Goal: Task Accomplishment & Management: Manage account settings

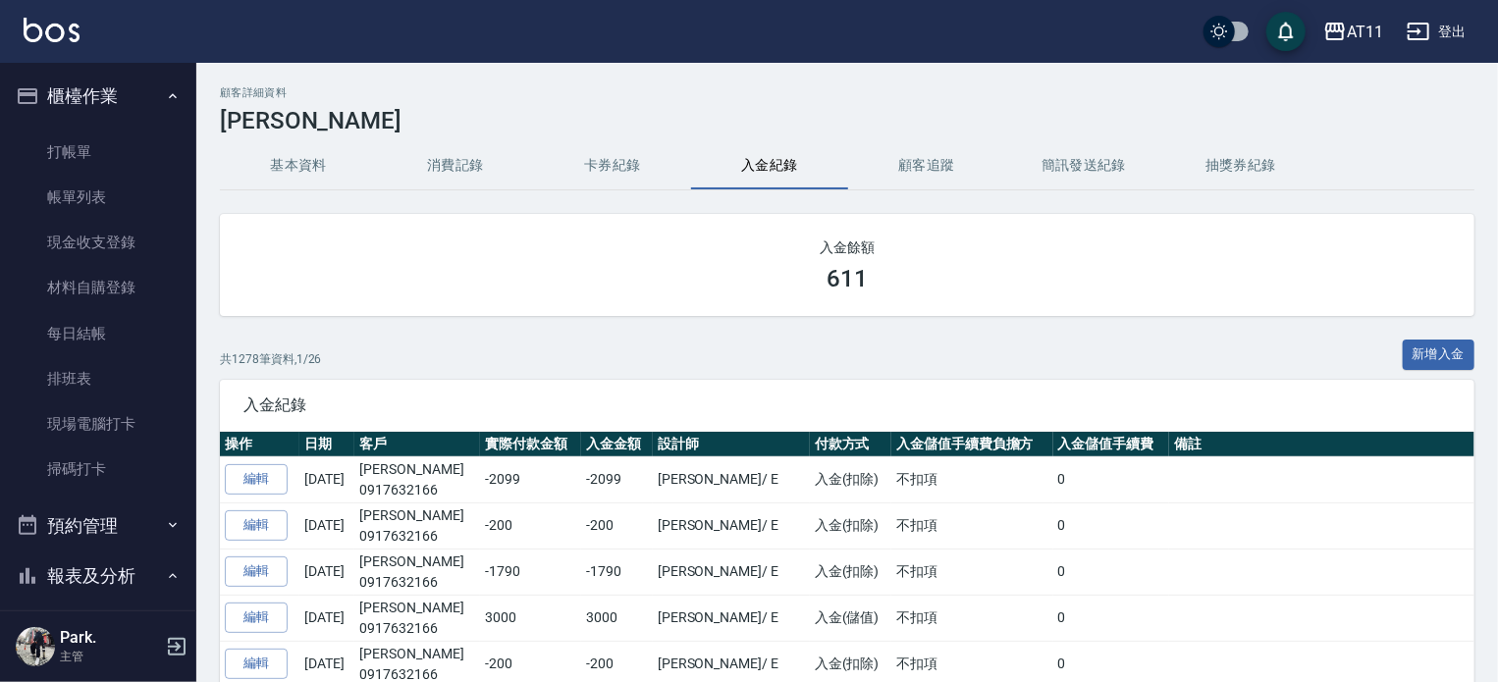
scroll to position [589, 0]
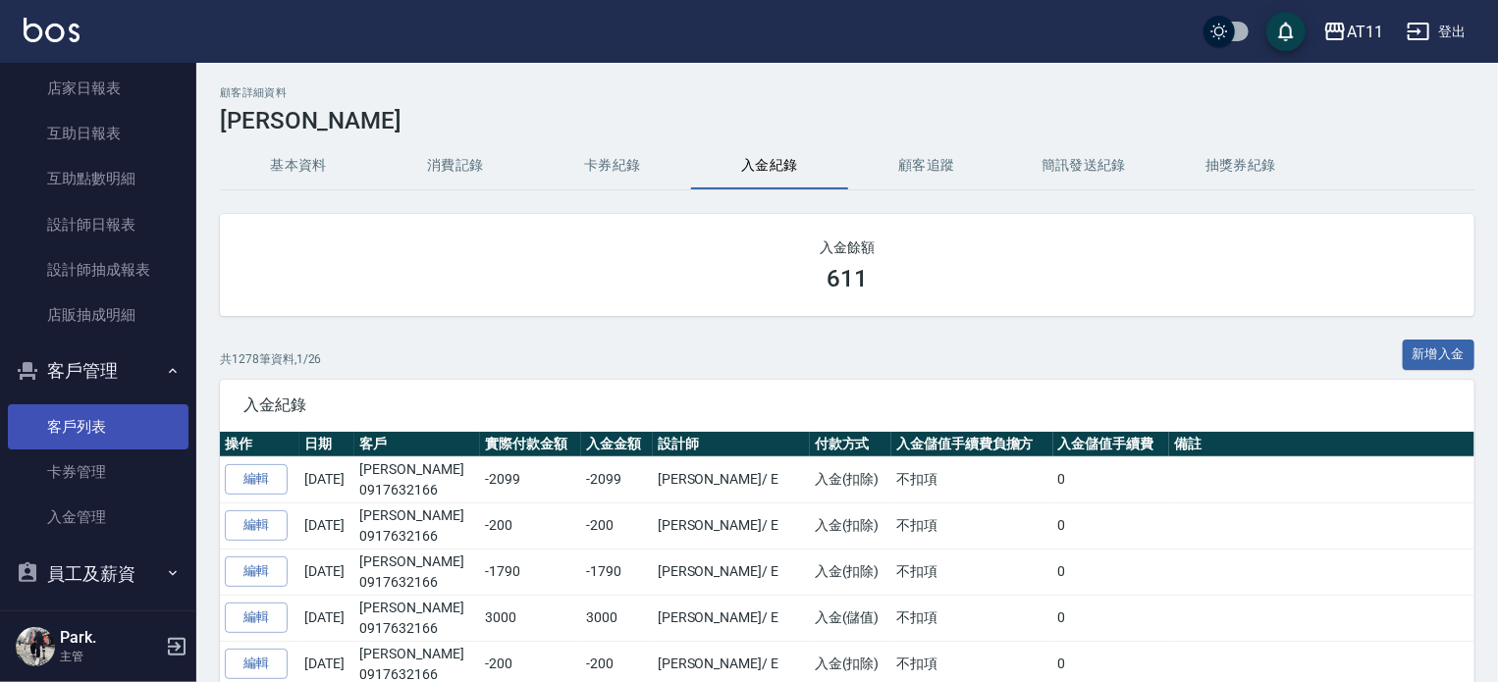
drag, startPoint x: 81, startPoint y: 408, endPoint x: 114, endPoint y: 424, distance: 36.9
click at [81, 408] on link "客戶列表" at bounding box center [98, 427] width 181 height 45
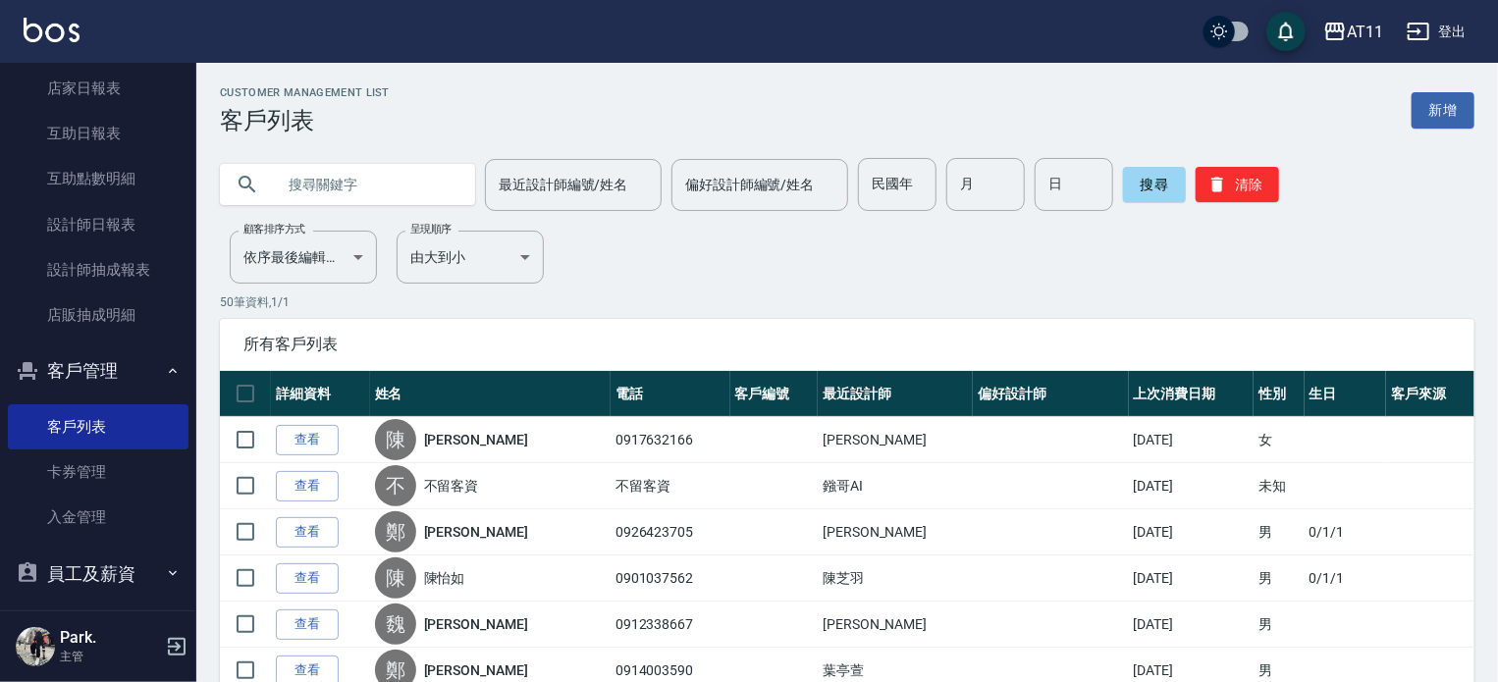
click at [318, 176] on input "text" at bounding box center [367, 184] width 185 height 53
type input "陳"
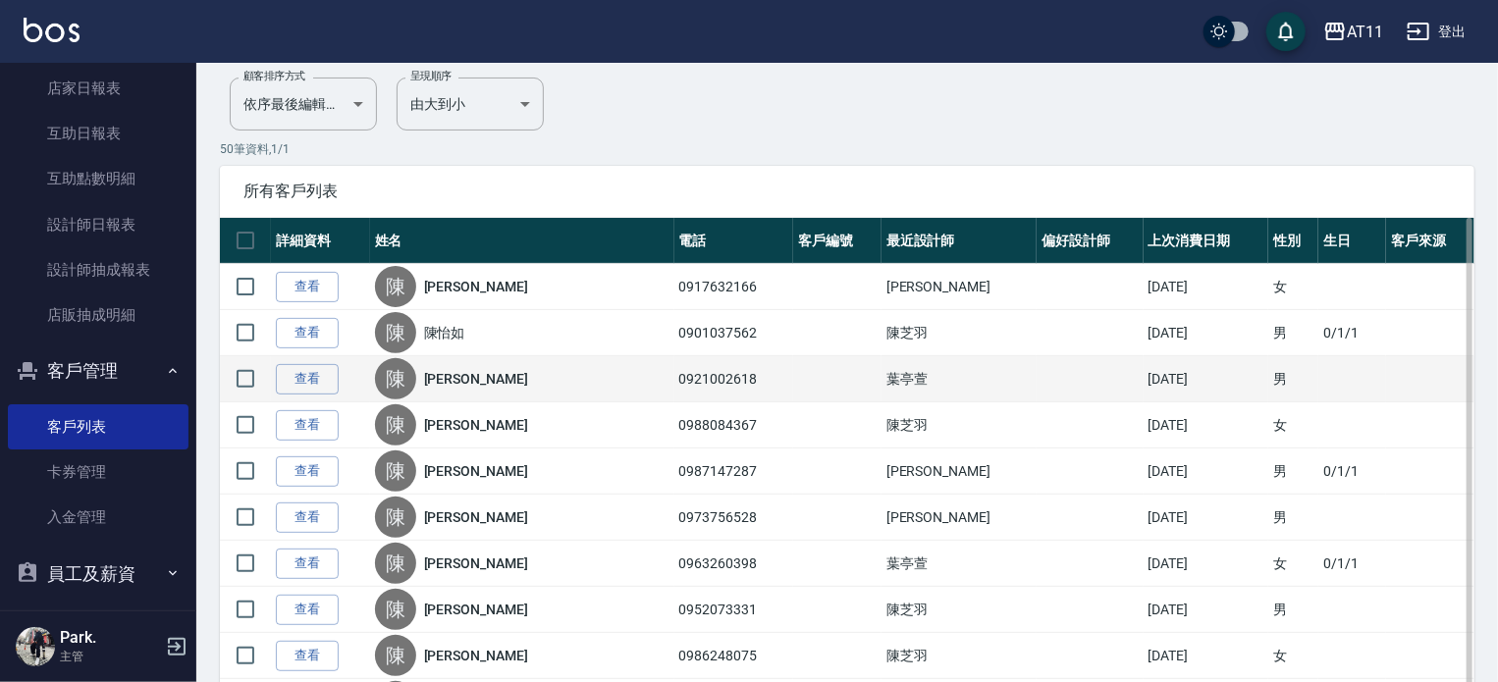
scroll to position [295, 0]
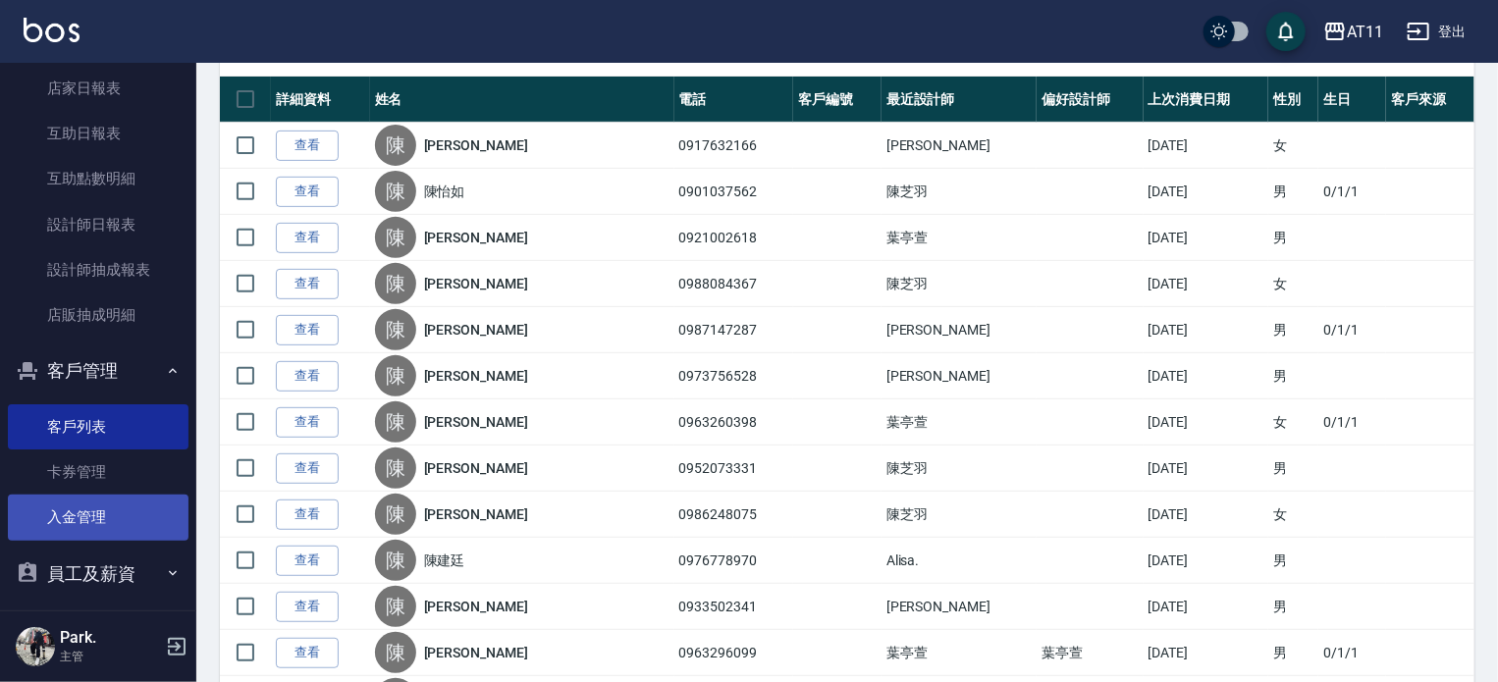
click at [91, 515] on link "入金管理" at bounding box center [98, 517] width 181 height 45
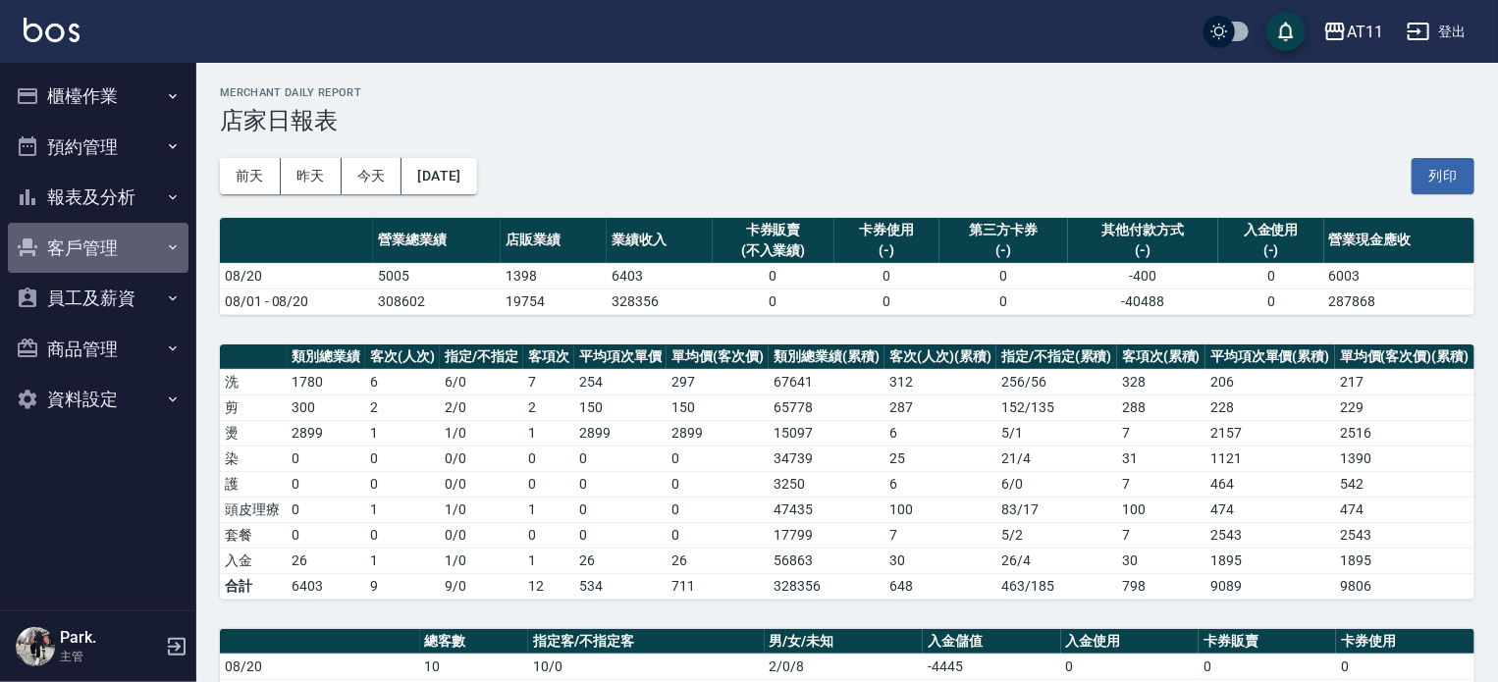
click at [114, 238] on button "客戶管理" at bounding box center [98, 248] width 181 height 51
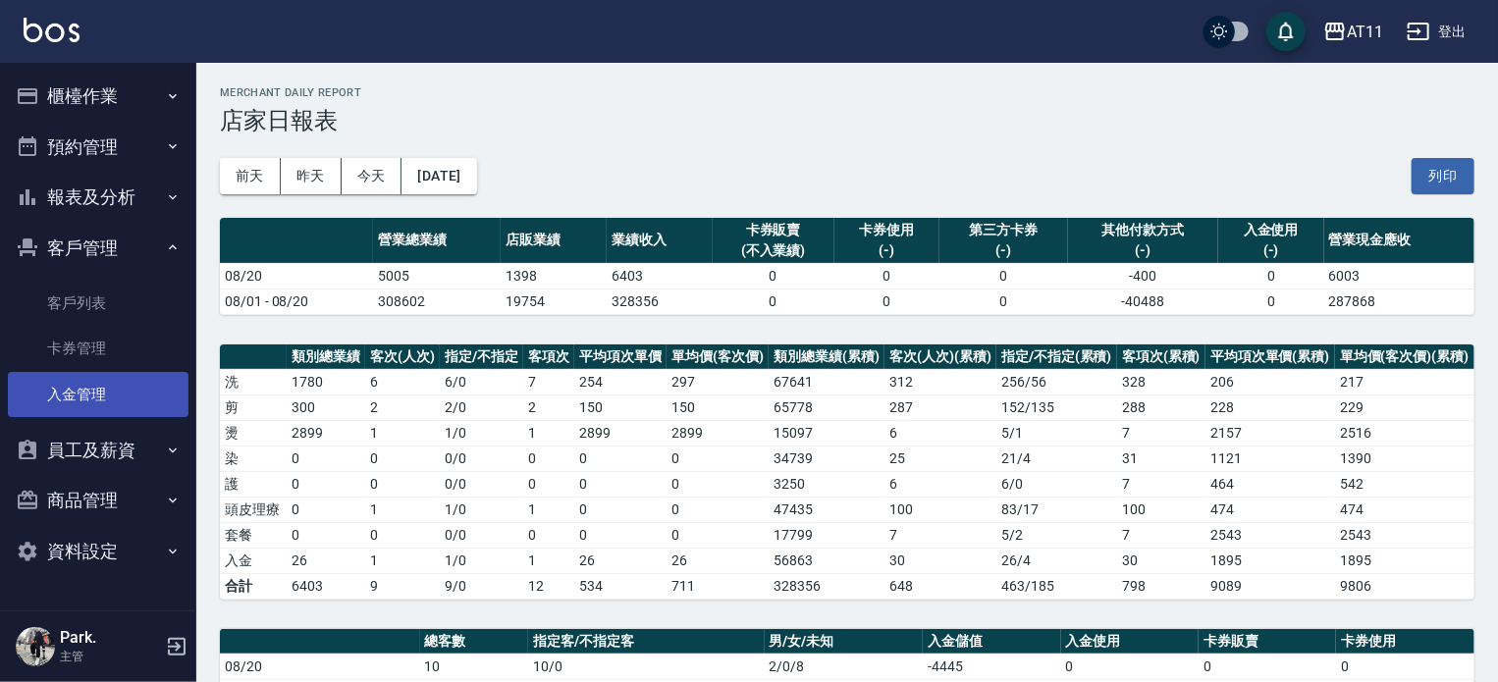
click at [104, 396] on link "入金管理" at bounding box center [98, 394] width 181 height 45
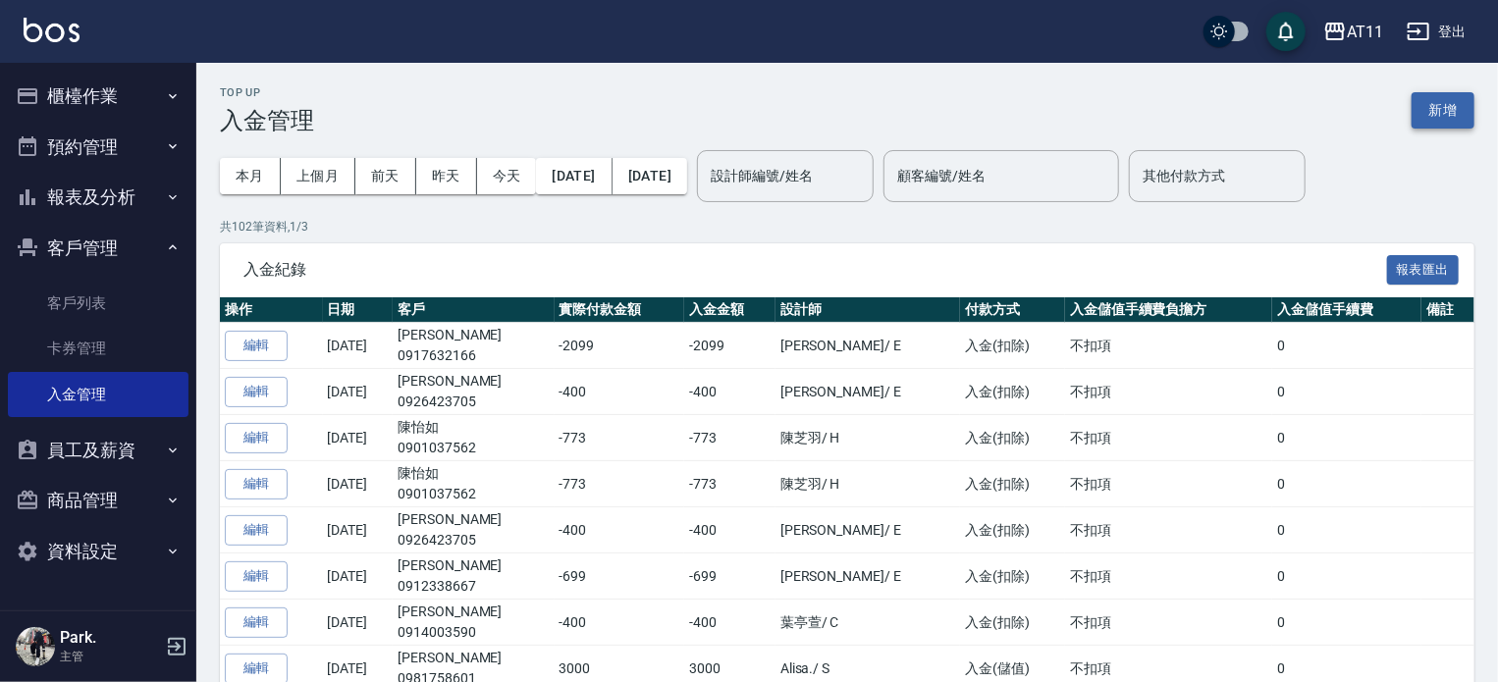
click at [1449, 113] on button "新增" at bounding box center [1443, 110] width 63 height 36
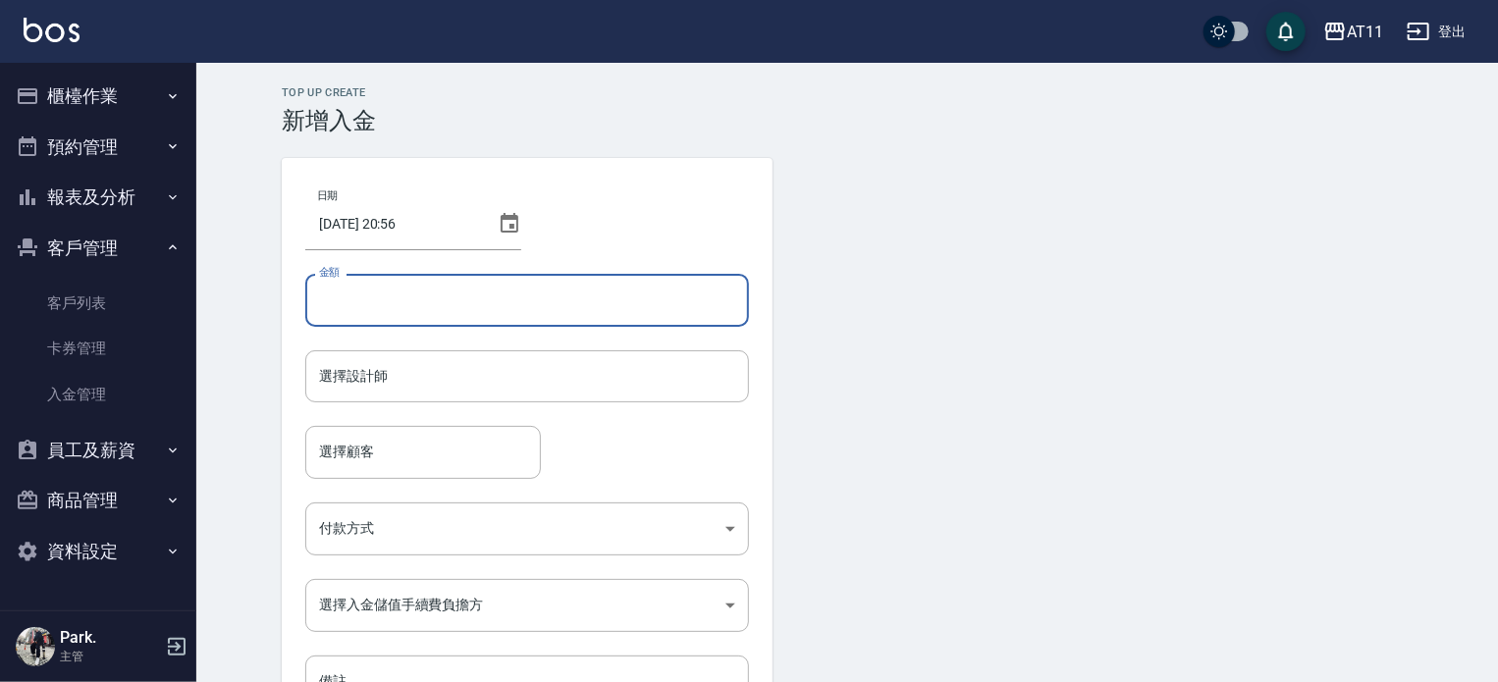
click at [416, 309] on input "金額" at bounding box center [527, 300] width 444 height 53
type input "-320"
click at [491, 379] on input "選擇設計師" at bounding box center [527, 376] width 426 height 34
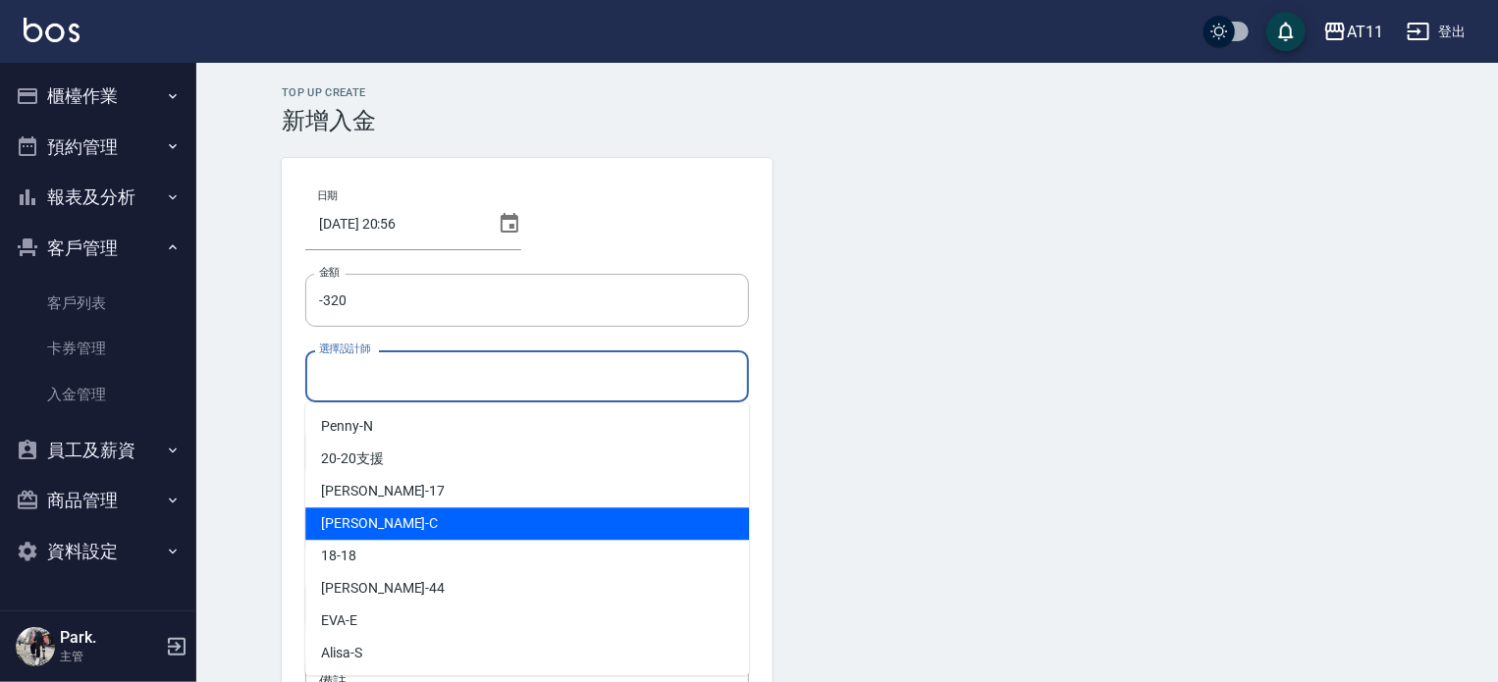
click at [394, 529] on div "Connie -C" at bounding box center [527, 524] width 444 height 32
type input "Connie-C"
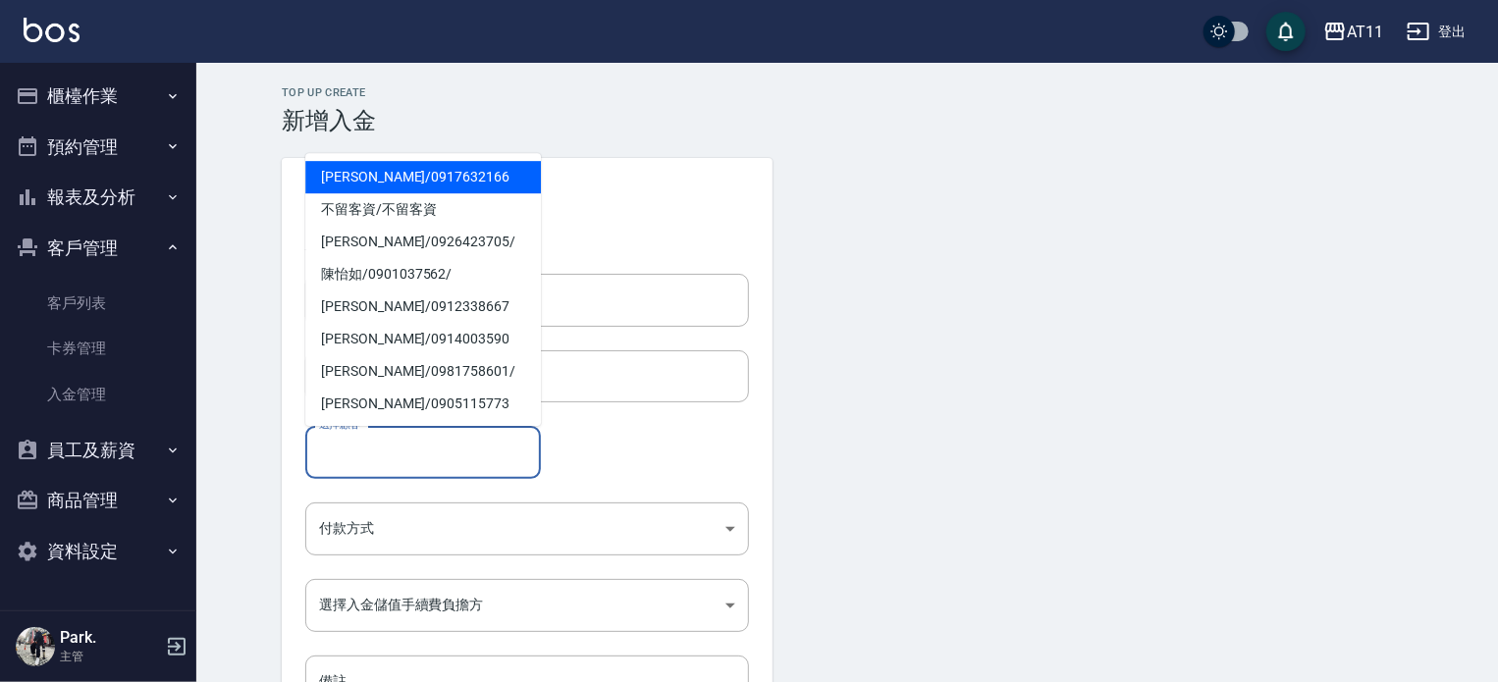
click at [369, 460] on input "選擇顧客" at bounding box center [423, 452] width 218 height 34
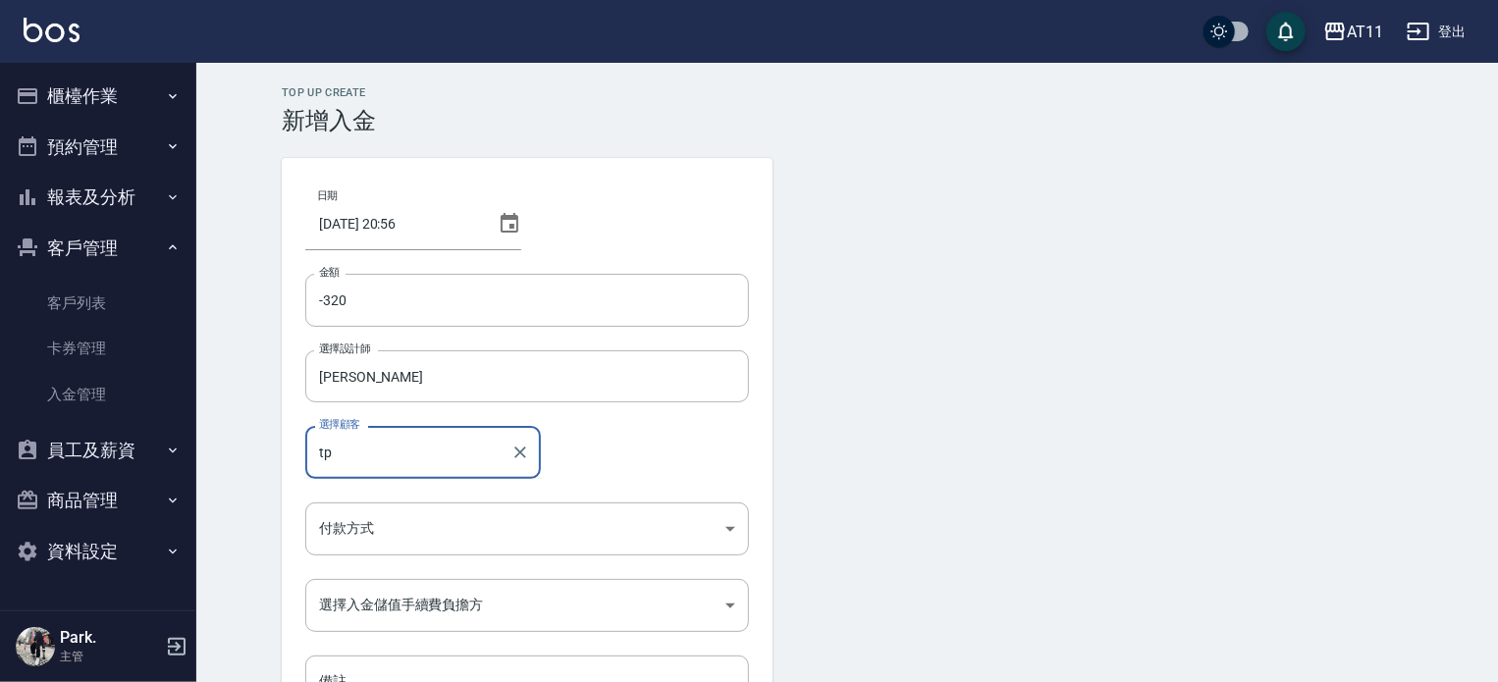
type input "t"
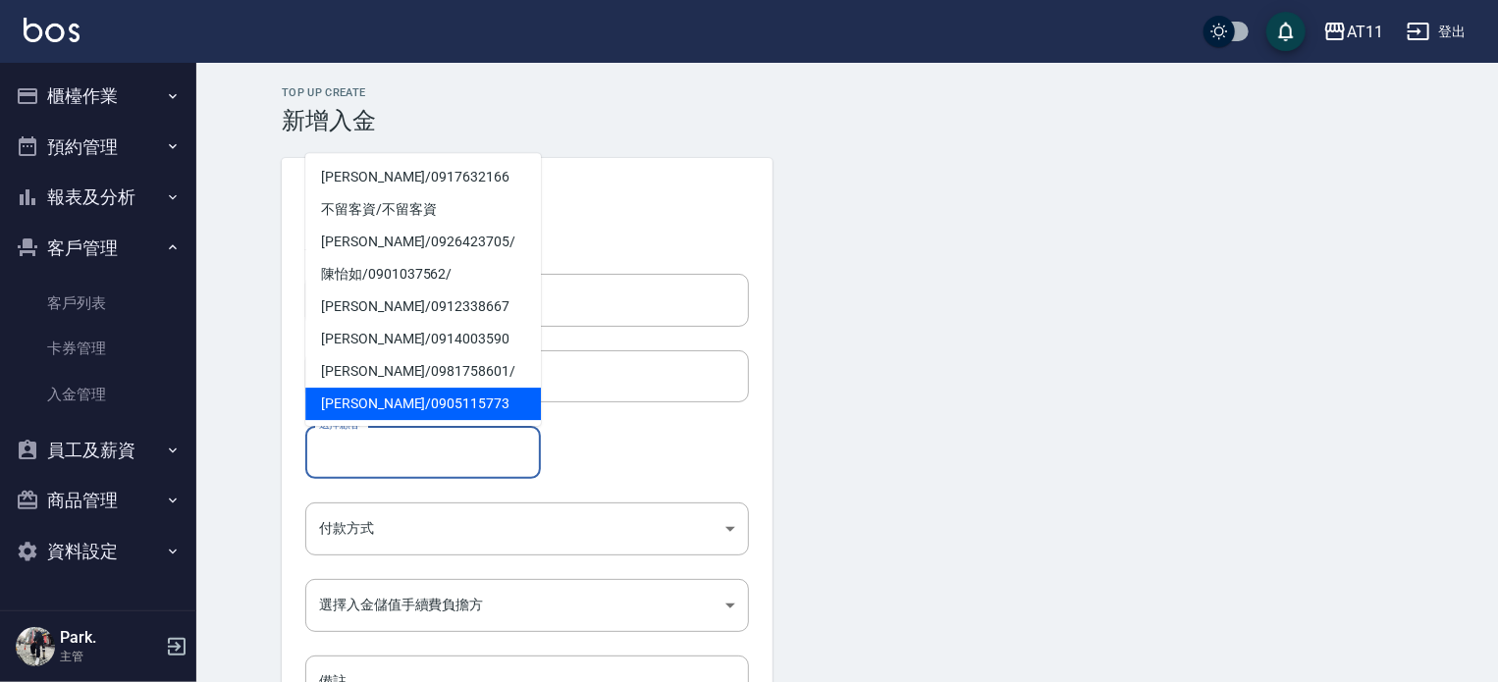
click at [384, 460] on input "選擇顧客" at bounding box center [423, 452] width 218 height 34
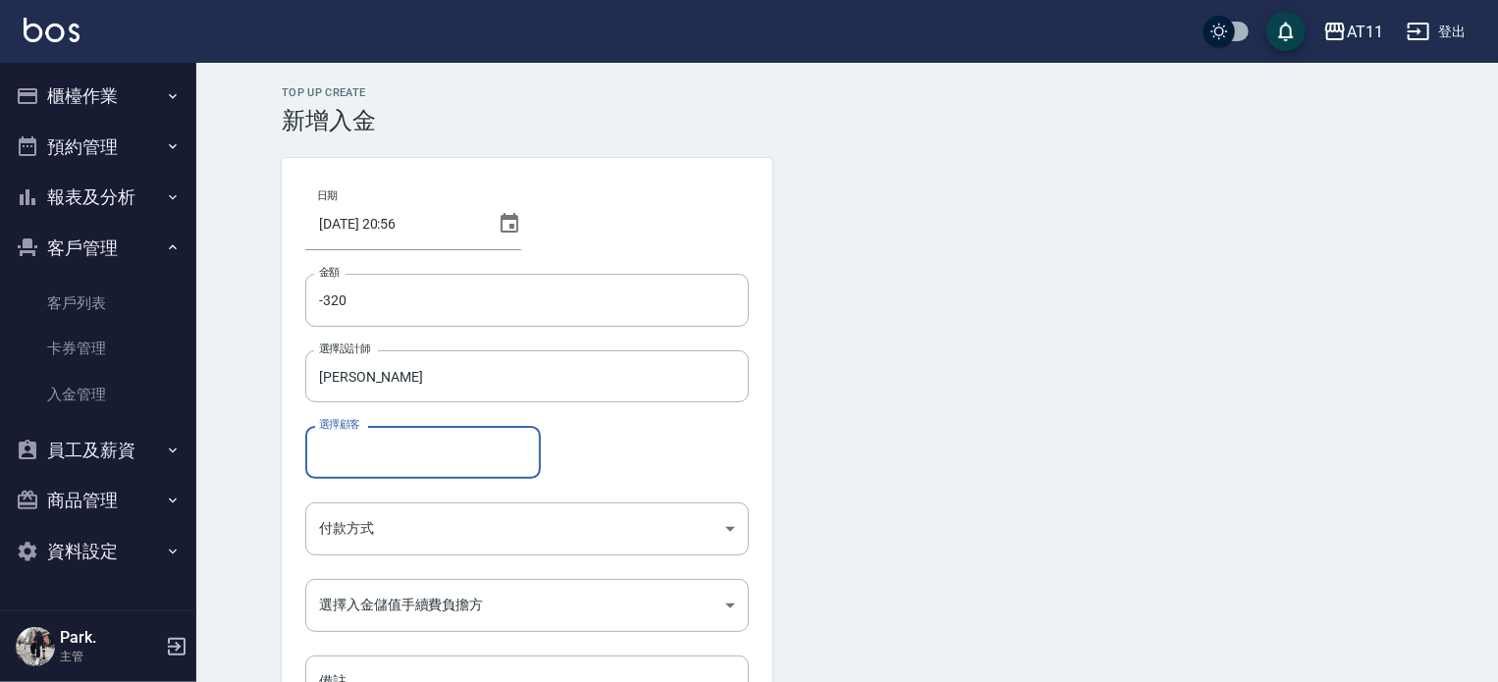
type input "t"
type input "陳智偉/0963296099/"
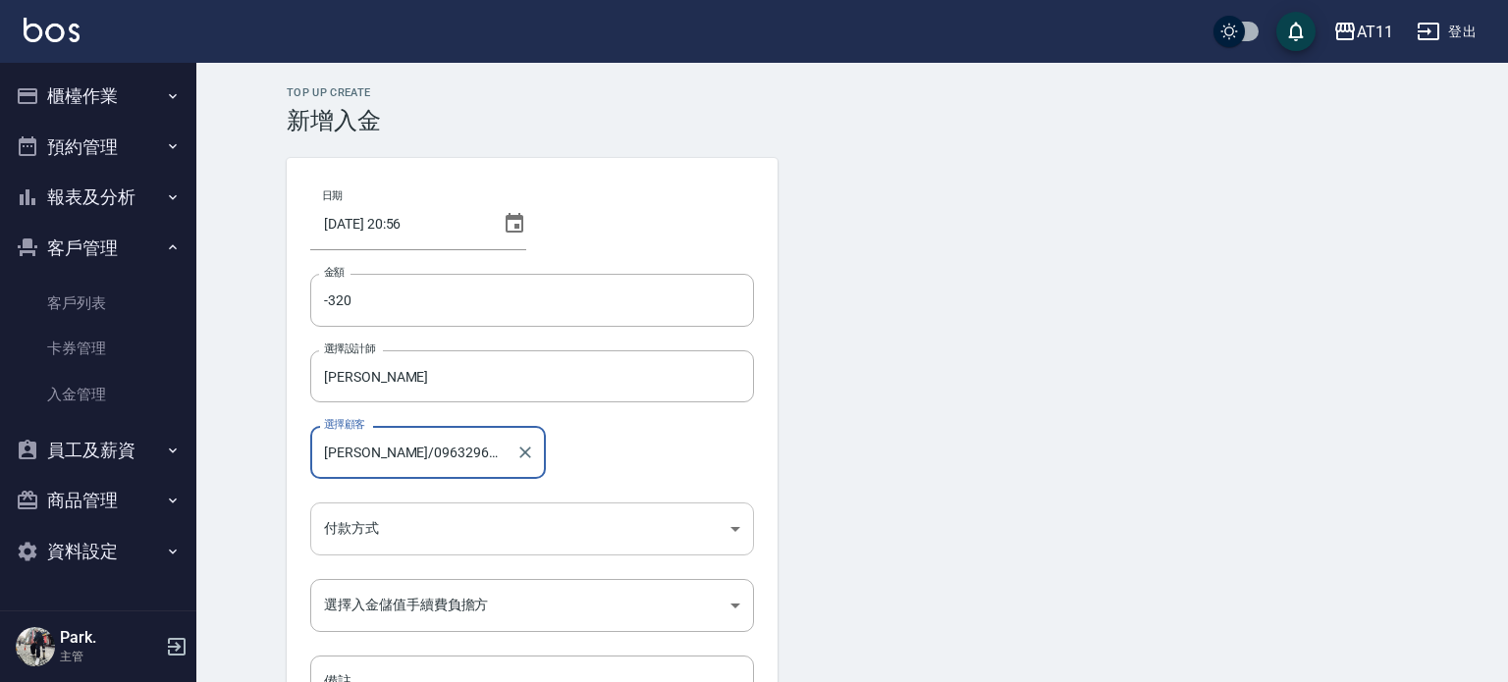
click at [452, 541] on body "AT11 登出 櫃檯作業 打帳單 帳單列表 現金收支登錄 材料自購登錄 每日結帳 排班表 現場電腦打卡 掃碼打卡 預約管理 預約管理 單日預約紀錄 單週預約紀…" at bounding box center [754, 407] width 1508 height 815
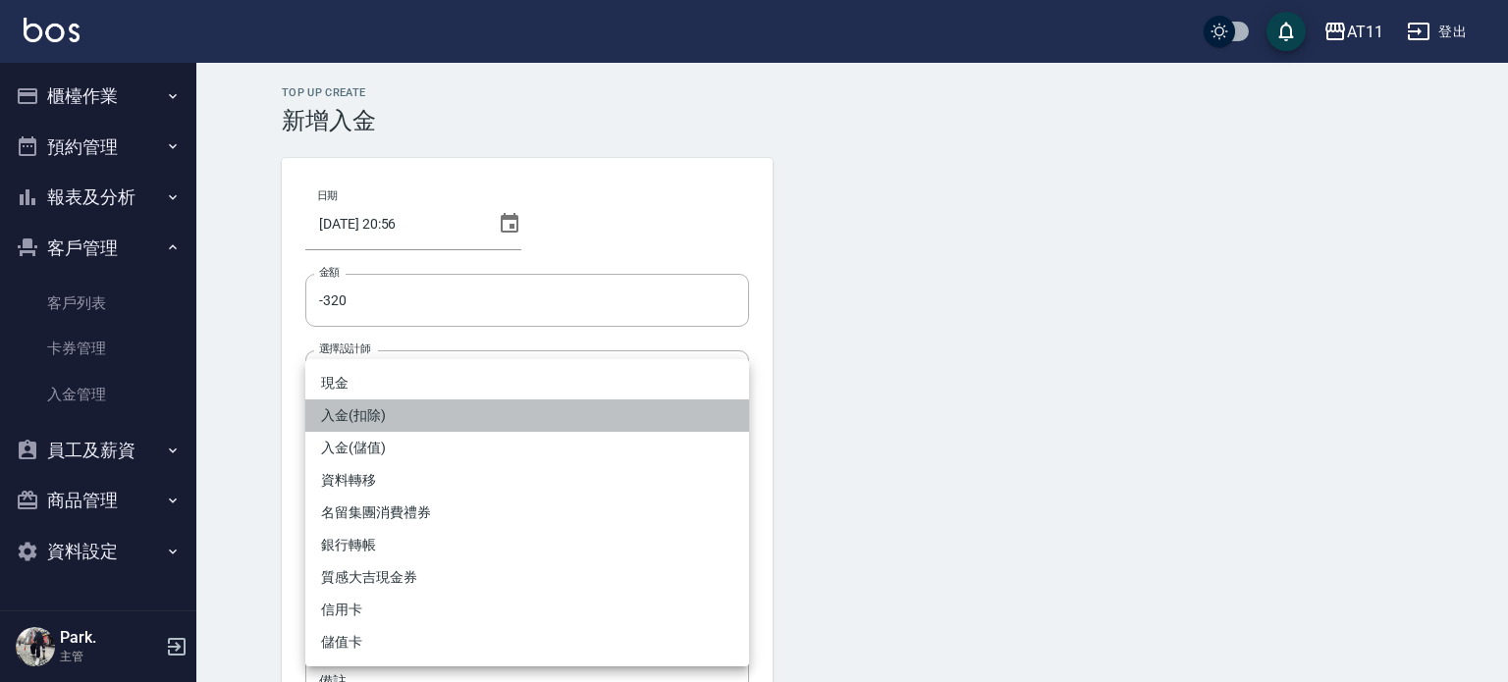
click at [439, 420] on li "入金(扣除)" at bounding box center [527, 416] width 444 height 32
type input "入金(扣除)"
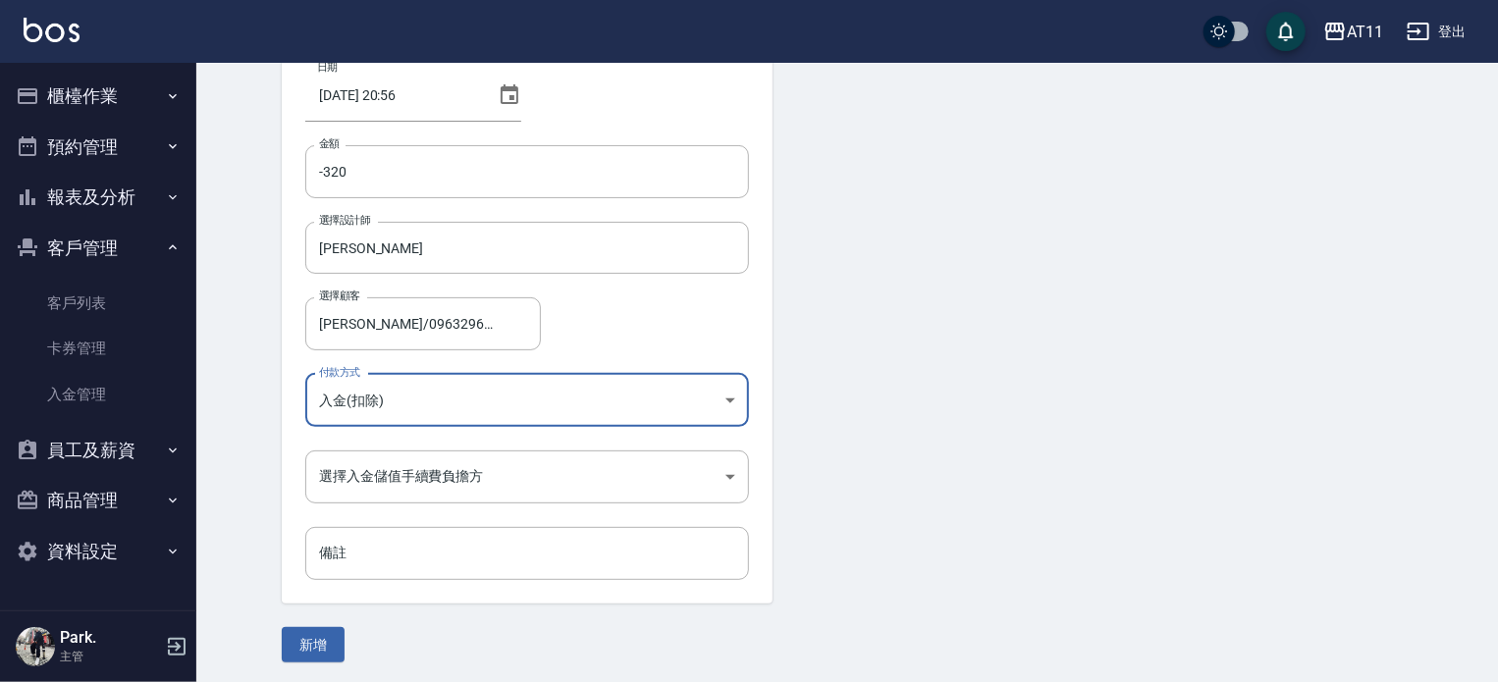
scroll to position [133, 0]
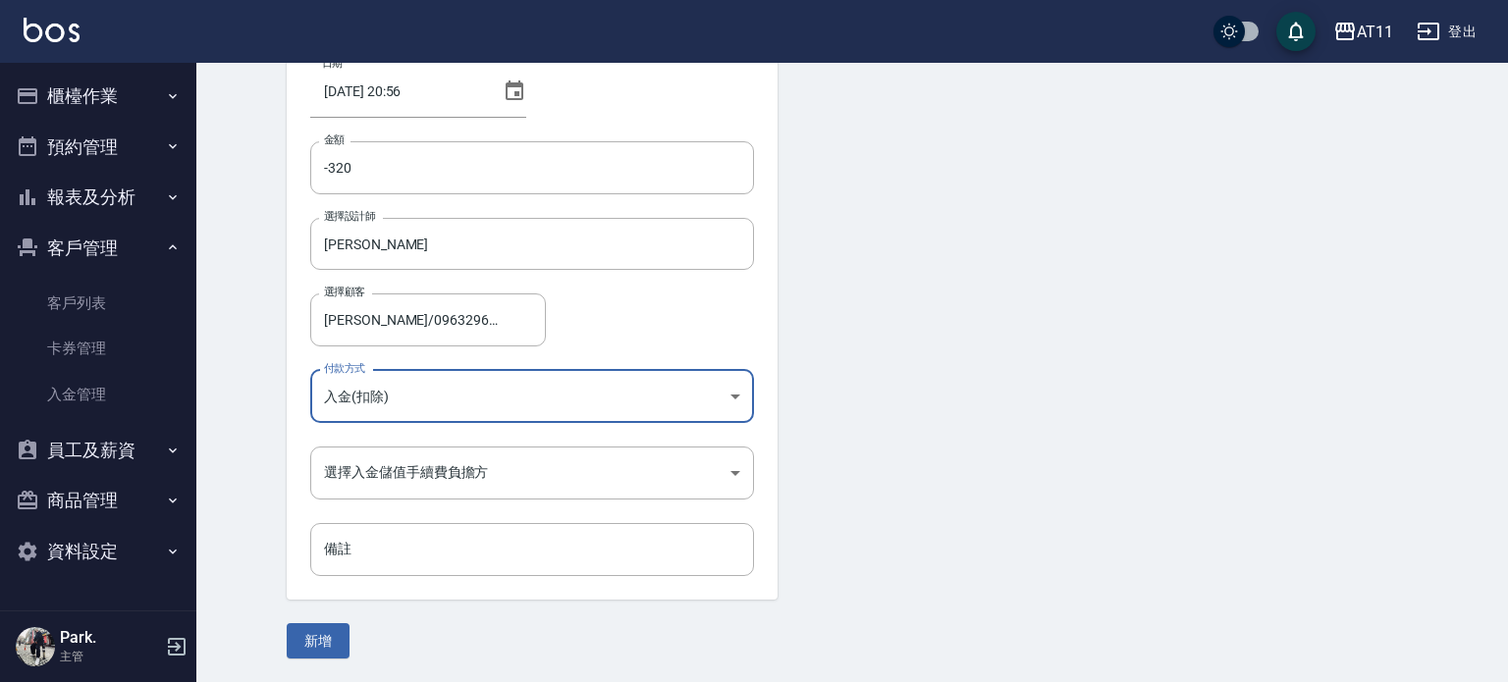
click at [456, 387] on body "AT11 登出 櫃檯作業 打帳單 帳單列表 現金收支登錄 材料自購登錄 每日結帳 排班表 現場電腦打卡 掃碼打卡 預約管理 預約管理 單日預約紀錄 單週預約紀…" at bounding box center [754, 274] width 1508 height 815
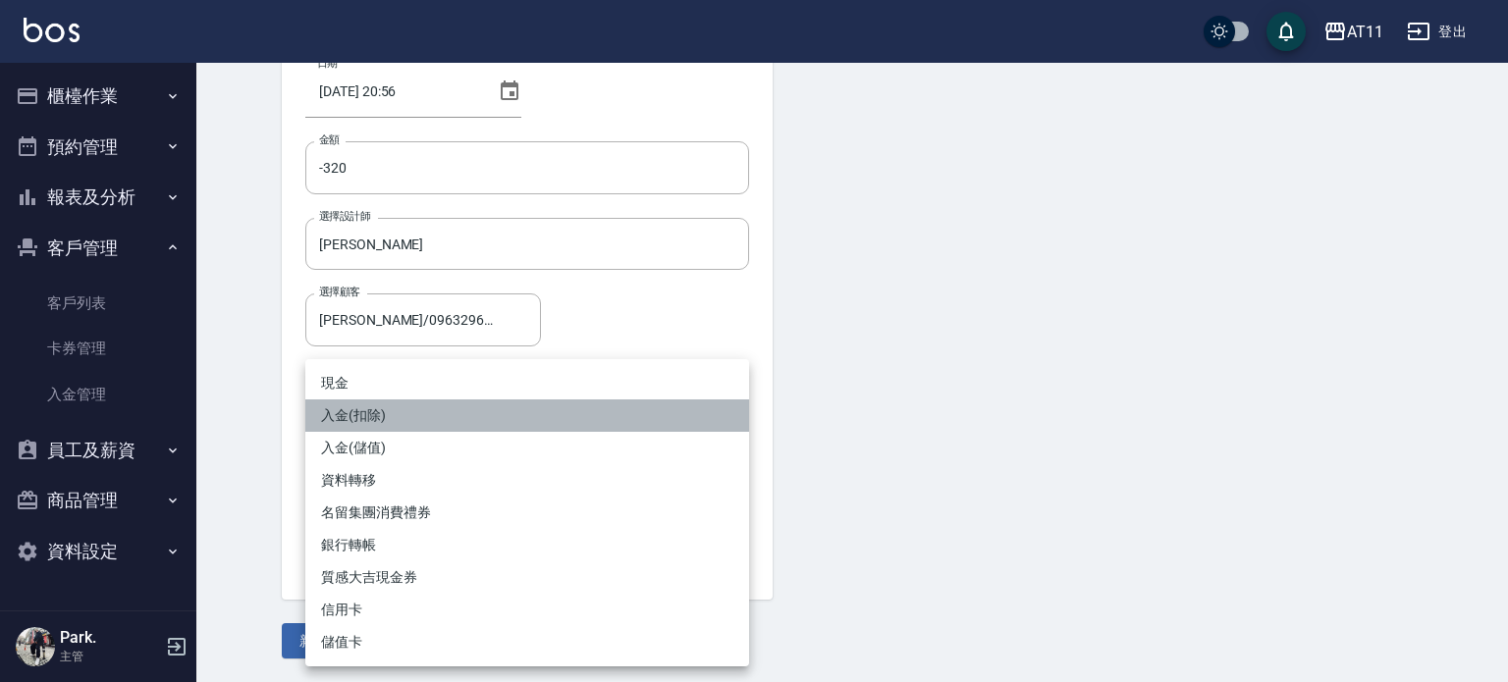
click at [418, 411] on li "入金(扣除)" at bounding box center [527, 416] width 444 height 32
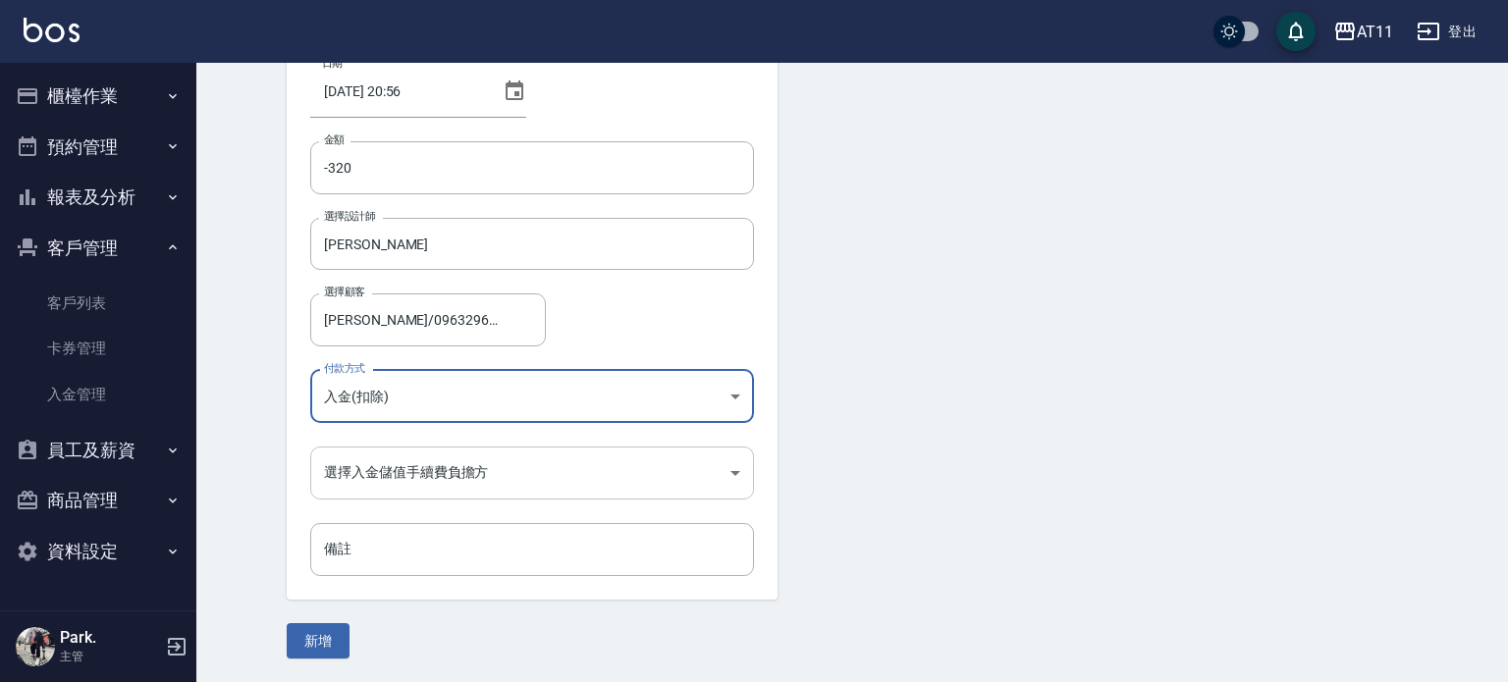
click at [416, 462] on body "AT11 登出 櫃檯作業 打帳單 帳單列表 現金收支登錄 材料自購登錄 每日結帳 排班表 現場電腦打卡 掃碼打卡 預約管理 預約管理 單日預約紀錄 單週預約紀…" at bounding box center [754, 274] width 1508 height 815
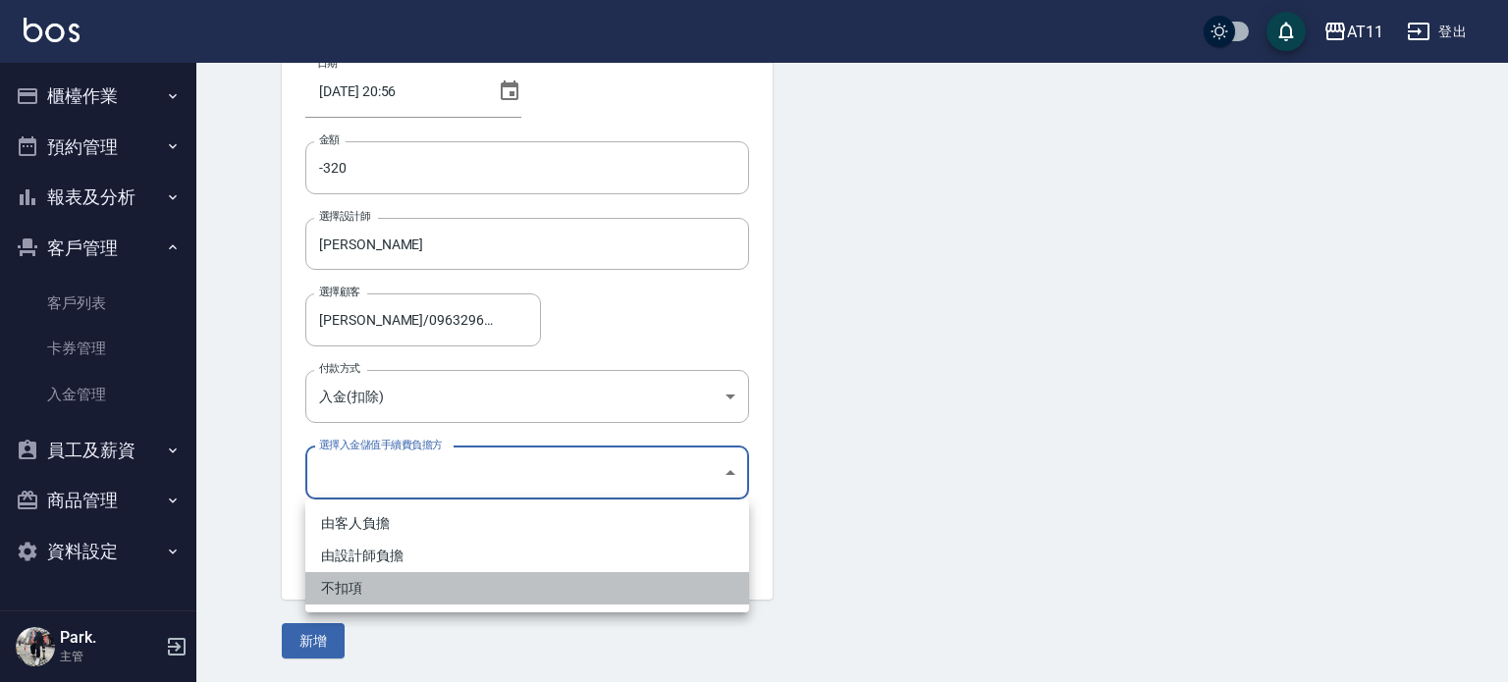
click at [370, 572] on li "不扣項" at bounding box center [527, 588] width 444 height 32
type input "WITHOUTHANDLINGFEE"
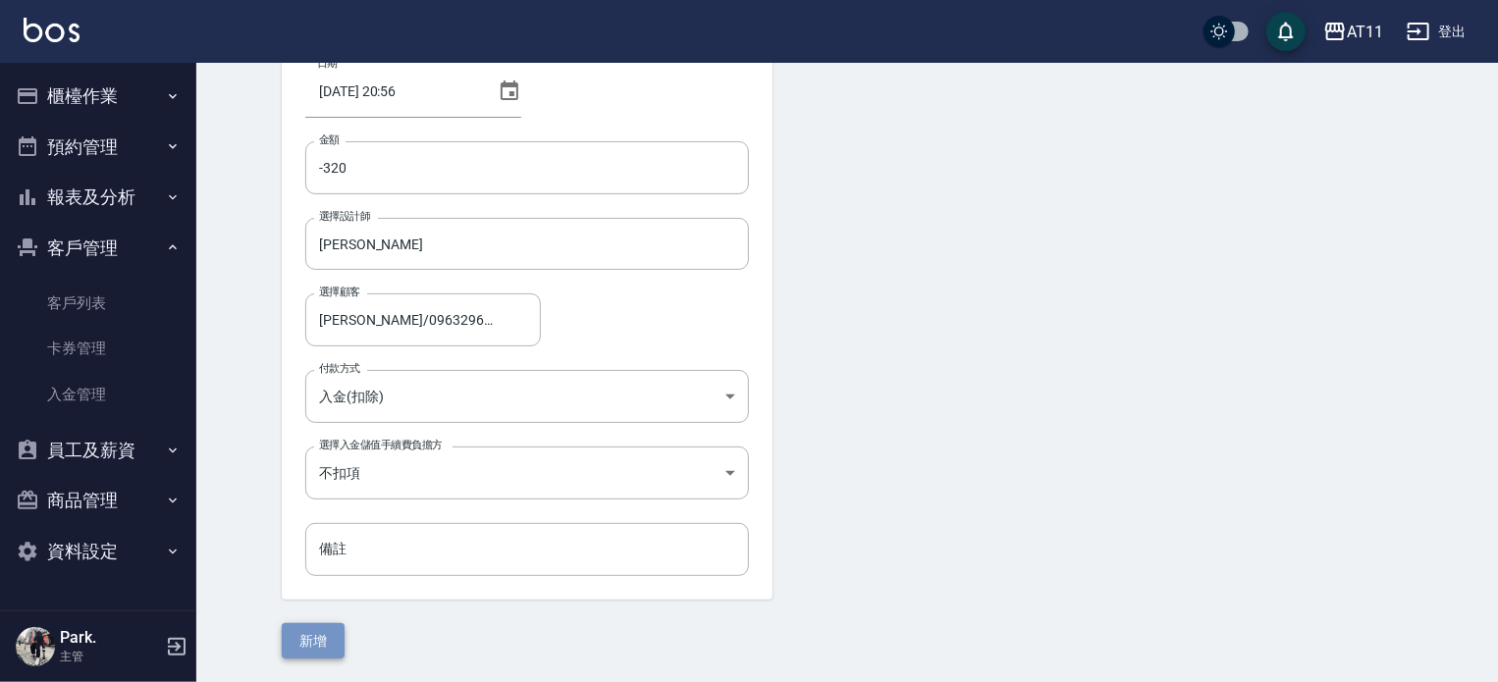
click at [325, 652] on button "新增" at bounding box center [313, 641] width 63 height 36
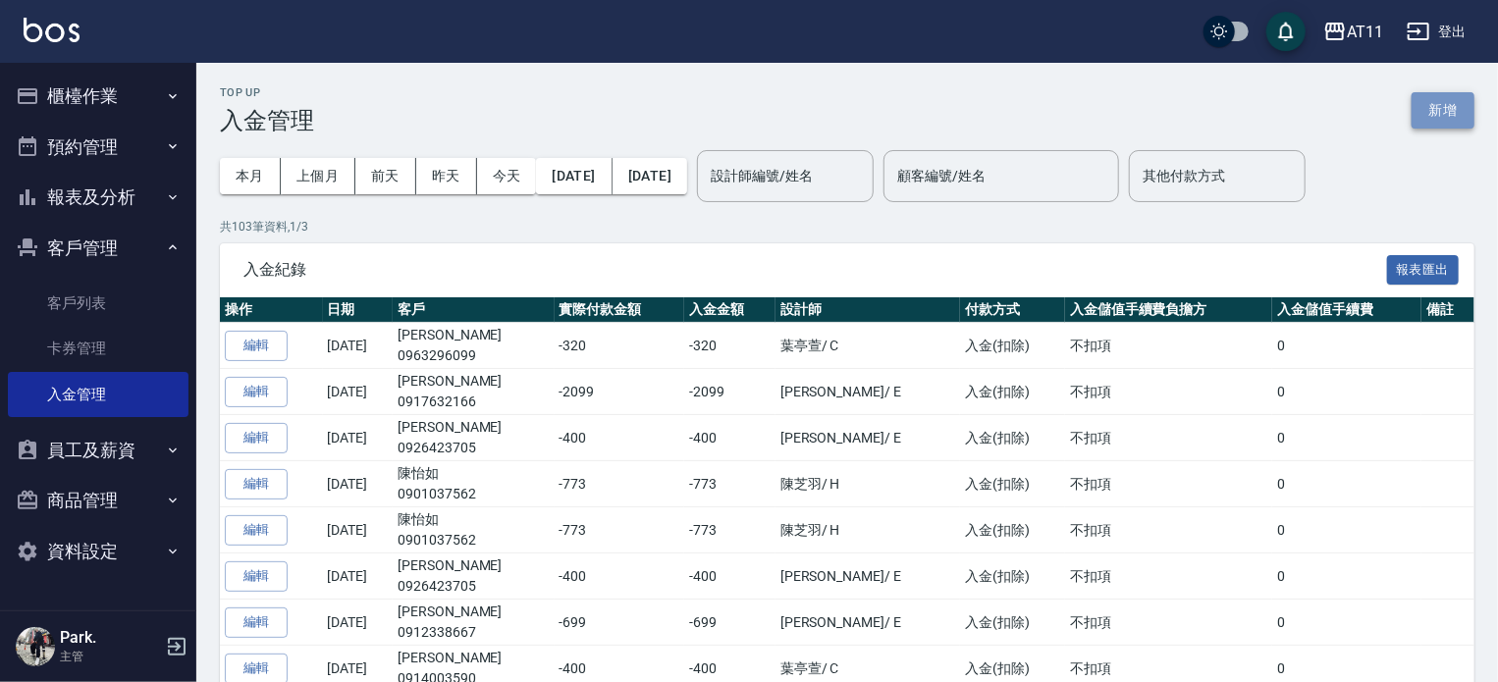
click at [1444, 114] on button "新增" at bounding box center [1443, 110] width 63 height 36
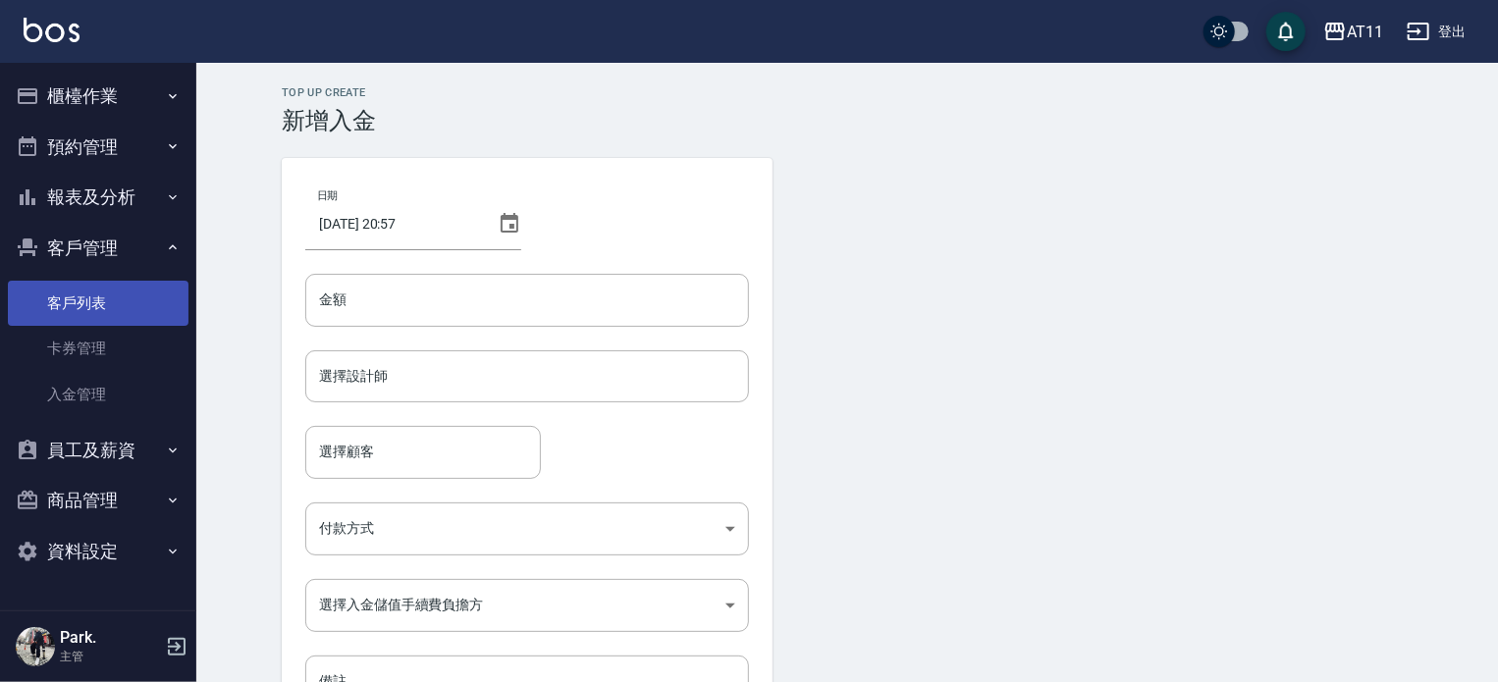
click at [86, 304] on link "客戶列表" at bounding box center [98, 303] width 181 height 45
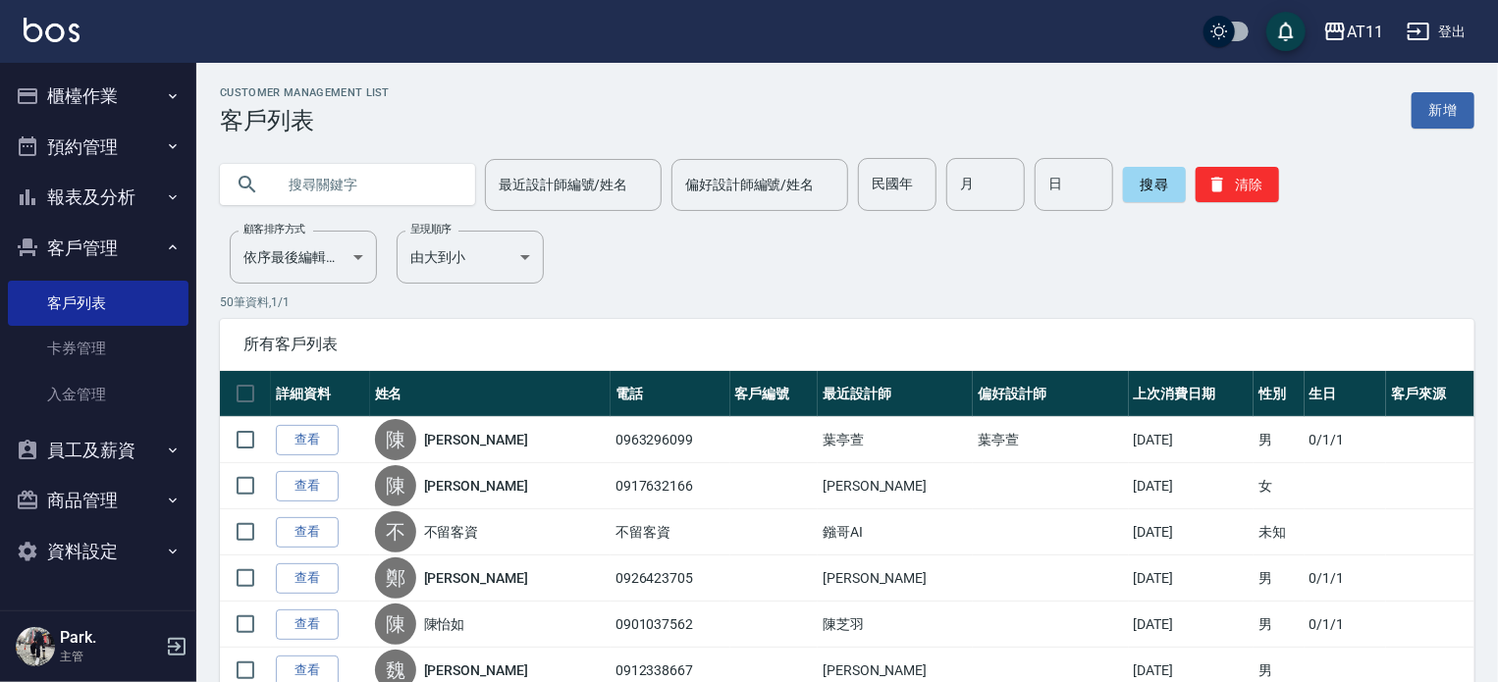
click at [378, 188] on input "text" at bounding box center [367, 184] width 185 height 53
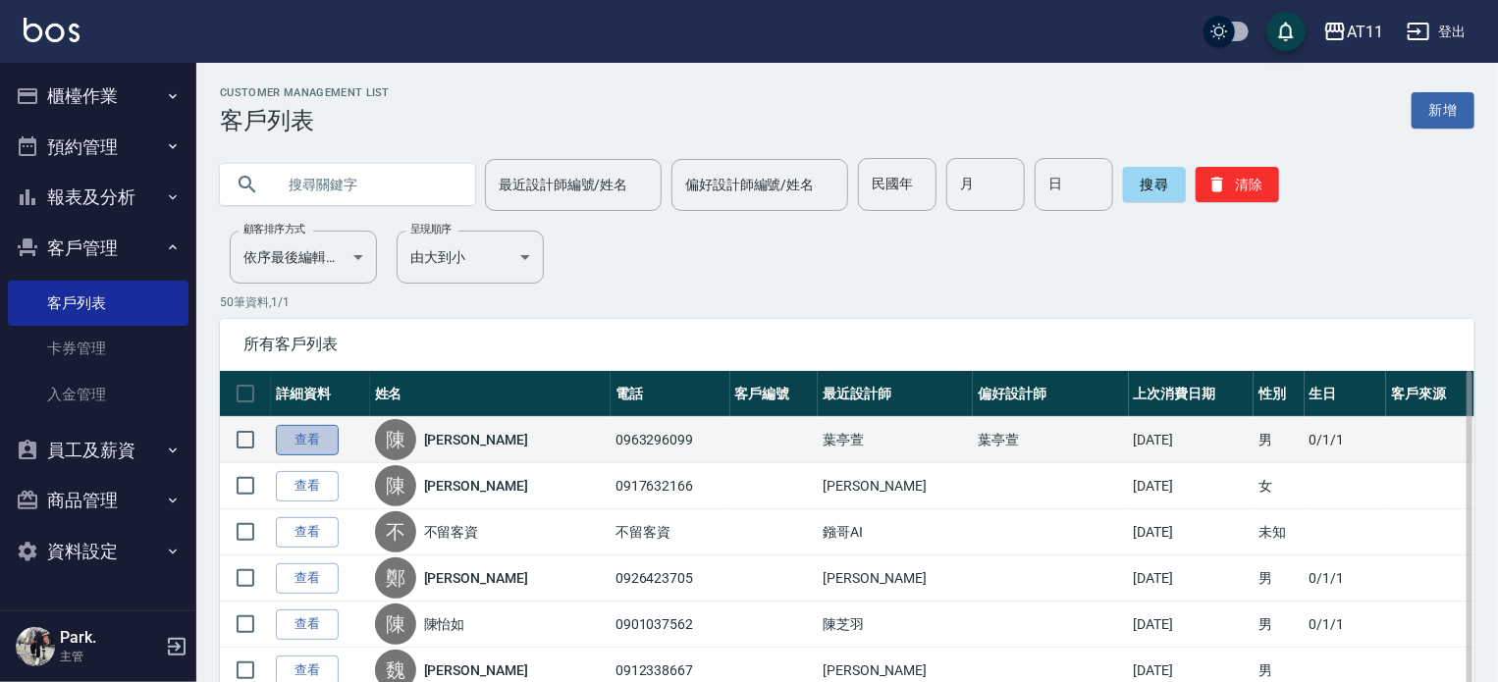
click at [320, 439] on link "查看" at bounding box center [307, 440] width 63 height 30
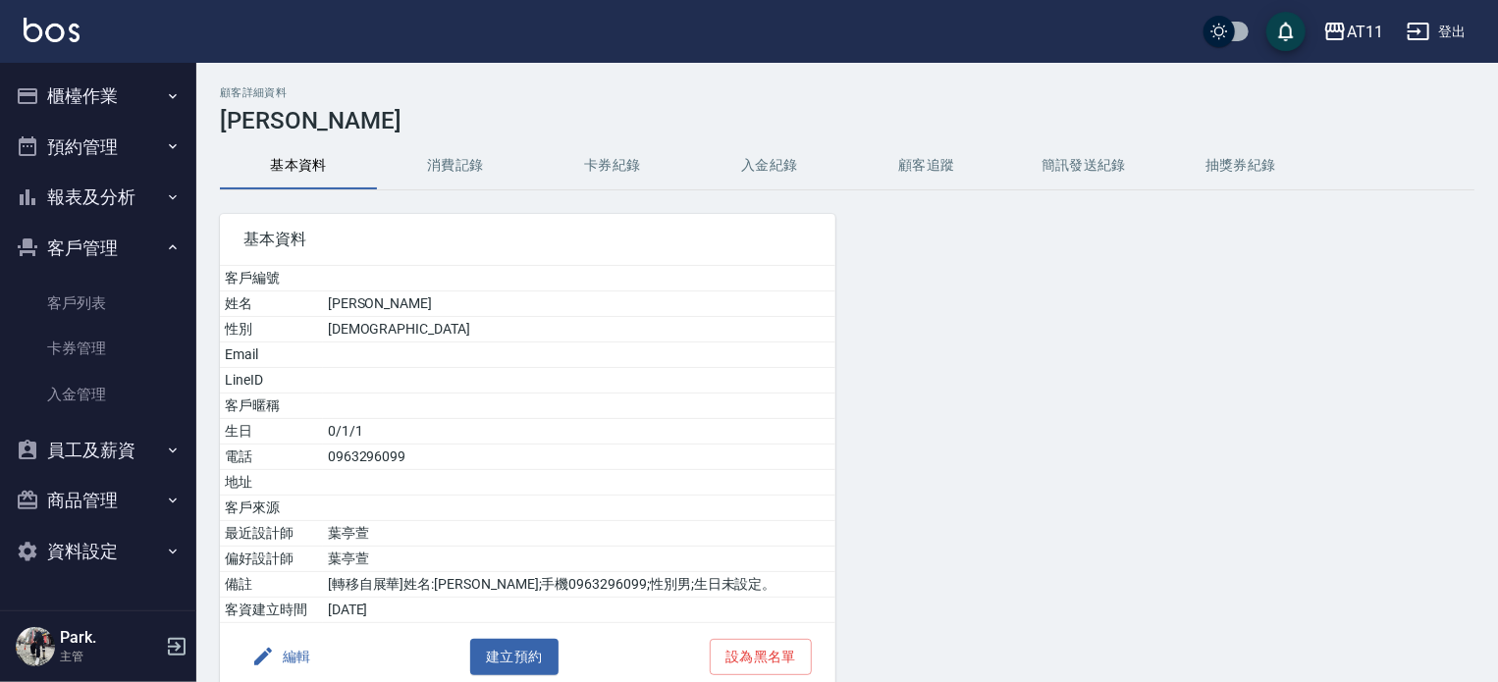
click at [772, 176] on button "入金紀錄" at bounding box center [769, 165] width 157 height 47
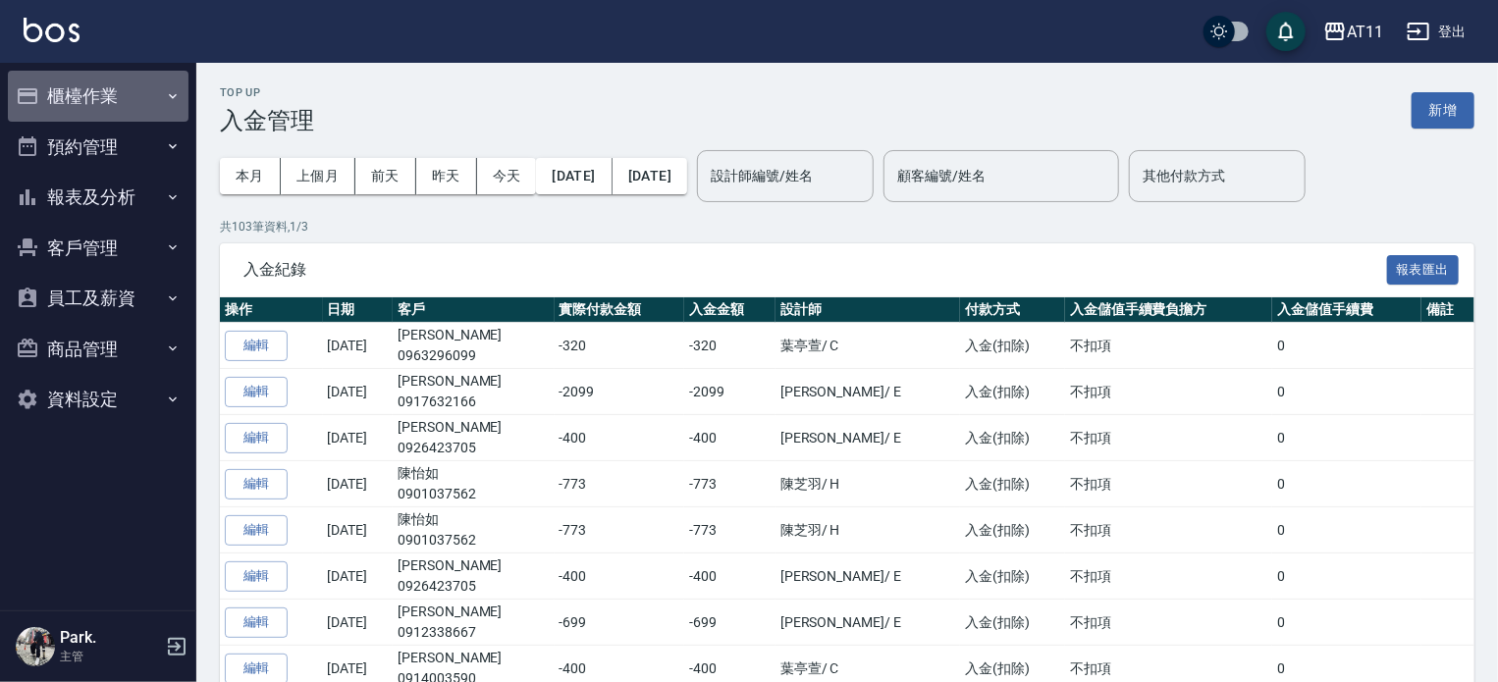
click at [86, 96] on button "櫃檯作業" at bounding box center [98, 96] width 181 height 51
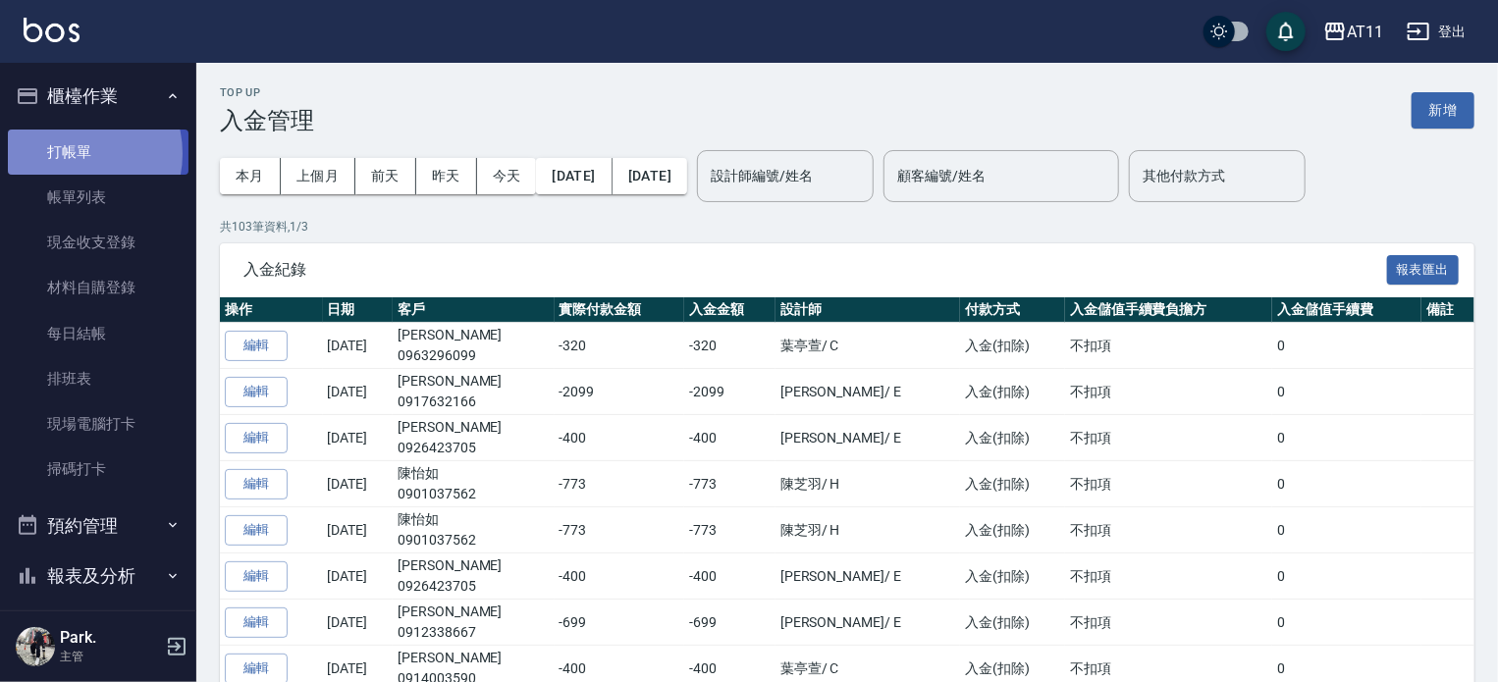
click at [73, 153] on link "打帳單" at bounding box center [98, 152] width 181 height 45
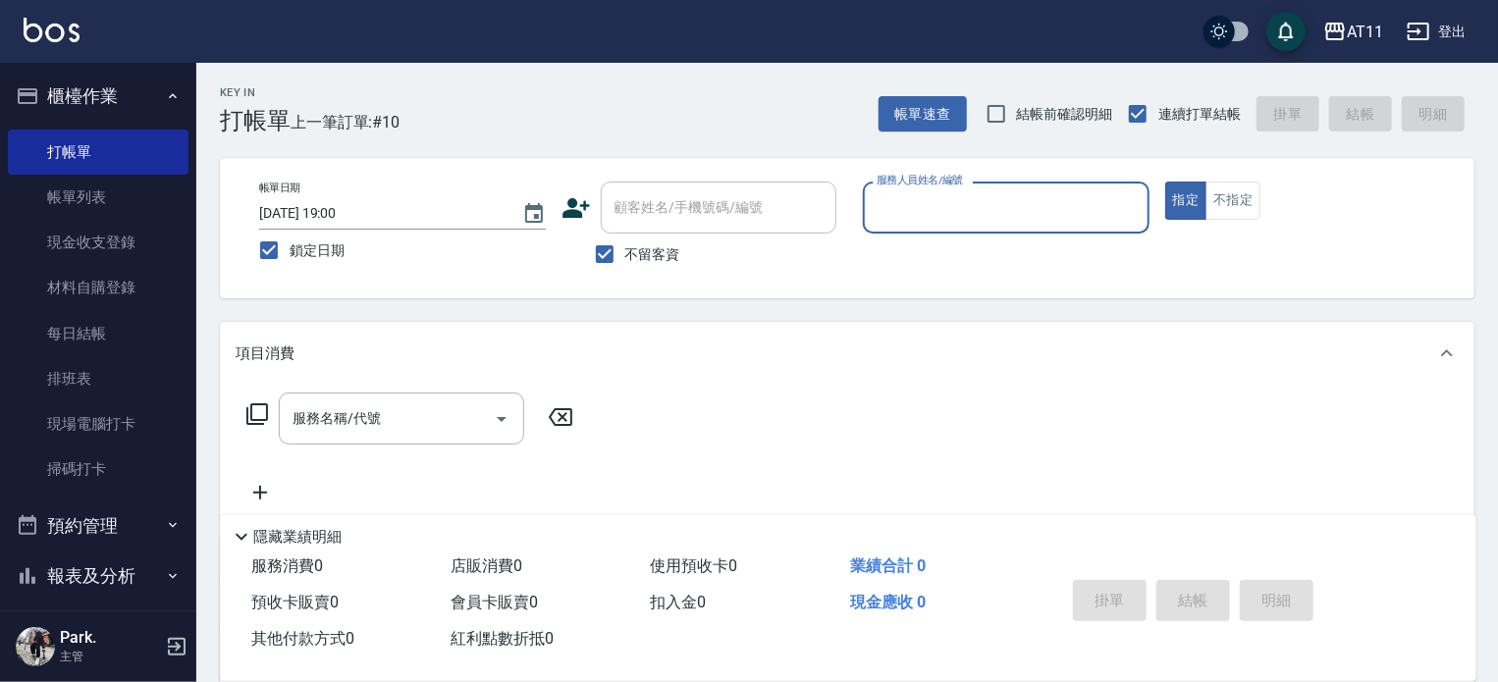
click at [954, 217] on input "服務人員姓名/編號" at bounding box center [1006, 207] width 269 height 34
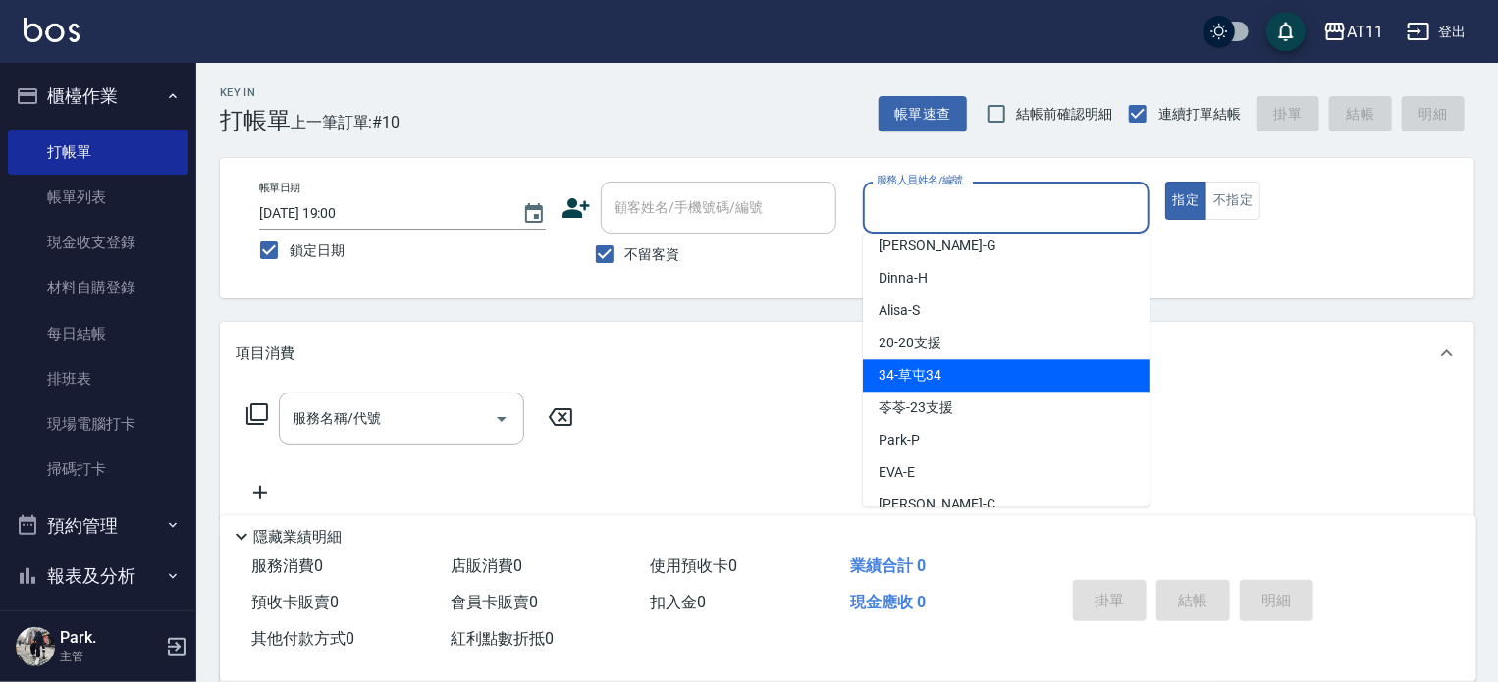
scroll to position [260, 0]
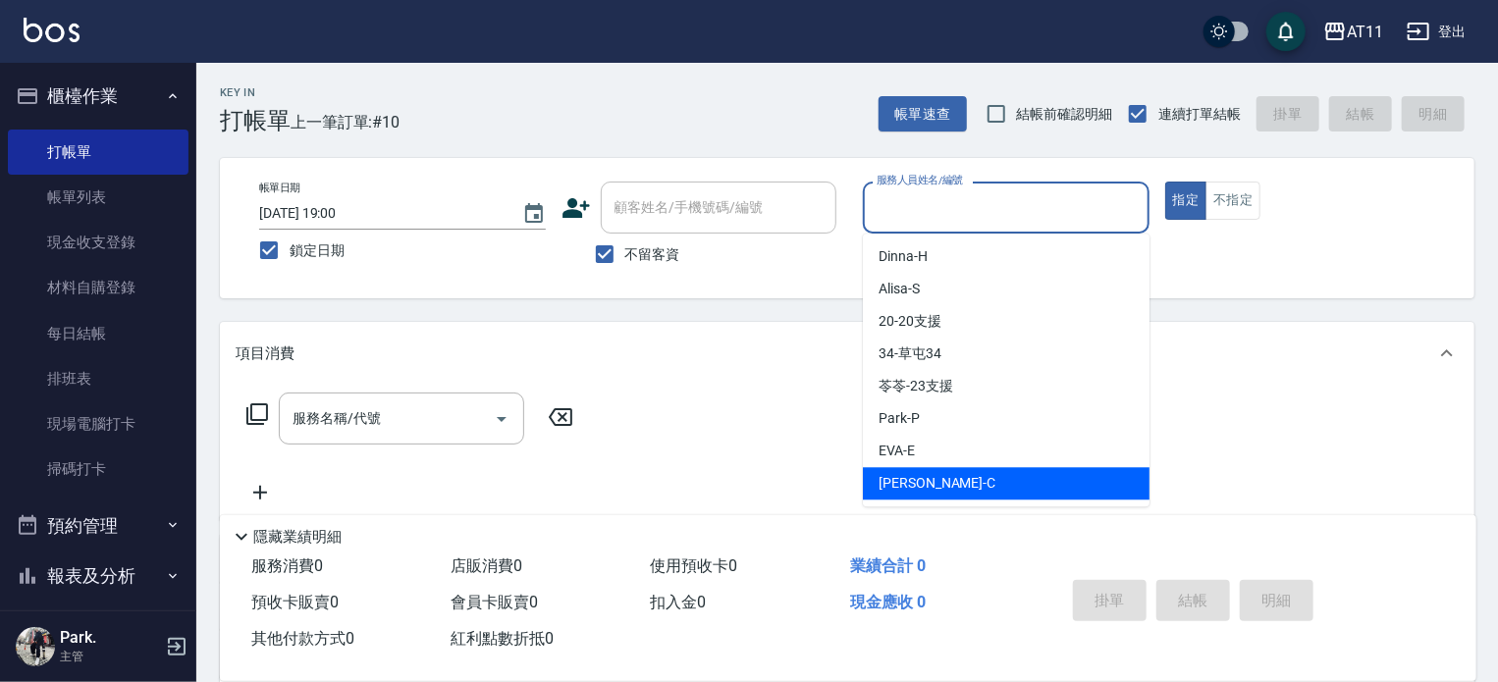
drag, startPoint x: 943, startPoint y: 479, endPoint x: 876, endPoint y: 451, distance: 72.6
click at [943, 478] on div "Connie -C" at bounding box center [1006, 483] width 287 height 32
type input "Connie-C"
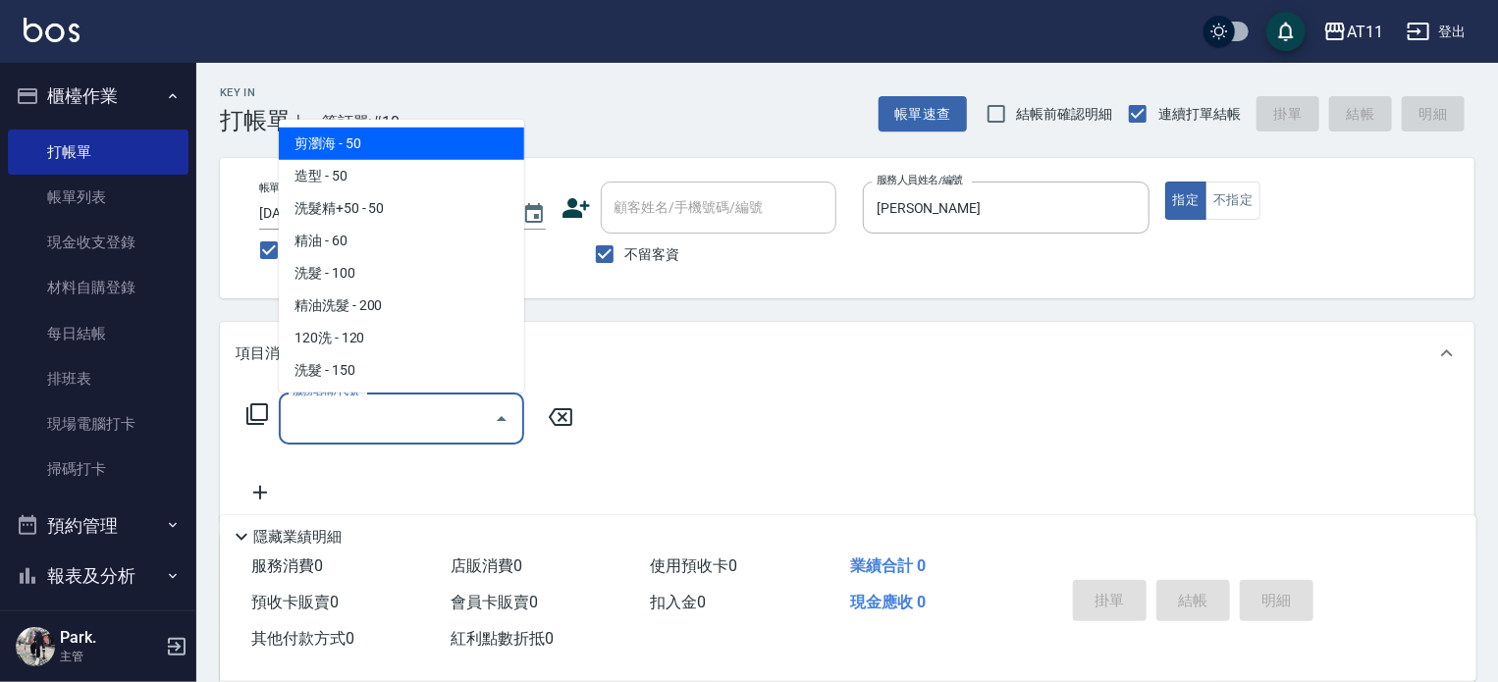
click at [387, 419] on input "服務名稱/代號" at bounding box center [387, 419] width 198 height 34
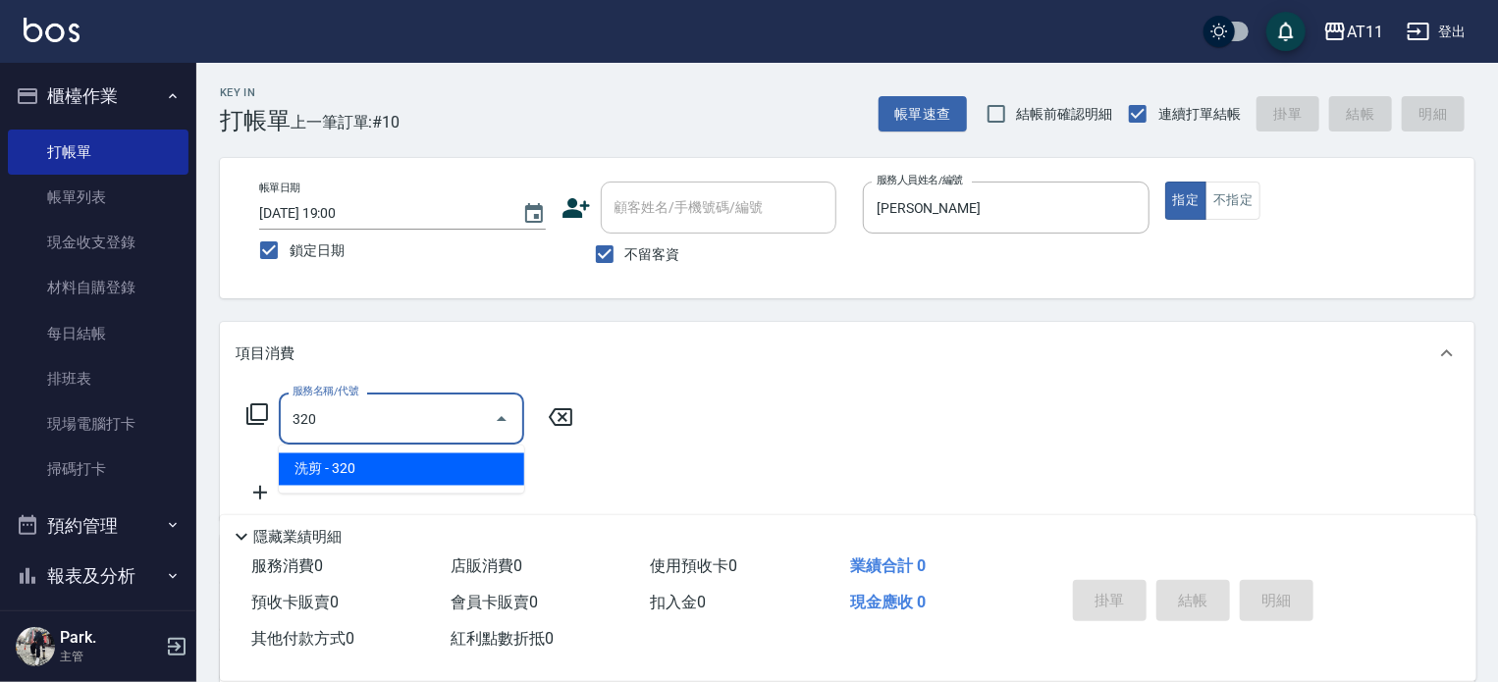
click at [368, 470] on span "洗剪 - 320" at bounding box center [401, 470] width 245 height 32
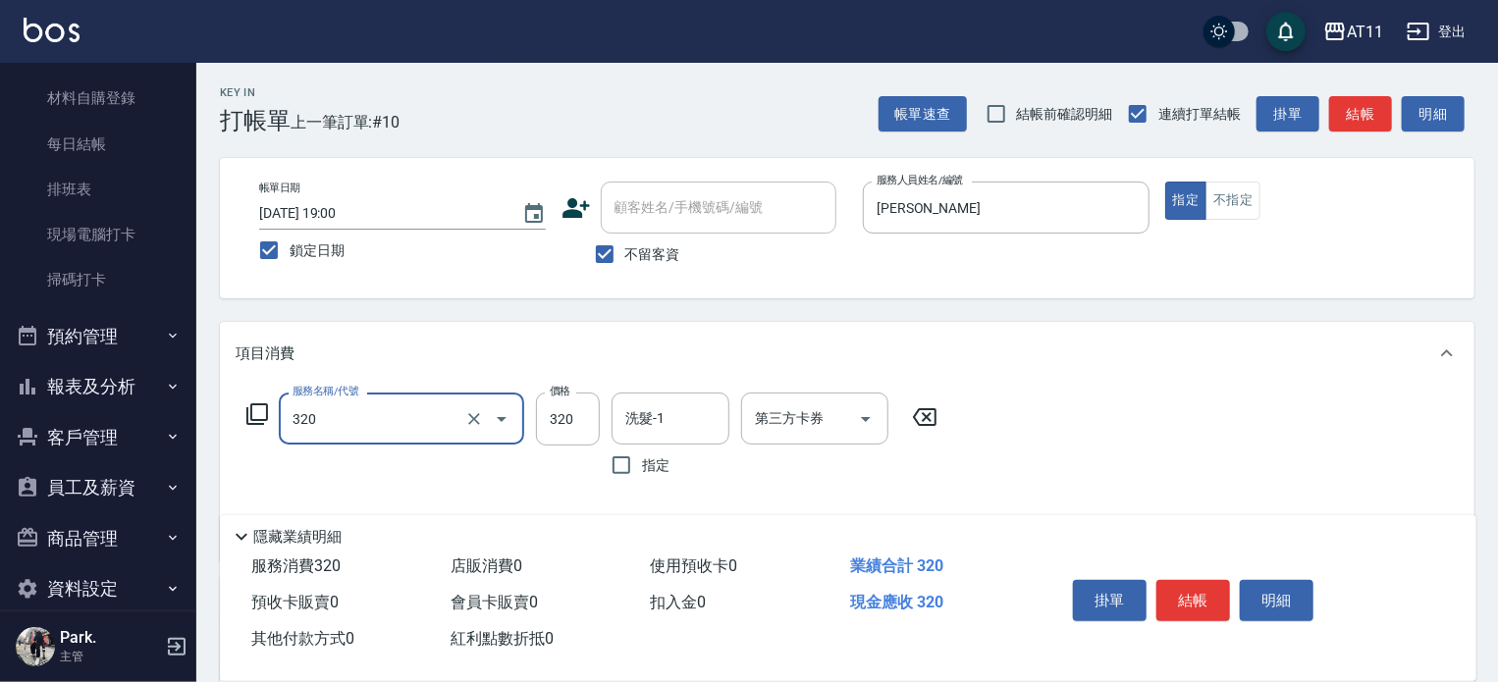
scroll to position [216, 0]
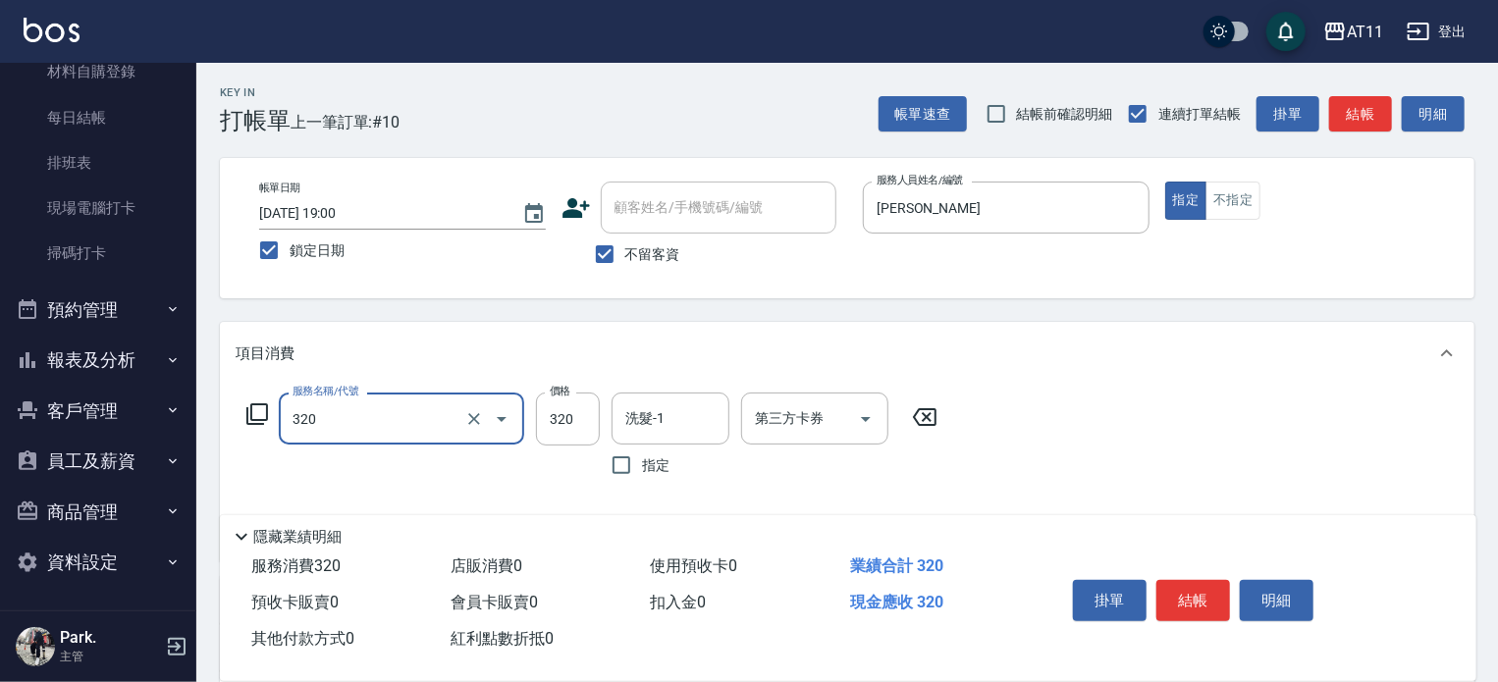
type input "洗剪(320)"
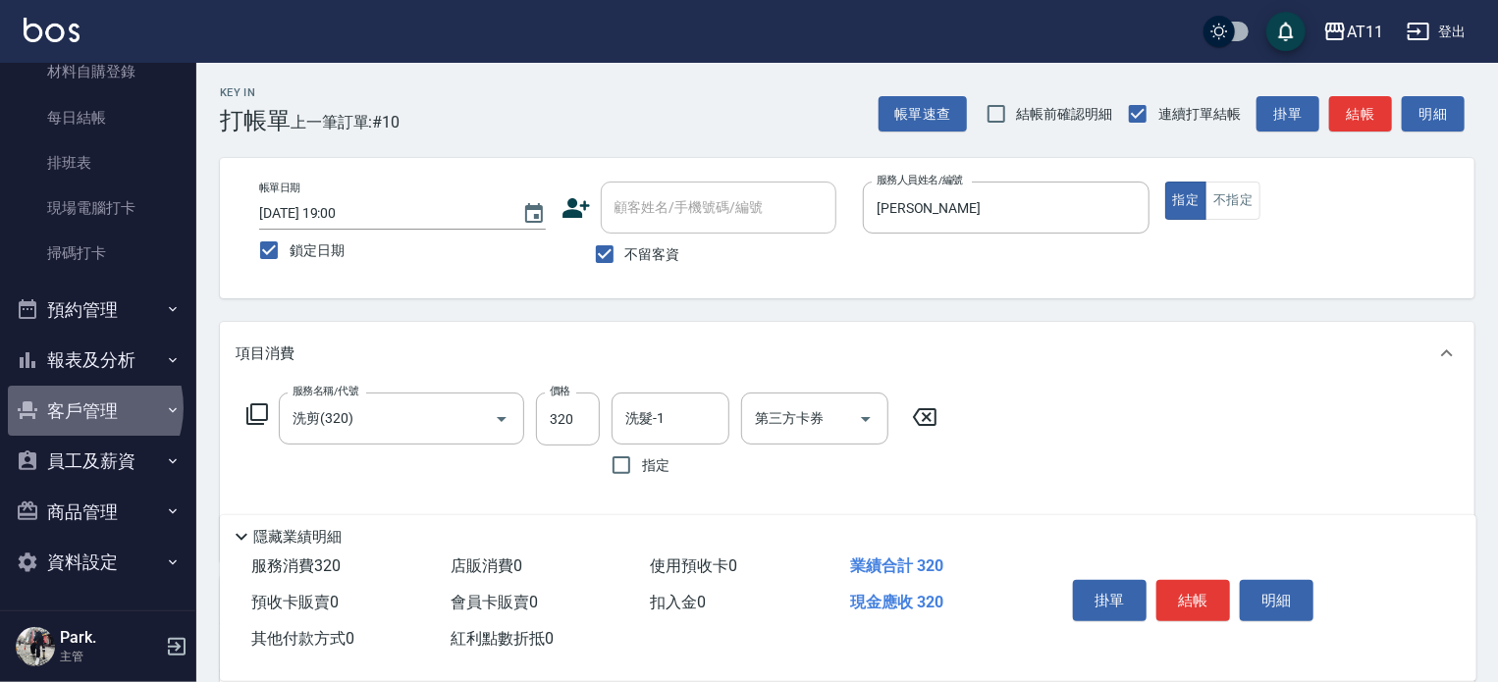
click at [82, 407] on button "客戶管理" at bounding box center [98, 411] width 181 height 51
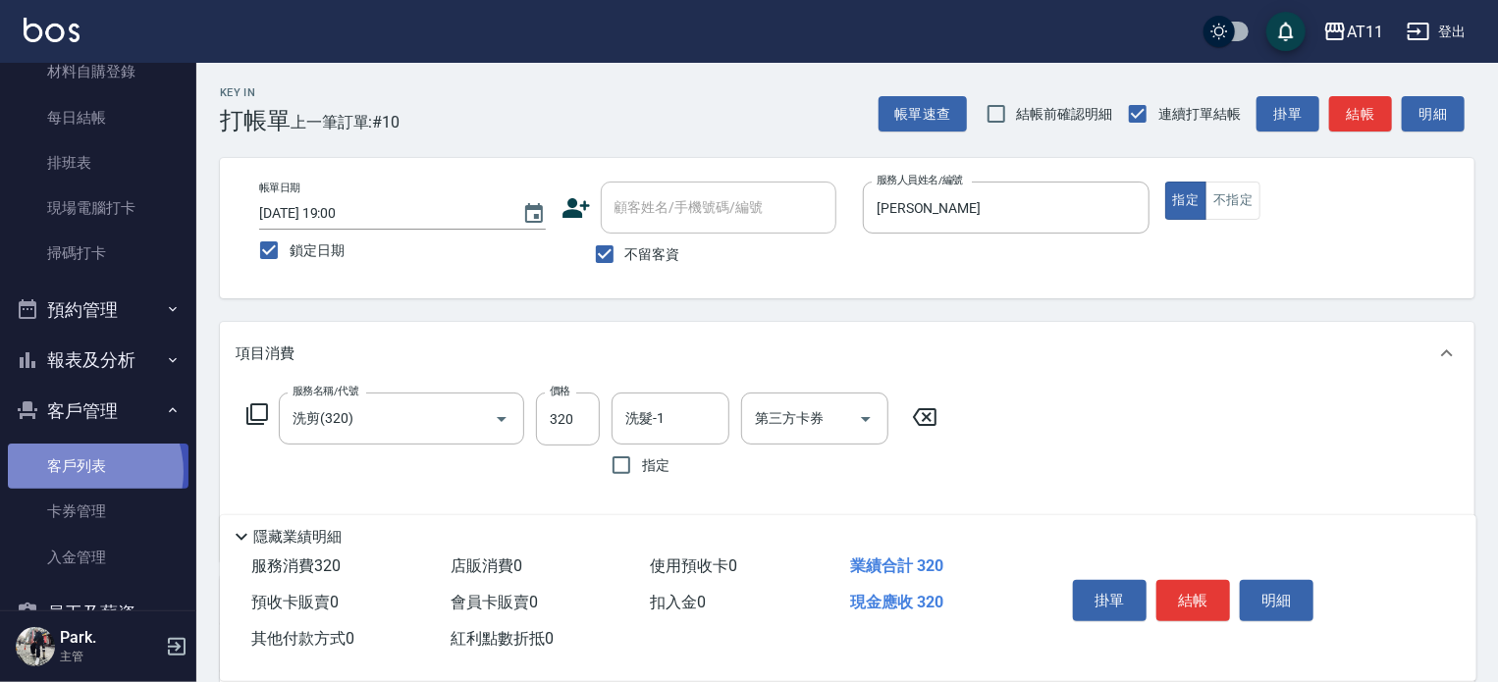
click at [81, 472] on link "客戶列表" at bounding box center [98, 466] width 181 height 45
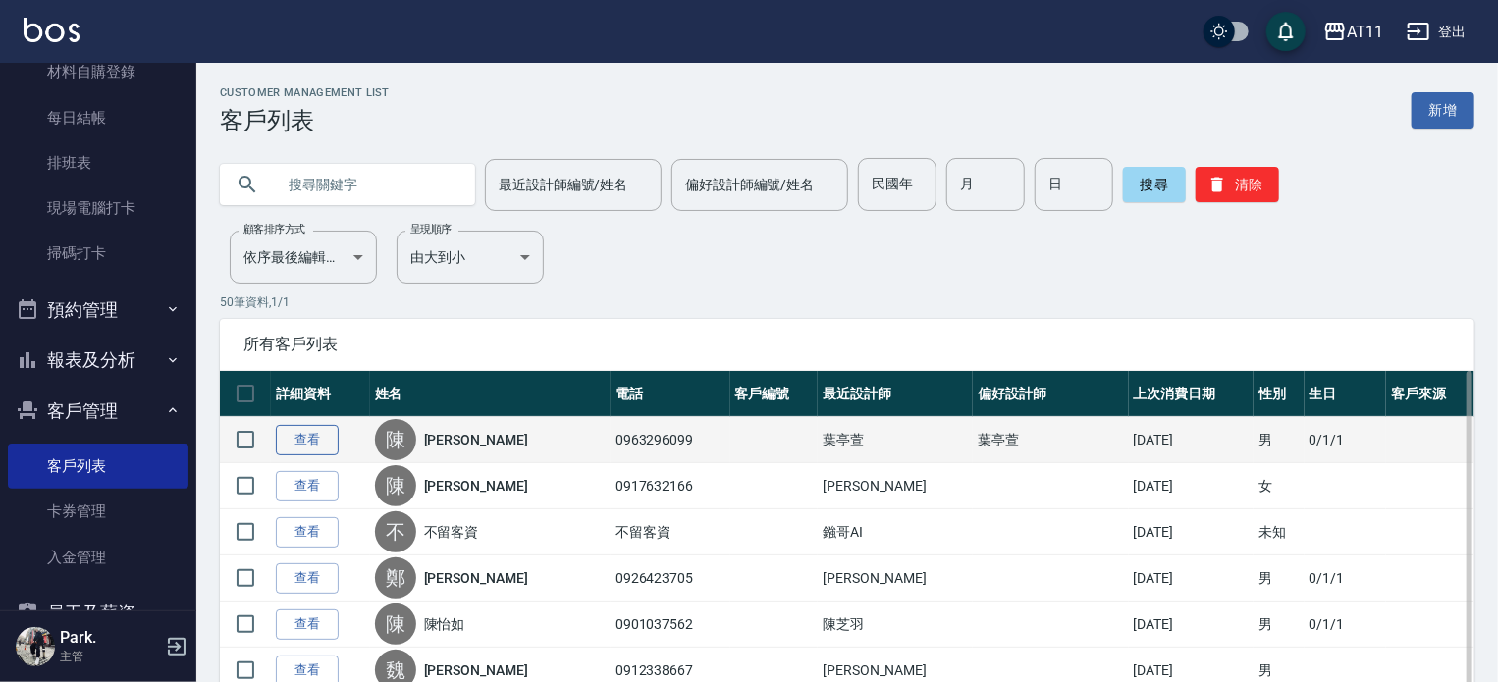
click at [314, 439] on link "查看" at bounding box center [307, 440] width 63 height 30
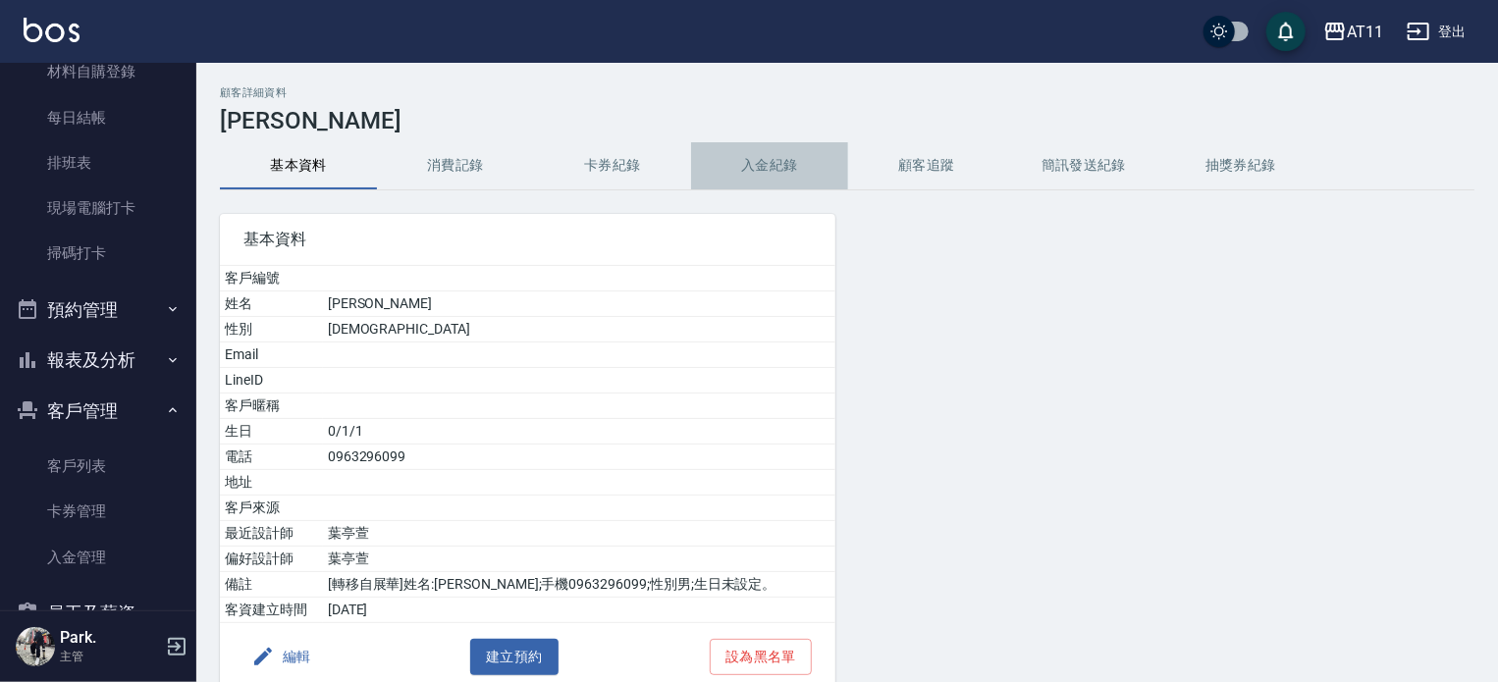
click at [777, 165] on button "入金紀錄" at bounding box center [769, 165] width 157 height 47
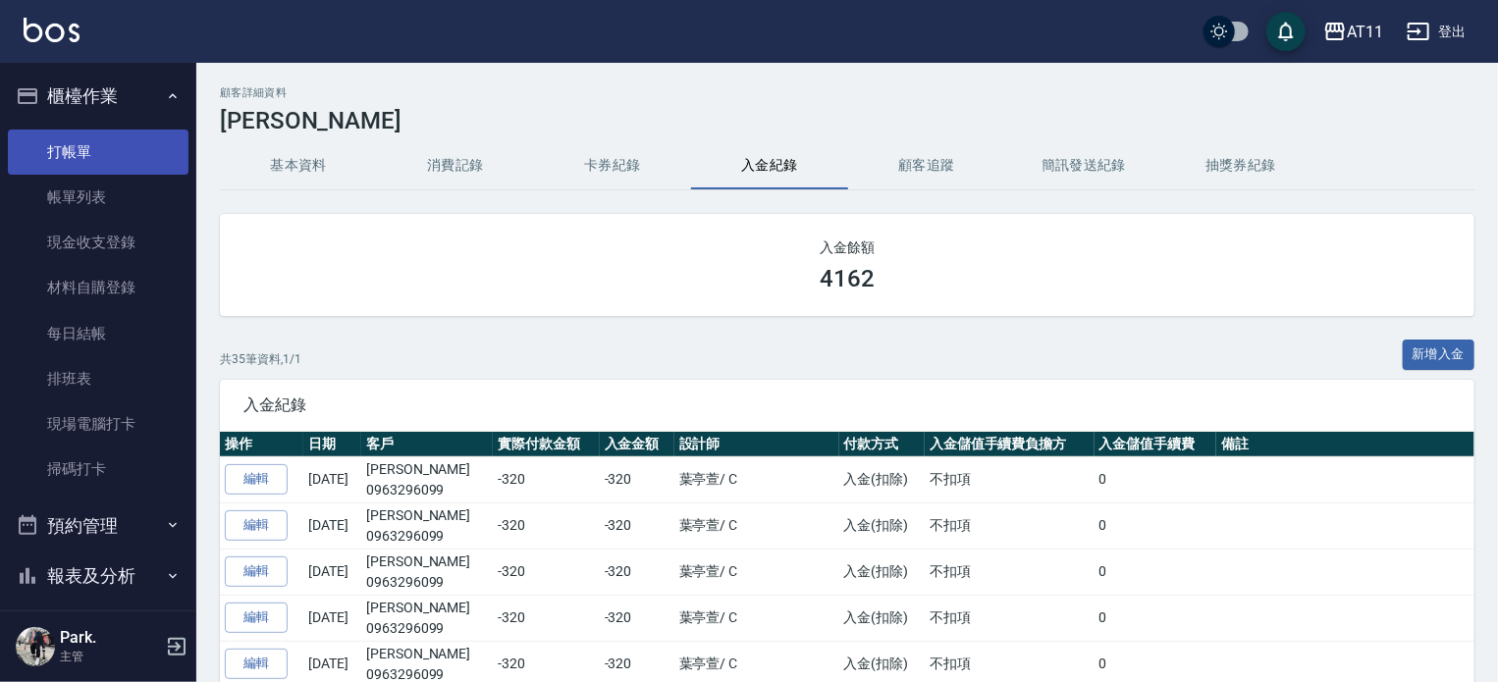
click at [77, 144] on link "打帳單" at bounding box center [98, 152] width 181 height 45
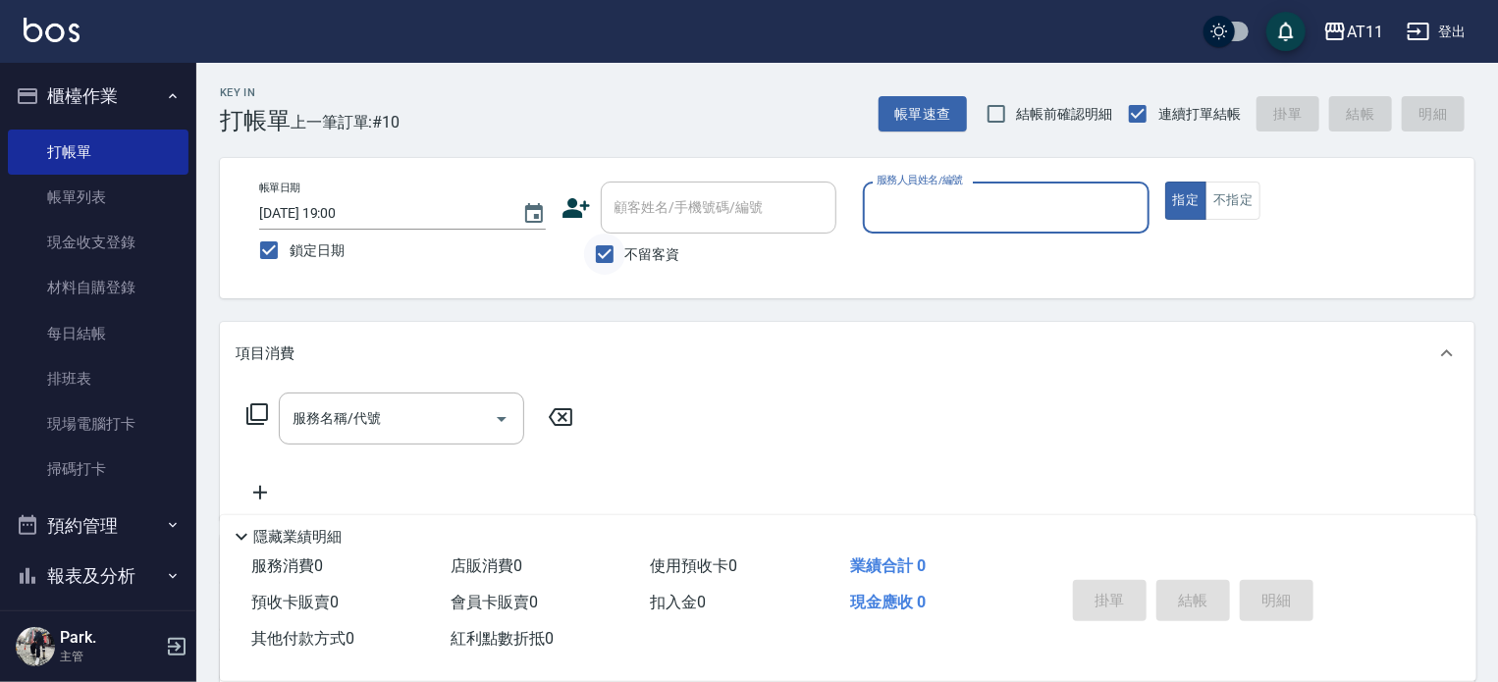
click at [606, 250] on input "不留客資" at bounding box center [604, 254] width 41 height 41
checkbox input "false"
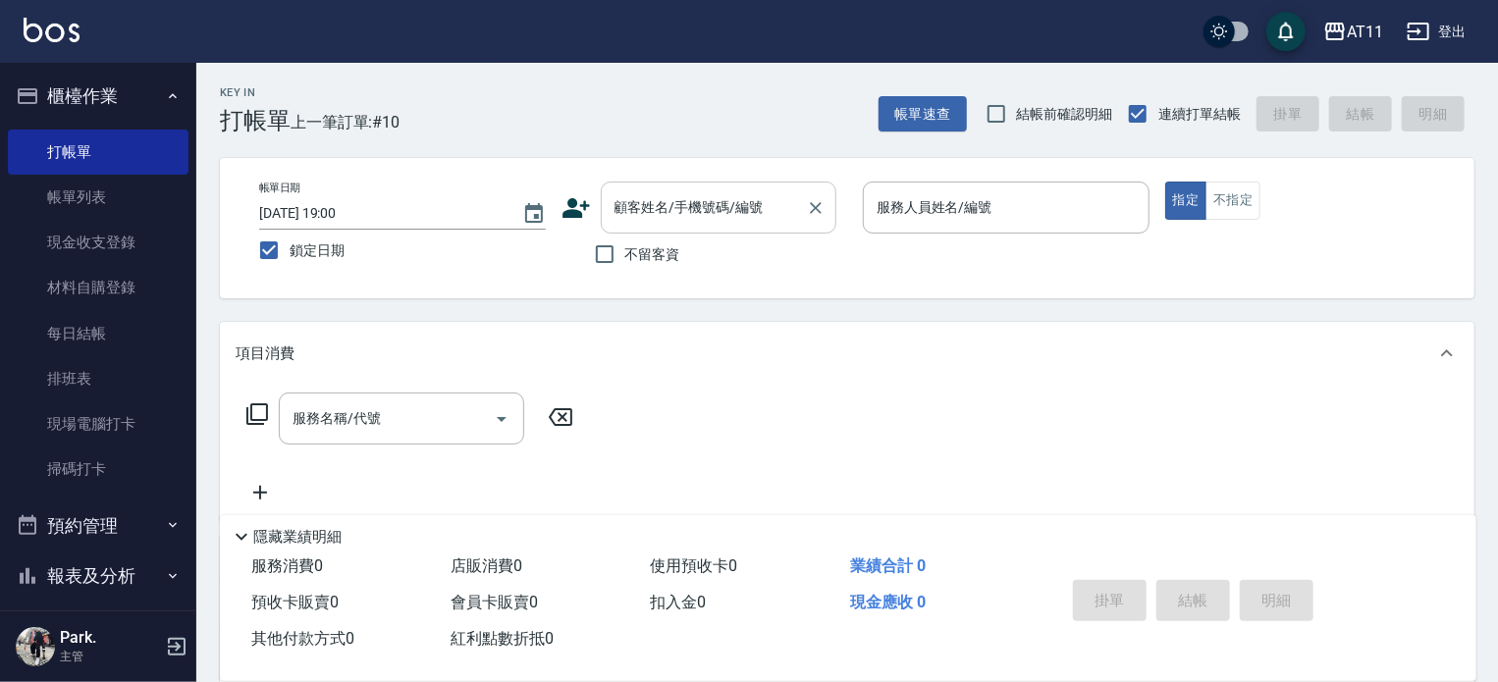
click at [621, 215] on input "顧客姓名/手機號碼/編號" at bounding box center [704, 207] width 189 height 34
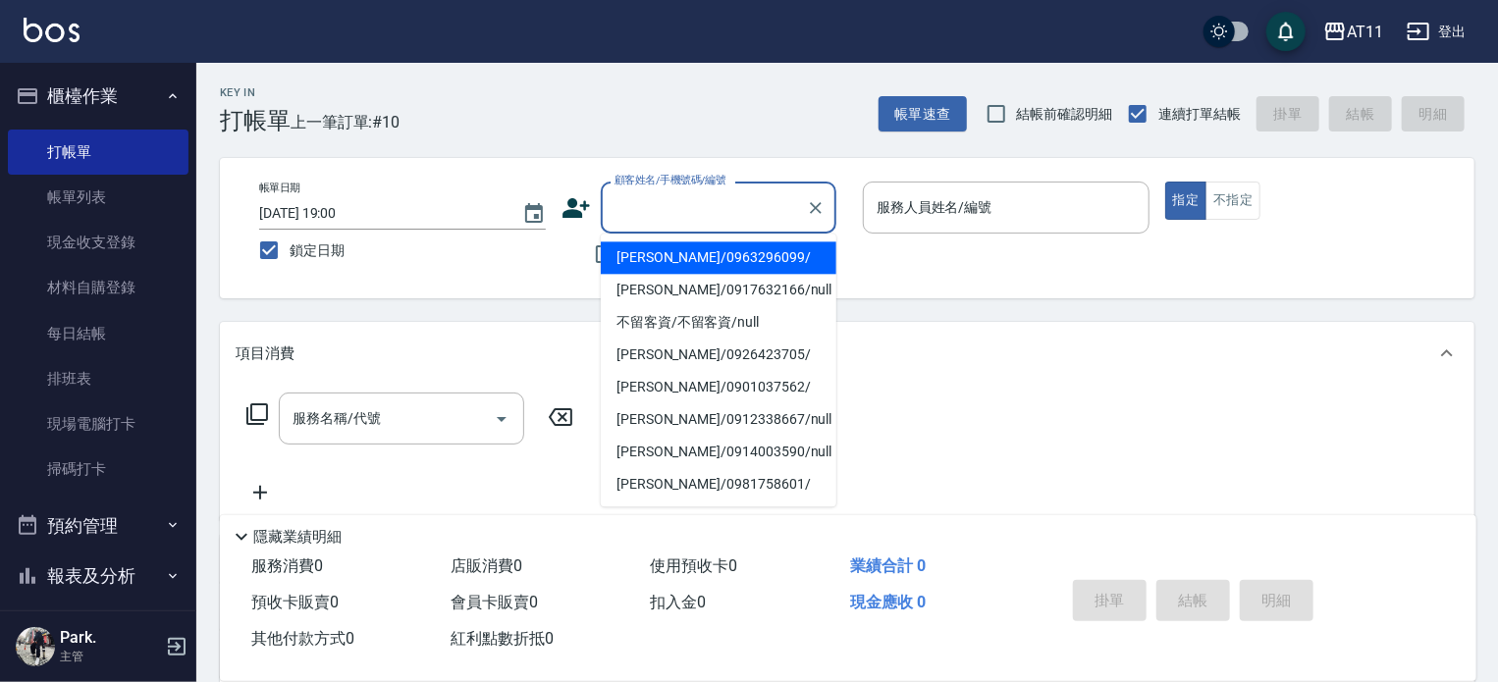
click at [648, 258] on li "陳智偉/0963296099/" at bounding box center [719, 258] width 236 height 32
type input "陳智偉/0963296099/"
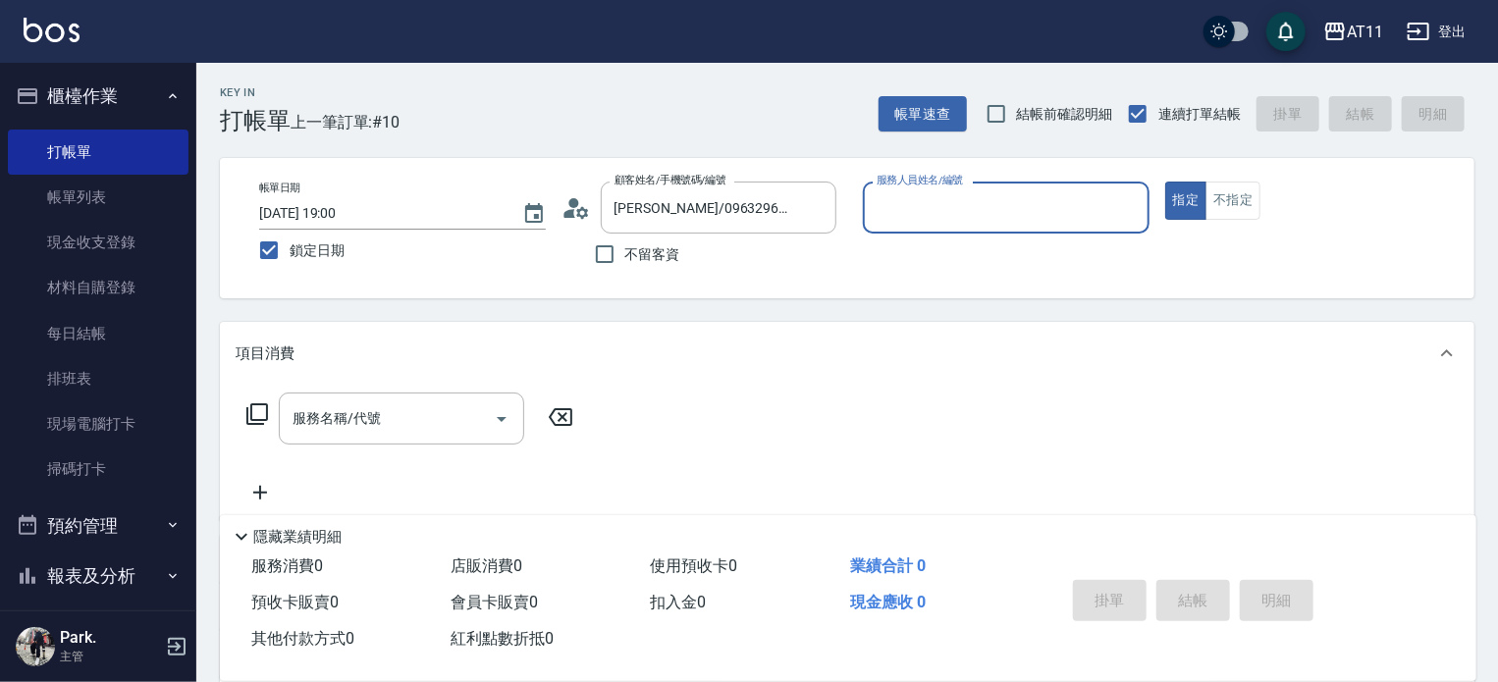
type input "Connie-C"
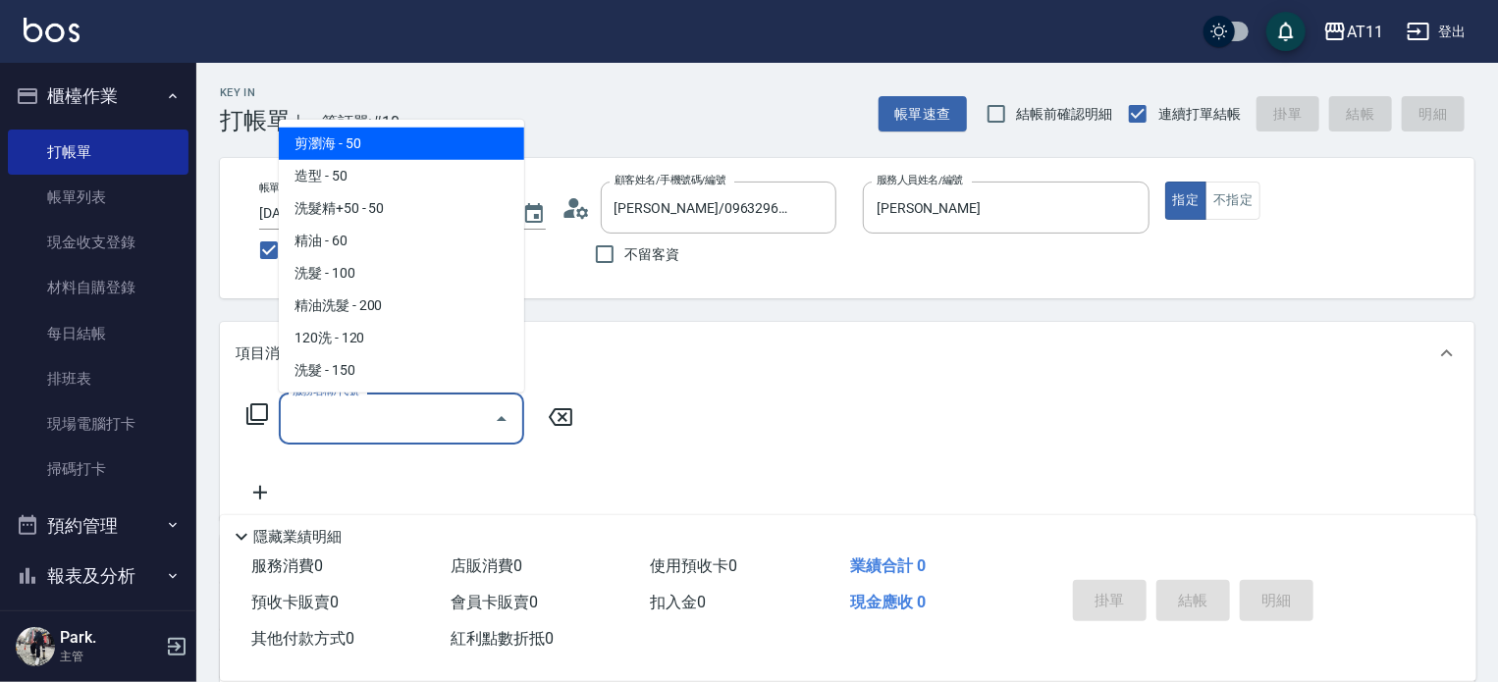
click at [389, 428] on input "服務名稱/代號" at bounding box center [387, 419] width 198 height 34
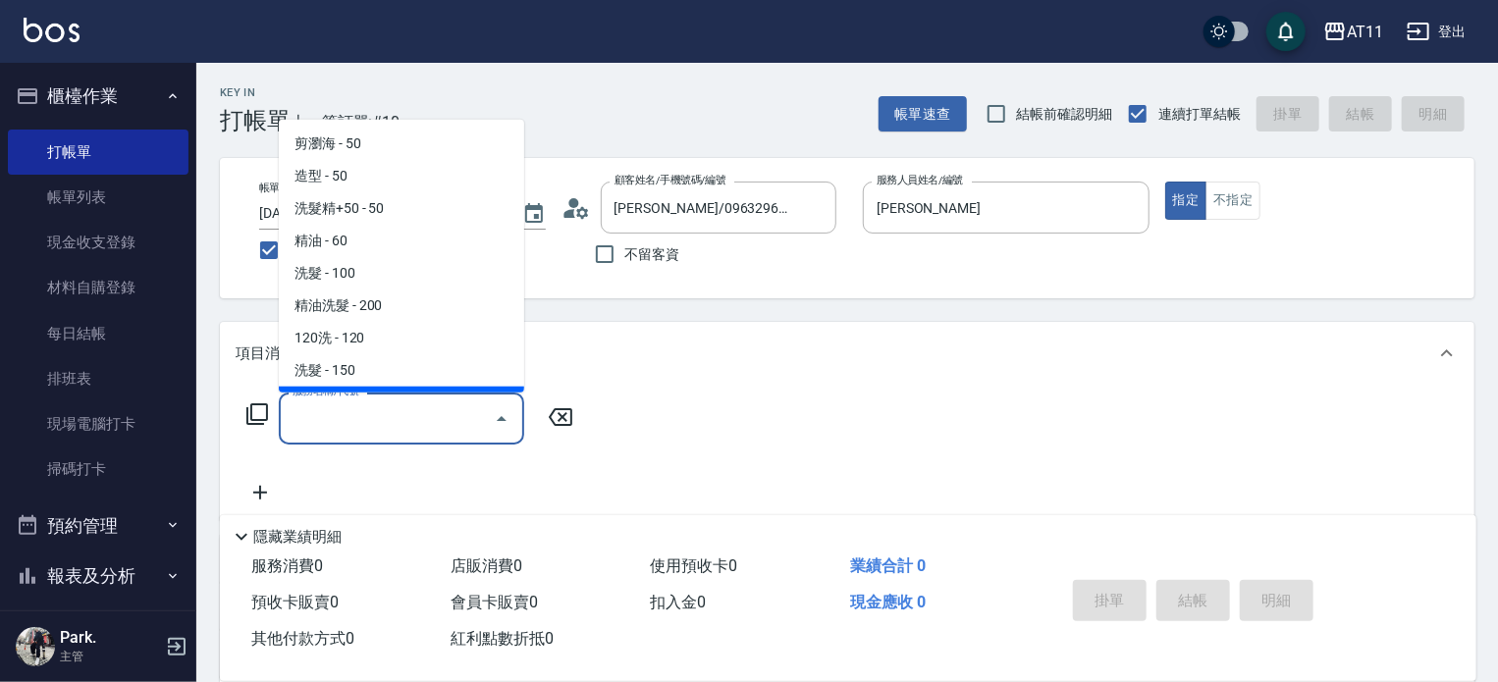
click at [413, 399] on div "服務名稱/代號" at bounding box center [401, 419] width 245 height 52
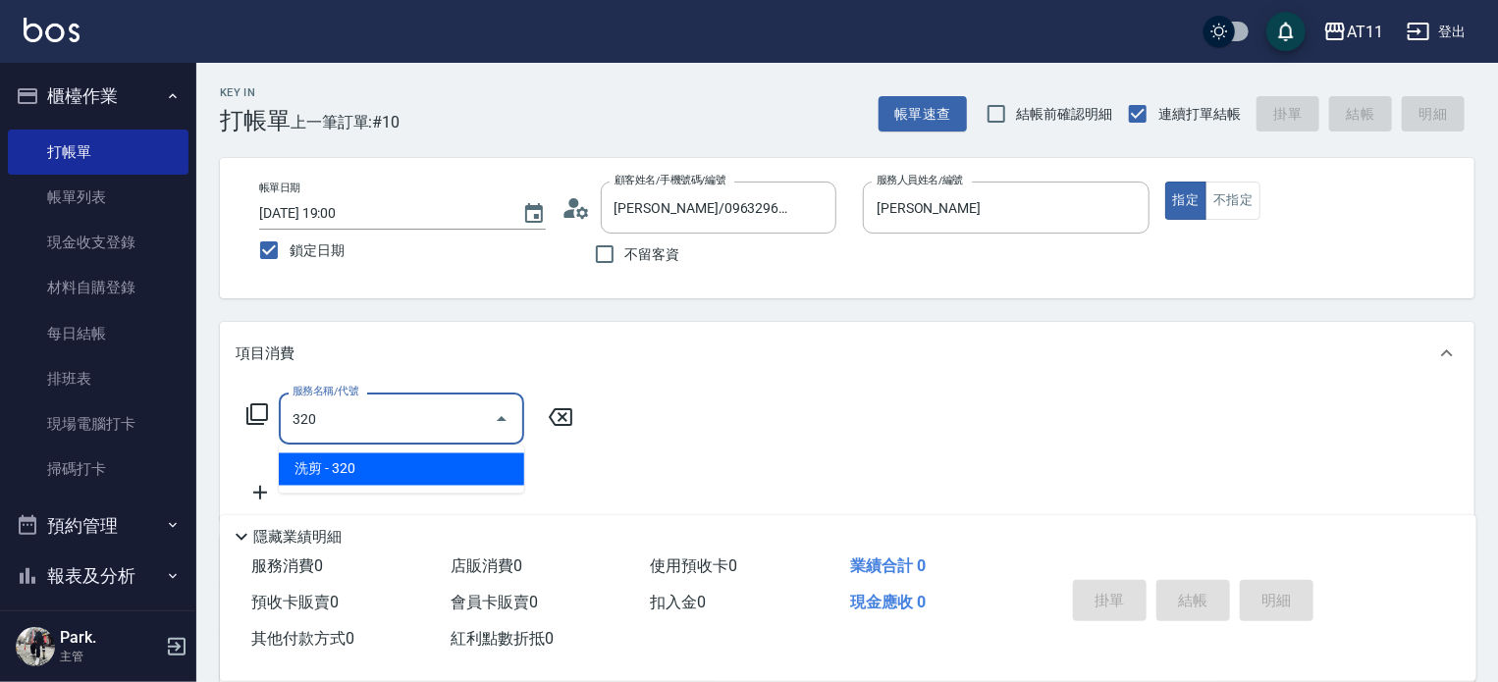
drag, startPoint x: 326, startPoint y: 474, endPoint x: 357, endPoint y: 475, distance: 31.4
click at [327, 474] on span "洗剪 - 320" at bounding box center [401, 470] width 245 height 32
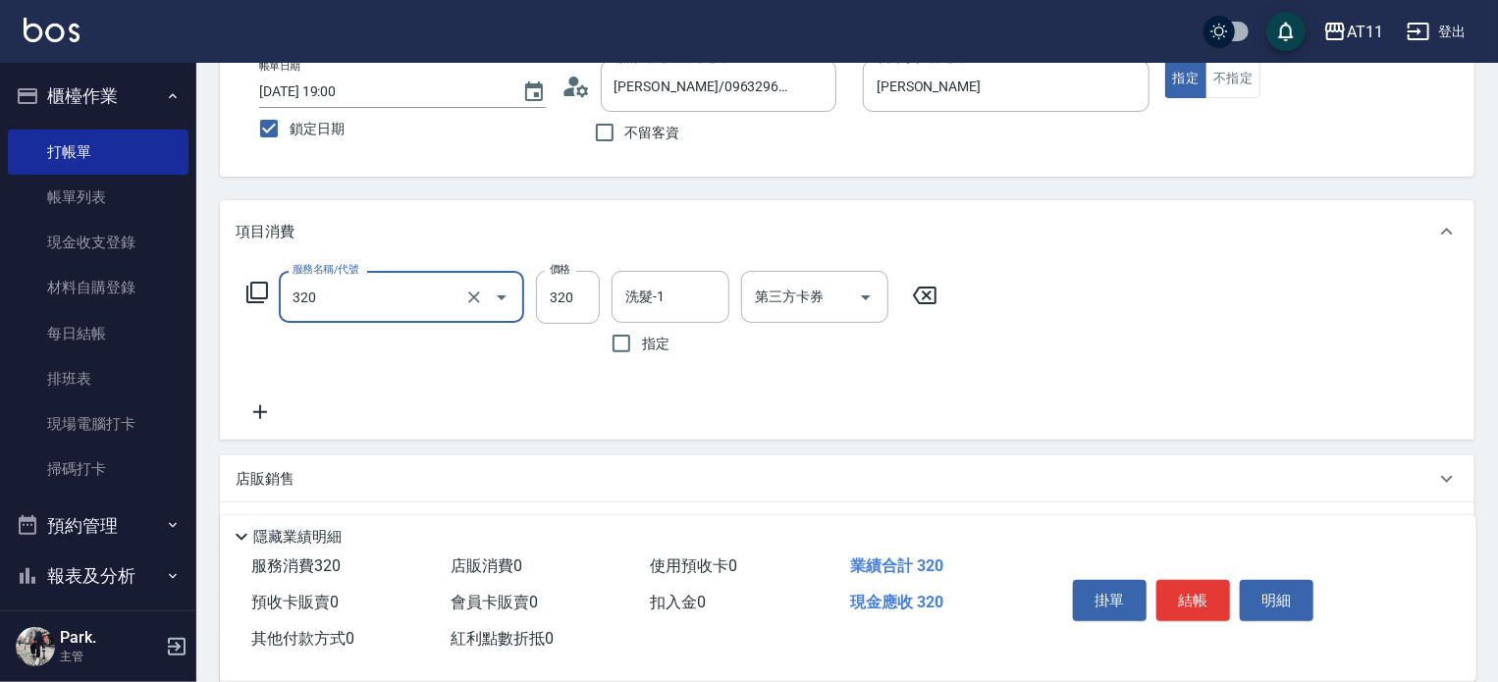
scroll to position [295, 0]
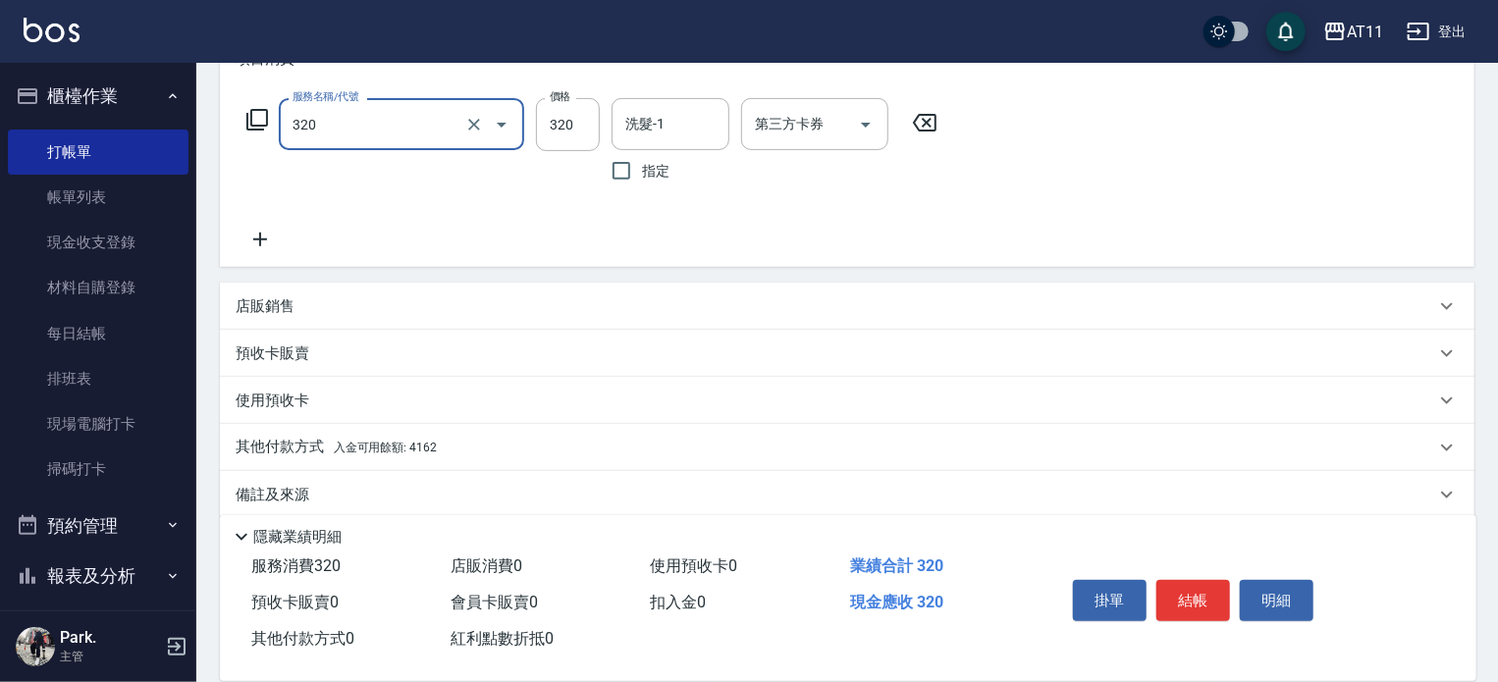
type input "洗剪(320)"
click at [805, 231] on div "服務名稱/代號 洗剪(320) 服務名稱/代號 價格 320 價格 洗髮-1 洗髮-1 指定 第三方卡券 第三方卡券" at bounding box center [593, 174] width 714 height 153
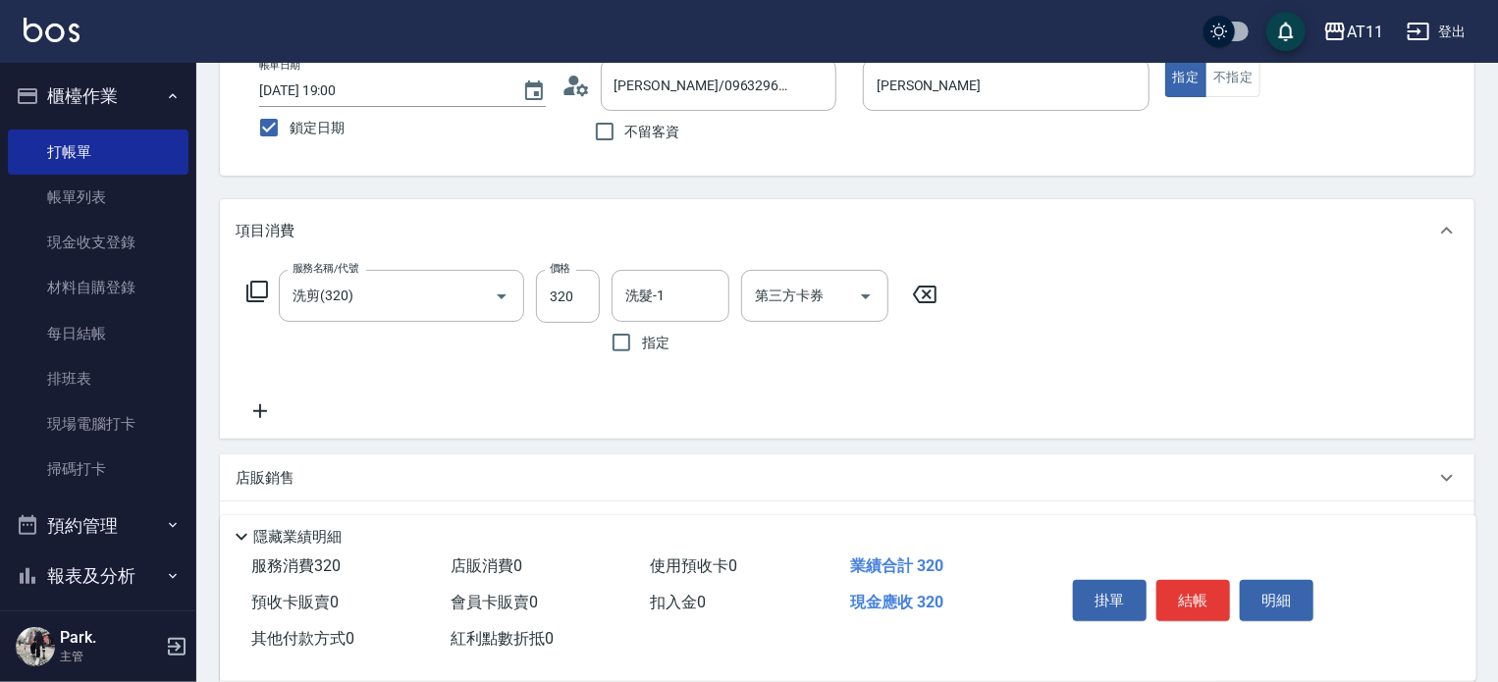
scroll to position [121, 0]
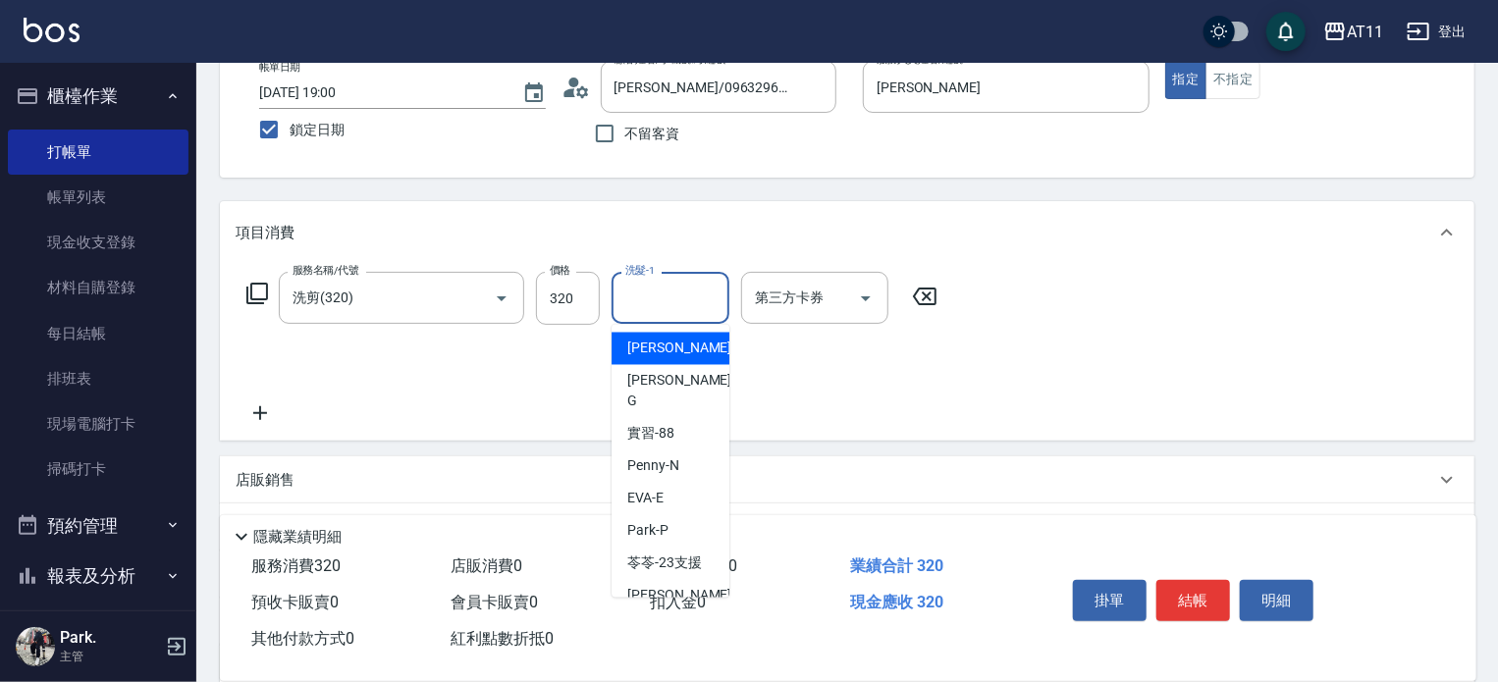
click at [693, 296] on input "洗髮-1" at bounding box center [671, 298] width 100 height 34
click at [823, 400] on div "服務名稱/代號 洗剪(320) 服務名稱/代號 價格 320 價格 洗髮-1 洗髮-1 指定 第三方卡券 第三方卡券" at bounding box center [593, 348] width 714 height 153
click at [656, 305] on input "洗髮-1" at bounding box center [671, 298] width 100 height 34
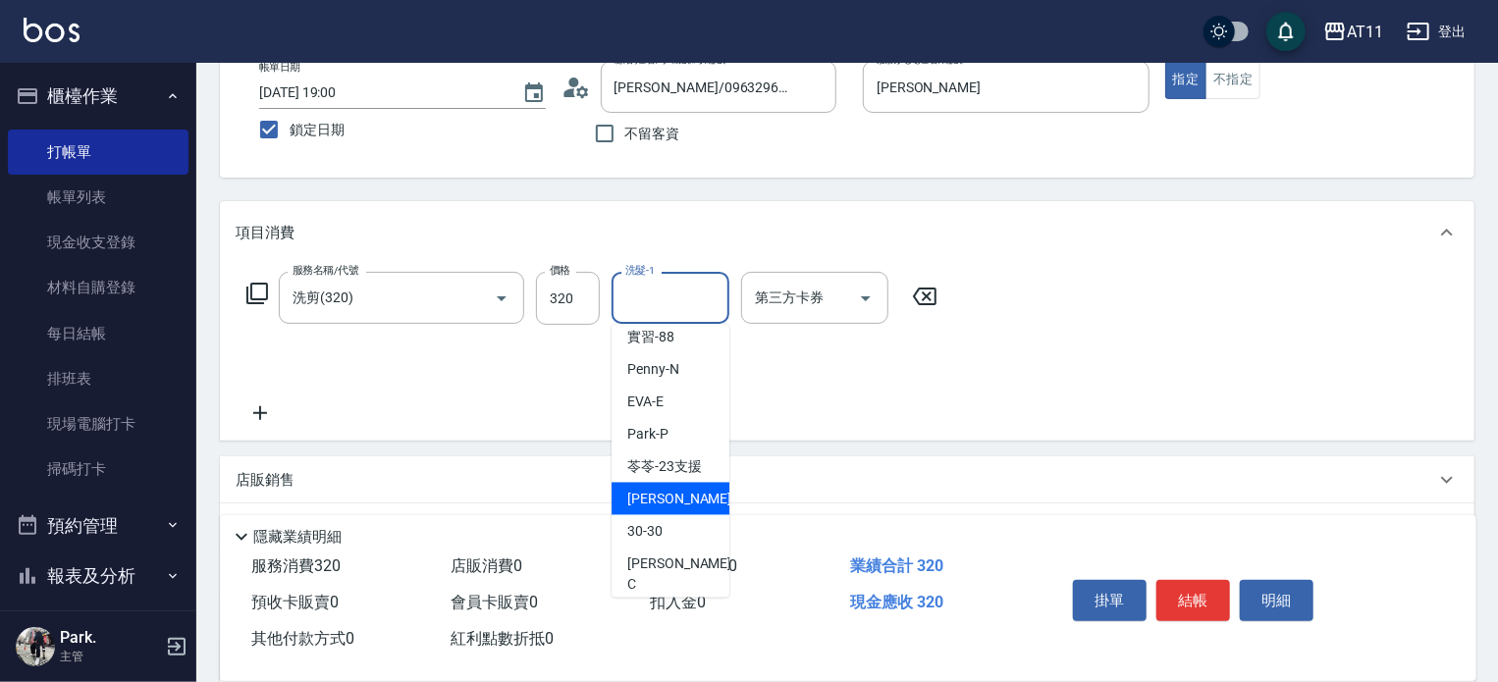
scroll to position [196, 0]
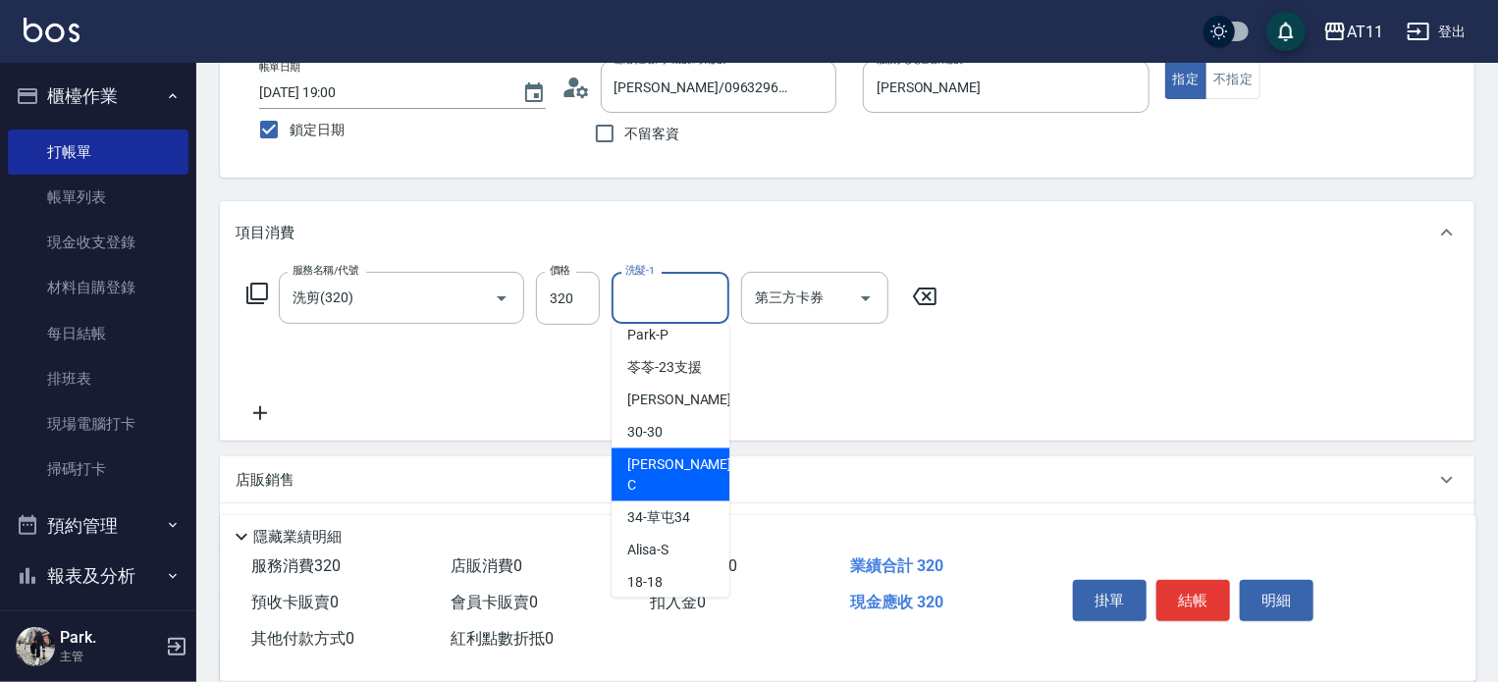
click at [664, 455] on span "Connie -C" at bounding box center [681, 475] width 108 height 41
type input "Connie-C"
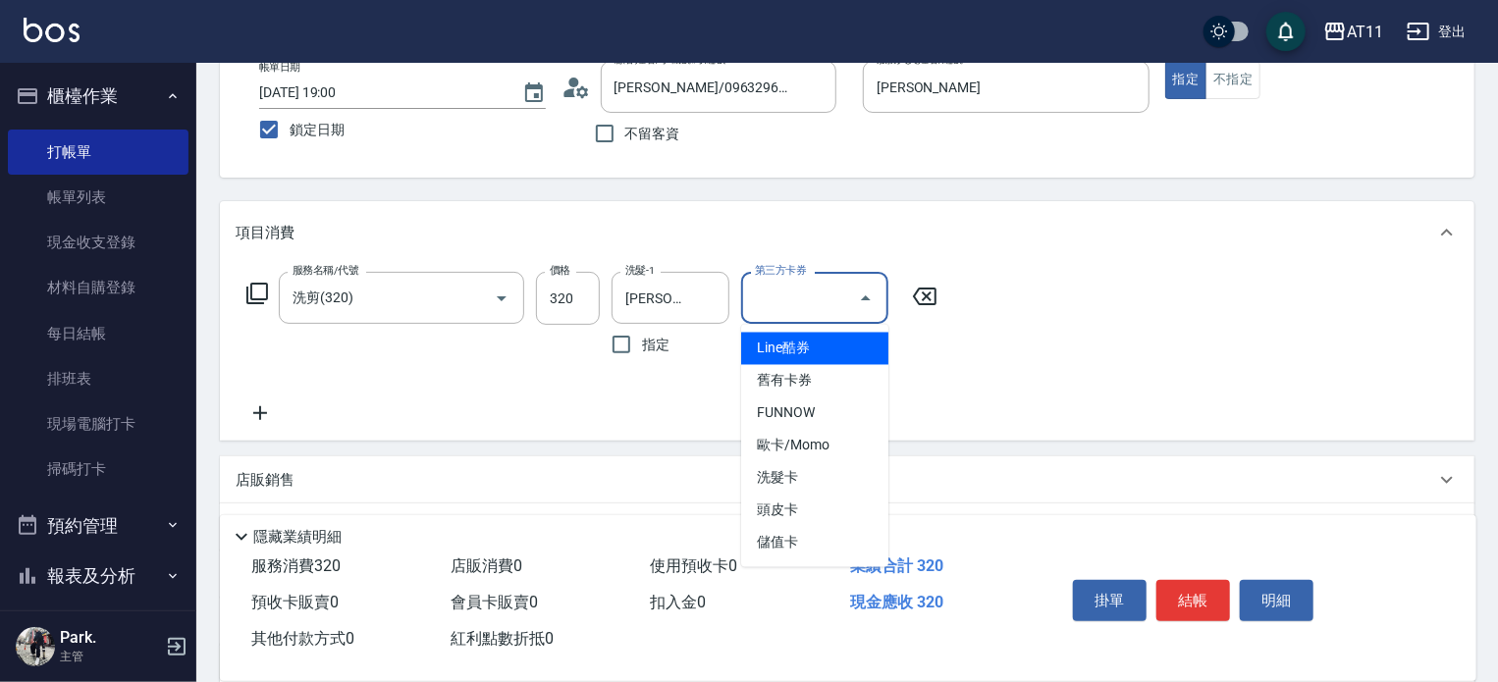
click at [798, 300] on input "第三方卡券" at bounding box center [800, 298] width 100 height 34
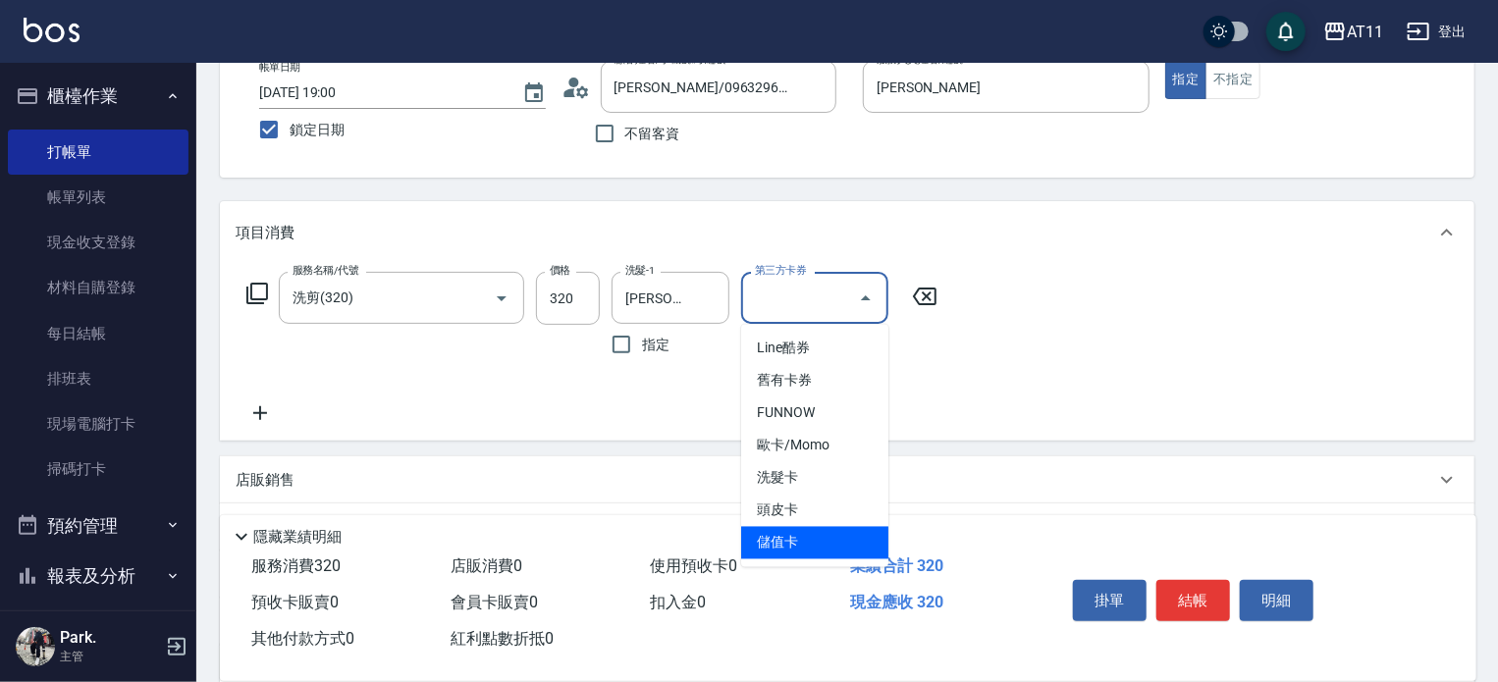
click at [786, 547] on span "儲值卡" at bounding box center [814, 543] width 147 height 32
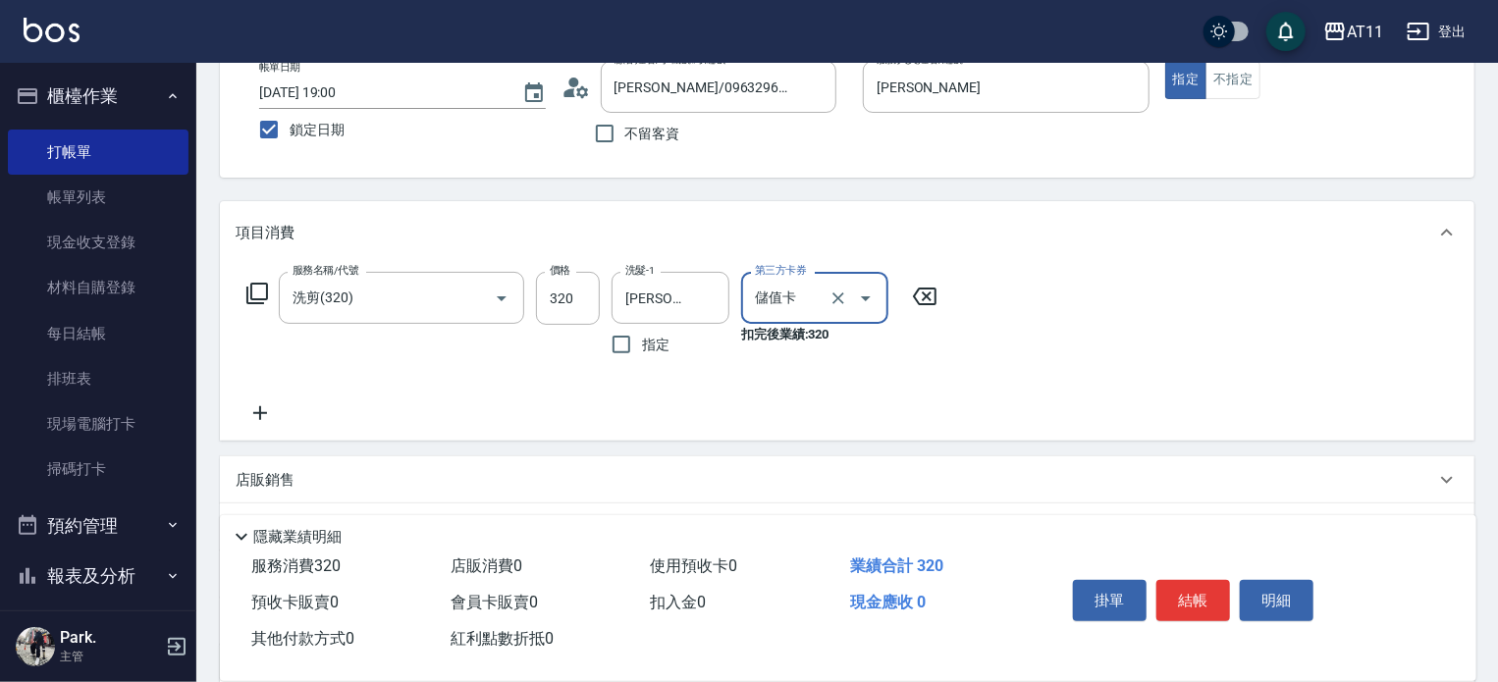
type input "儲值卡"
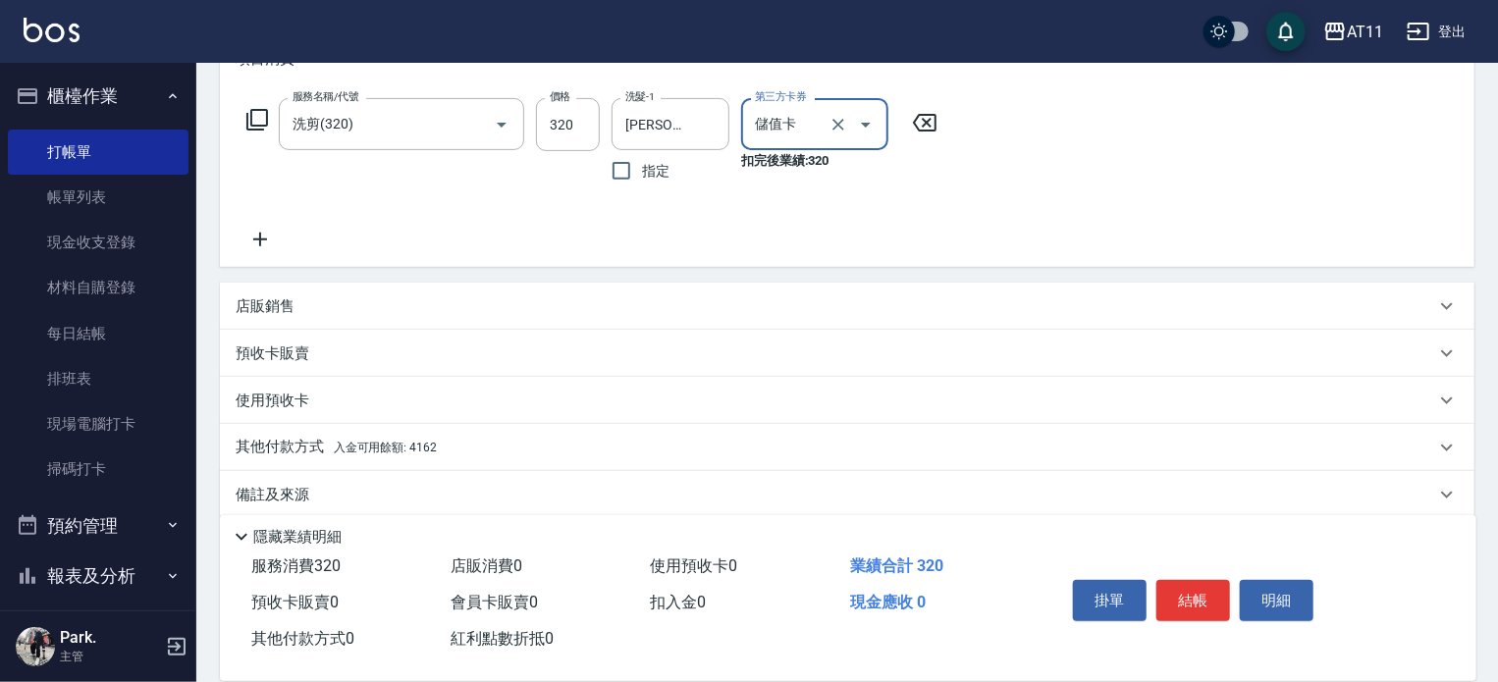
scroll to position [317, 0]
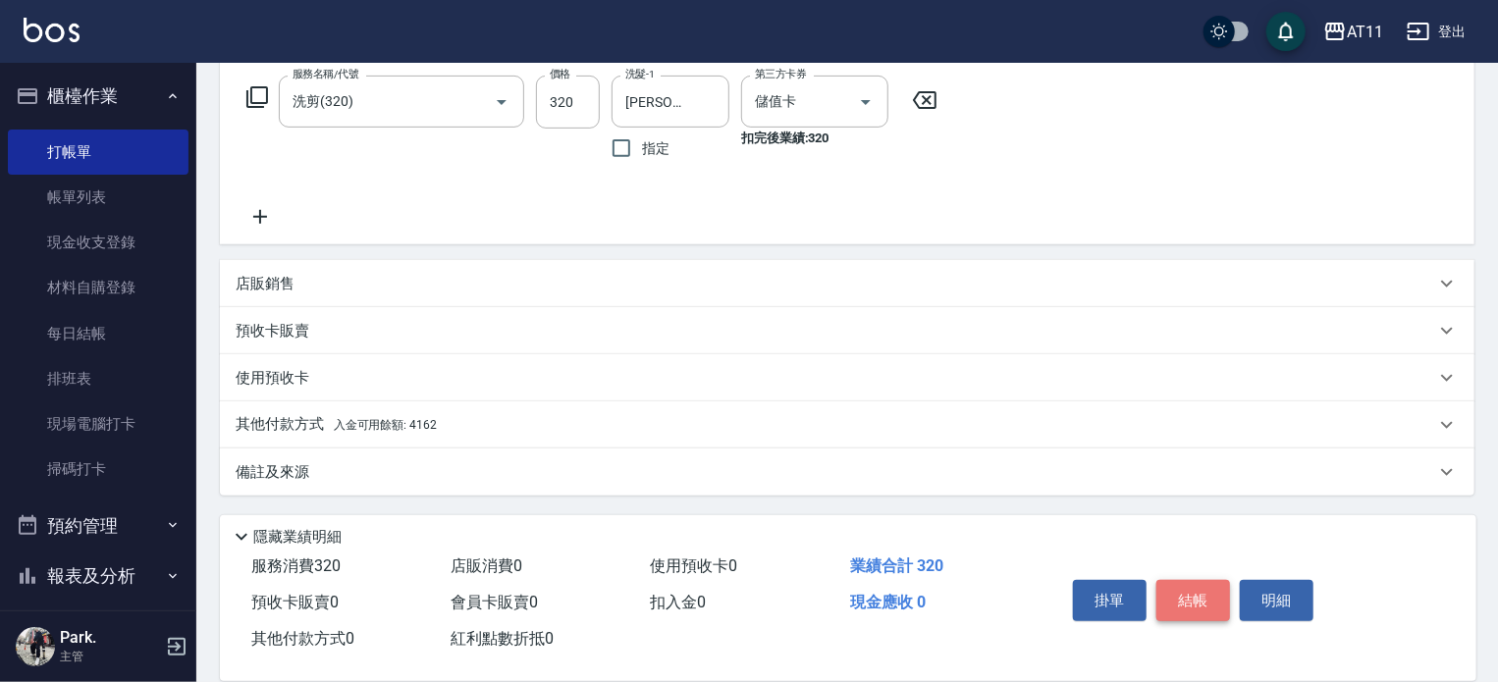
click at [1190, 582] on button "結帳" at bounding box center [1194, 600] width 74 height 41
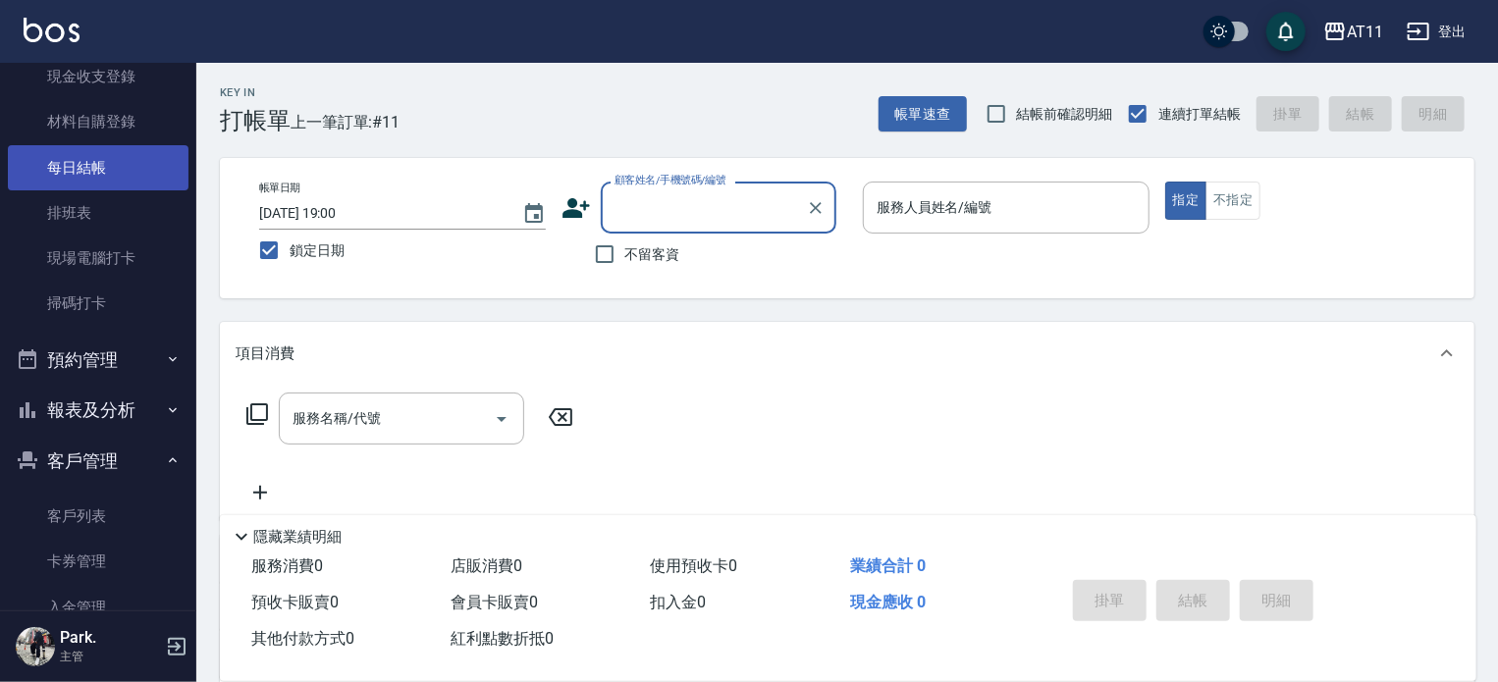
scroll to position [196, 0]
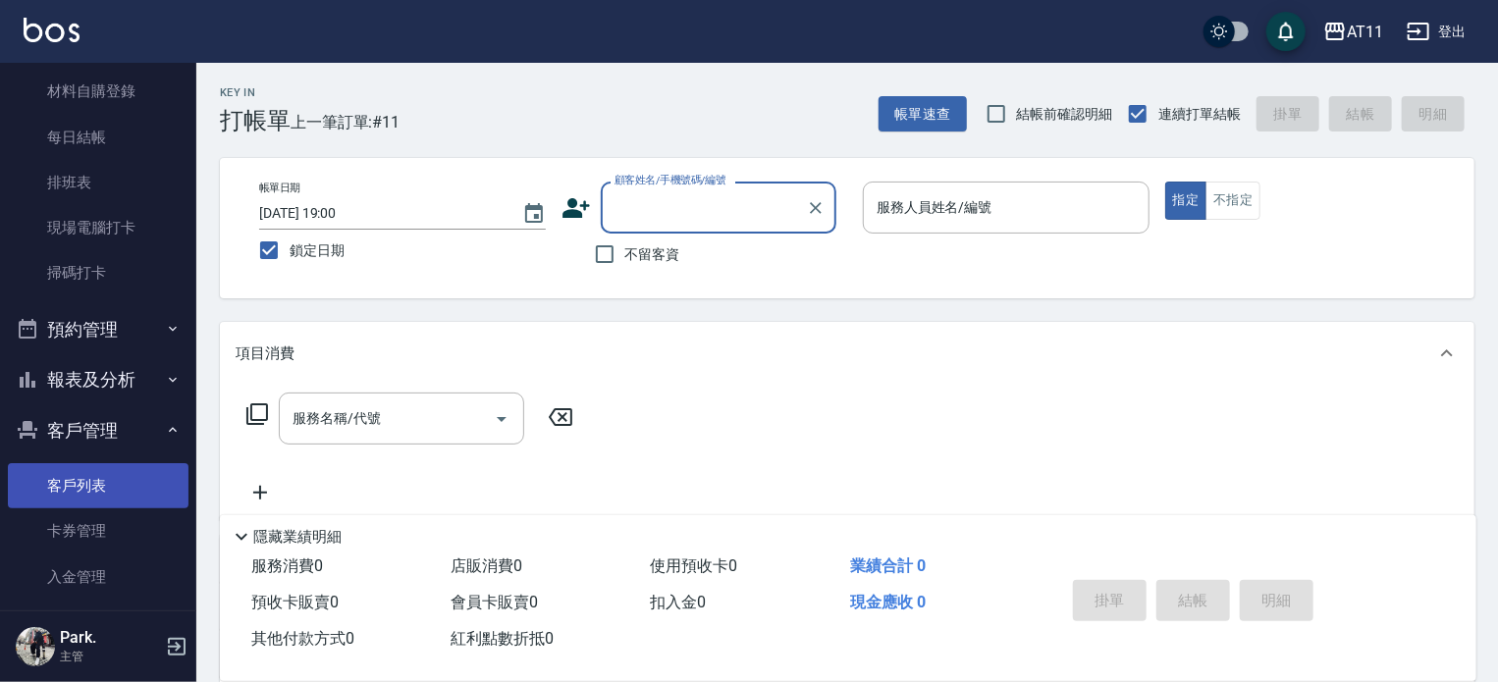
click at [73, 486] on link "客戶列表" at bounding box center [98, 485] width 181 height 45
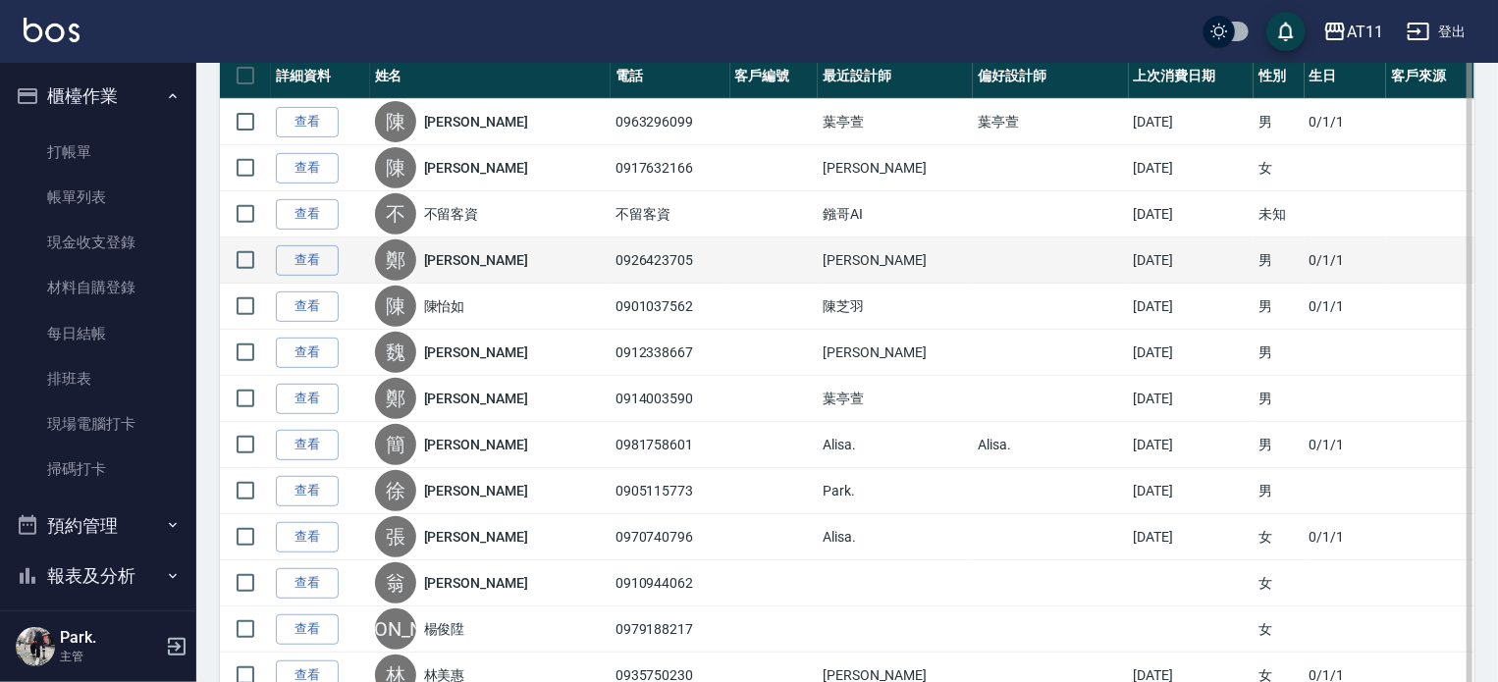
scroll to position [196, 0]
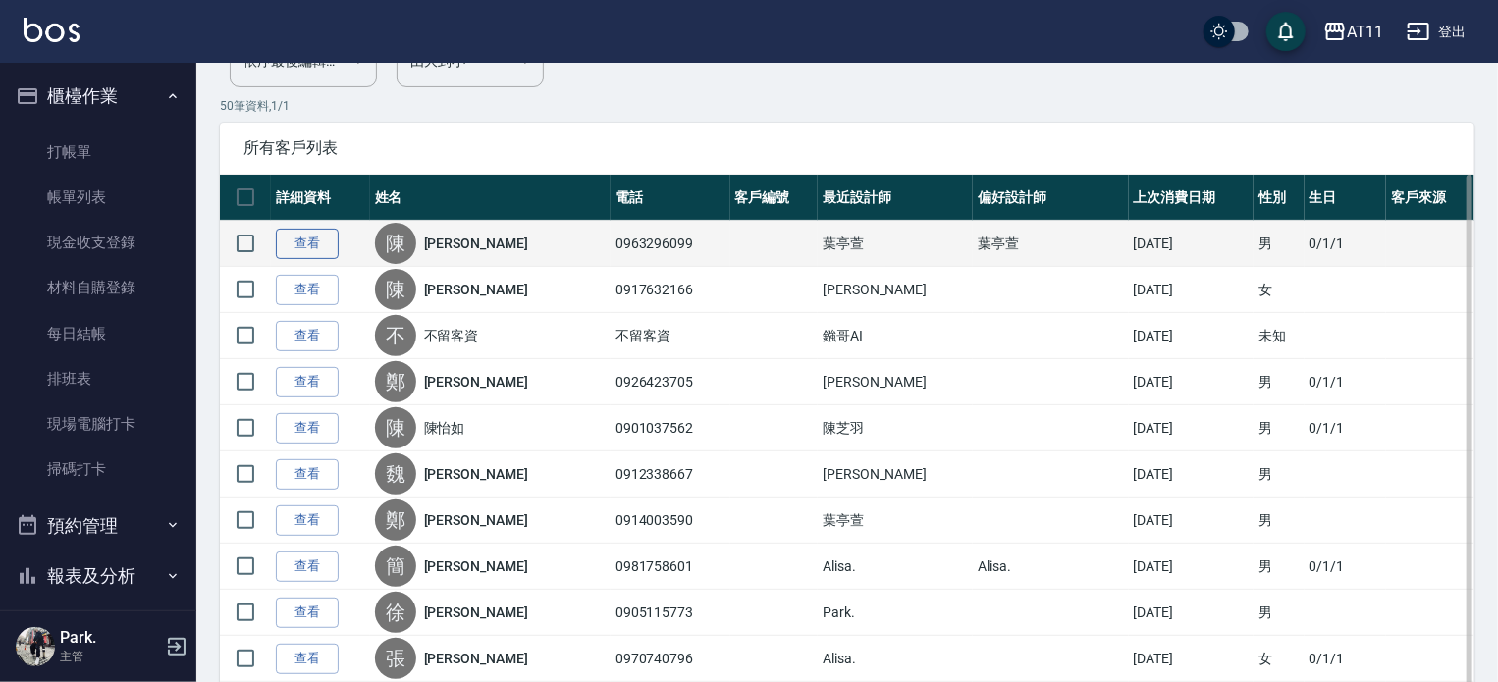
click at [304, 246] on link "查看" at bounding box center [307, 244] width 63 height 30
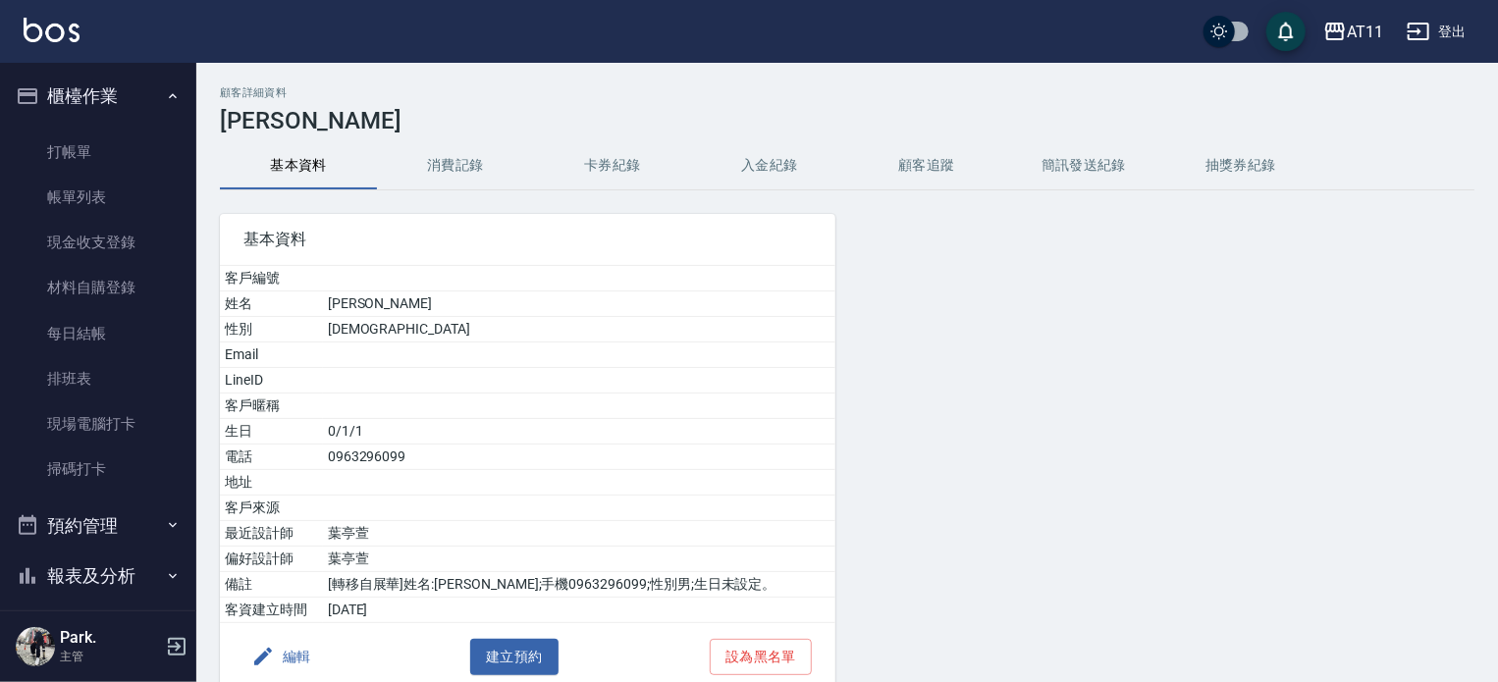
click at [762, 164] on button "入金紀錄" at bounding box center [769, 165] width 157 height 47
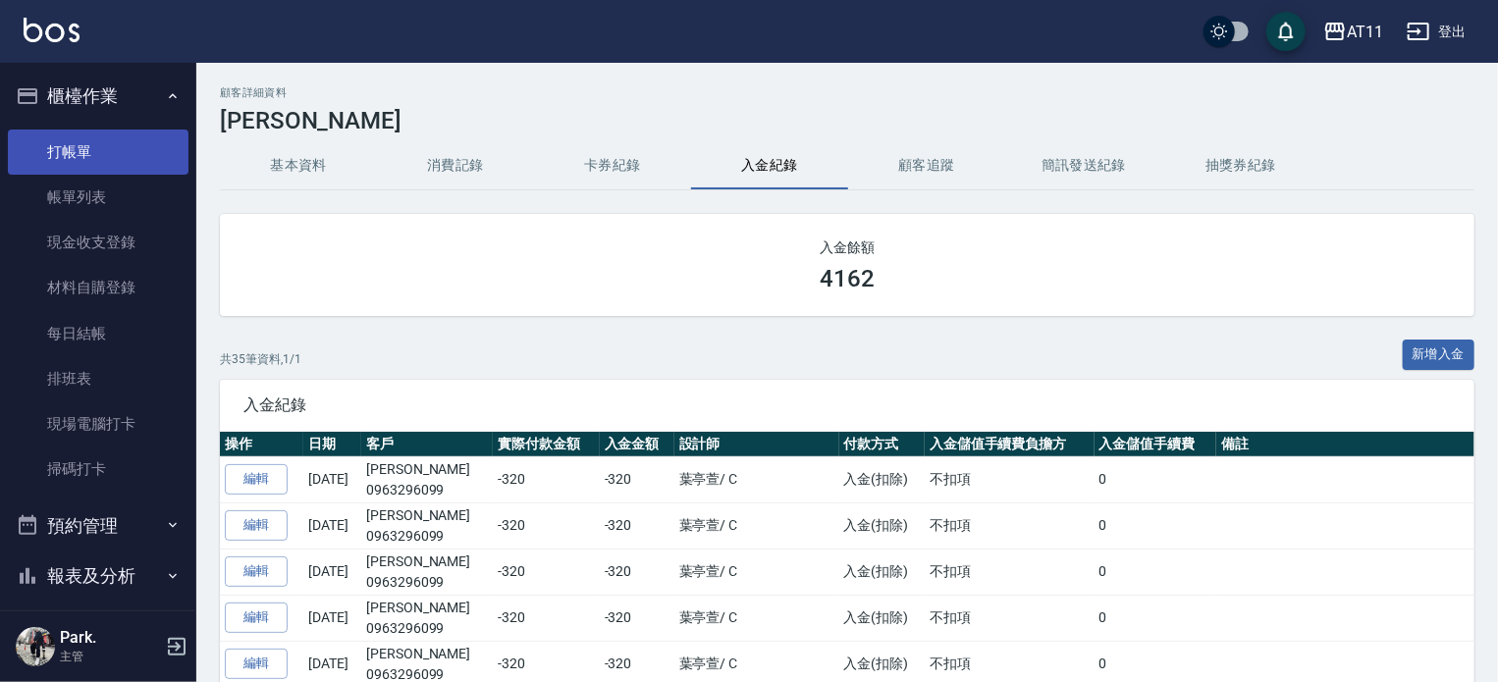
click at [81, 152] on link "打帳單" at bounding box center [98, 152] width 181 height 45
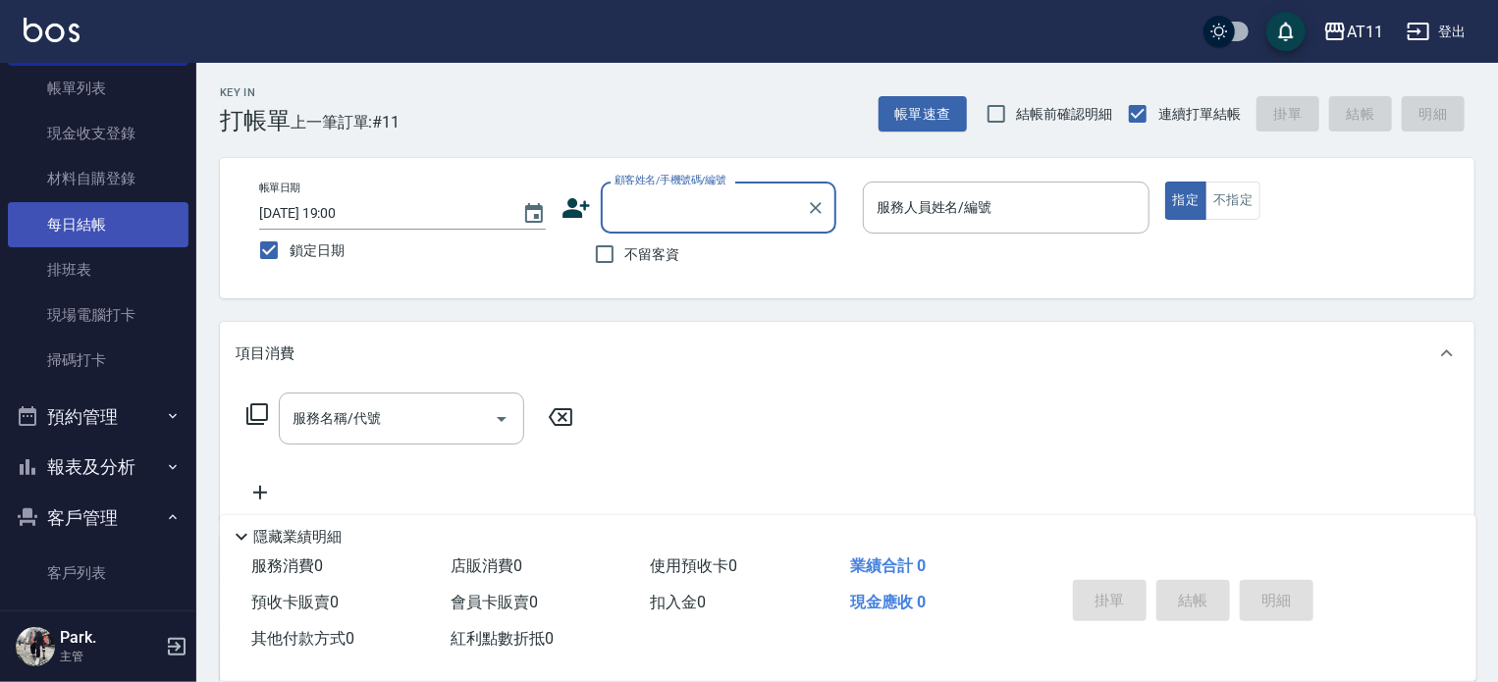
scroll to position [196, 0]
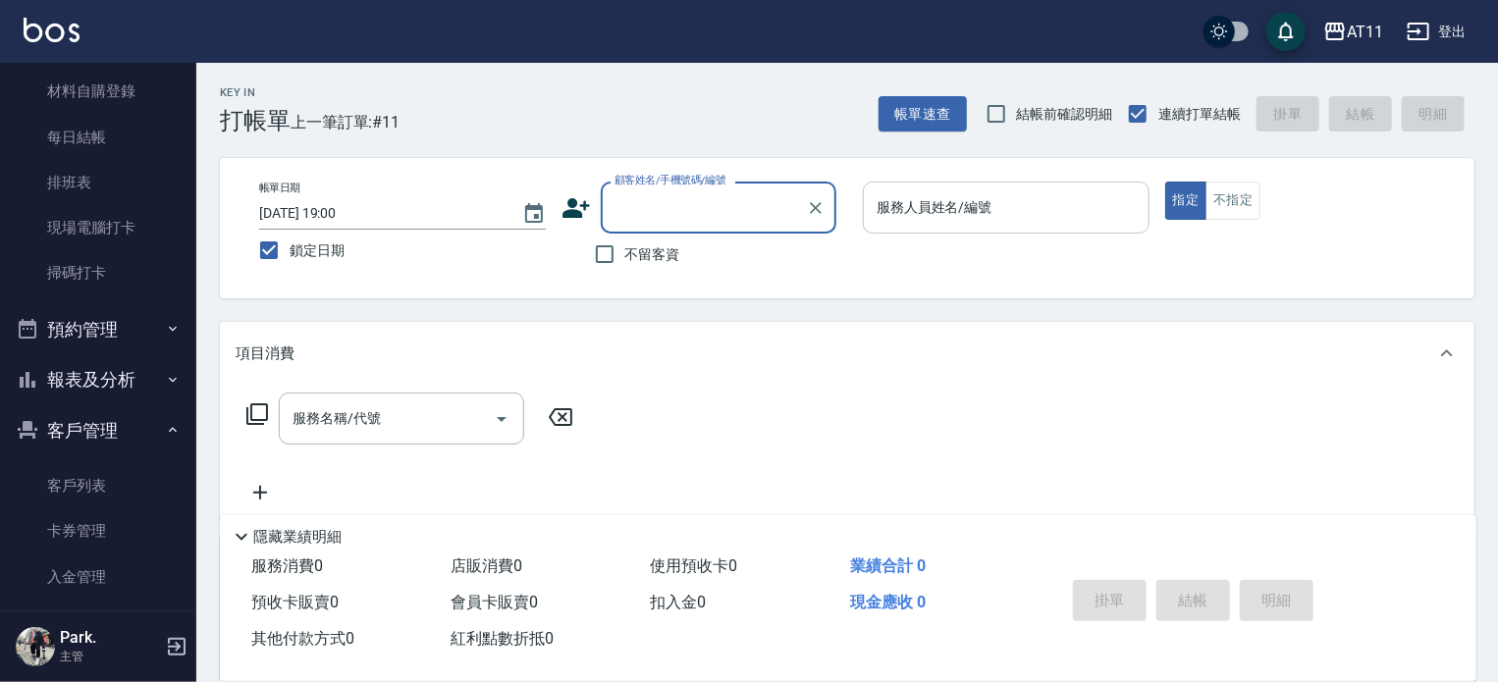
click at [974, 216] on input "服務人員姓名/編號" at bounding box center [1006, 207] width 269 height 34
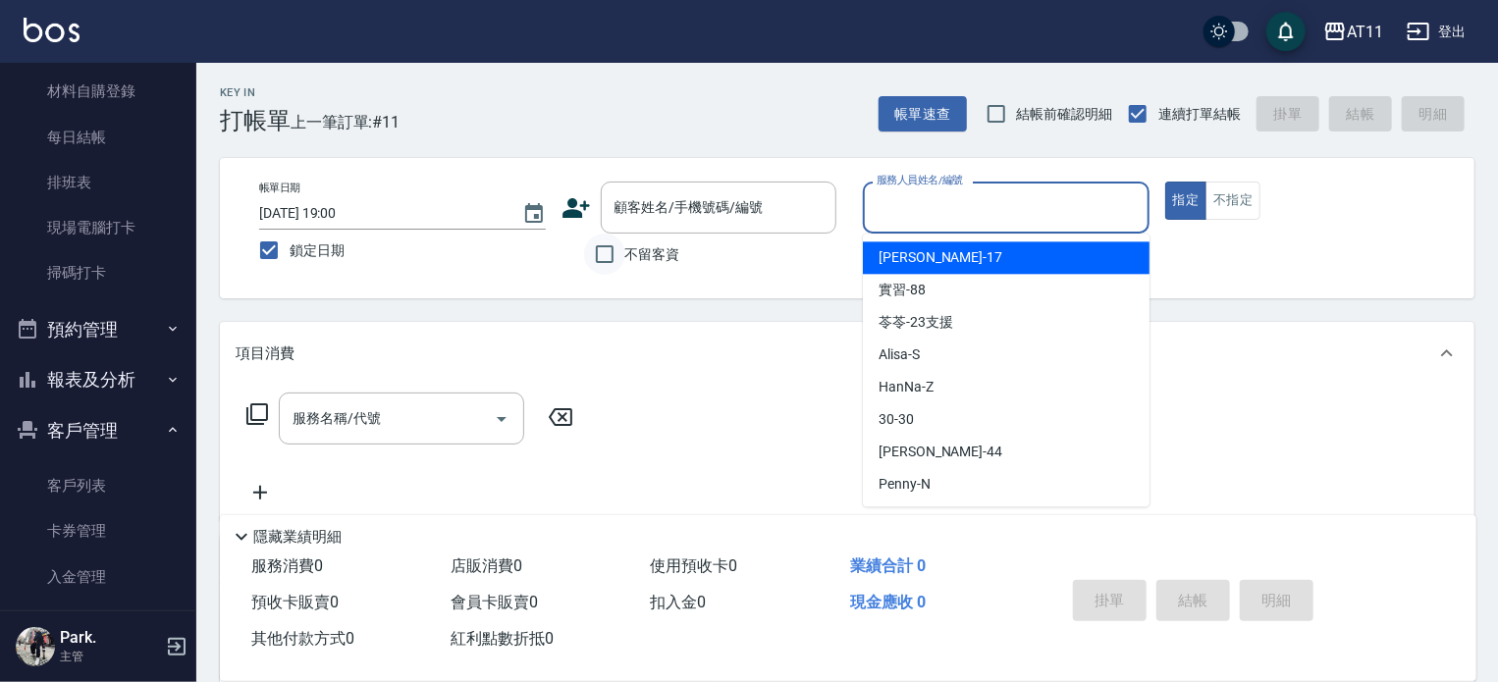
click at [612, 246] on input "不留客資" at bounding box center [604, 254] width 41 height 41
checkbox input "true"
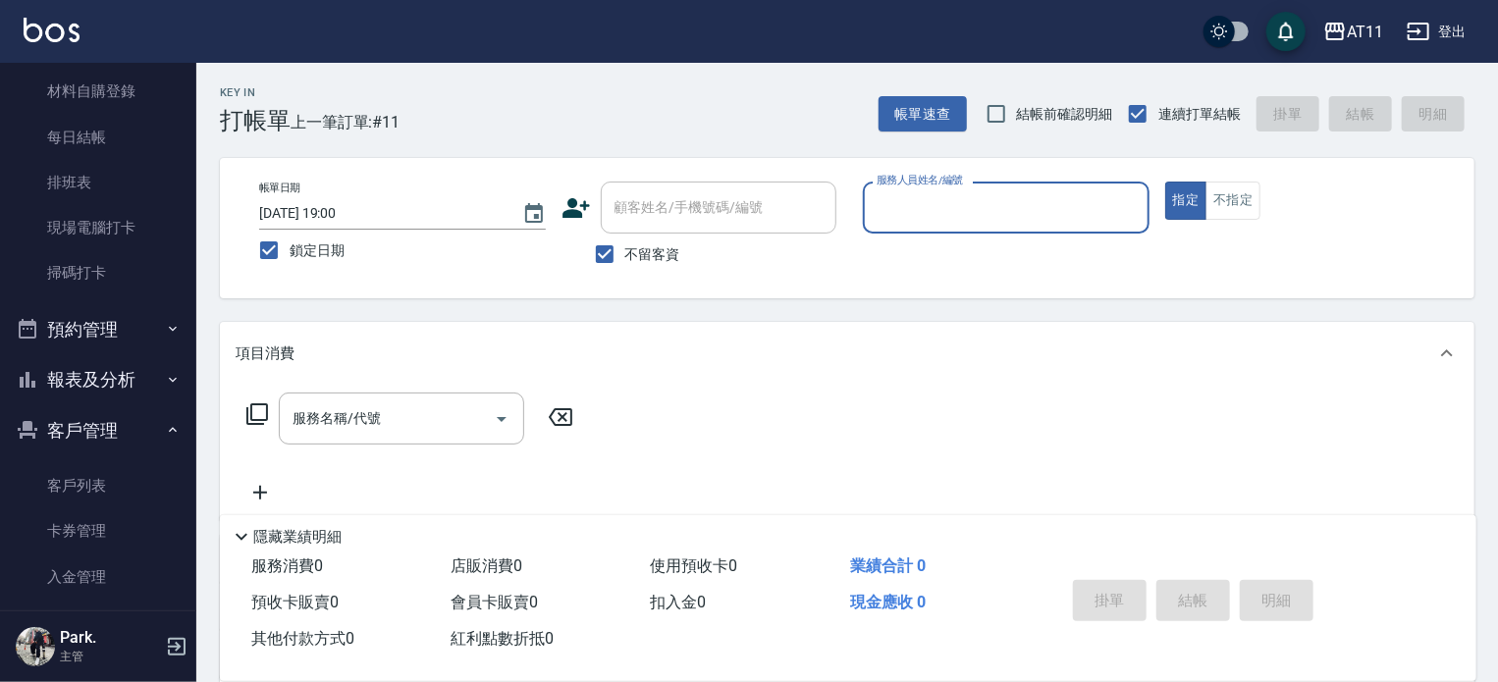
click at [885, 214] on input "服務人員姓名/編號" at bounding box center [1006, 207] width 269 height 34
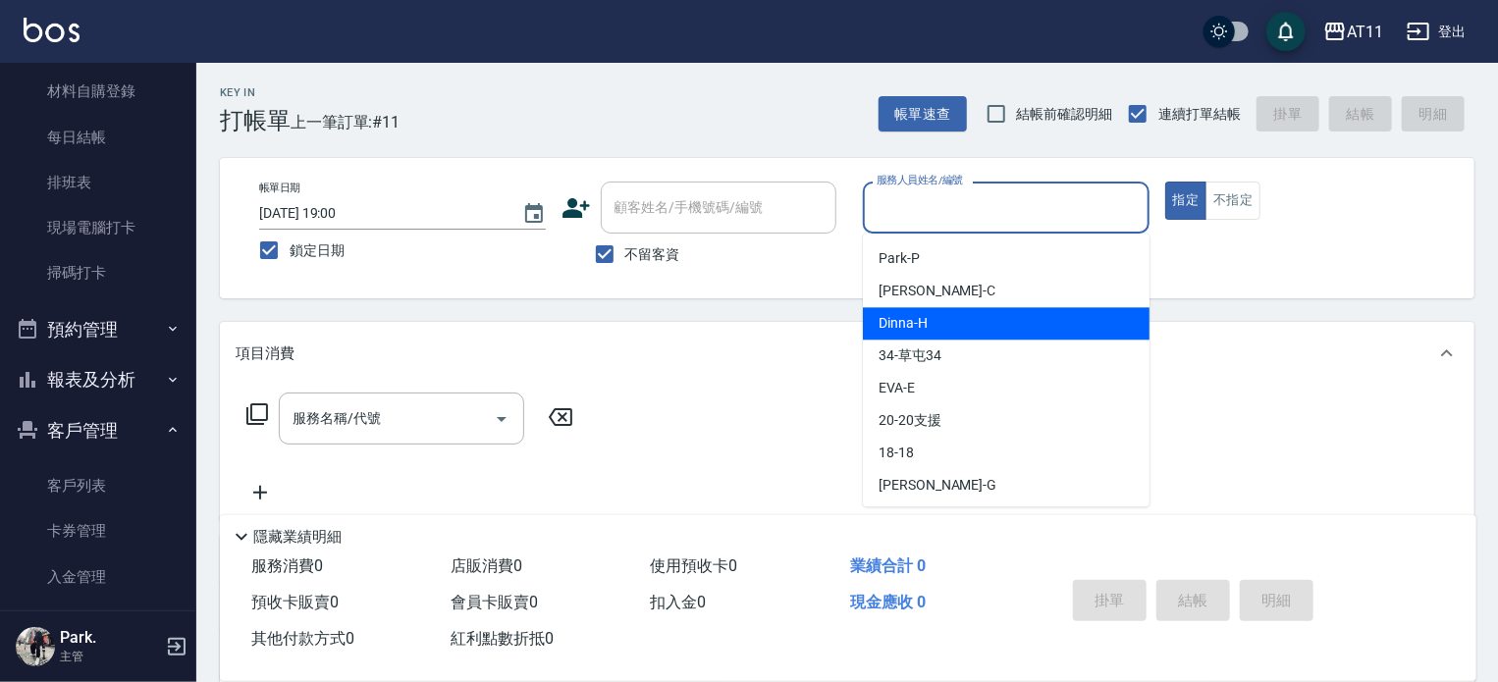
scroll to position [260, 0]
click at [903, 311] on span "Dinna -H" at bounding box center [903, 321] width 49 height 21
type input "Dinna-H"
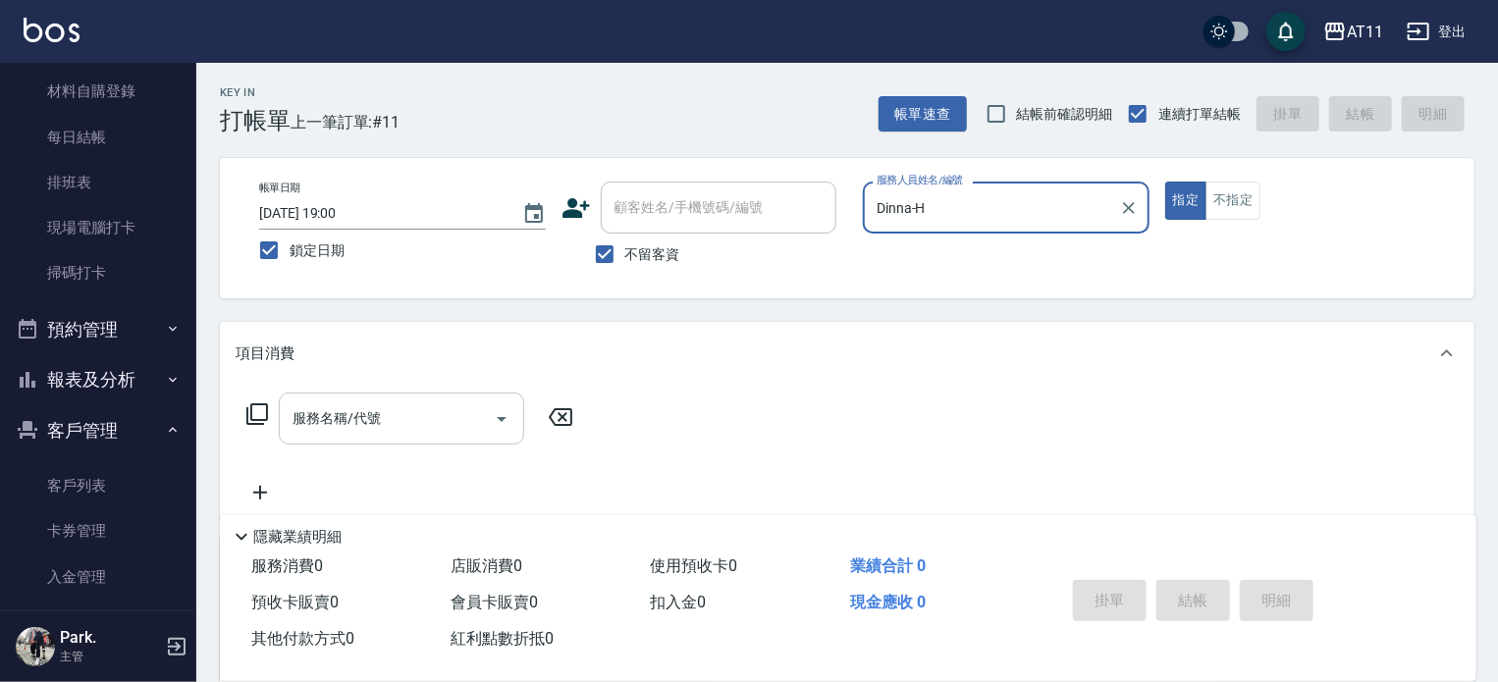
click at [328, 430] on input "服務名稱/代號" at bounding box center [387, 419] width 198 height 34
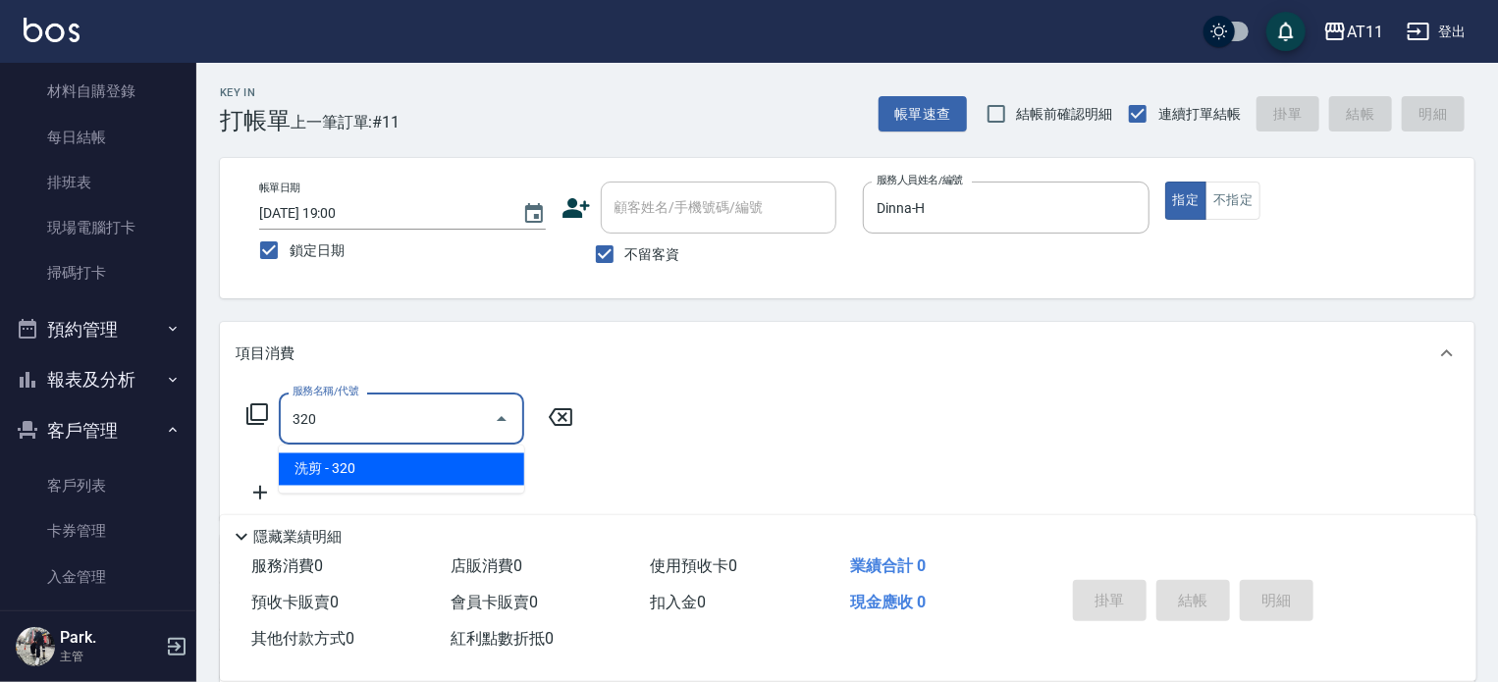
click at [339, 470] on span "洗剪 - 320" at bounding box center [401, 470] width 245 height 32
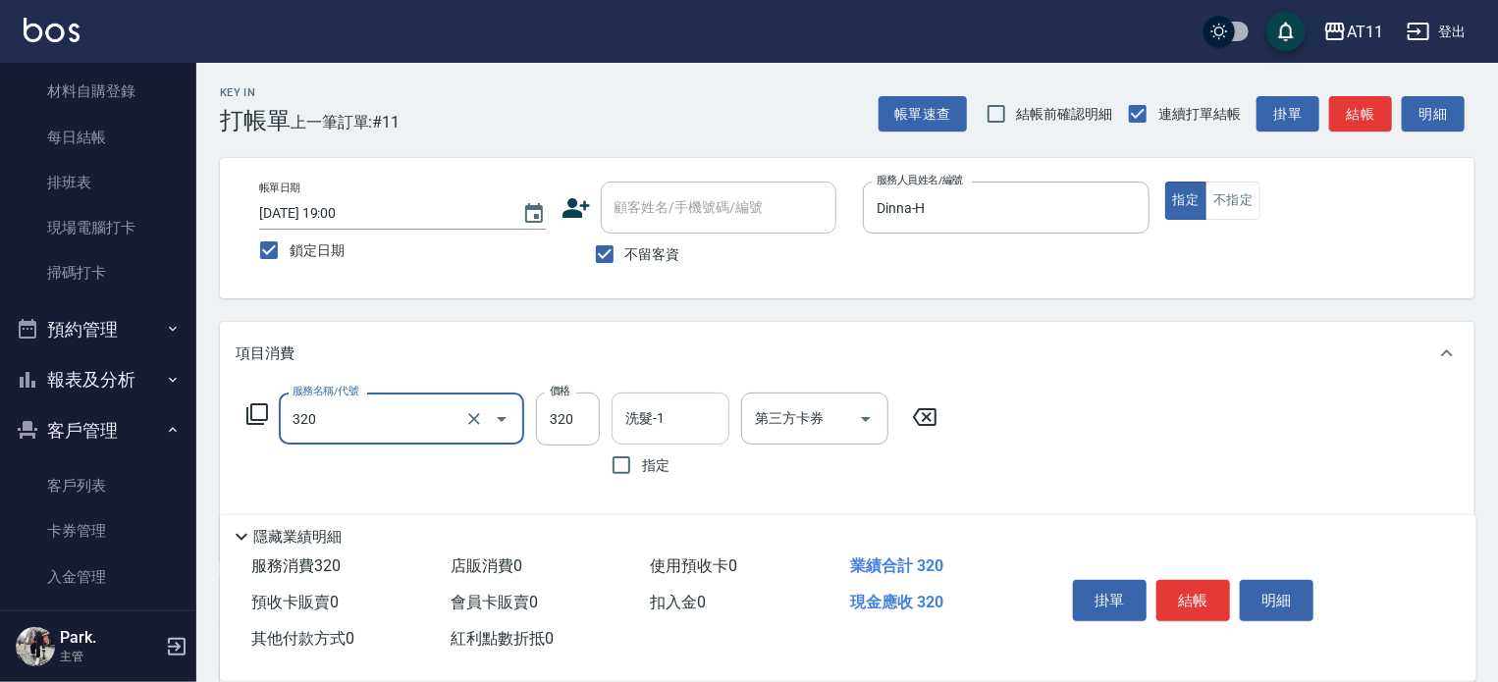
type input "洗剪(320)"
click at [638, 419] on input "洗髮-1" at bounding box center [671, 419] width 100 height 34
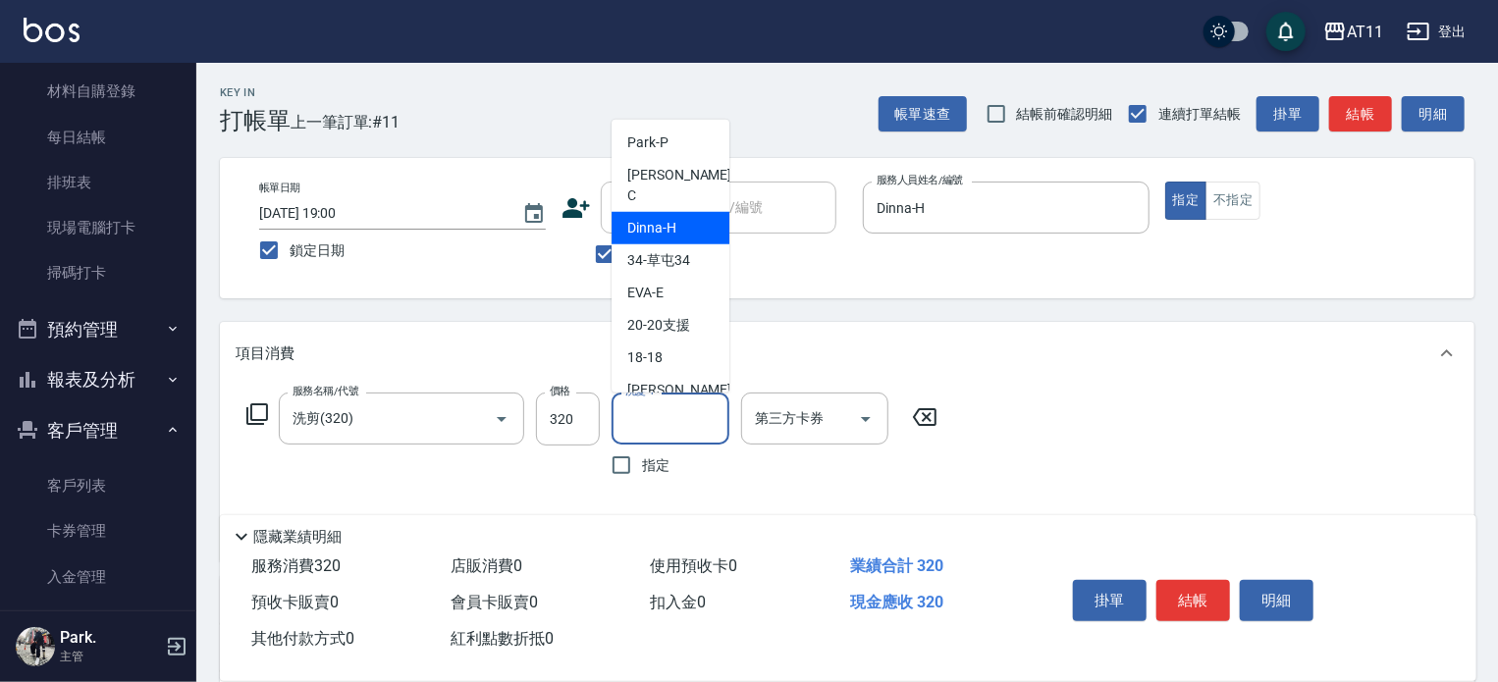
click at [653, 218] on span "Dinna -H" at bounding box center [651, 228] width 49 height 21
type input "Dinna-H"
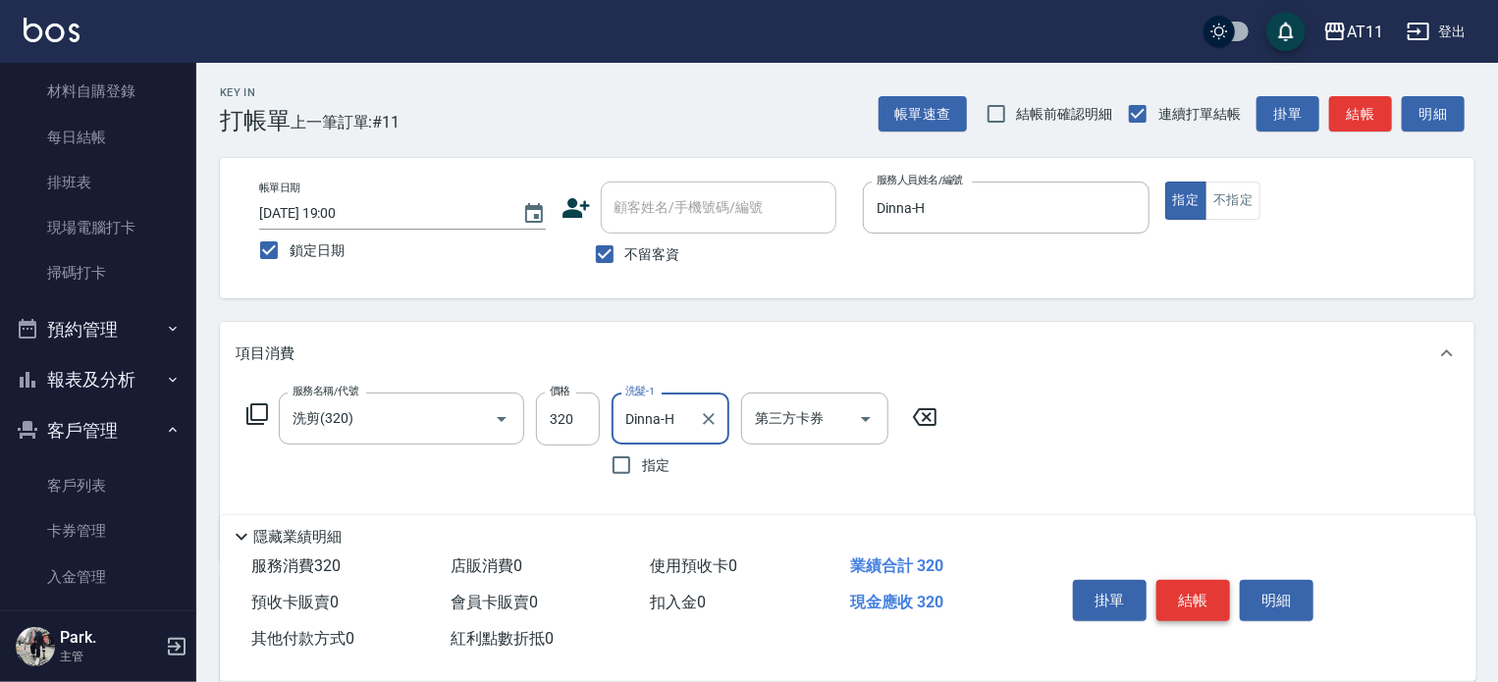
click at [1188, 592] on button "結帳" at bounding box center [1194, 600] width 74 height 41
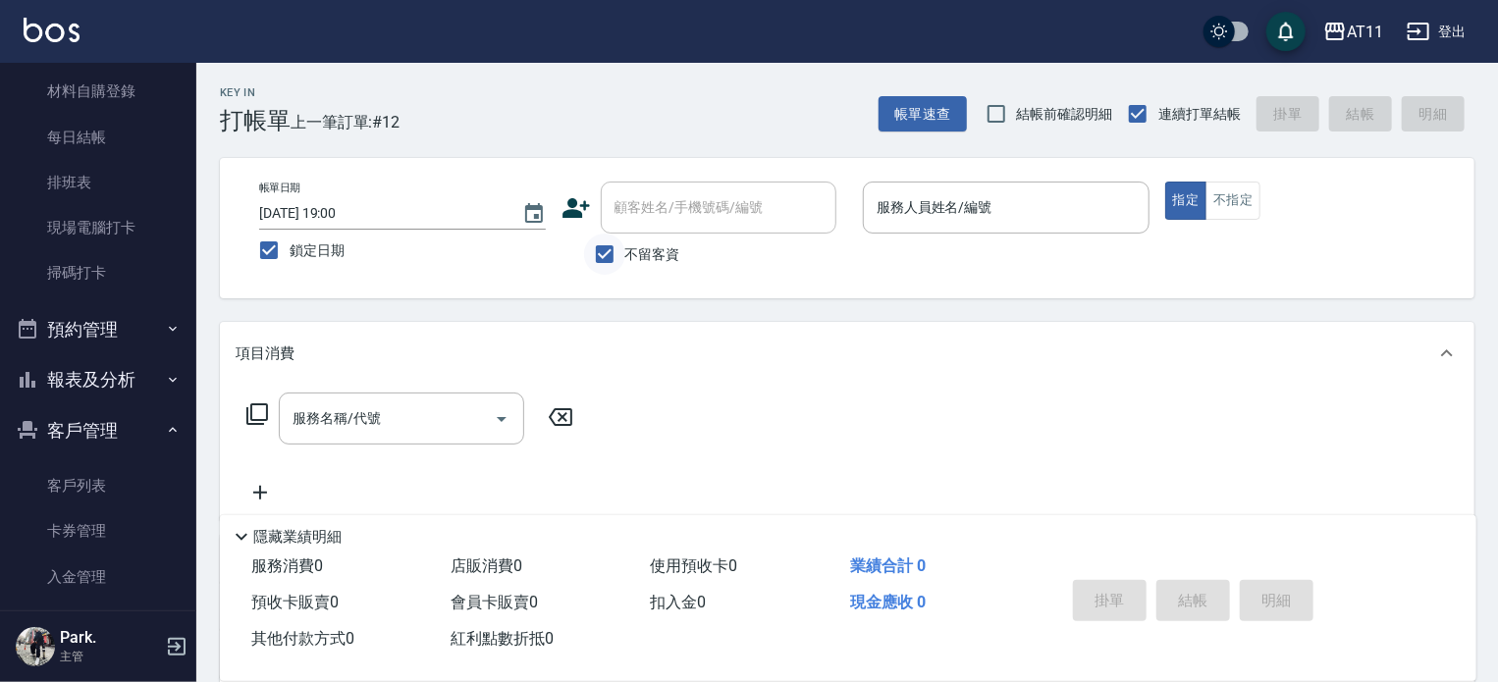
click at [613, 249] on input "不留客資" at bounding box center [604, 254] width 41 height 41
checkbox input "false"
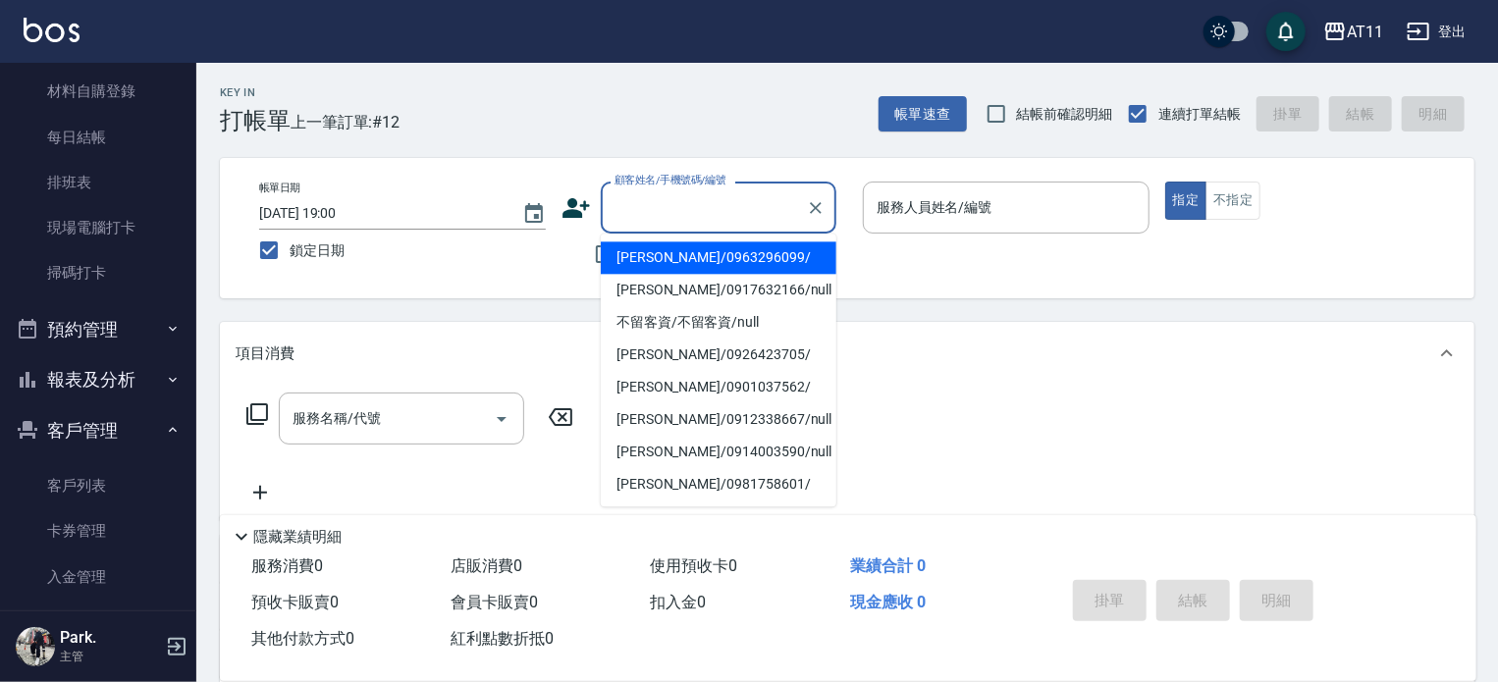
click at [638, 220] on input "顧客姓名/手機號碼/編號" at bounding box center [704, 207] width 189 height 34
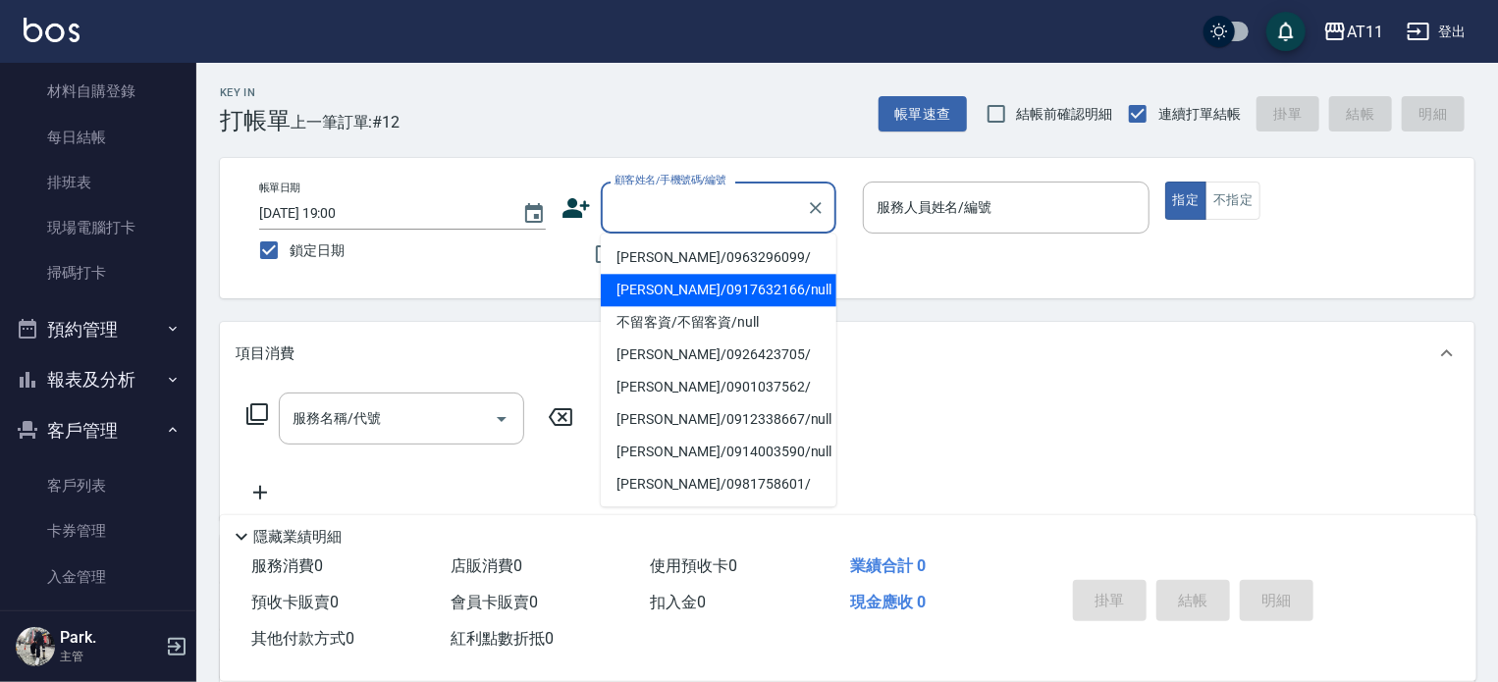
click at [660, 290] on li "陳軍樺/0917632166/null" at bounding box center [719, 290] width 236 height 32
type input "陳軍樺/0917632166/null"
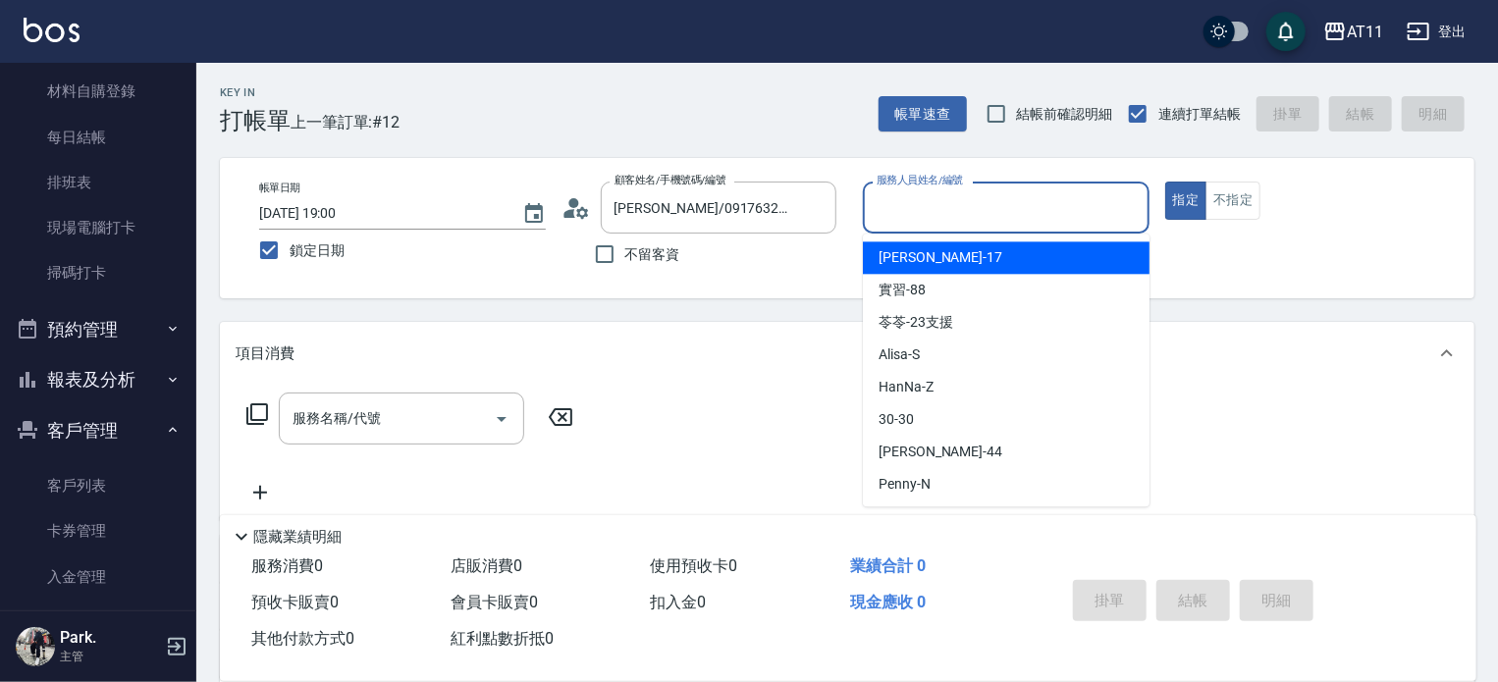
click at [894, 211] on input "服務人員姓名/編號" at bounding box center [1006, 207] width 269 height 34
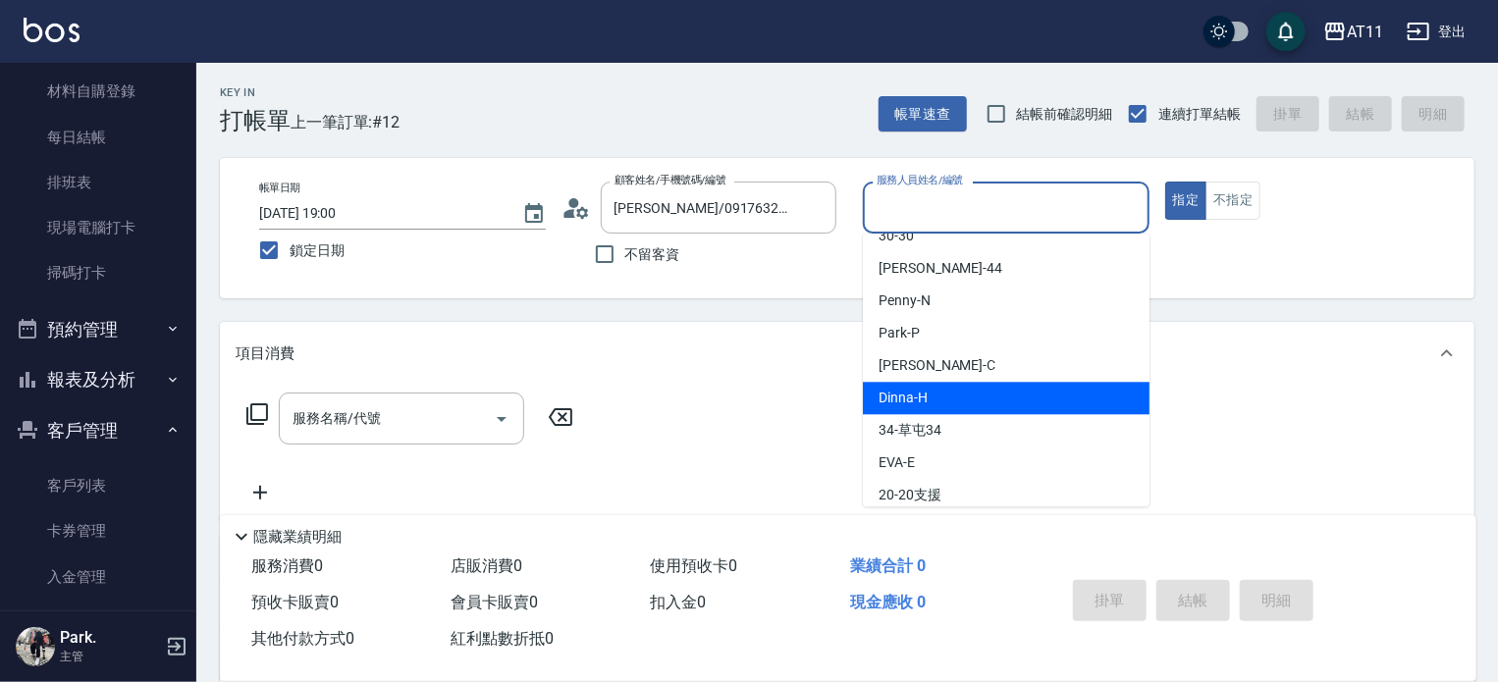
scroll to position [196, 0]
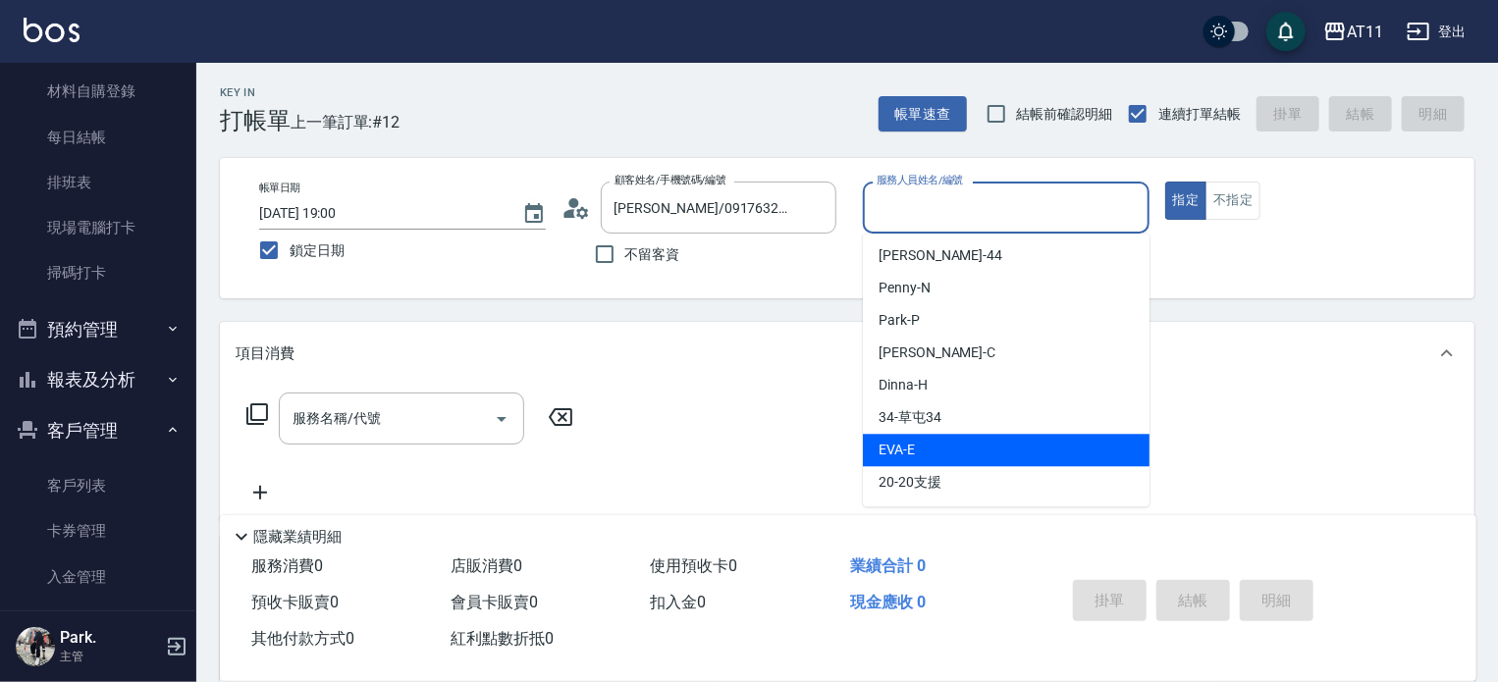
click at [918, 442] on div "EVA -E" at bounding box center [1006, 450] width 287 height 32
type input "EVA-E"
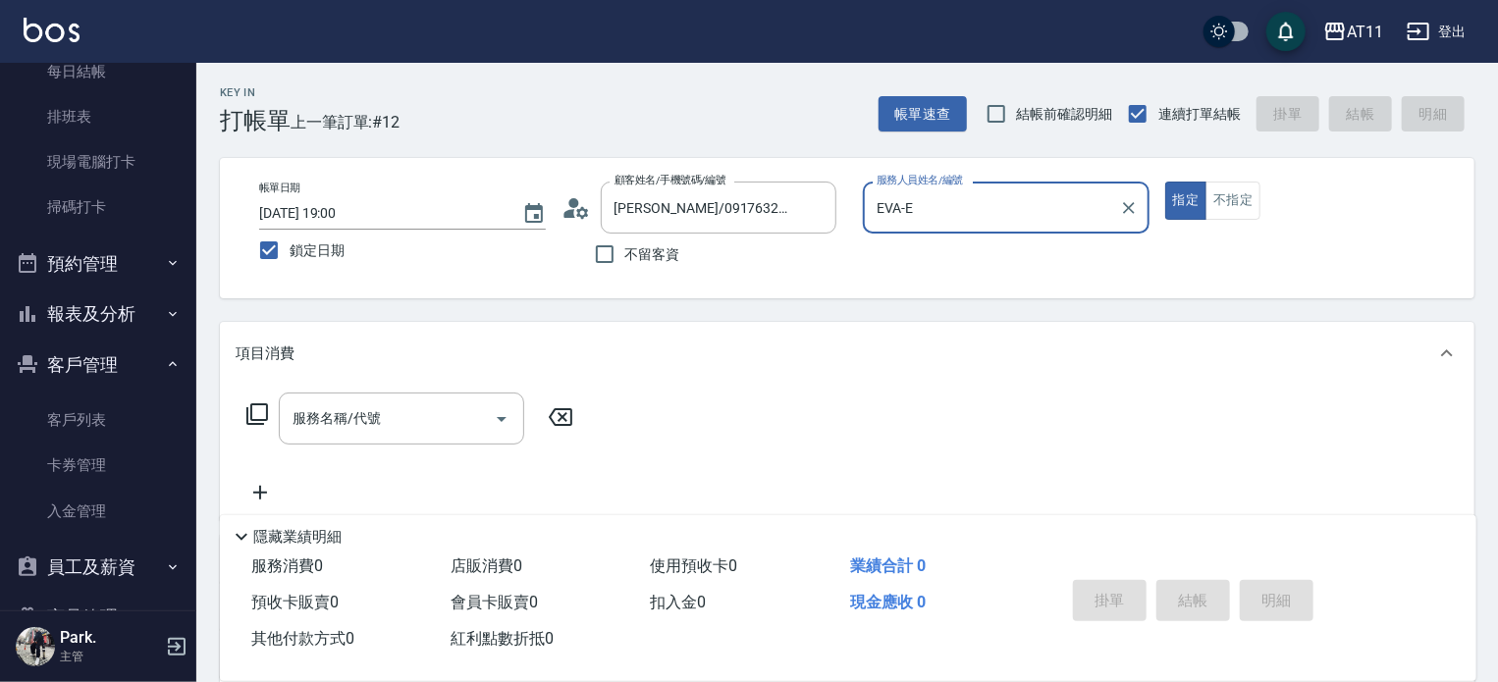
scroll to position [295, 0]
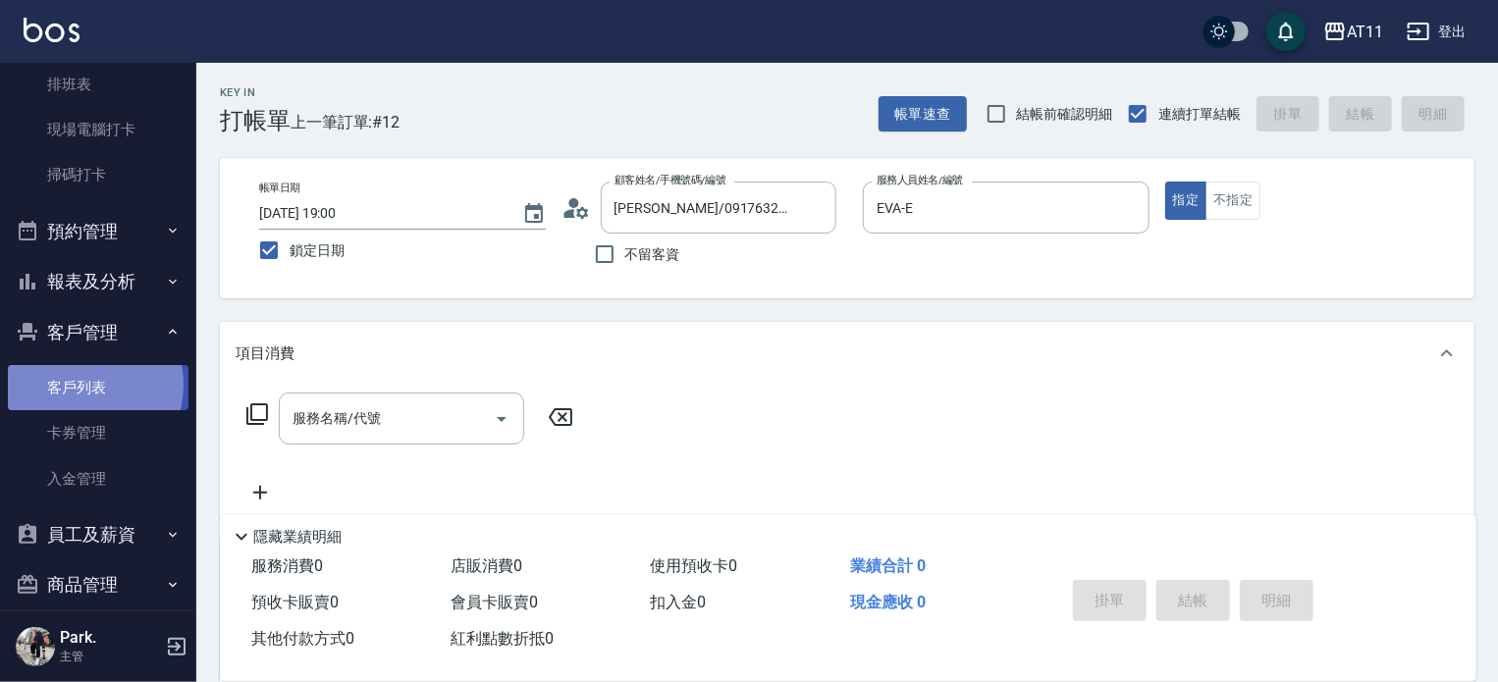
click at [81, 385] on link "客戶列表" at bounding box center [98, 387] width 181 height 45
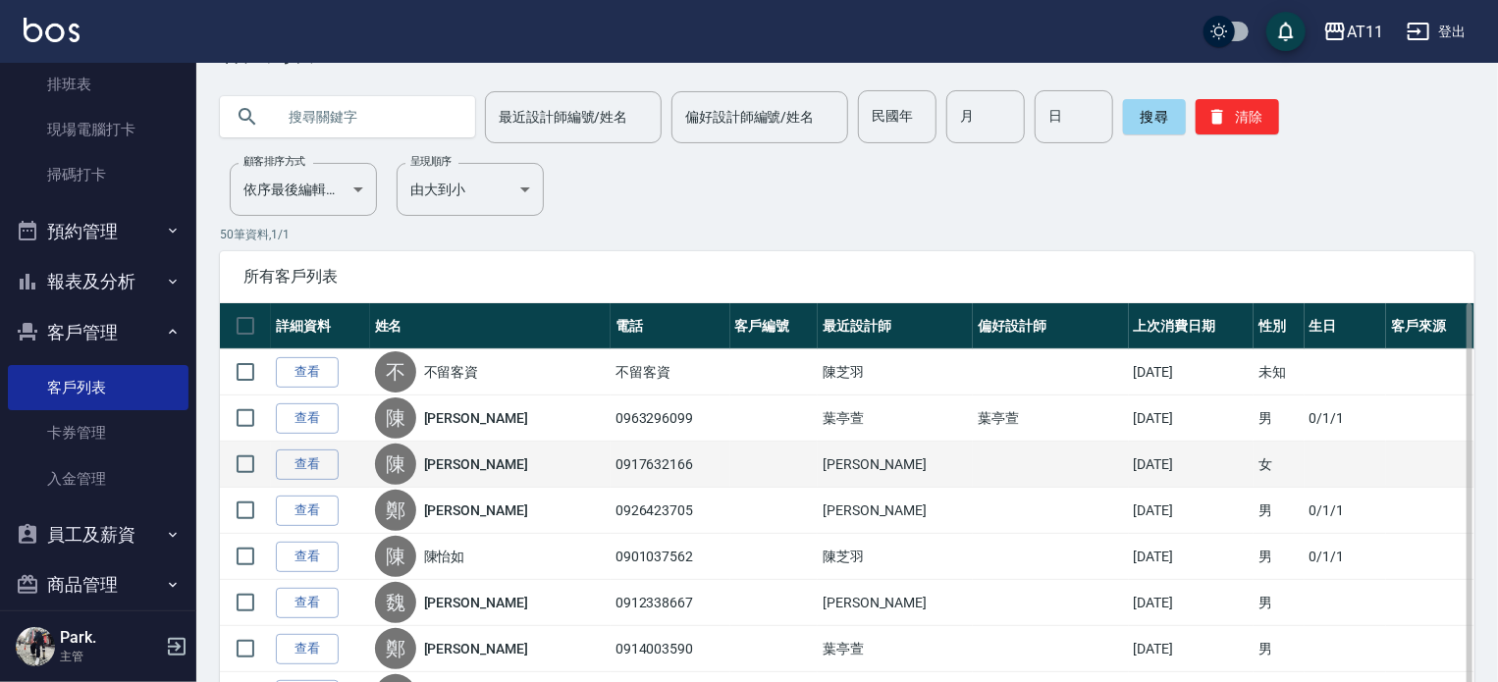
scroll to position [98, 0]
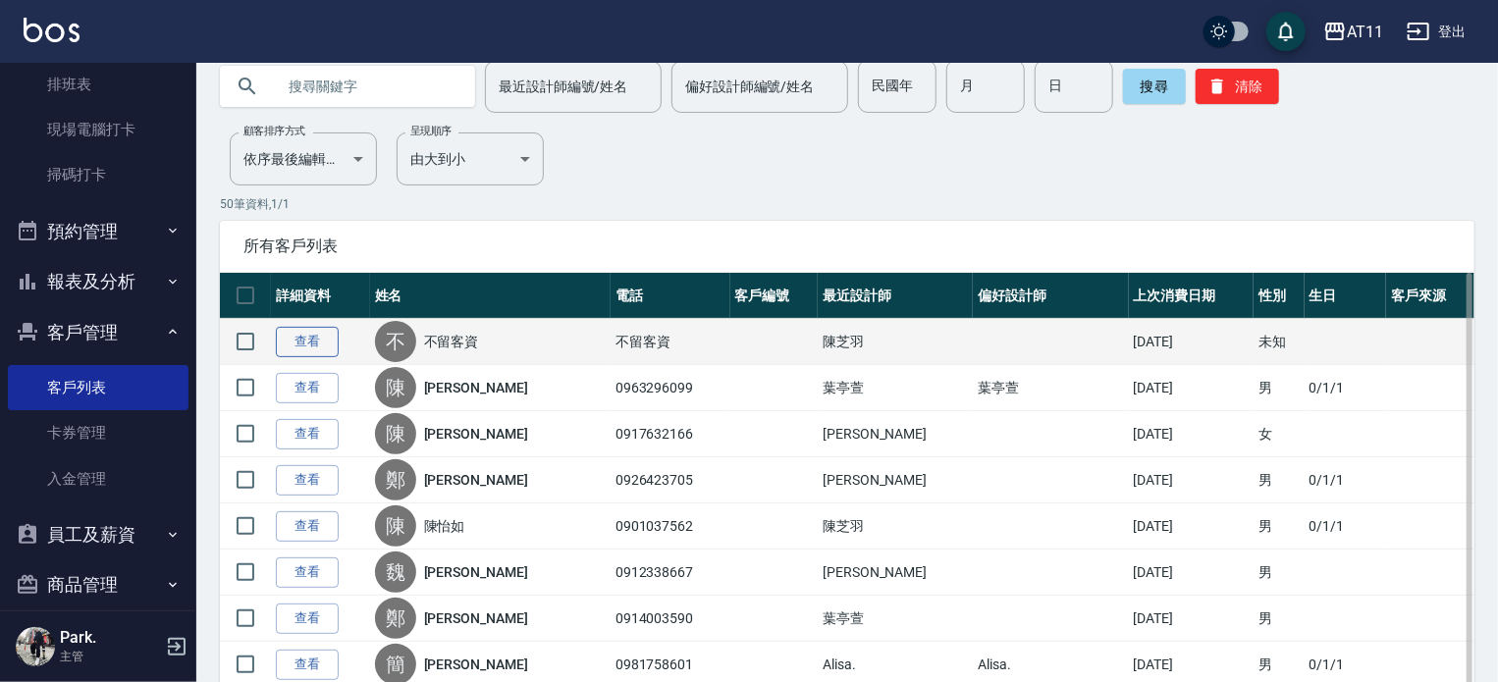
click at [301, 342] on link "查看" at bounding box center [307, 342] width 63 height 30
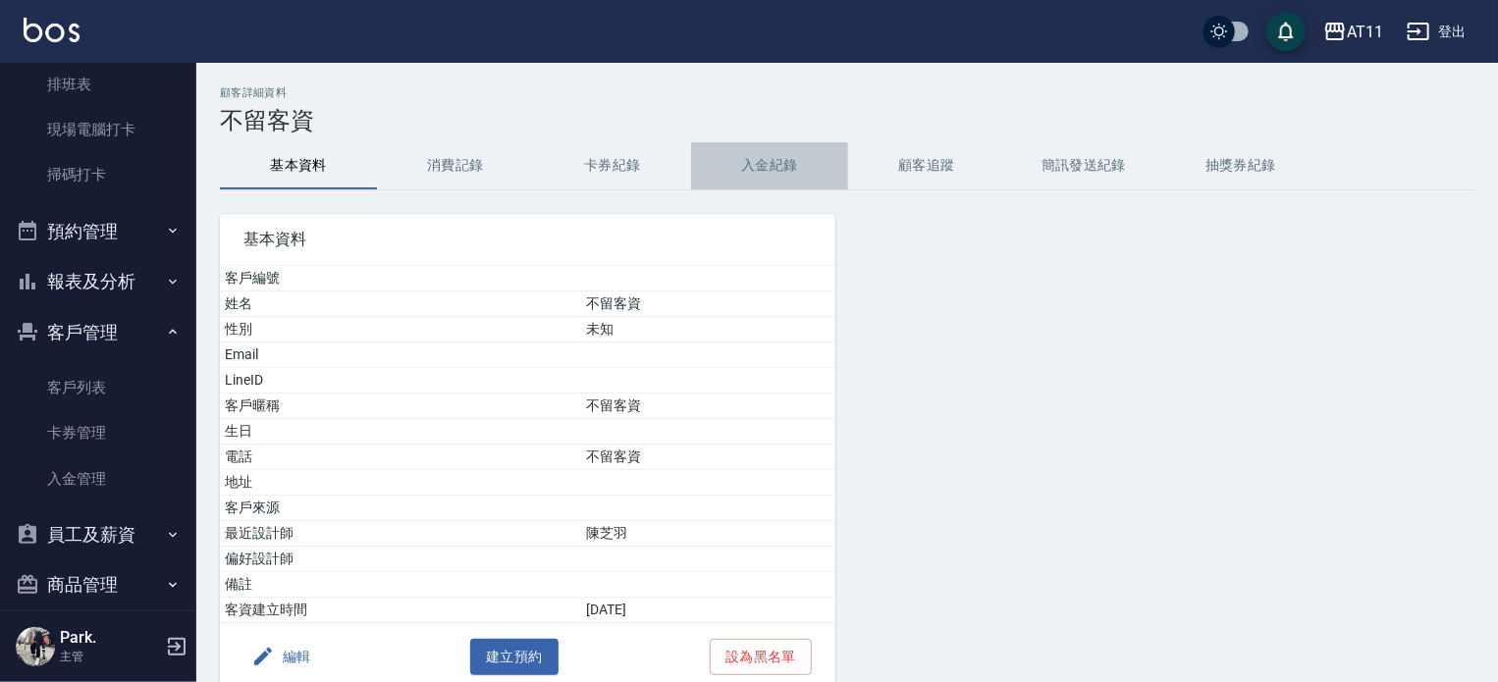
click at [765, 167] on button "入金紀錄" at bounding box center [769, 165] width 157 height 47
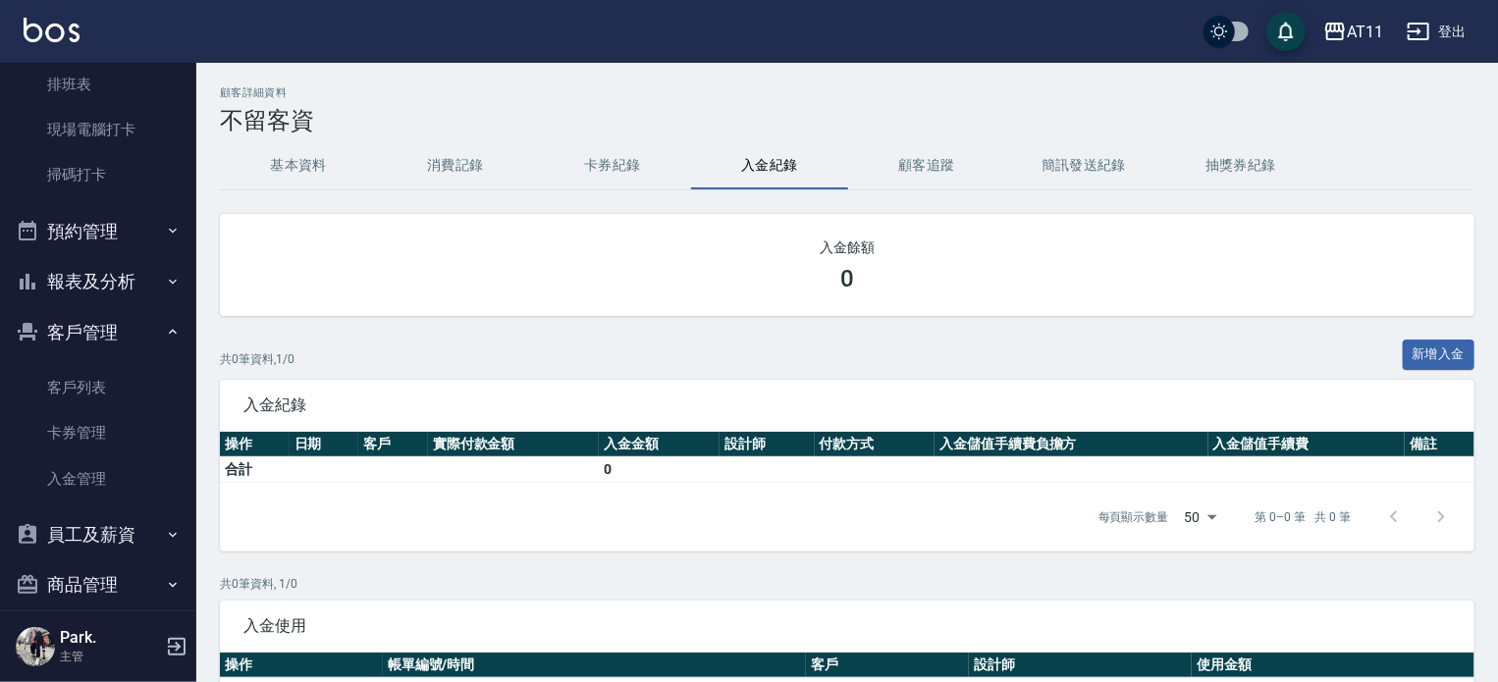
click at [311, 159] on button "基本資料" at bounding box center [298, 165] width 157 height 47
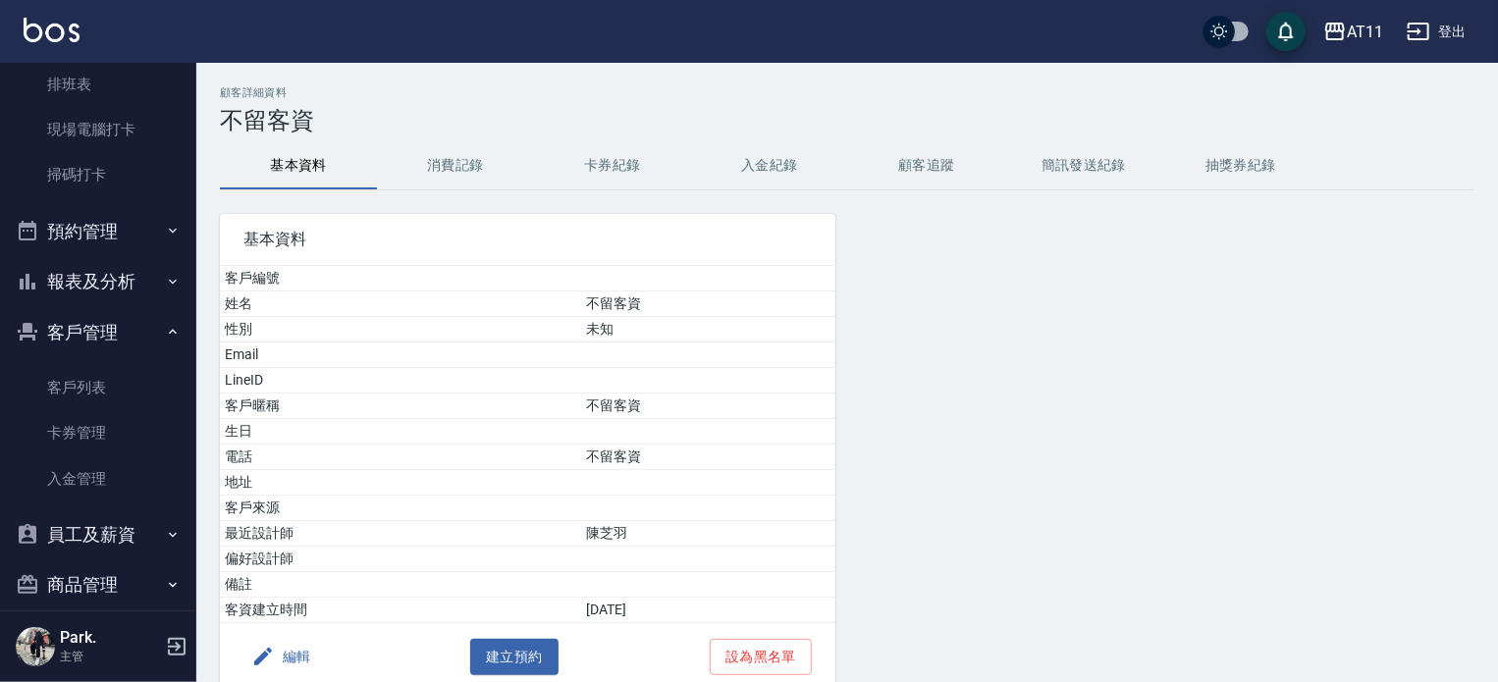
click at [446, 111] on h3 "不留客資" at bounding box center [847, 120] width 1255 height 27
click at [353, 104] on div "顧客詳細資料 不留客資" at bounding box center [847, 110] width 1255 height 48
click at [522, 109] on h3 "不留客資" at bounding box center [847, 120] width 1255 height 27
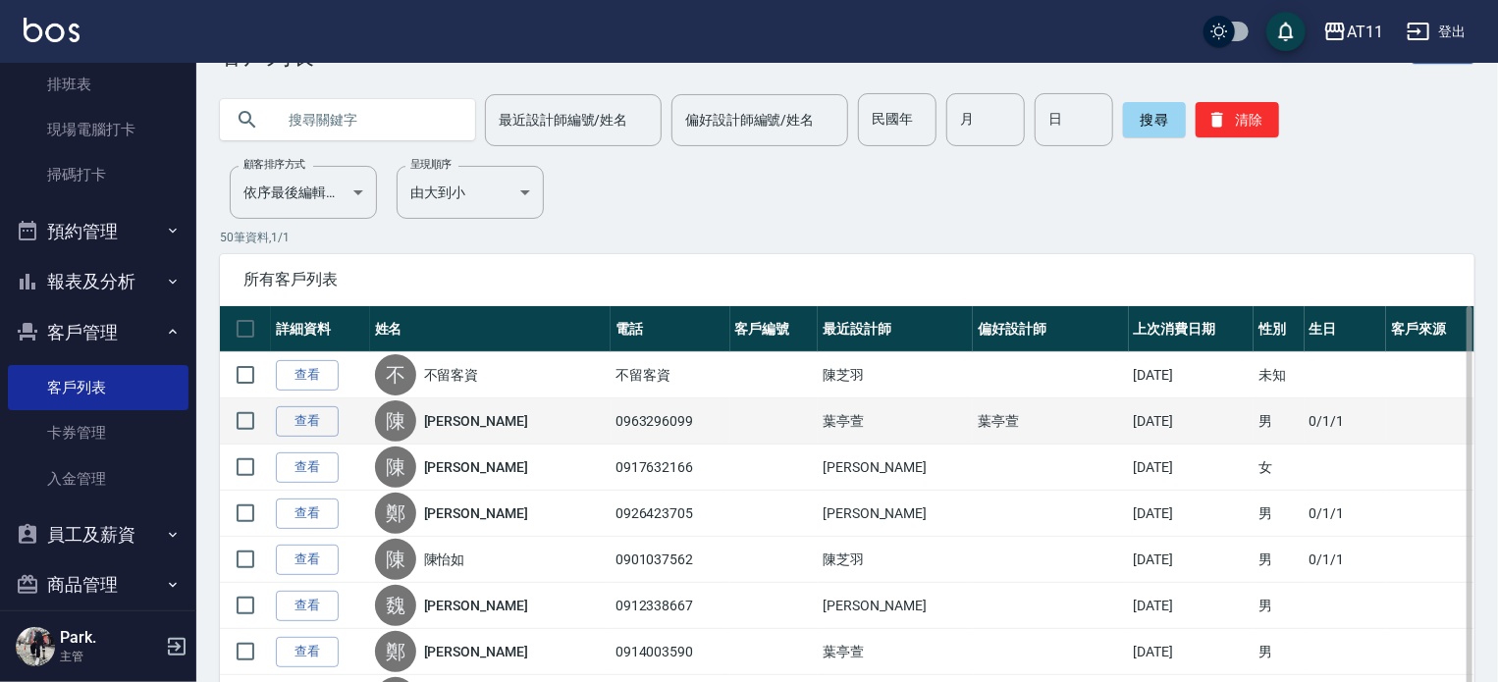
scroll to position [98, 0]
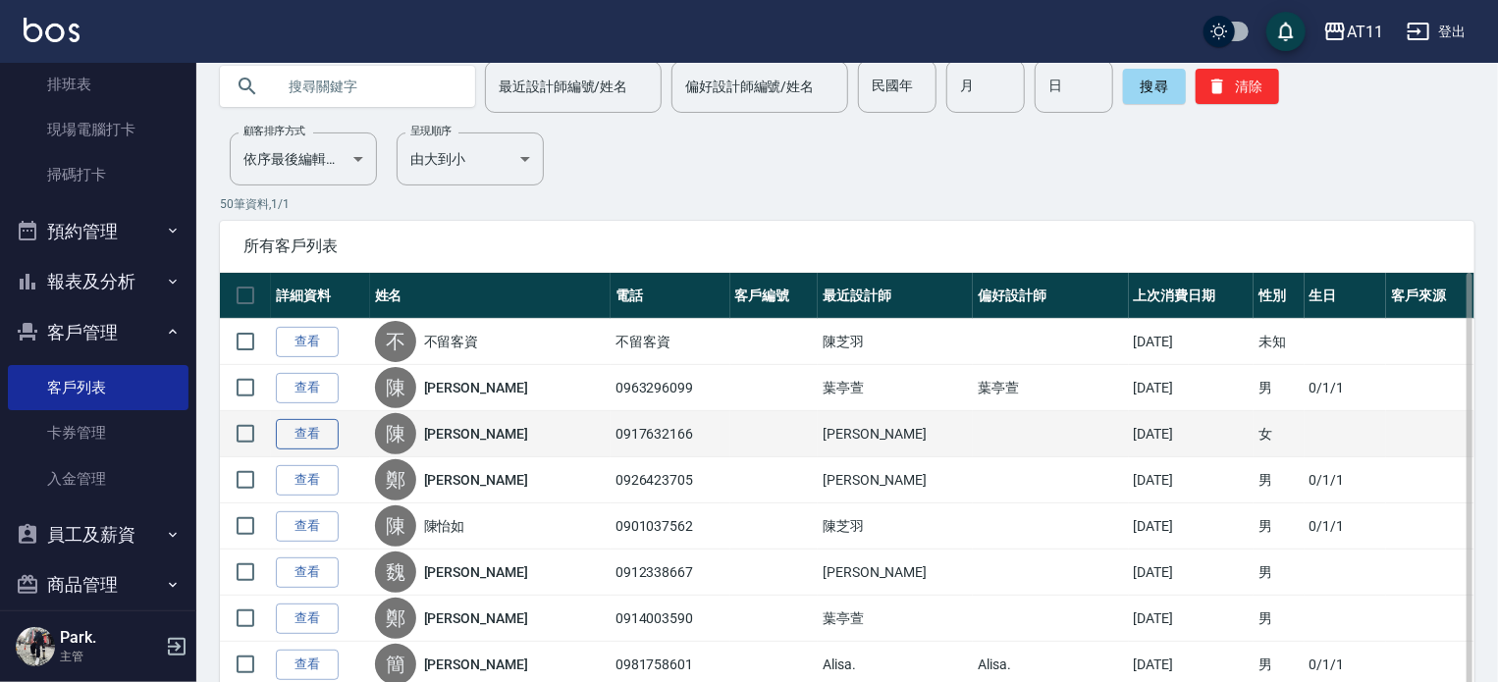
click at [301, 429] on link "查看" at bounding box center [307, 434] width 63 height 30
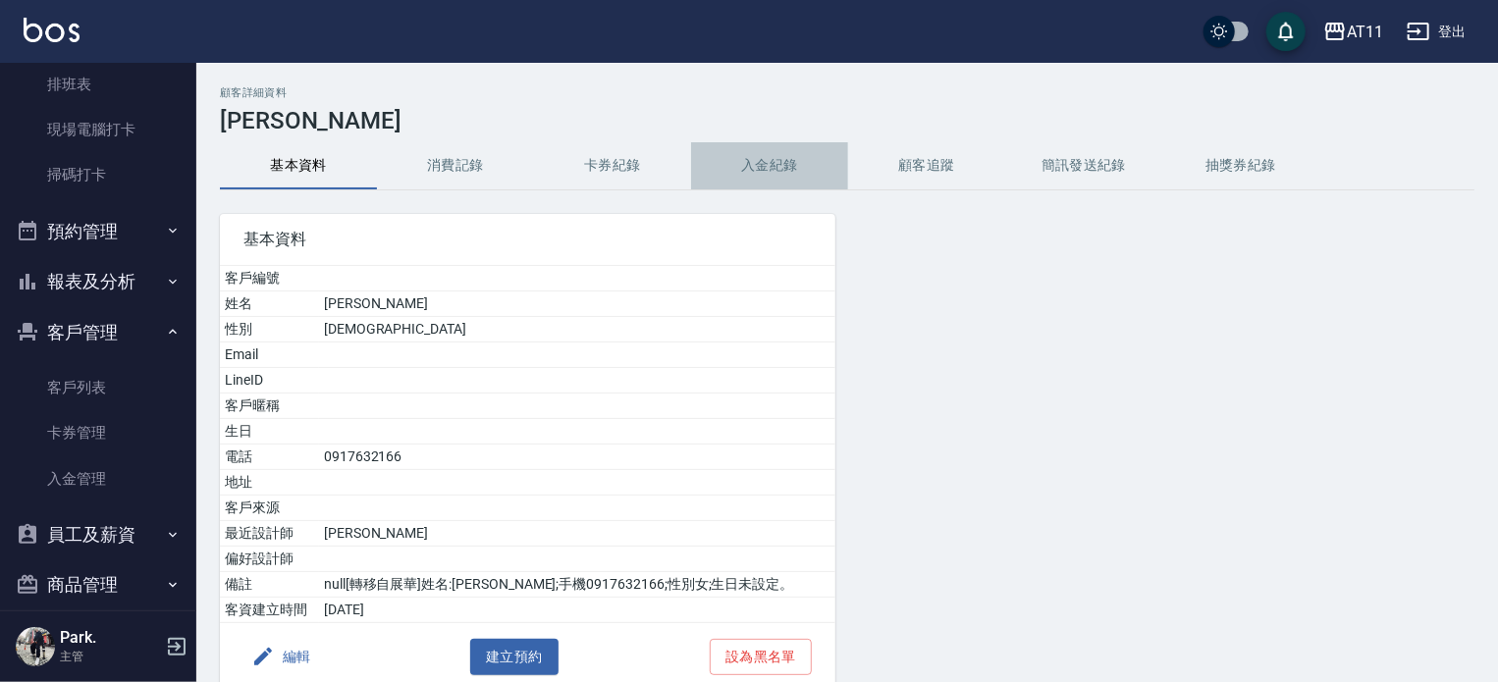
click at [786, 164] on button "入金紀錄" at bounding box center [769, 165] width 157 height 47
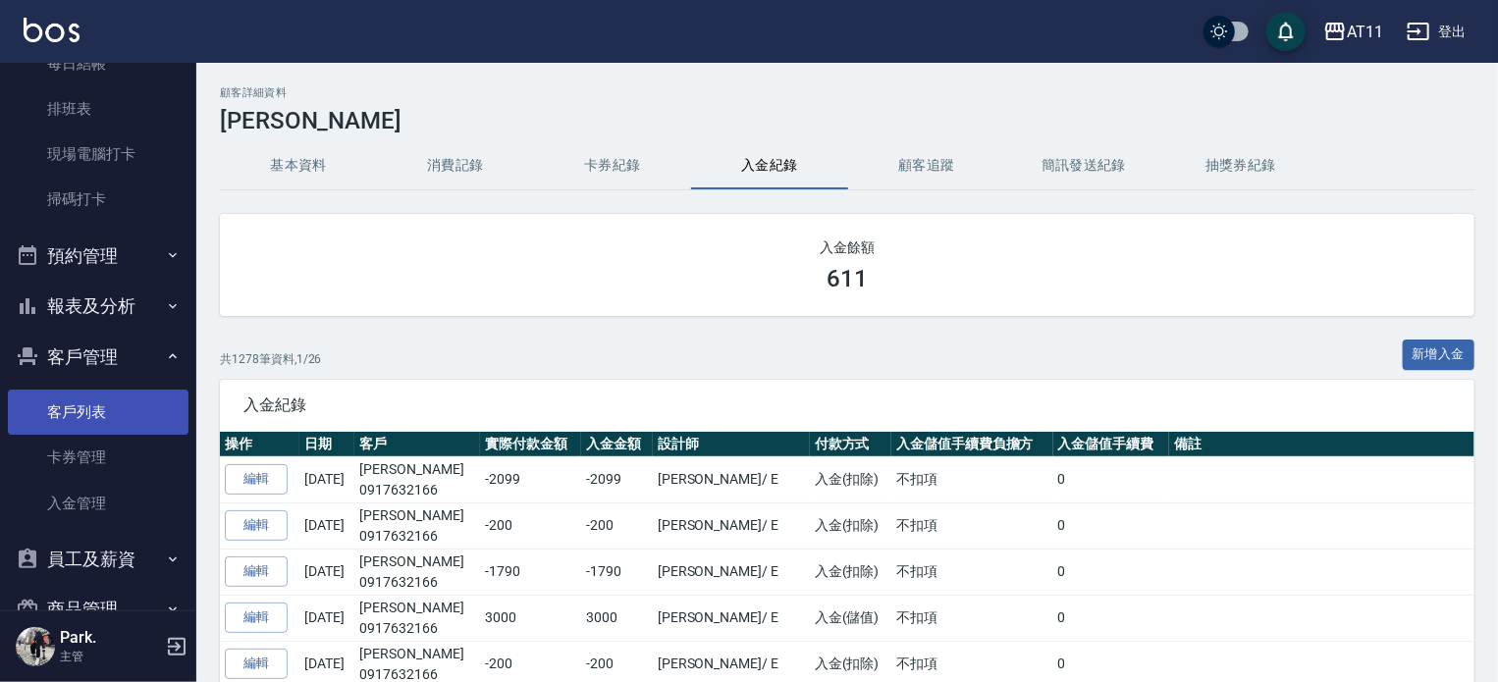
scroll to position [368, 0]
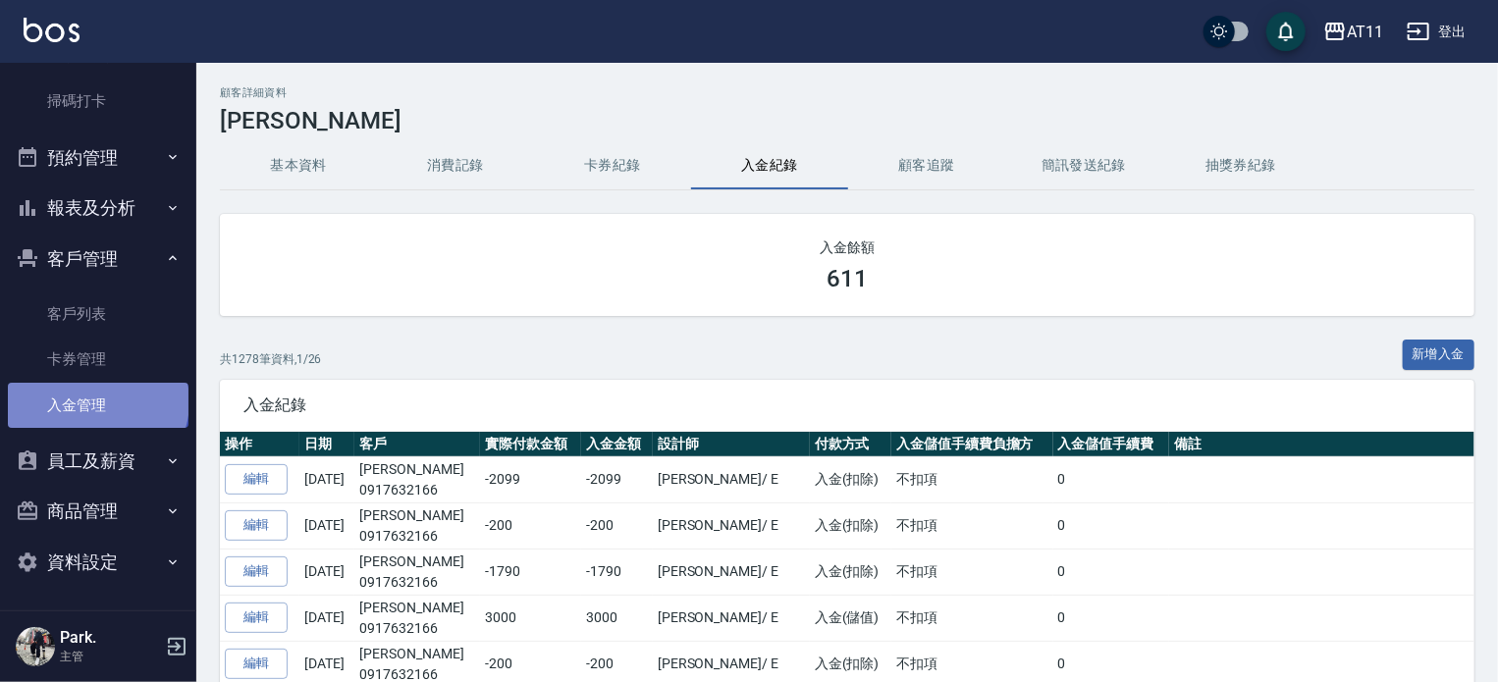
click at [96, 402] on link "入金管理" at bounding box center [98, 405] width 181 height 45
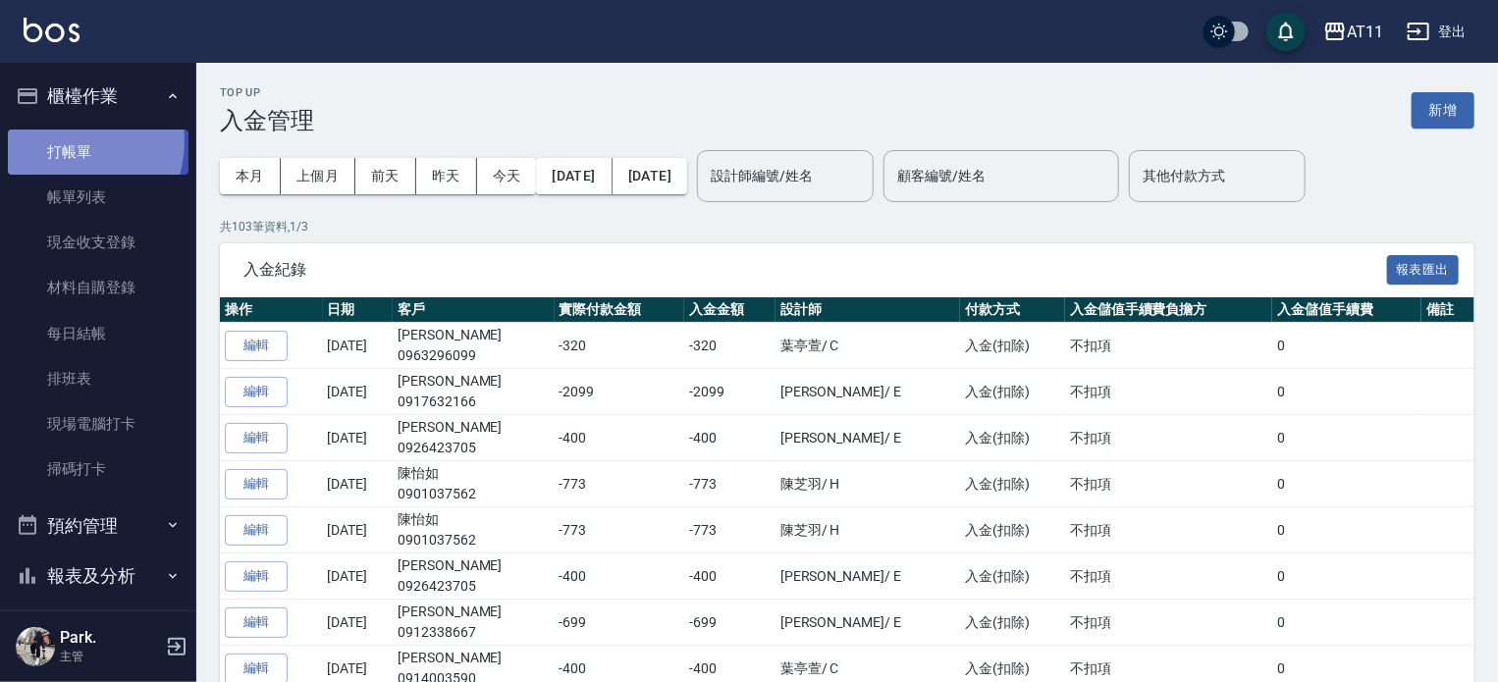
click at [64, 140] on link "打帳單" at bounding box center [98, 152] width 181 height 45
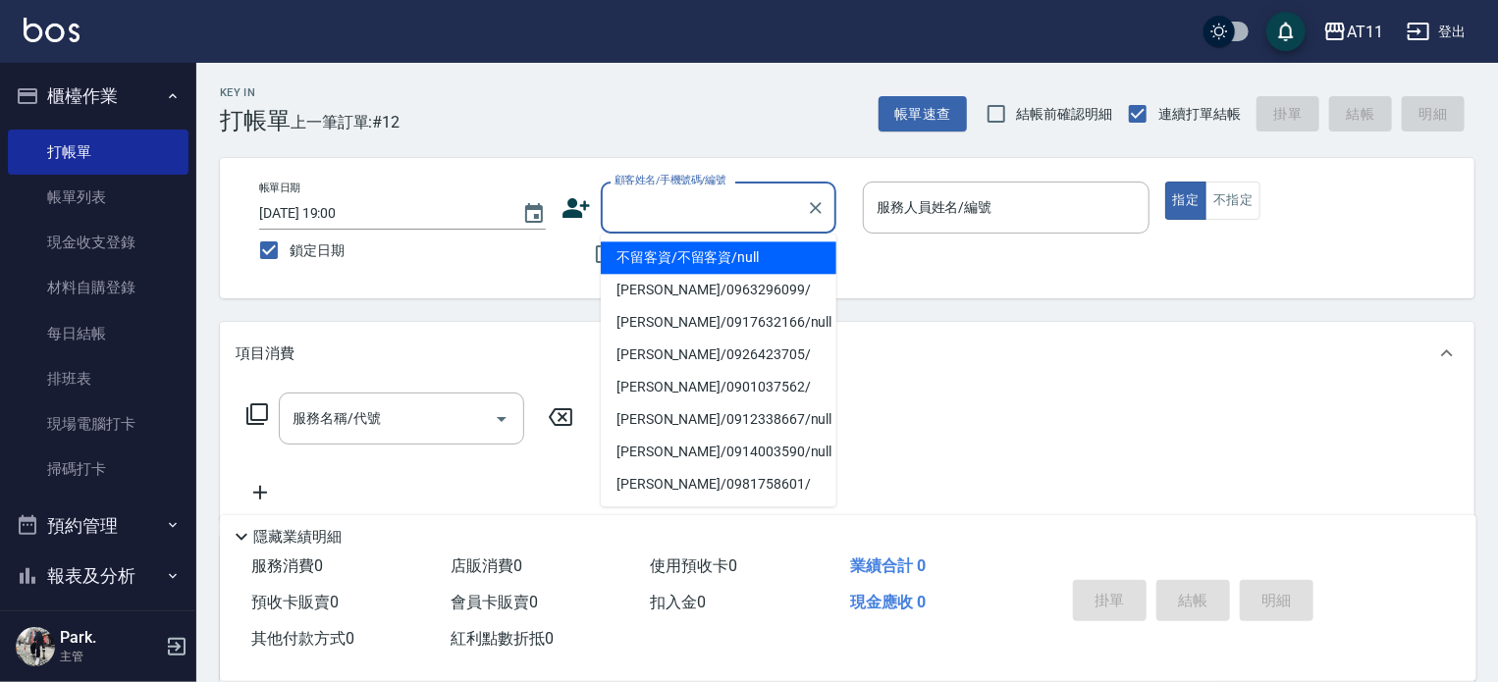
click at [699, 207] on input "顧客姓名/手機號碼/編號" at bounding box center [704, 207] width 189 height 34
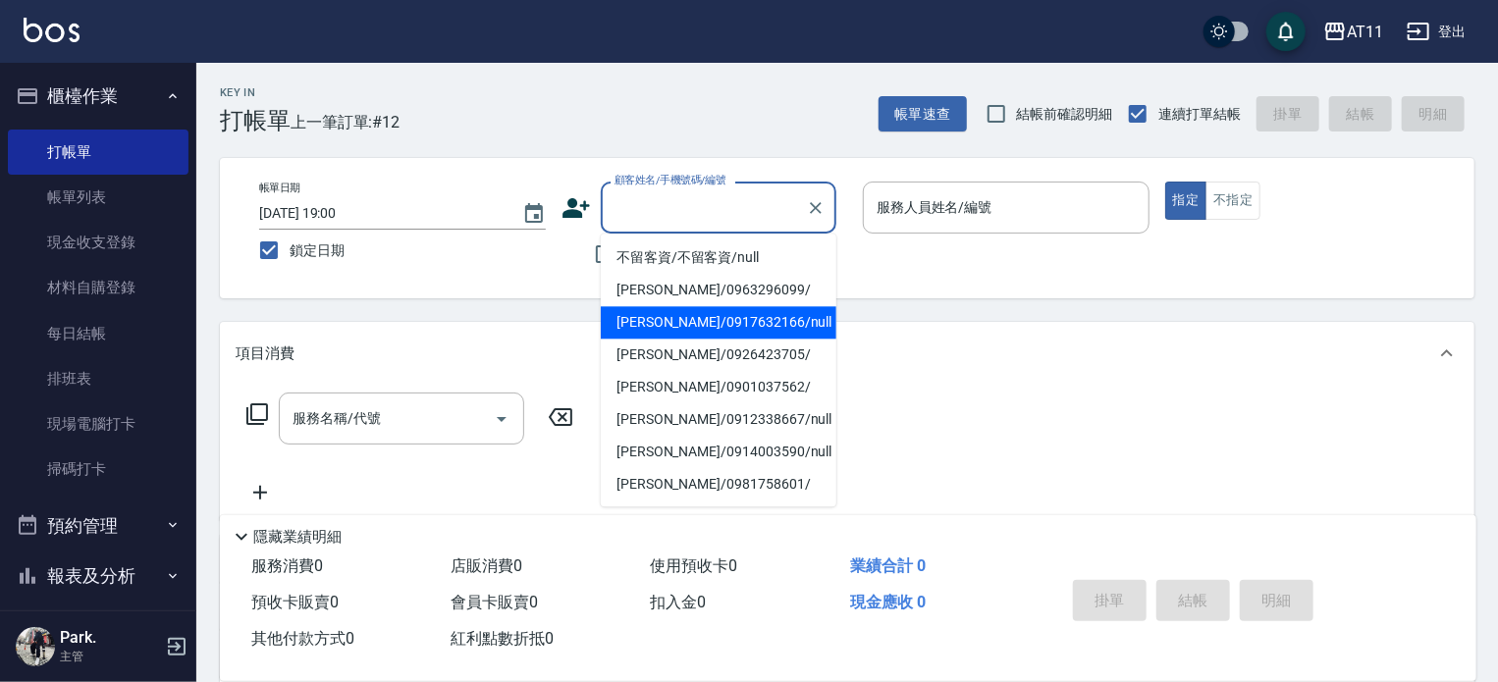
click at [645, 317] on li "陳軍樺/0917632166/null" at bounding box center [719, 322] width 236 height 32
type input "陳軍樺/0917632166/null"
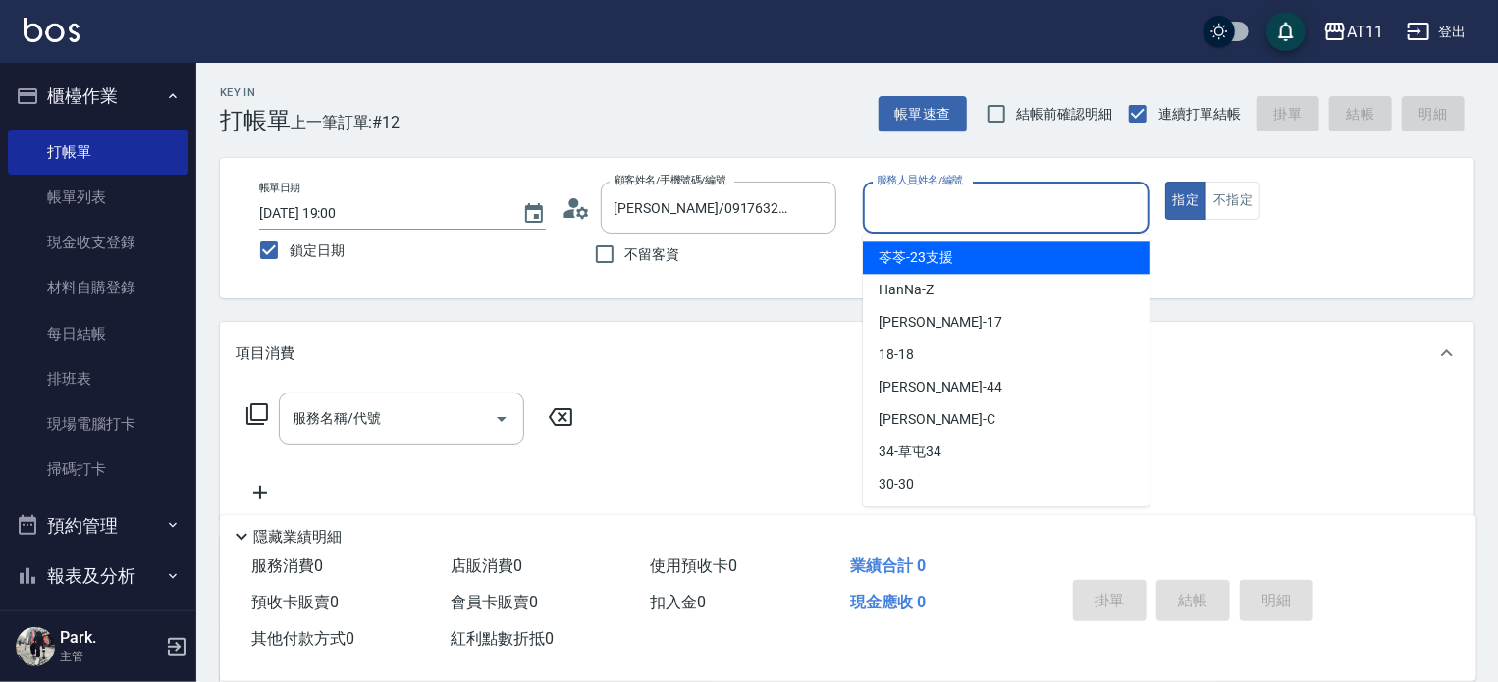
click at [886, 209] on input "服務人員姓名/編號" at bounding box center [1006, 207] width 269 height 34
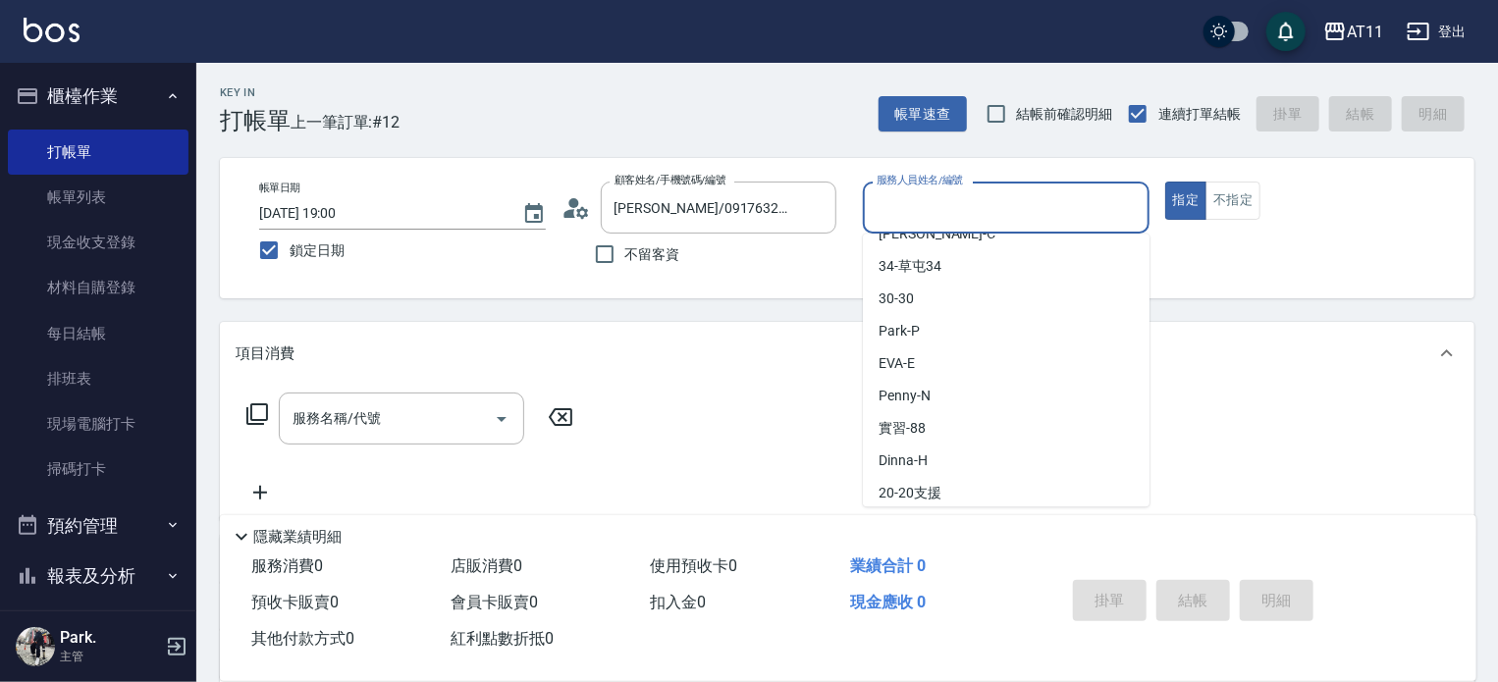
scroll to position [196, 0]
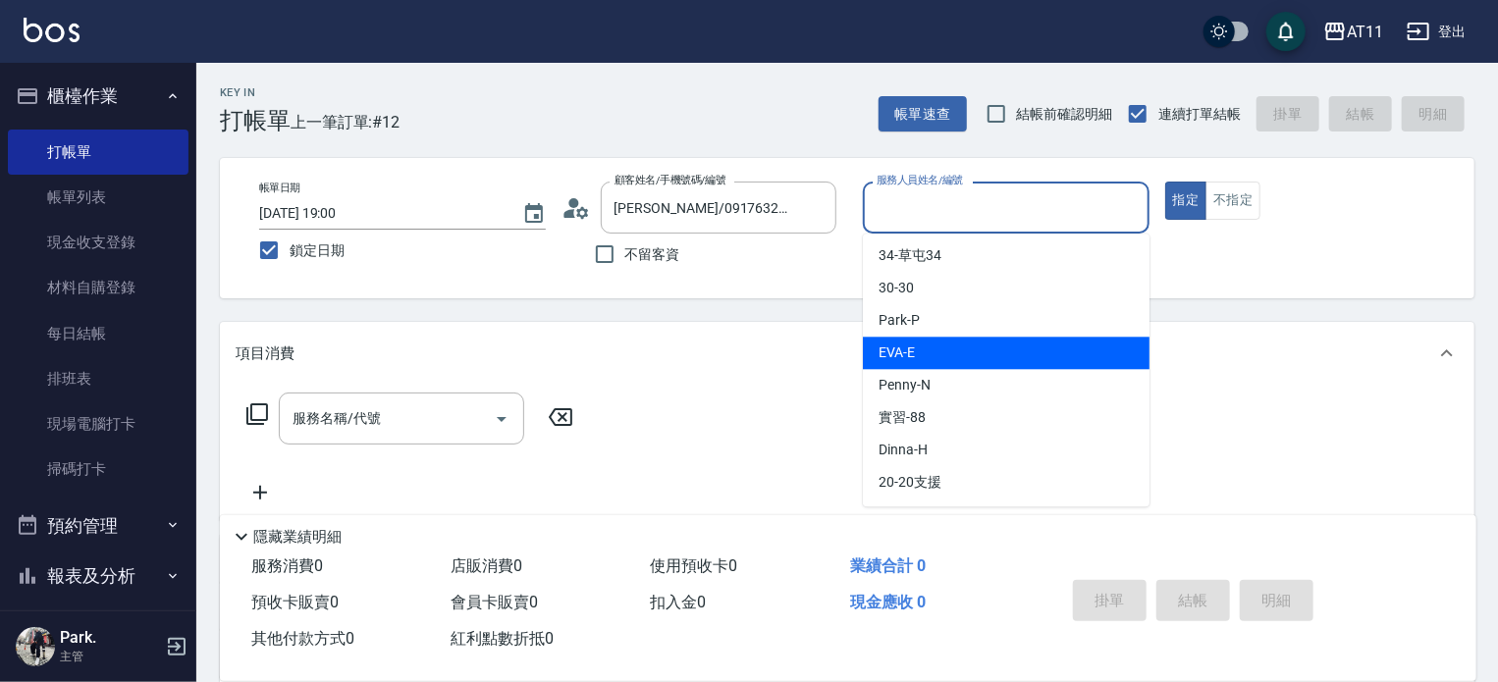
click at [907, 353] on span "EVA -E" at bounding box center [897, 353] width 36 height 21
type input "EVA-E"
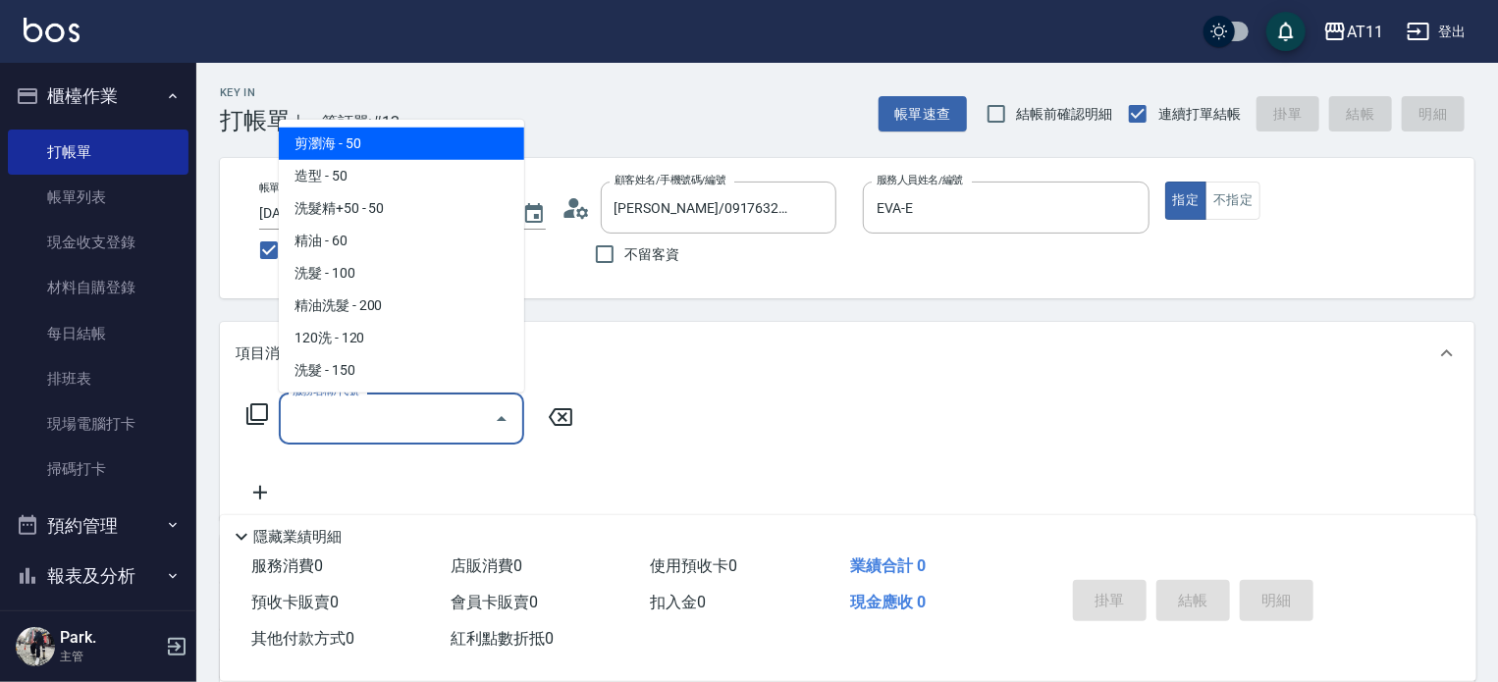
click at [349, 431] on input "服務名稱/代號" at bounding box center [387, 419] width 198 height 34
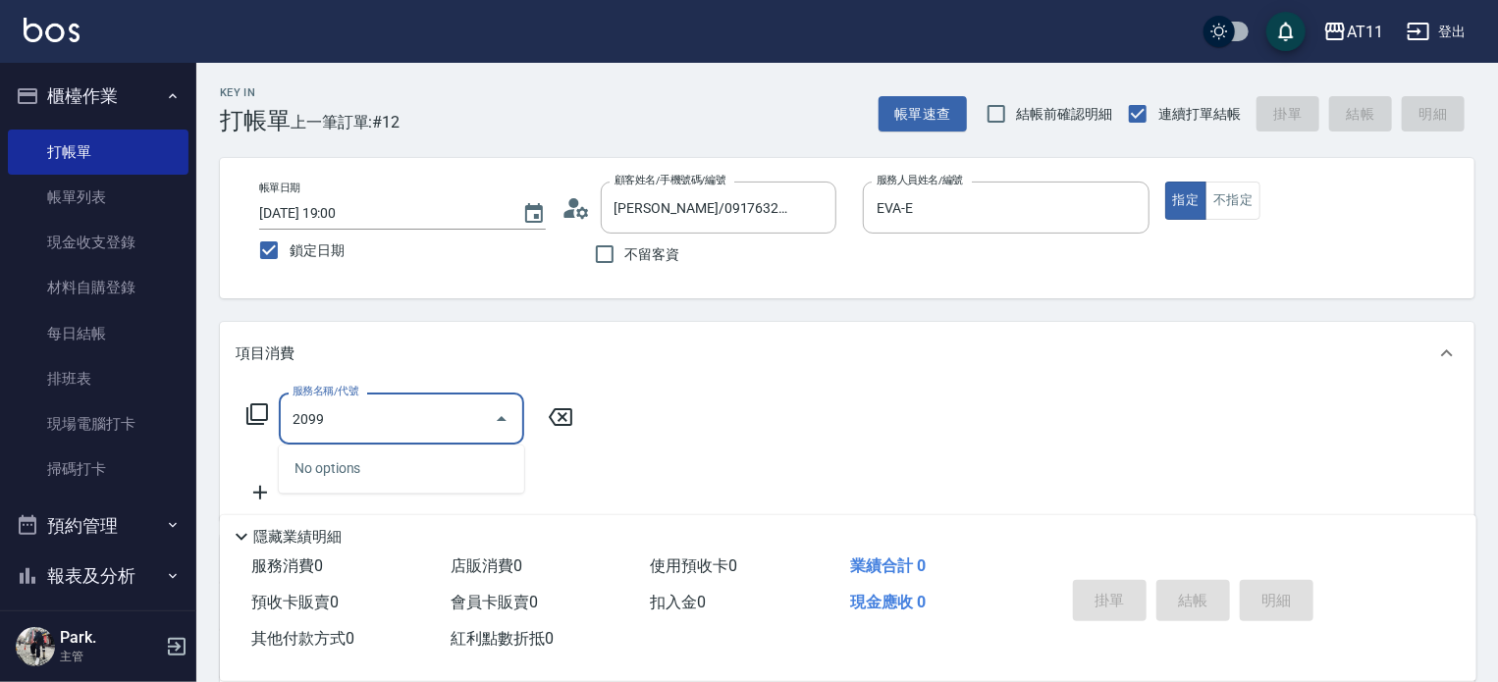
click at [368, 433] on input "2099" at bounding box center [387, 419] width 198 height 34
click at [497, 419] on icon "Close" at bounding box center [502, 419] width 24 height 24
click at [394, 423] on input "2099" at bounding box center [387, 419] width 198 height 34
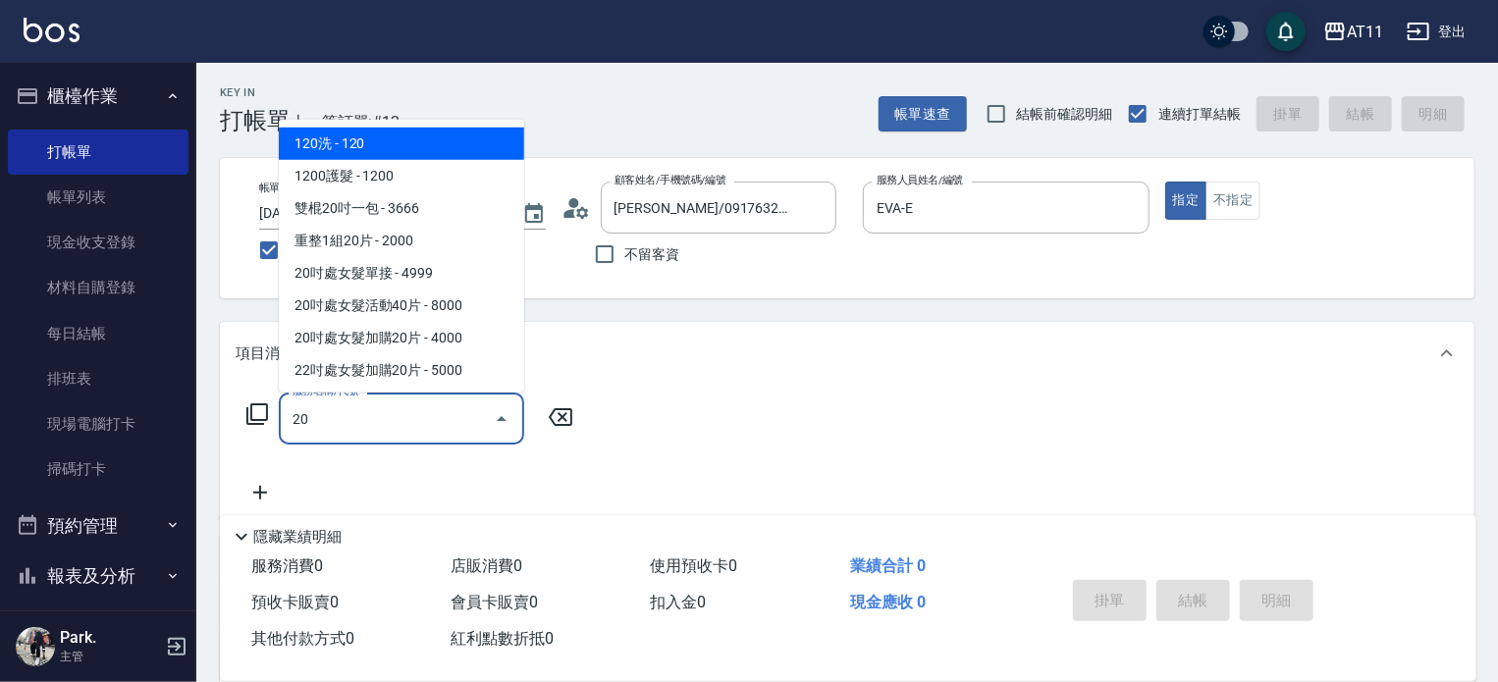
type input "2"
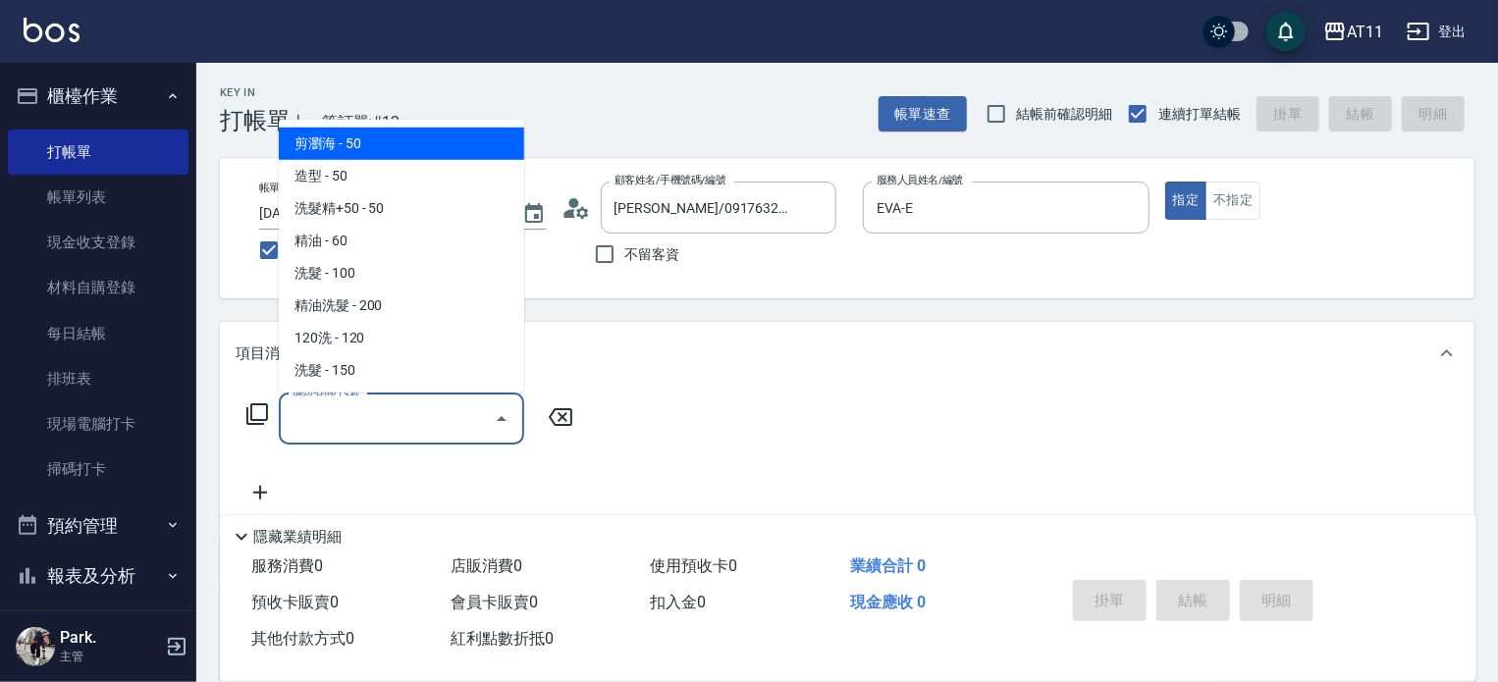
click at [394, 423] on input "服務名稱/代號" at bounding box center [387, 419] width 198 height 34
click at [335, 406] on input "服務名稱/代號" at bounding box center [387, 419] width 198 height 34
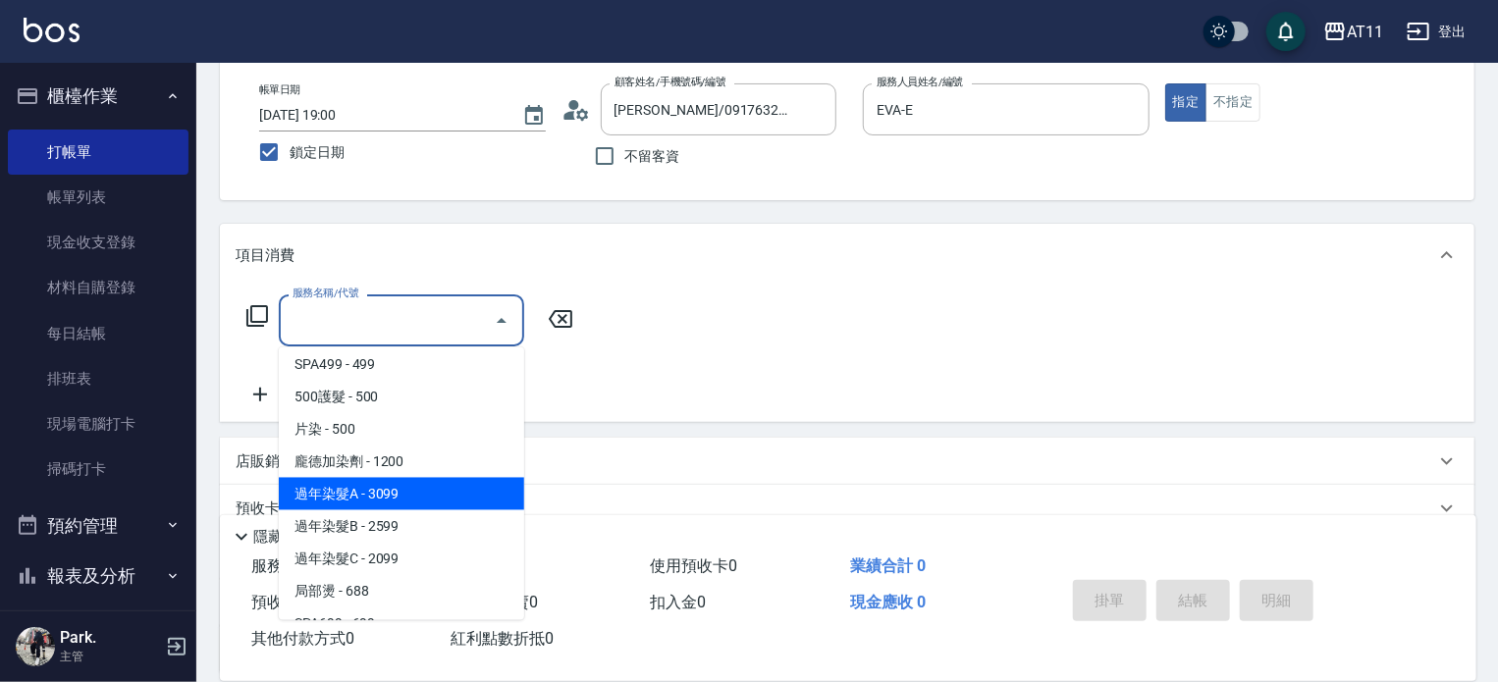
scroll to position [884, 0]
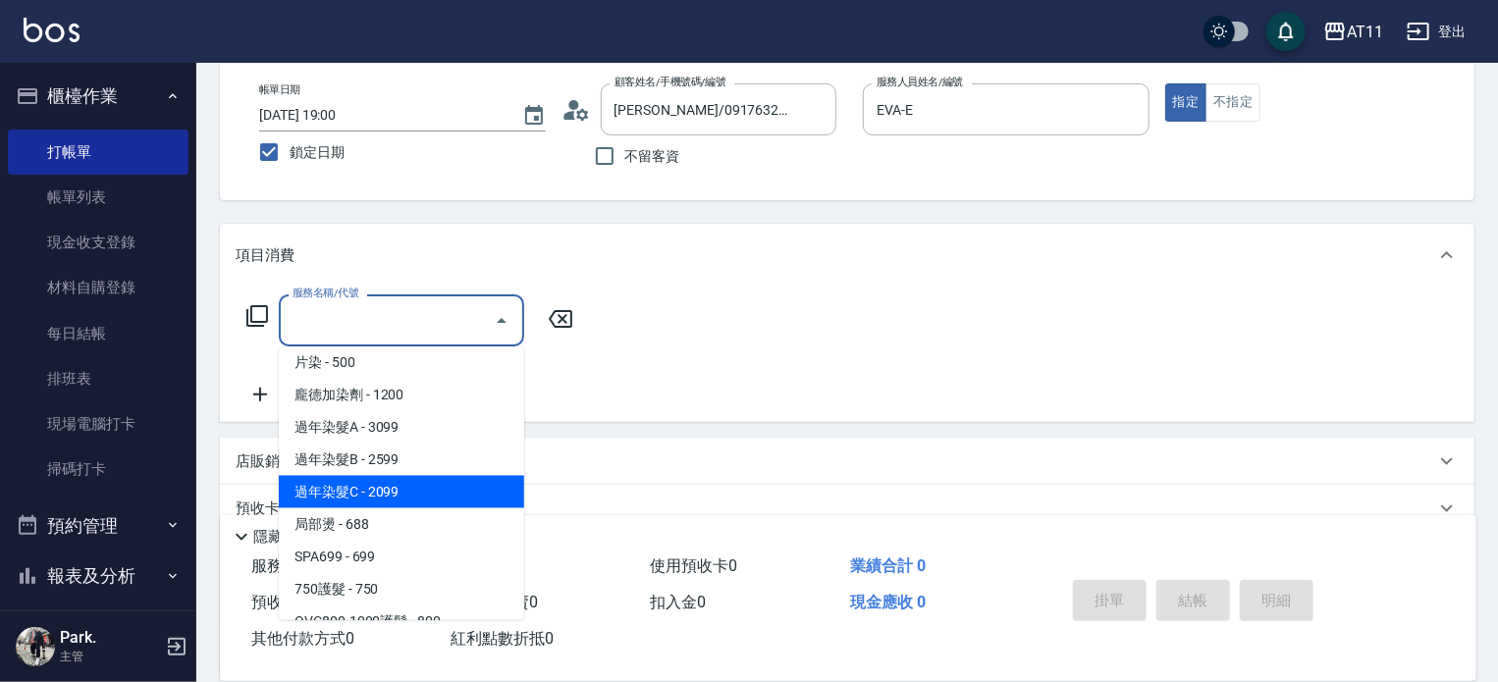
click at [395, 493] on span "過年染髮C - 2099" at bounding box center [401, 492] width 245 height 32
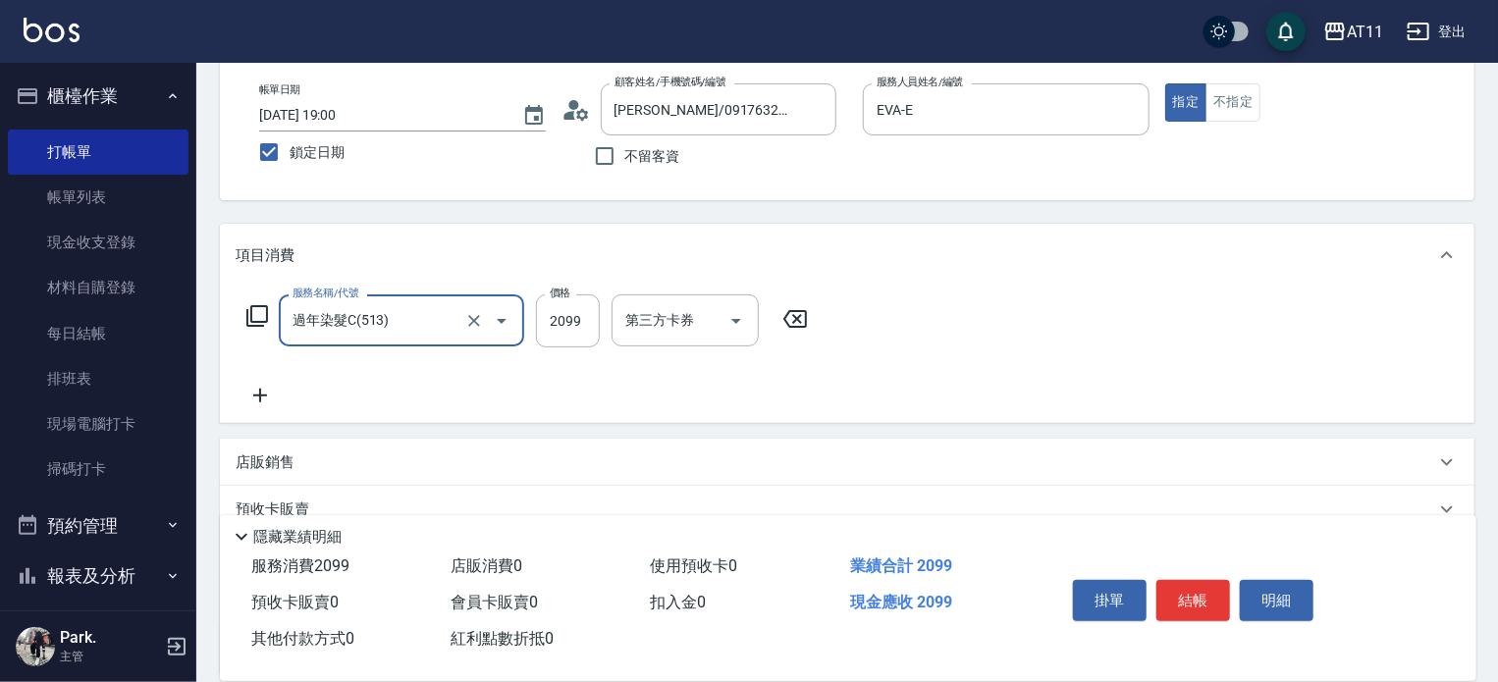
click at [370, 321] on input "過年染髮C(513)" at bounding box center [374, 320] width 173 height 34
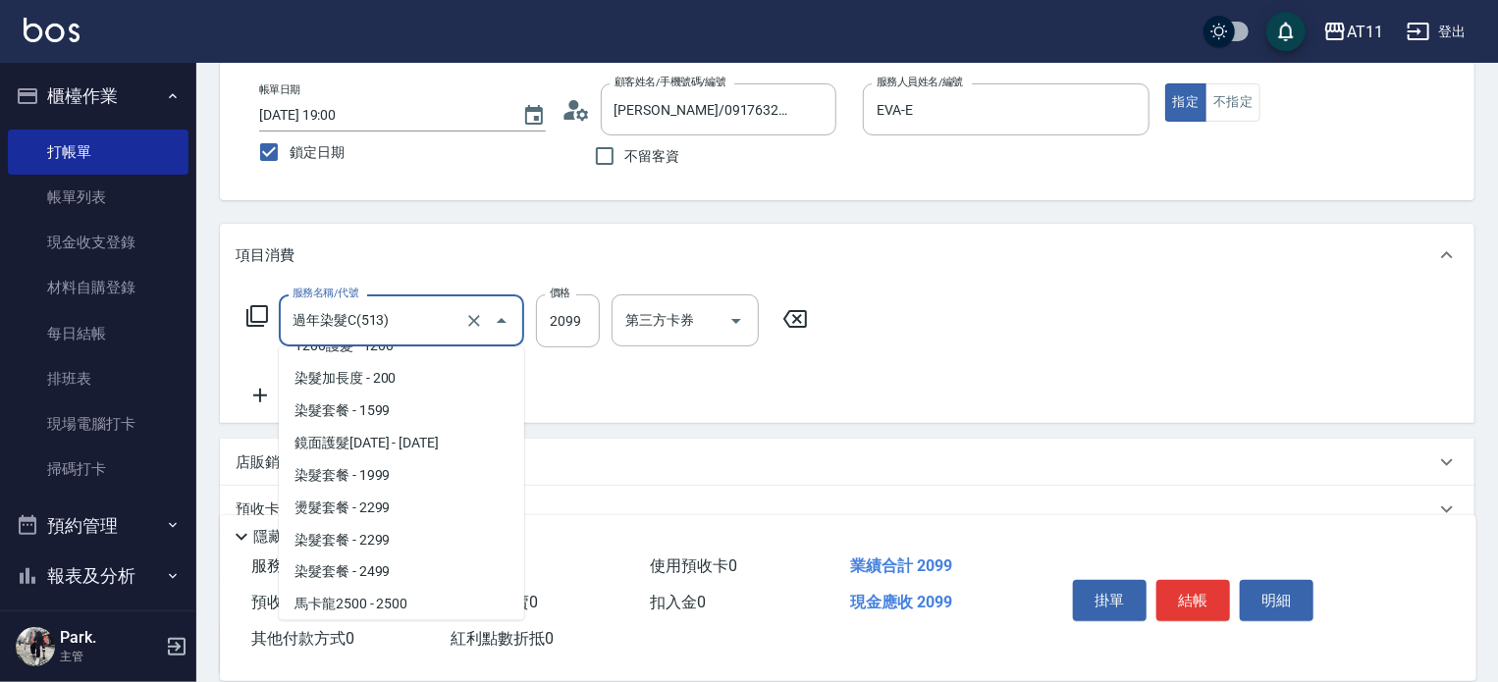
scroll to position [1655, 0]
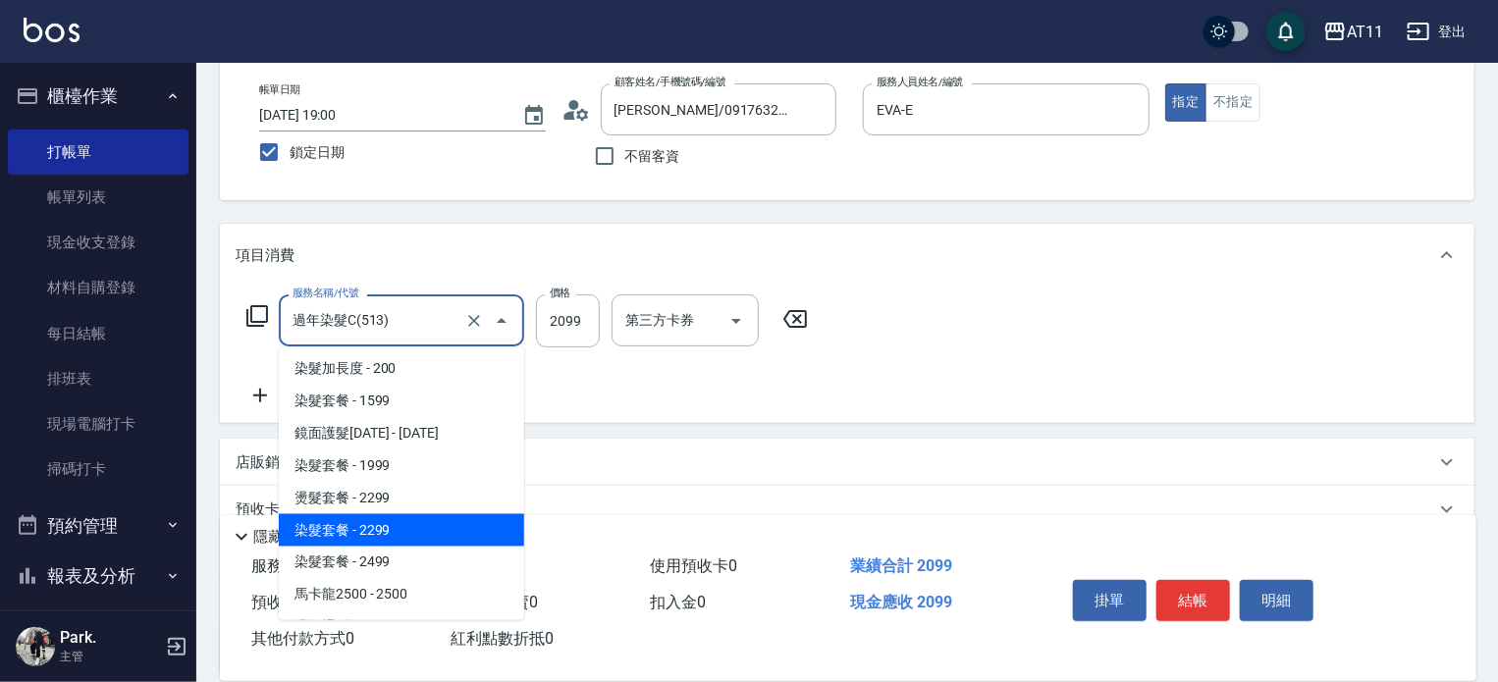
click at [362, 530] on span "染髮套餐 - 2299" at bounding box center [401, 531] width 245 height 32
type input "染髮套餐(2299)"
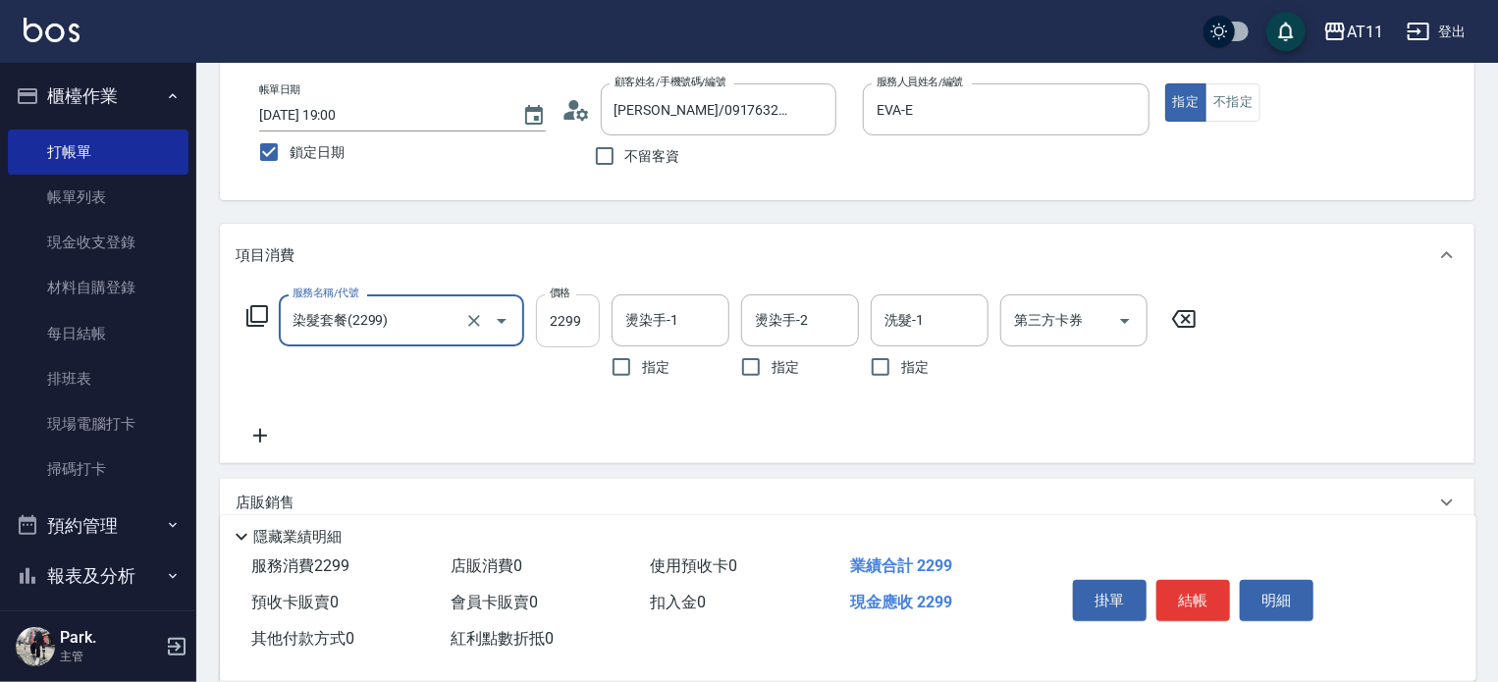
click at [576, 321] on input "2299" at bounding box center [568, 321] width 64 height 53
type input "2099"
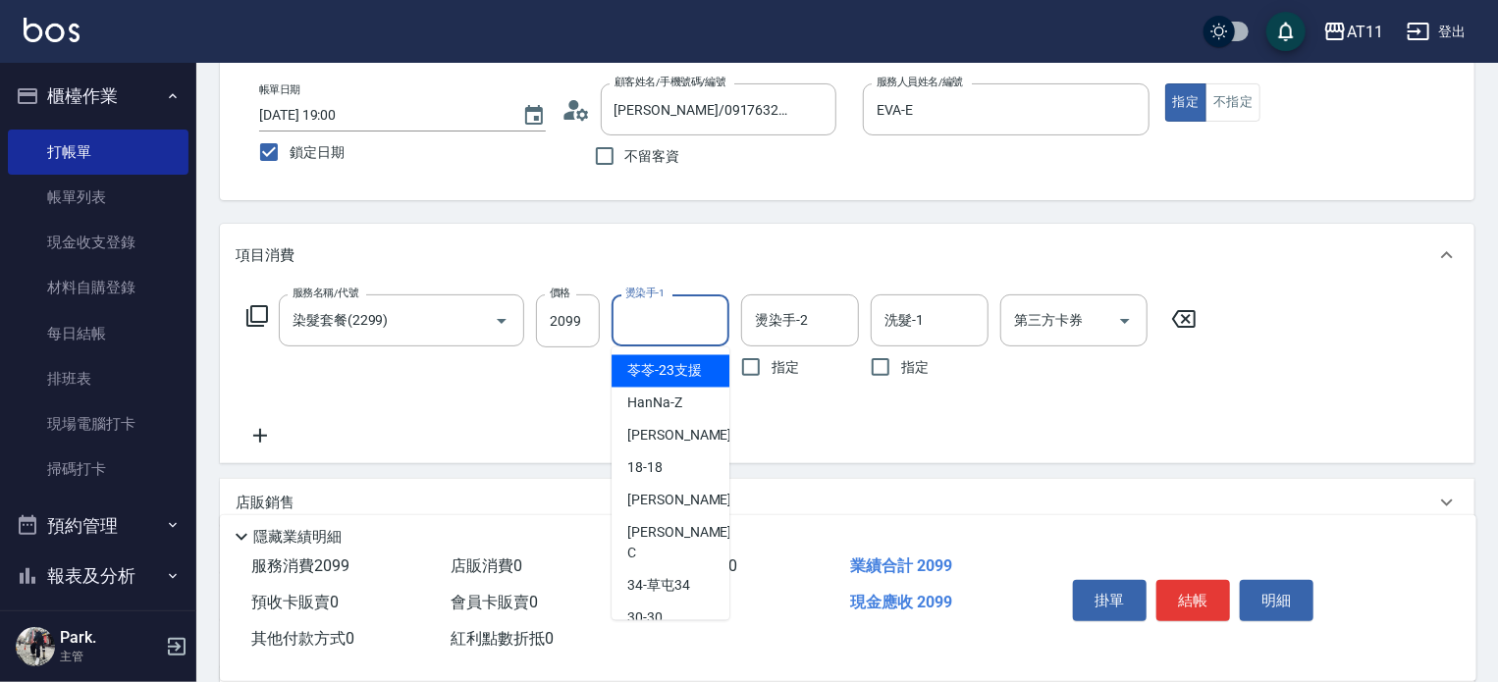
click at [644, 321] on input "燙染手-1" at bounding box center [671, 320] width 100 height 34
click at [678, 603] on div "30 -30" at bounding box center [671, 619] width 118 height 32
type input "30-30"
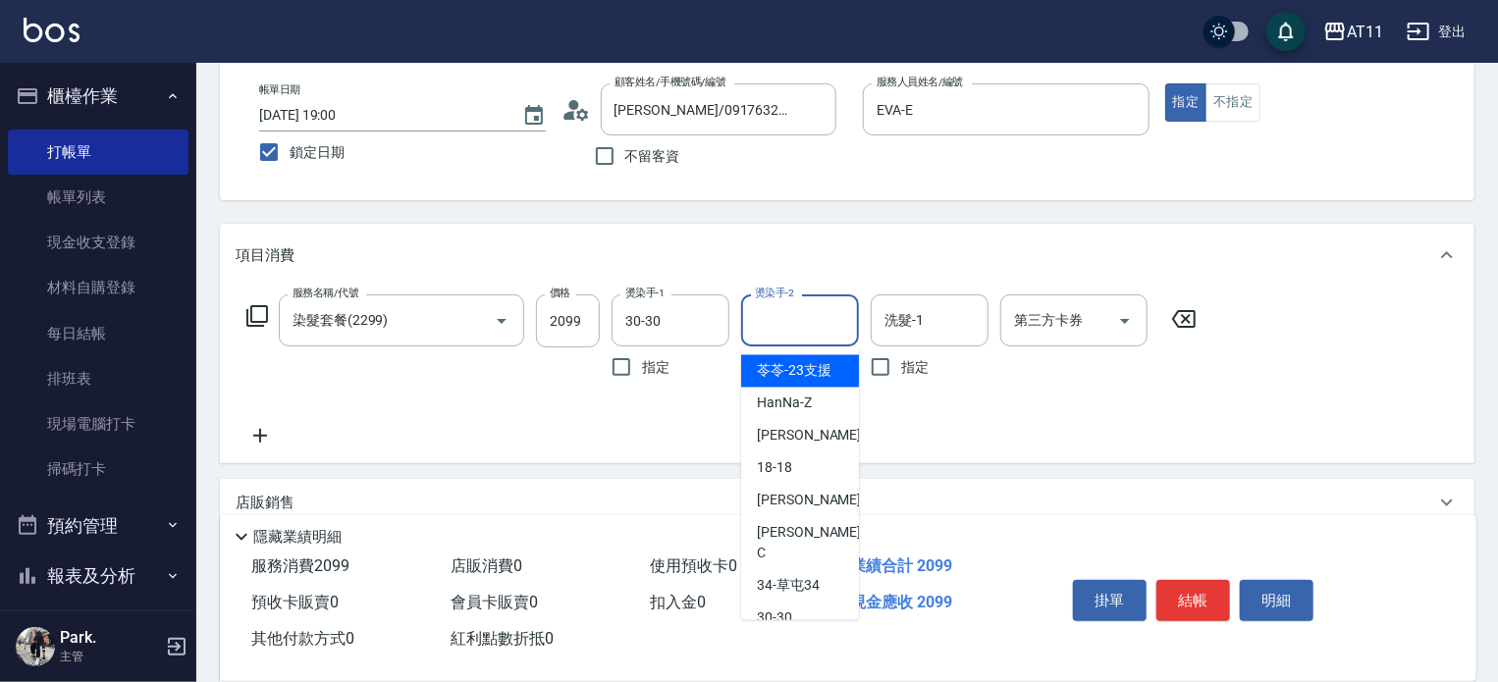
click at [808, 324] on input "燙染手-2" at bounding box center [800, 320] width 100 height 34
click at [808, 603] on div "30 -30" at bounding box center [800, 619] width 118 height 32
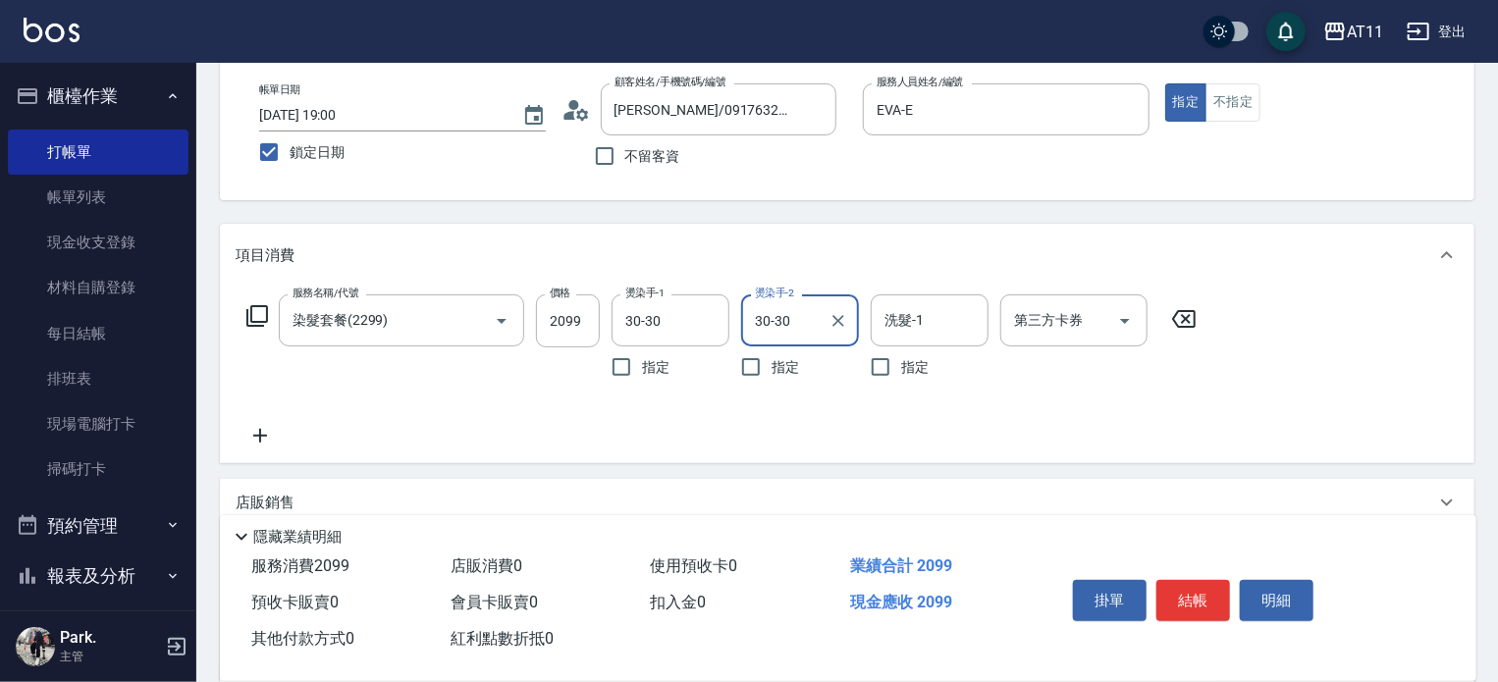
type input "30-30"
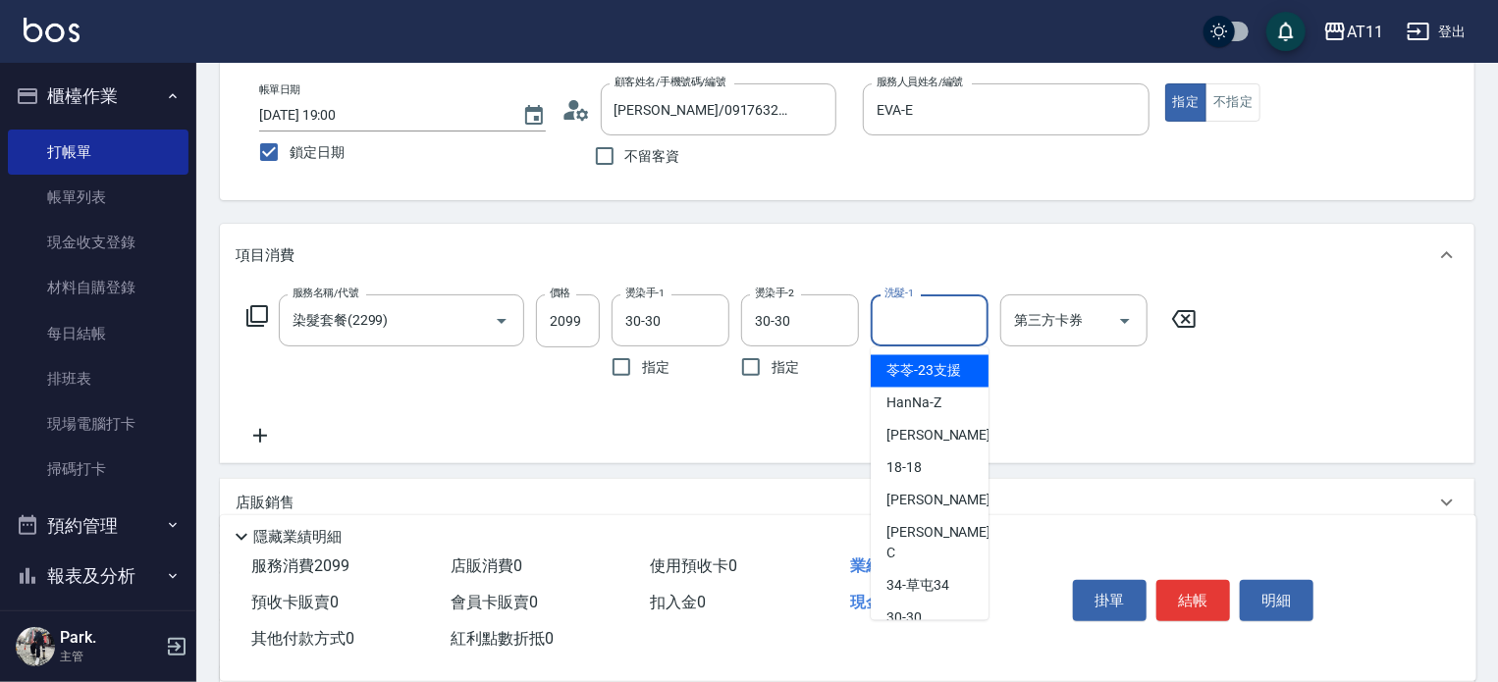
click at [917, 326] on input "洗髮-1" at bounding box center [930, 320] width 100 height 34
click at [903, 609] on span "30 -30" at bounding box center [904, 619] width 35 height 21
type input "30-30"
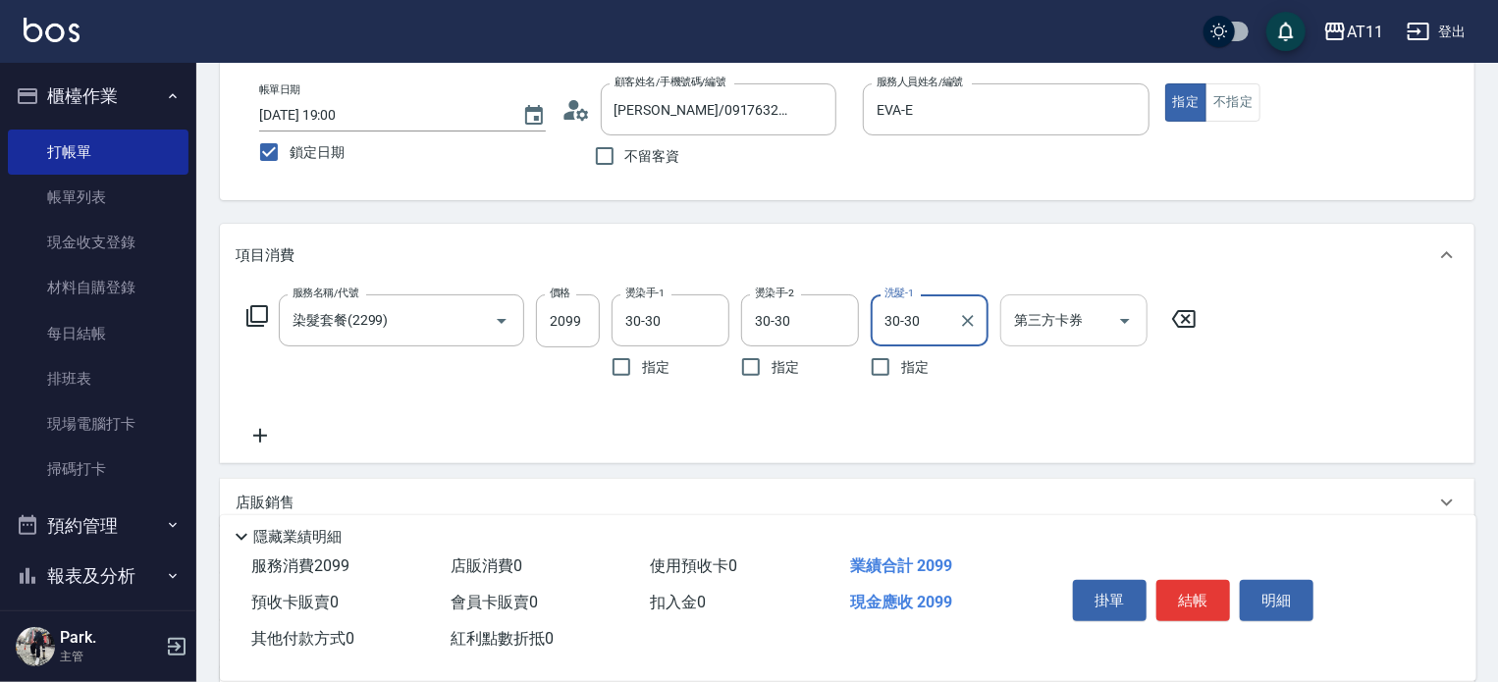
click at [1041, 338] on div "第三方卡券" at bounding box center [1074, 321] width 147 height 52
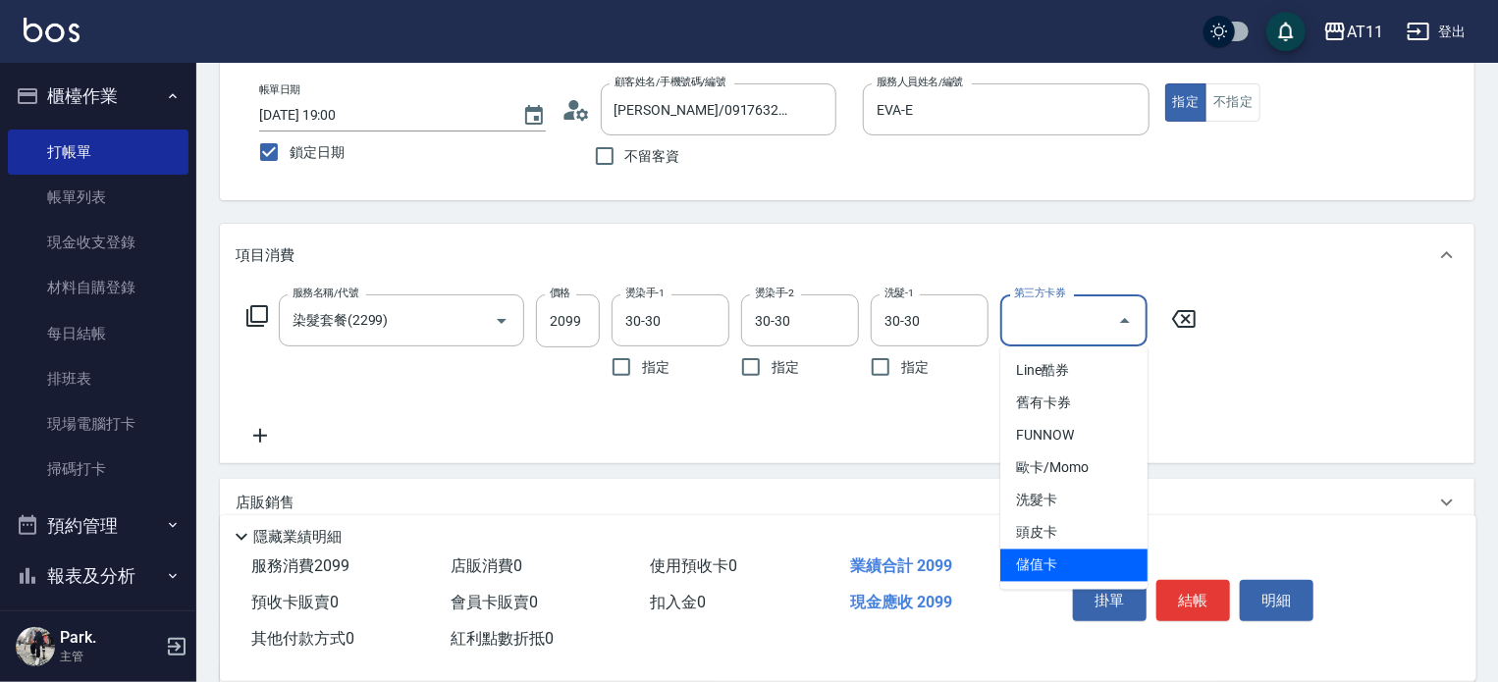
click at [1060, 560] on span "儲值卡" at bounding box center [1074, 566] width 147 height 32
type input "儲值卡"
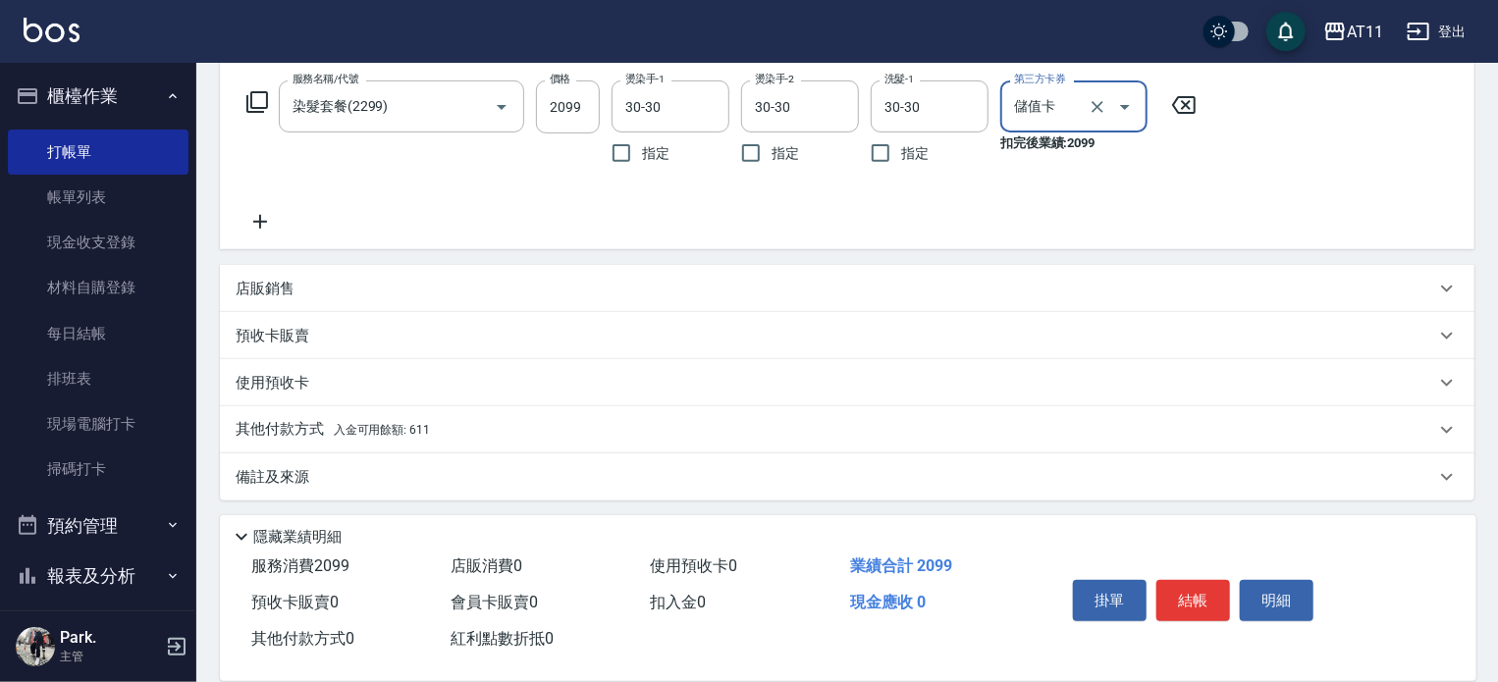
scroll to position [317, 0]
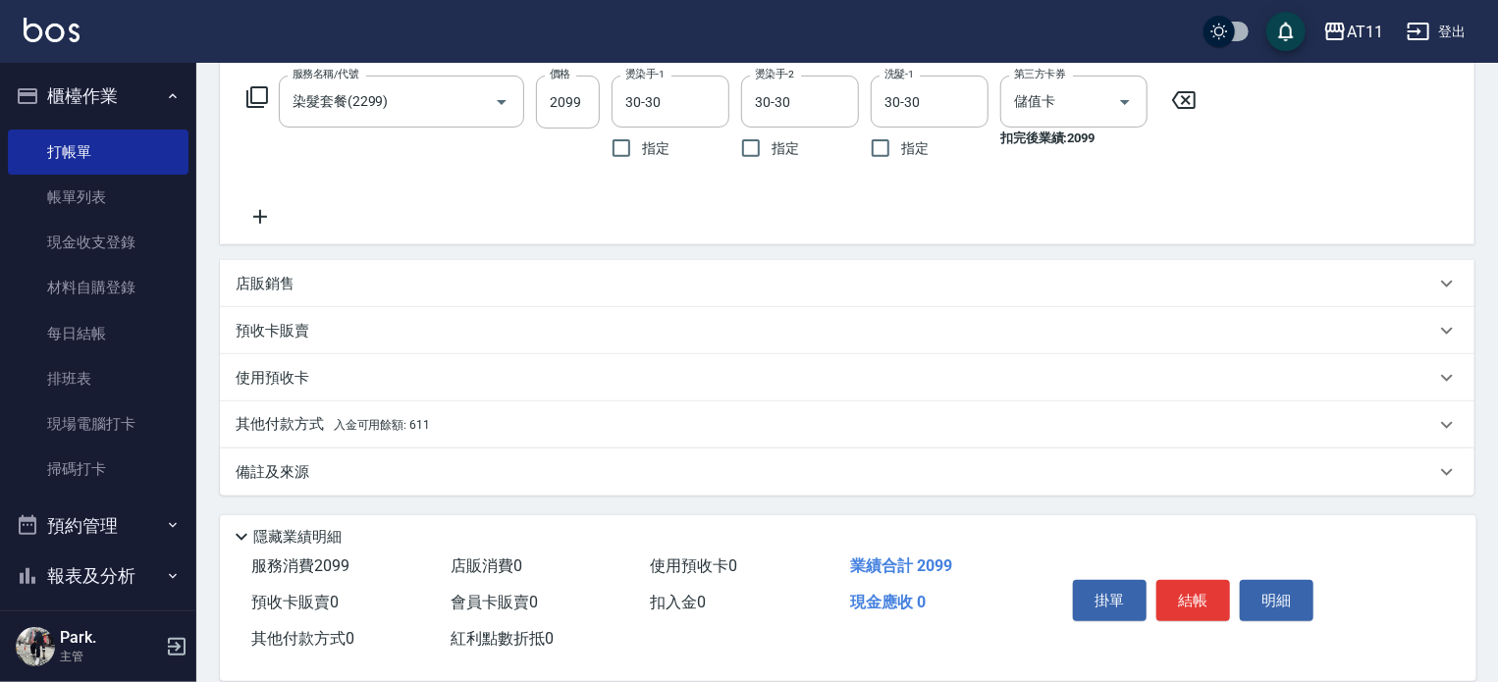
click at [400, 425] on span "入金可用餘額: 611" at bounding box center [382, 425] width 96 height 14
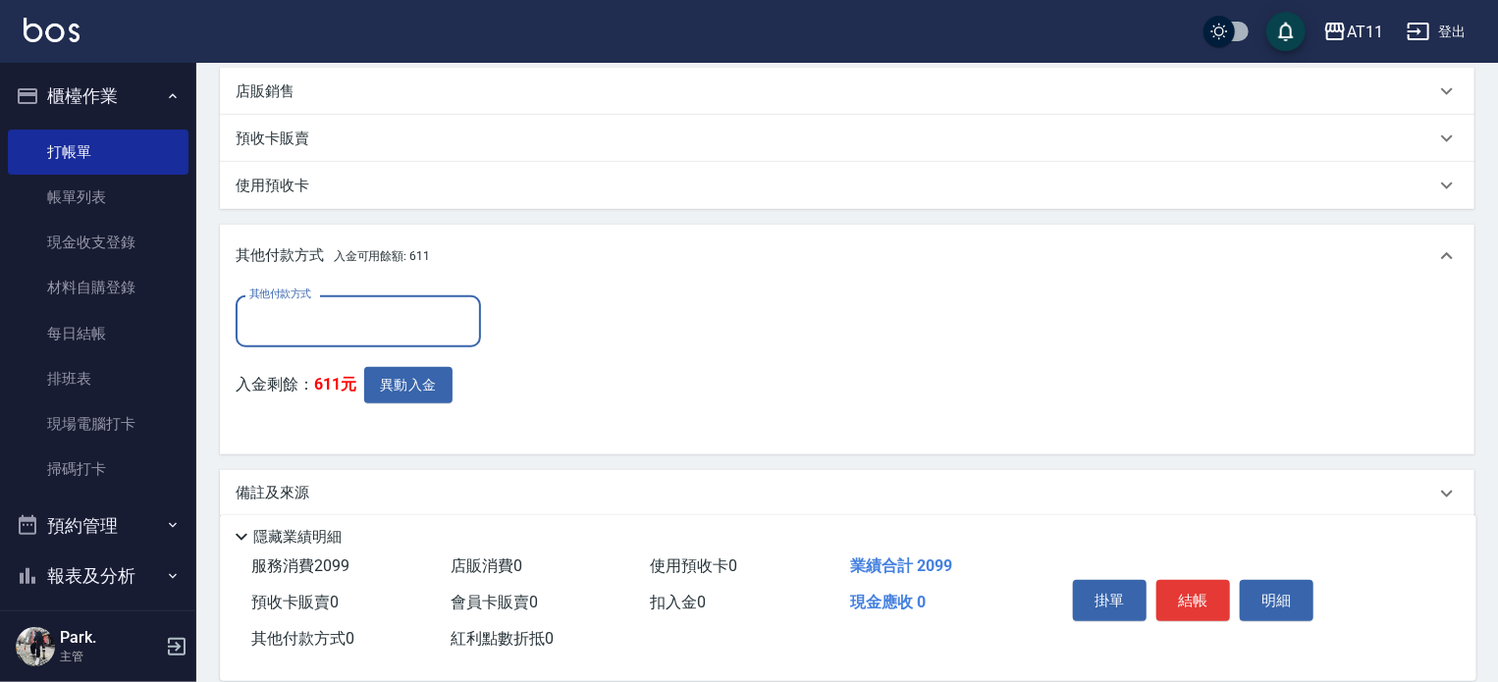
scroll to position [514, 0]
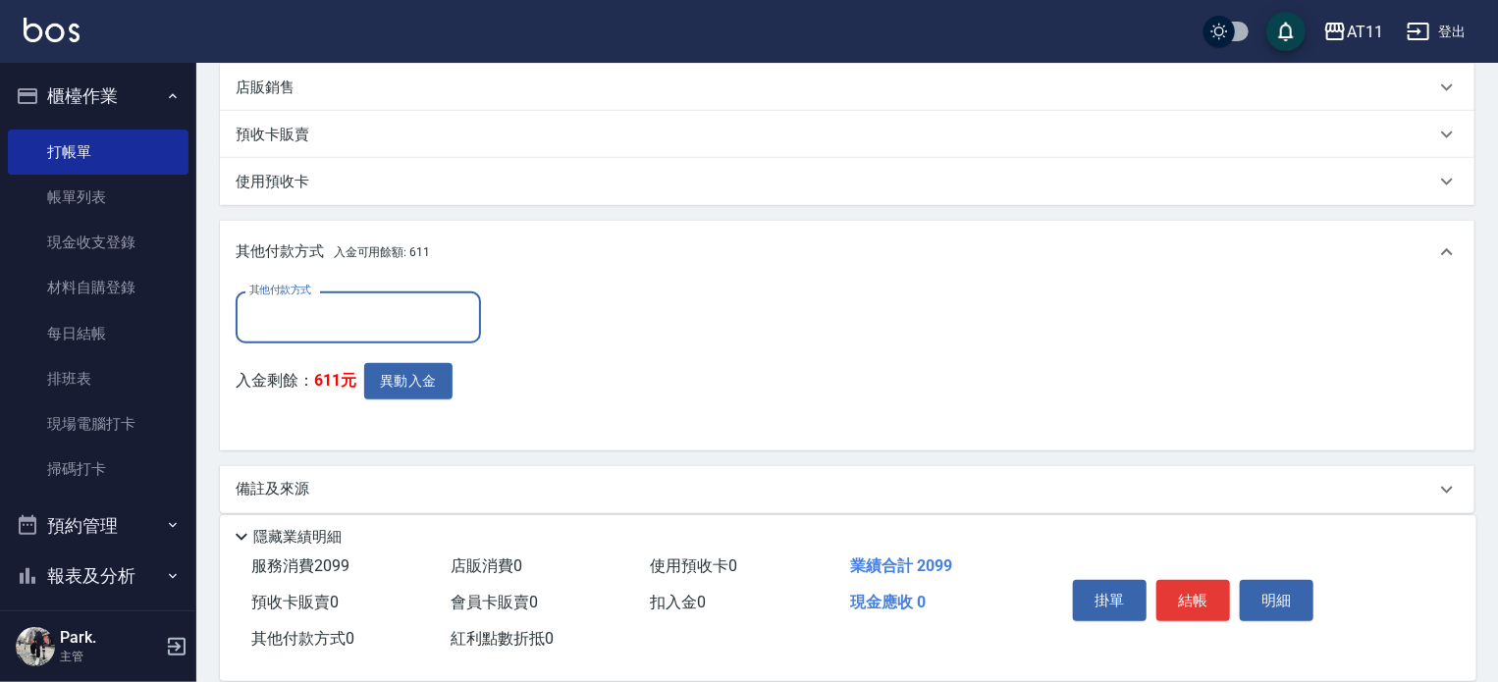
click at [538, 375] on div "其他付款方式 其他付款方式 入金剩餘： 611元 異動入金" at bounding box center [847, 363] width 1223 height 143
click at [553, 362] on div "其他付款方式 其他付款方式 入金剩餘： 611元 異動入金" at bounding box center [847, 363] width 1223 height 143
click at [756, 391] on div "其他付款方式 其他付款方式 入金剩餘： 611元 異動入金" at bounding box center [847, 363] width 1223 height 143
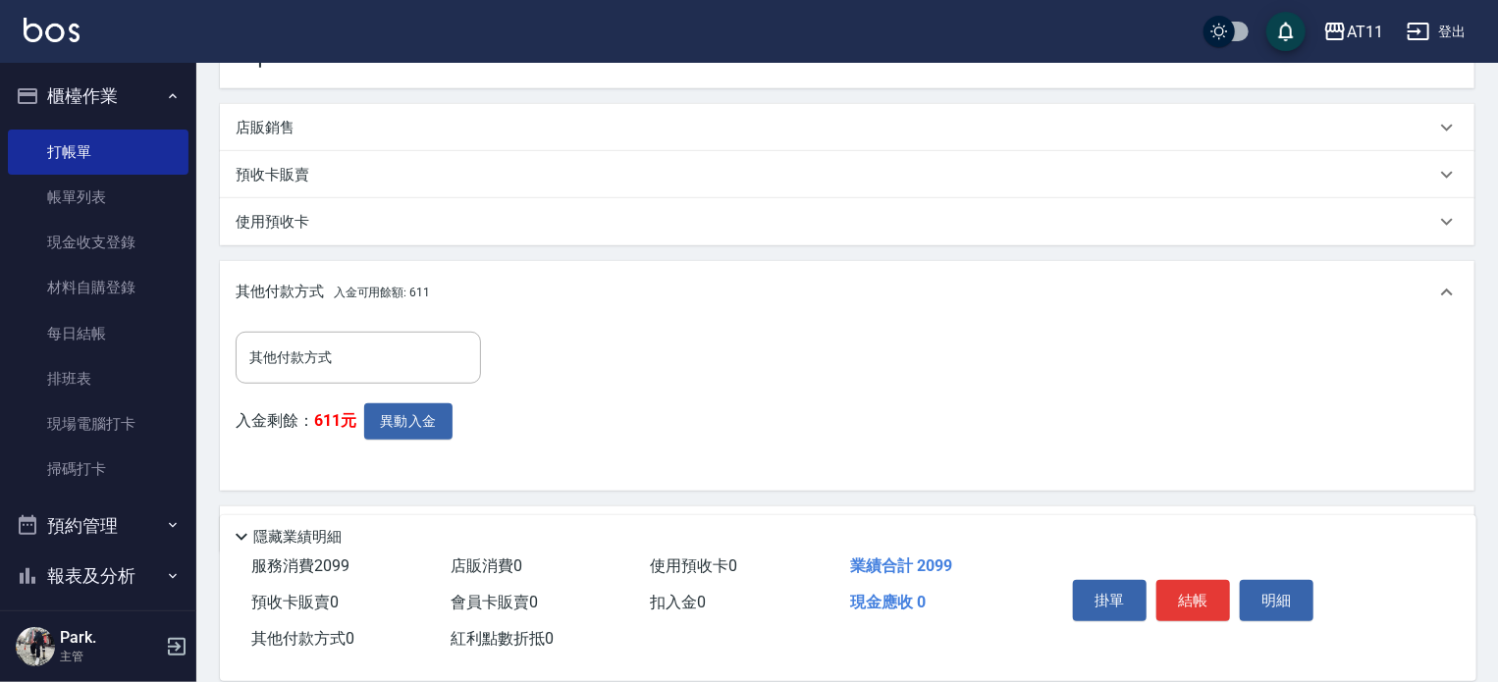
scroll to position [491, 0]
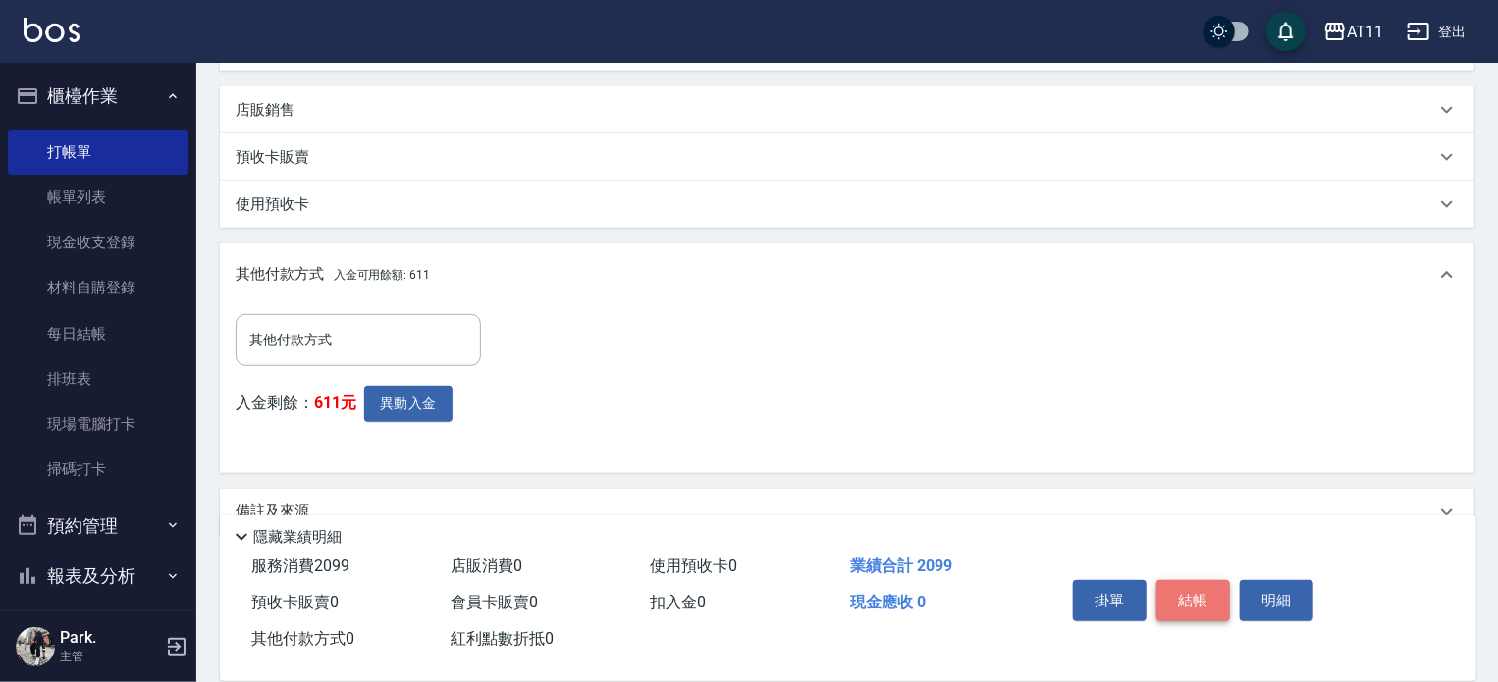
click at [1200, 596] on button "結帳" at bounding box center [1194, 600] width 74 height 41
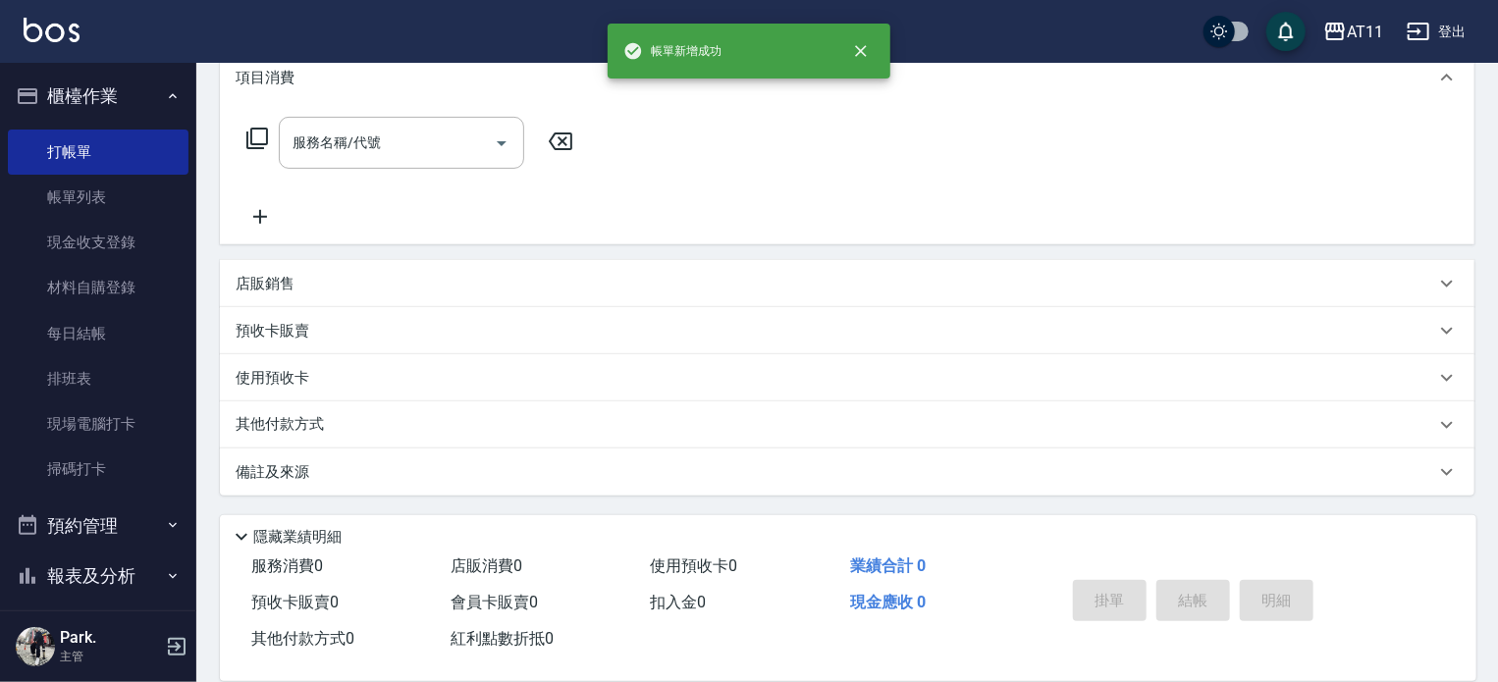
scroll to position [0, 0]
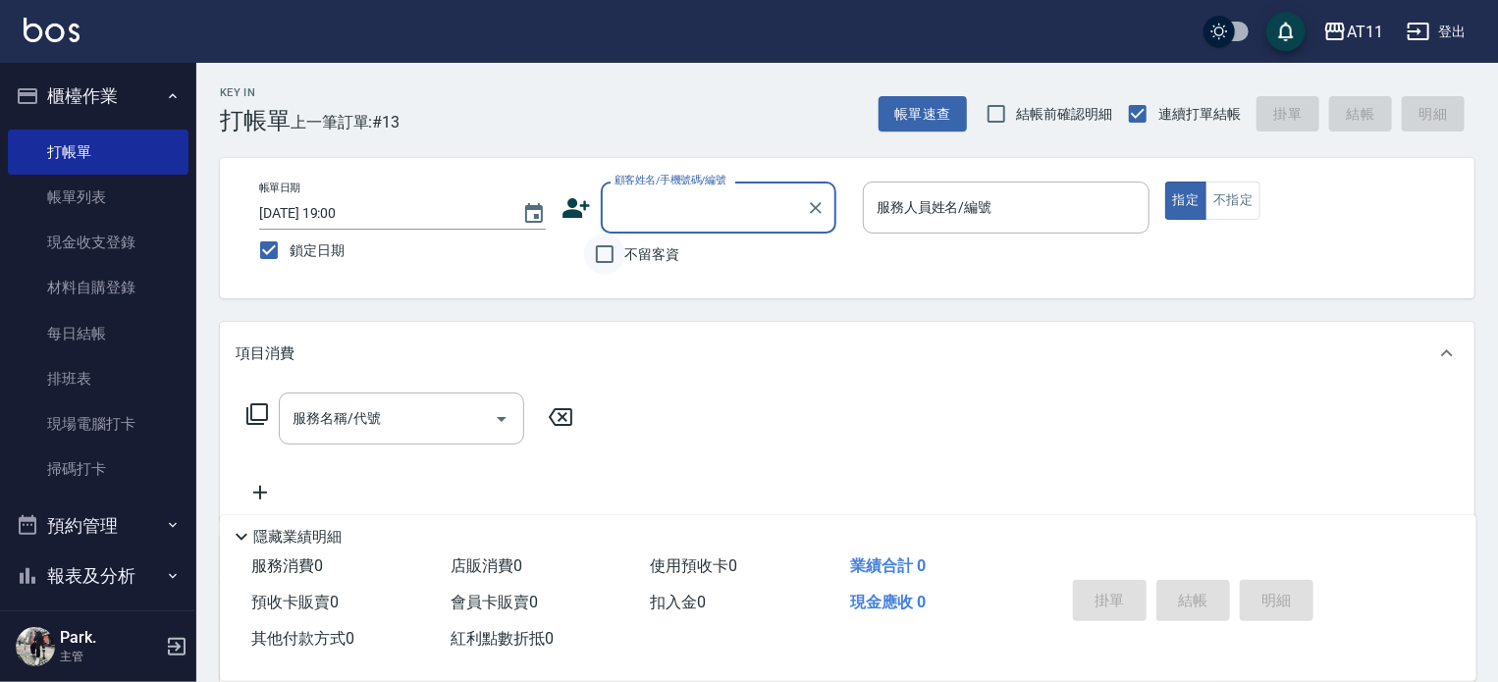
click at [613, 256] on input "不留客資" at bounding box center [604, 254] width 41 height 41
checkbox input "true"
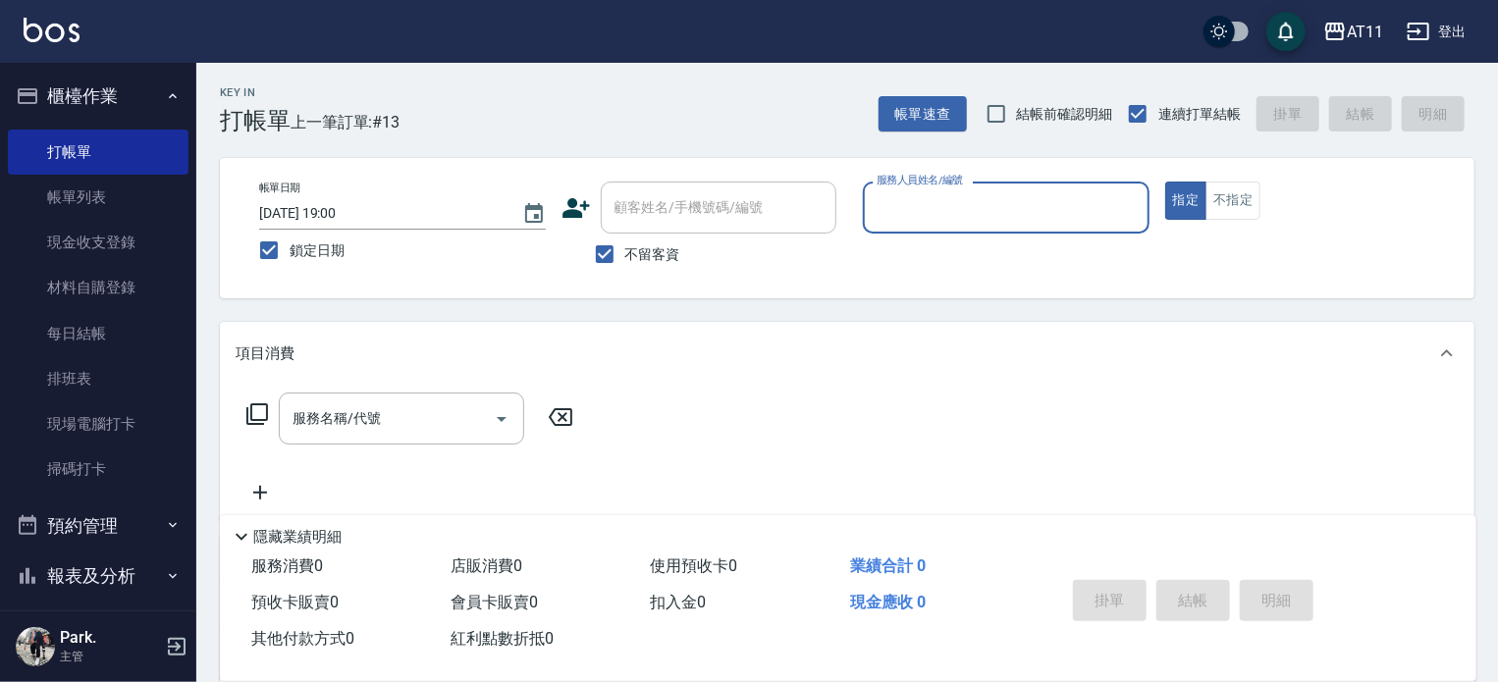
click at [917, 214] on input "服務人員姓名/編號" at bounding box center [1006, 207] width 269 height 34
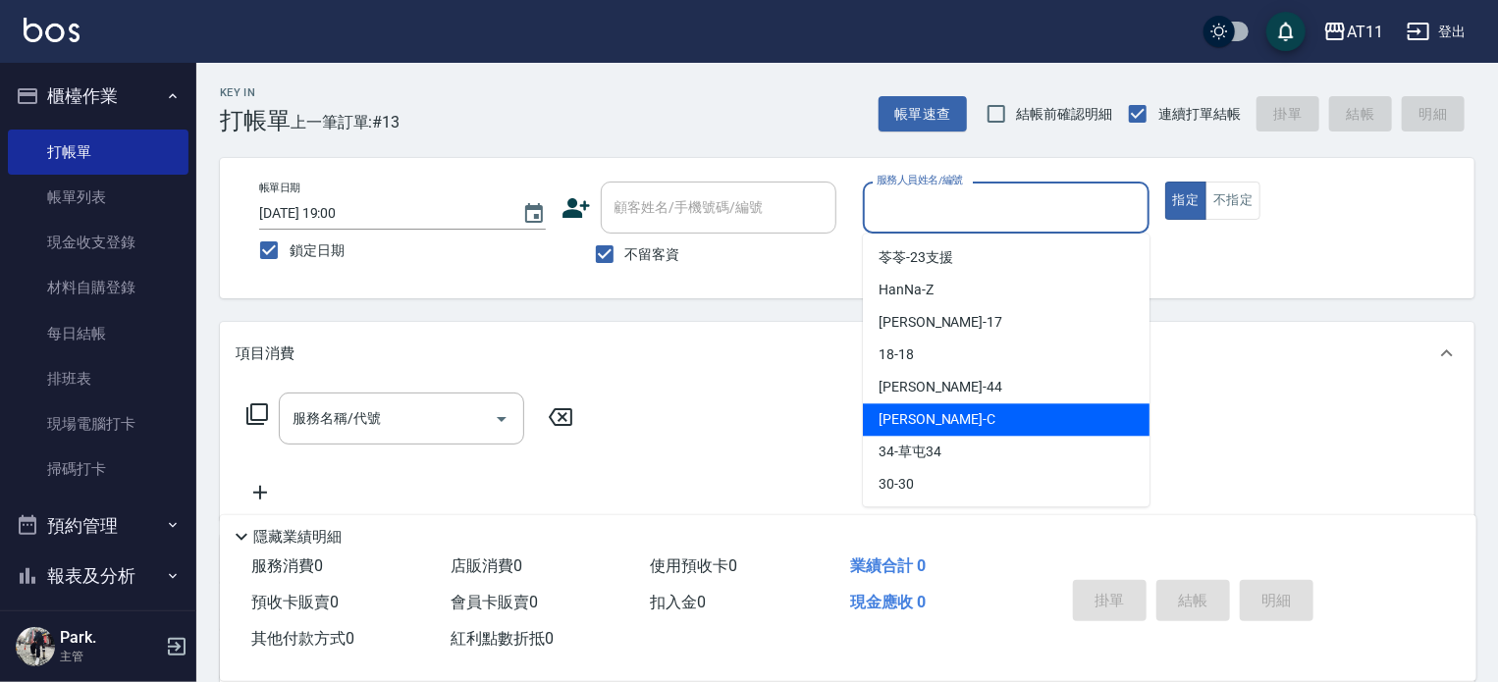
click at [921, 422] on span "Connie -C" at bounding box center [937, 419] width 117 height 21
type input "Connie-C"
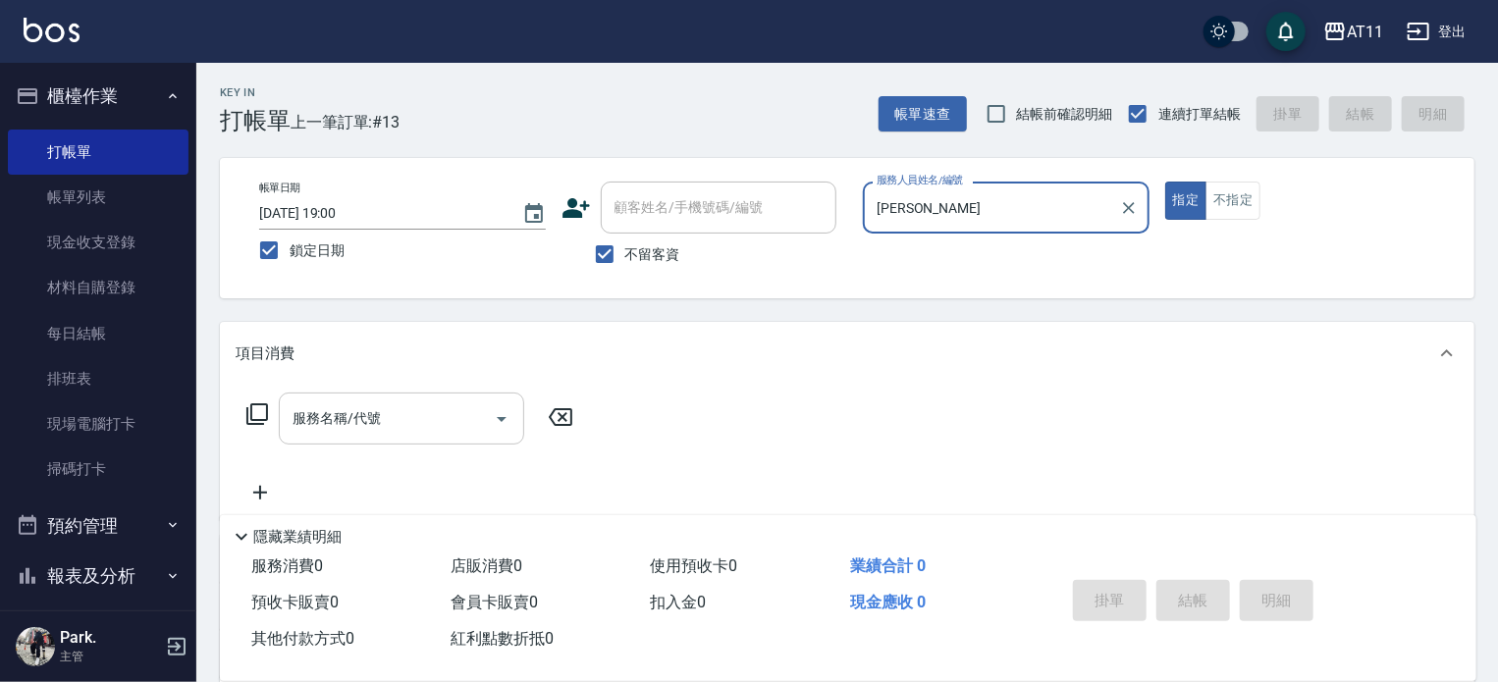
click at [325, 429] on input "服務名稱/代號" at bounding box center [387, 419] width 198 height 34
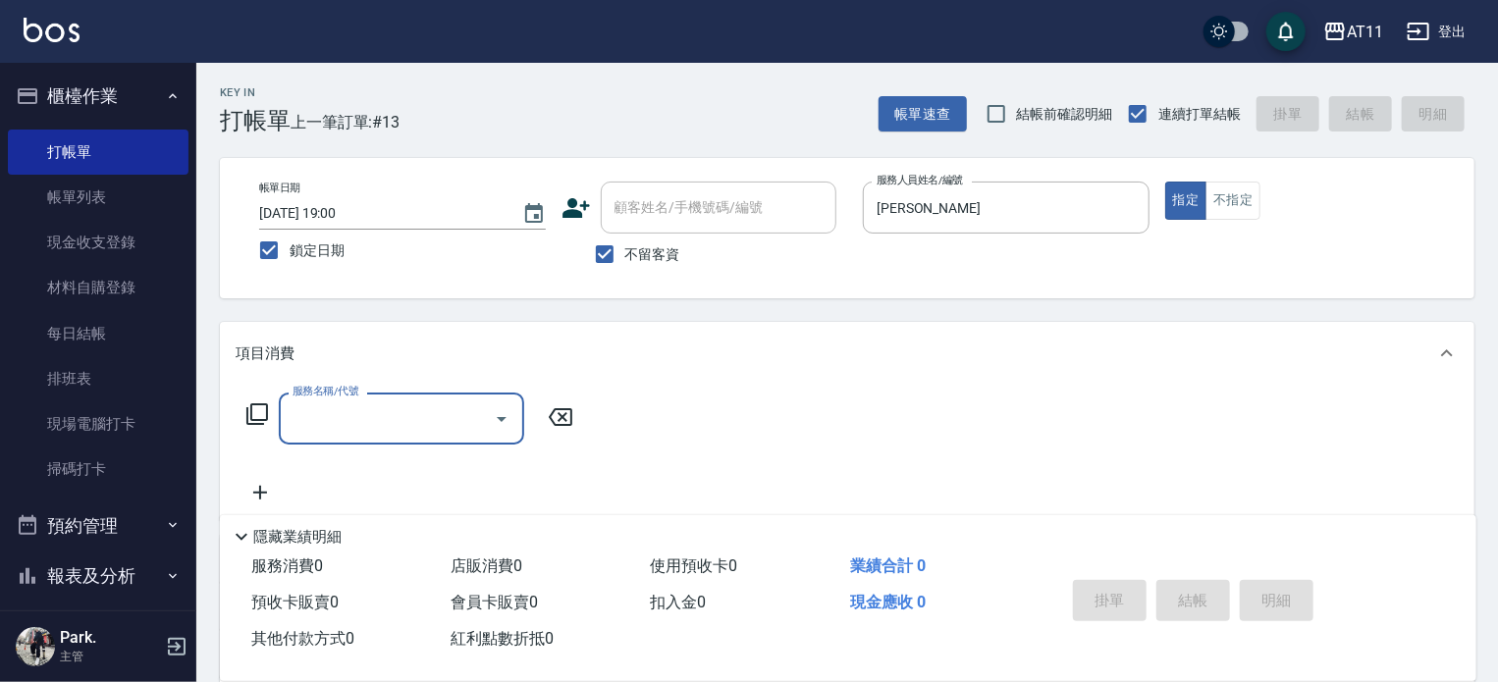
click at [325, 426] on input "服務名稱/代號" at bounding box center [387, 419] width 198 height 34
click at [361, 474] on span "洗剪 - 320" at bounding box center [401, 470] width 245 height 32
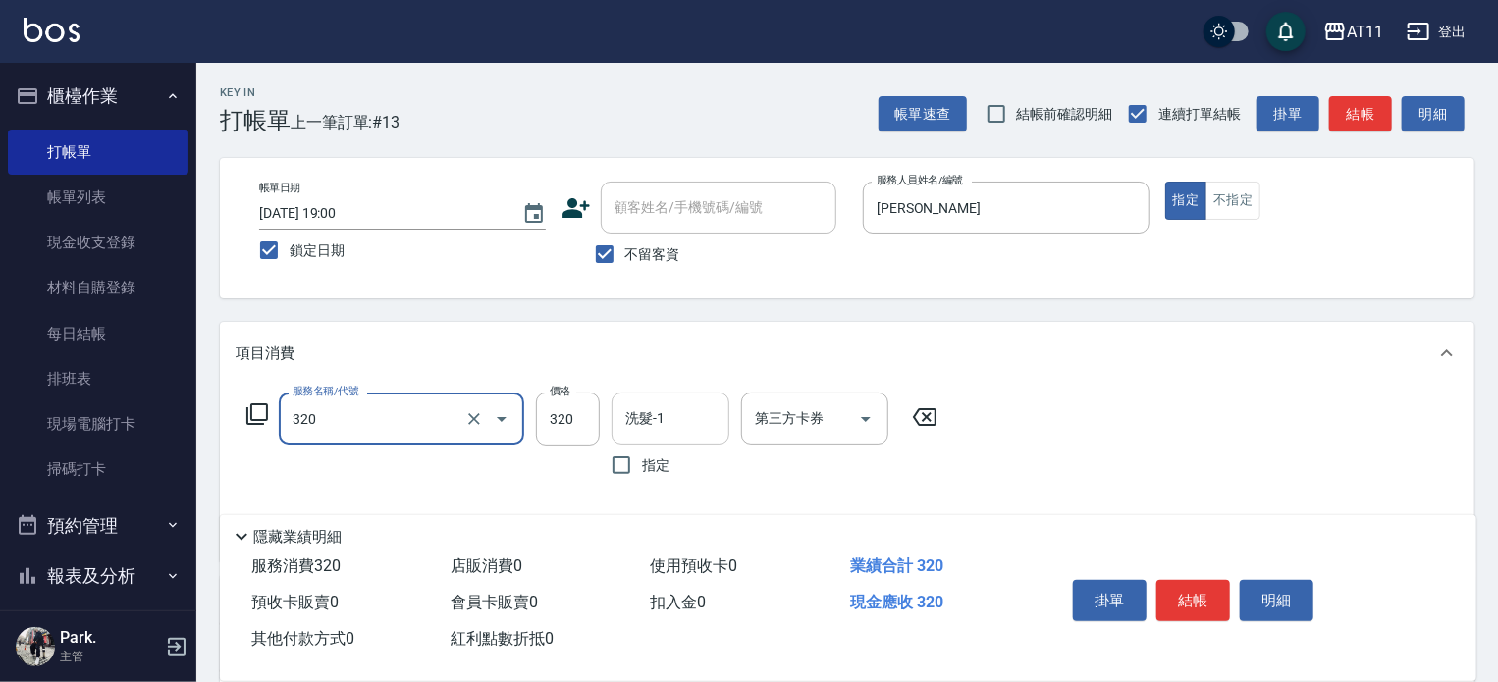
type input "洗剪(320)"
click at [660, 421] on input "洗髮-1" at bounding box center [671, 419] width 100 height 34
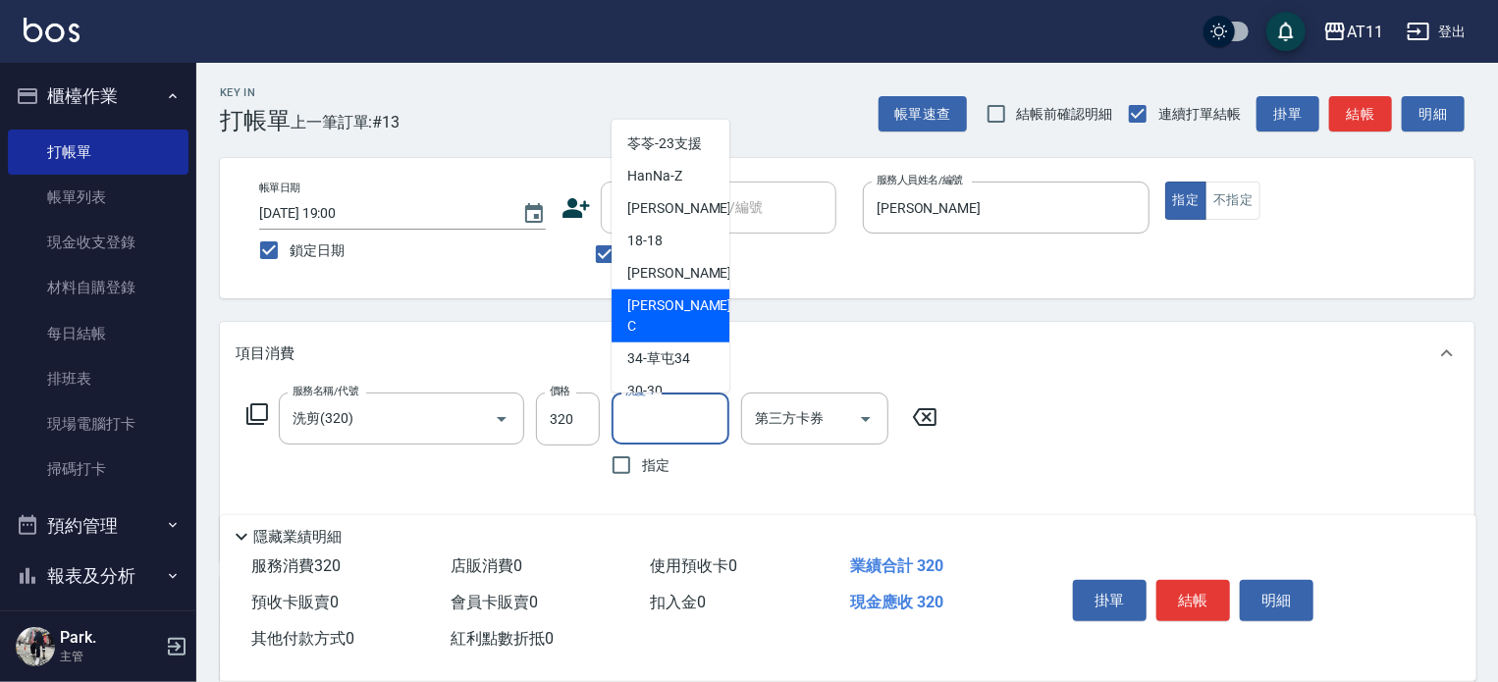
click at [668, 309] on span "Connie -C" at bounding box center [681, 316] width 108 height 41
type input "Connie-C"
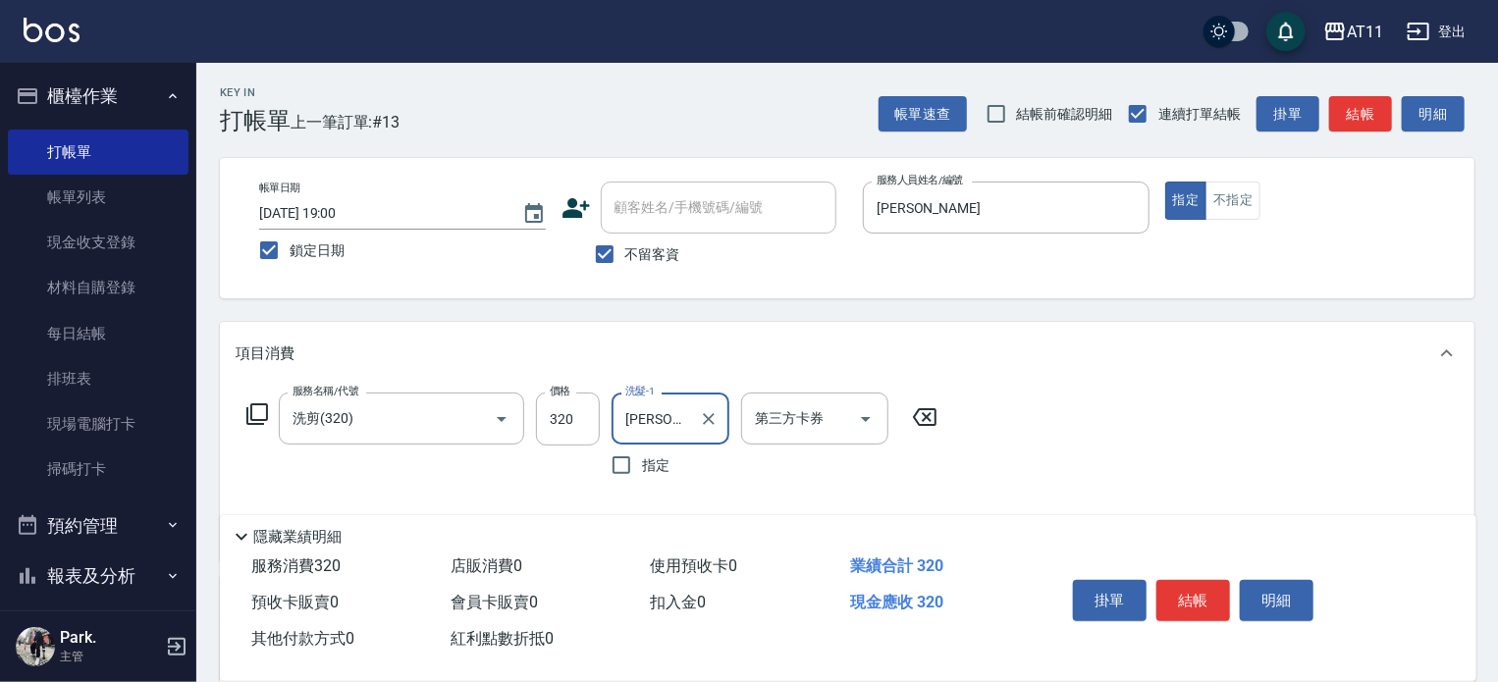
click at [1200, 596] on button "結帳" at bounding box center [1194, 600] width 74 height 41
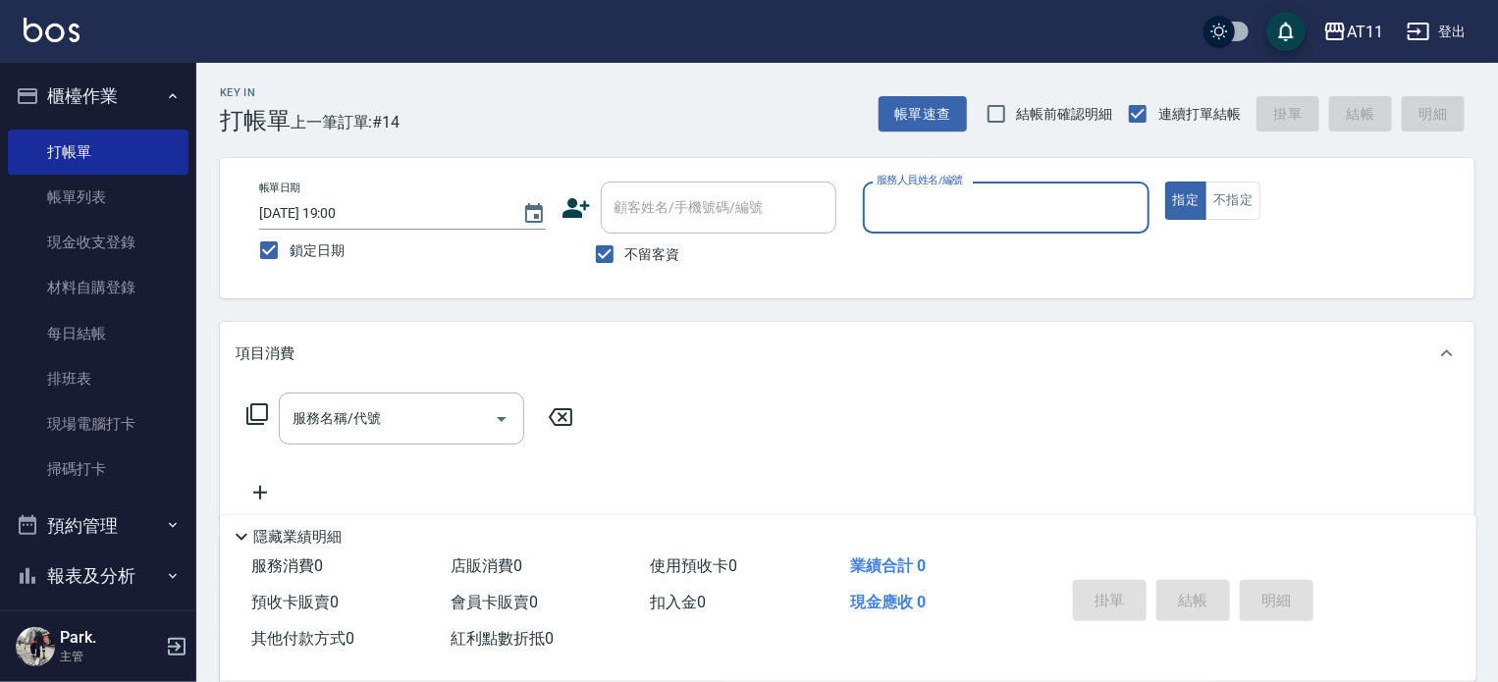
click at [868, 204] on div "服務人員姓名/編號" at bounding box center [1006, 208] width 287 height 52
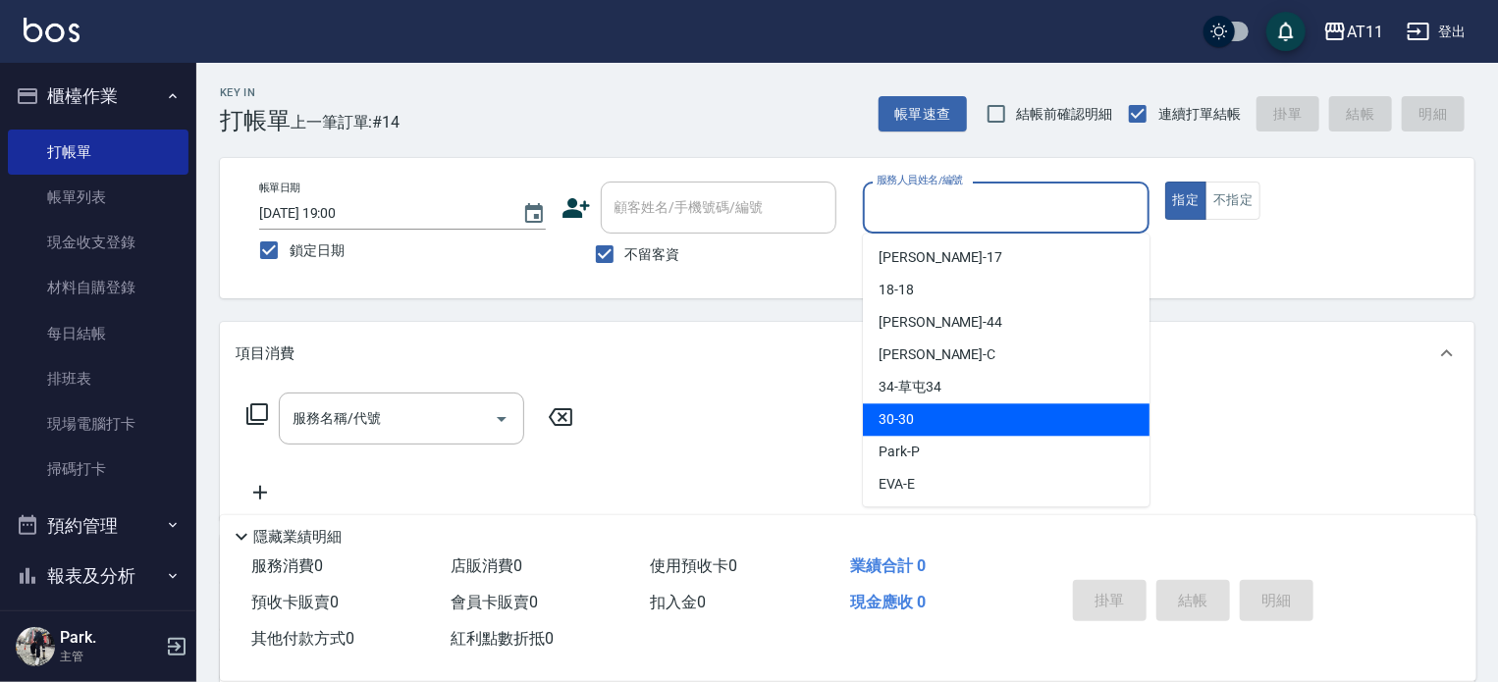
scroll to position [98, 0]
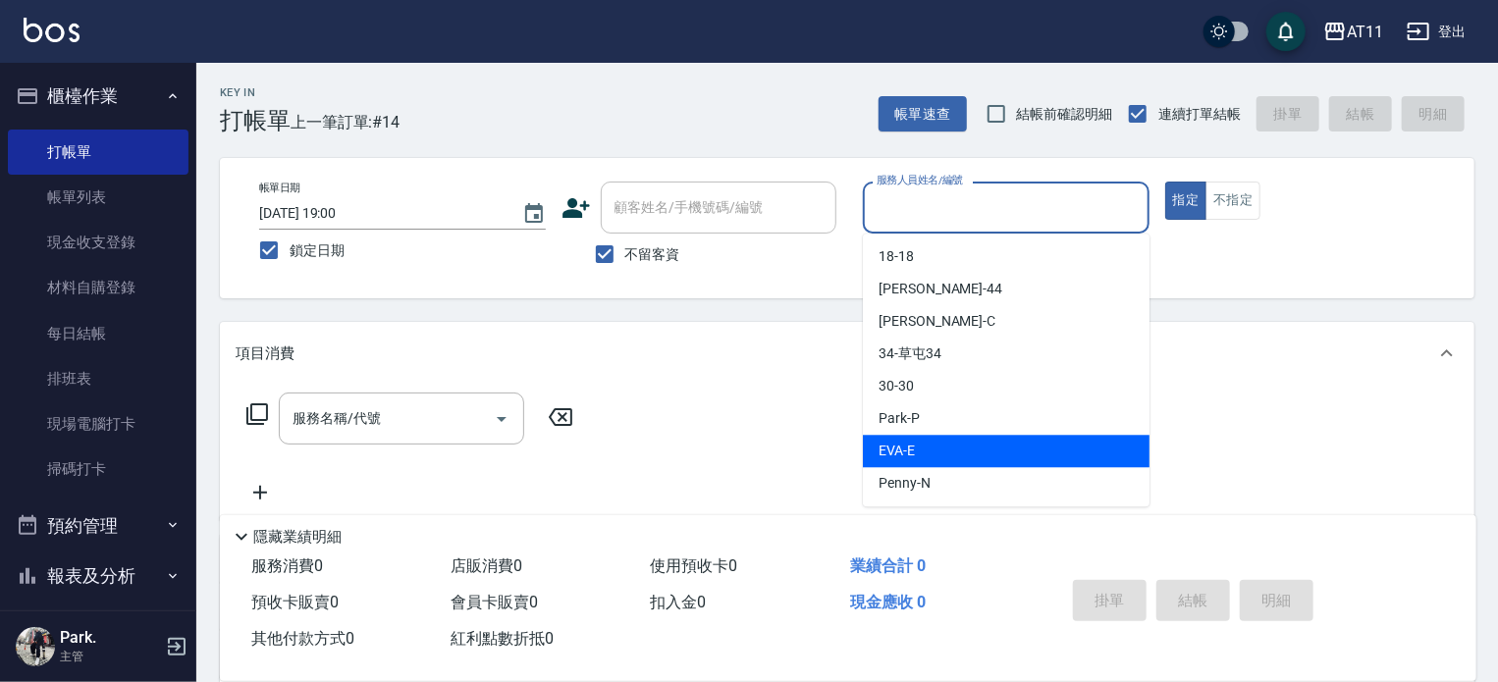
click at [927, 450] on div "EVA -E" at bounding box center [1006, 451] width 287 height 32
type input "EVA-E"
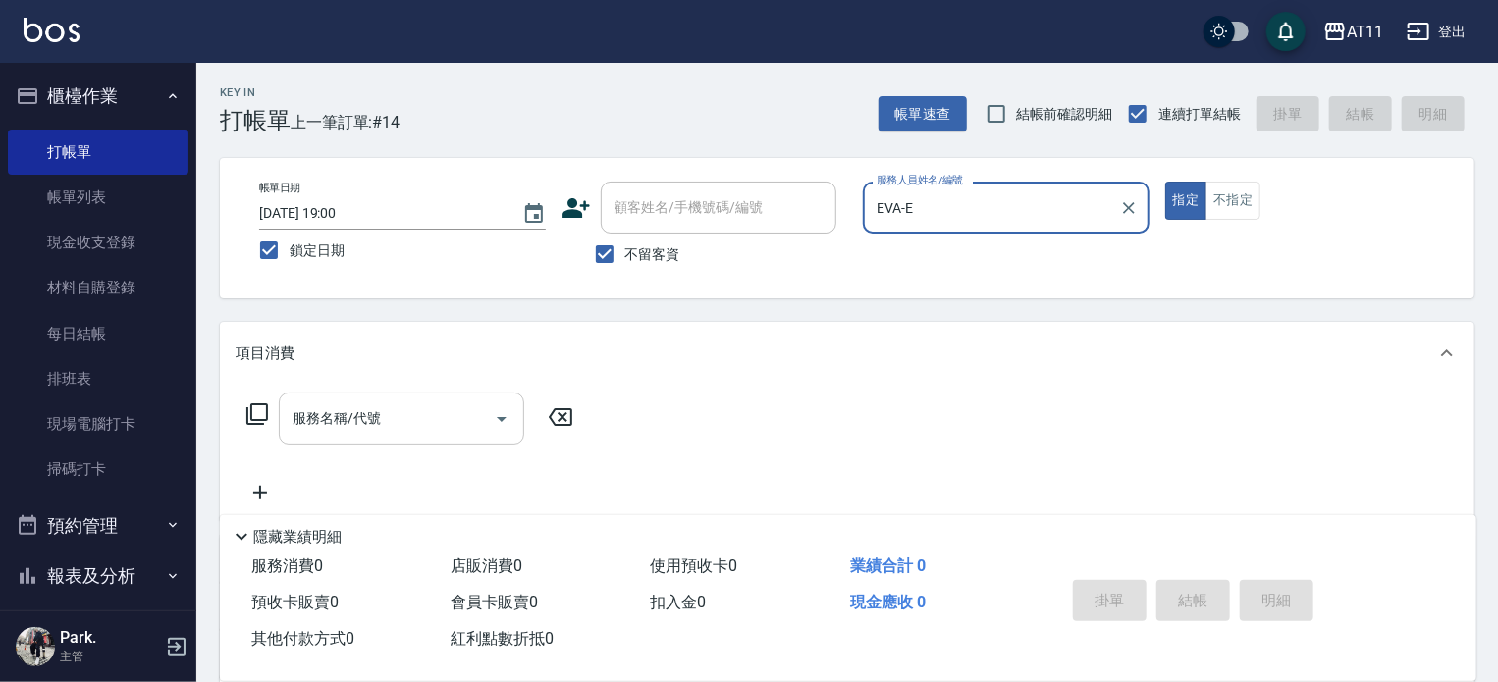
click at [353, 423] on input "服務名稱/代號" at bounding box center [387, 419] width 198 height 34
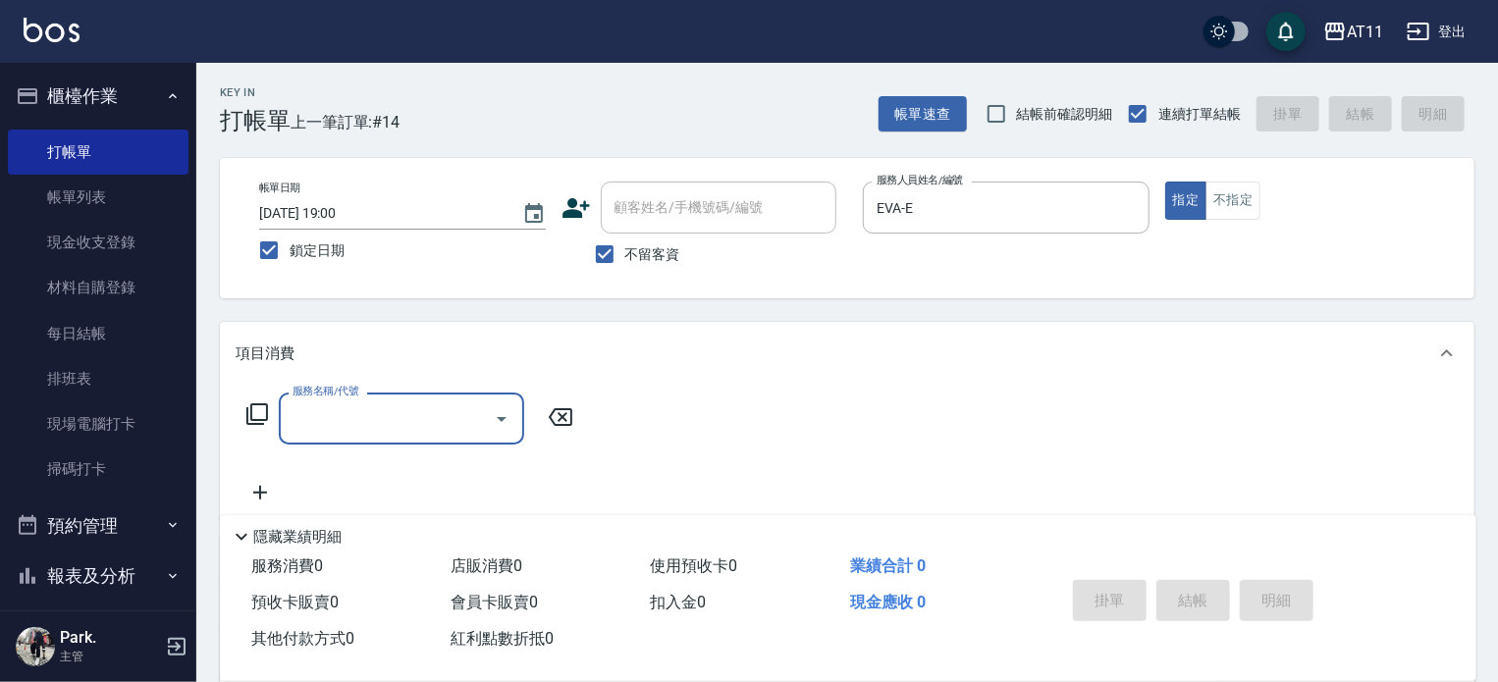
click at [347, 420] on input "服務名稱/代號" at bounding box center [387, 419] width 198 height 34
click at [365, 478] on span "洗剪 - 400" at bounding box center [401, 470] width 245 height 32
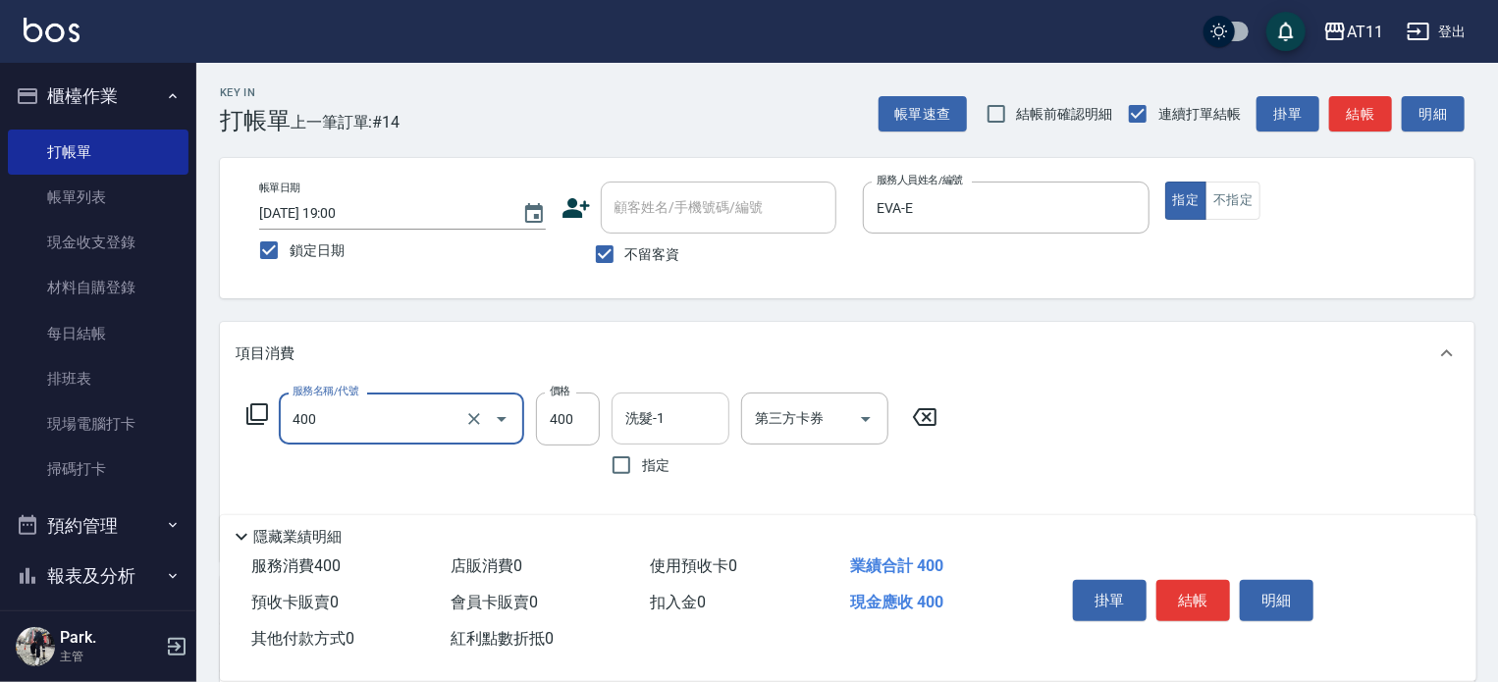
type input "洗剪(400)"
click at [652, 423] on input "洗髮-1" at bounding box center [671, 419] width 100 height 34
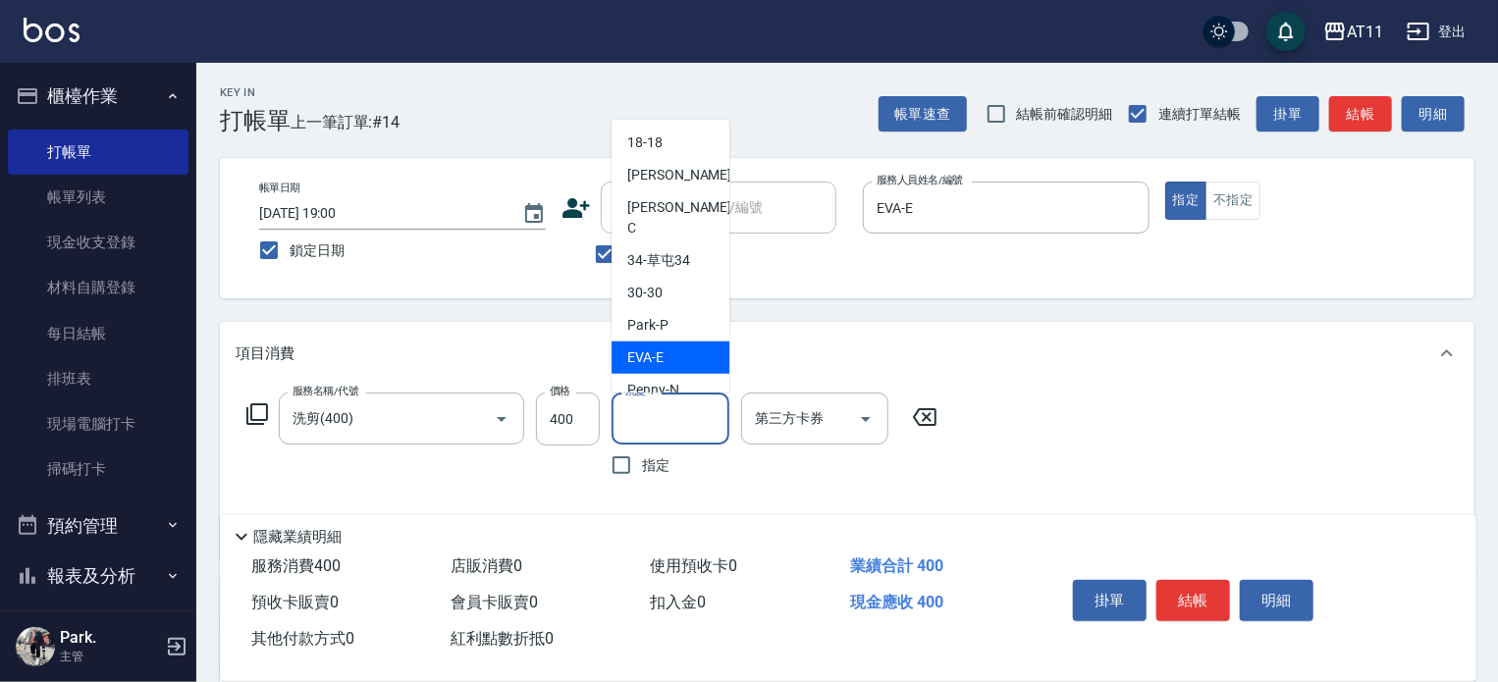
click at [627, 348] on span "EVA -E" at bounding box center [645, 358] width 36 height 21
type input "EVA-E"
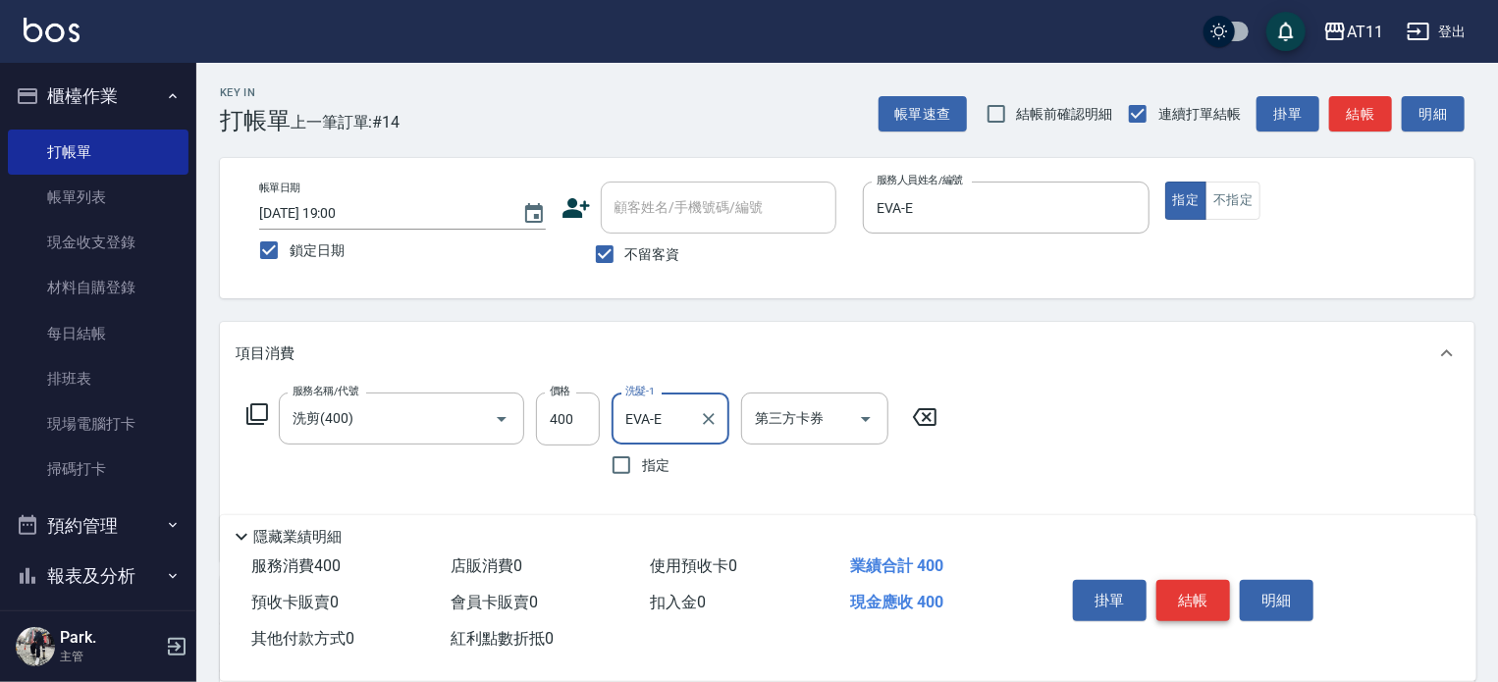
click at [1205, 589] on button "結帳" at bounding box center [1194, 600] width 74 height 41
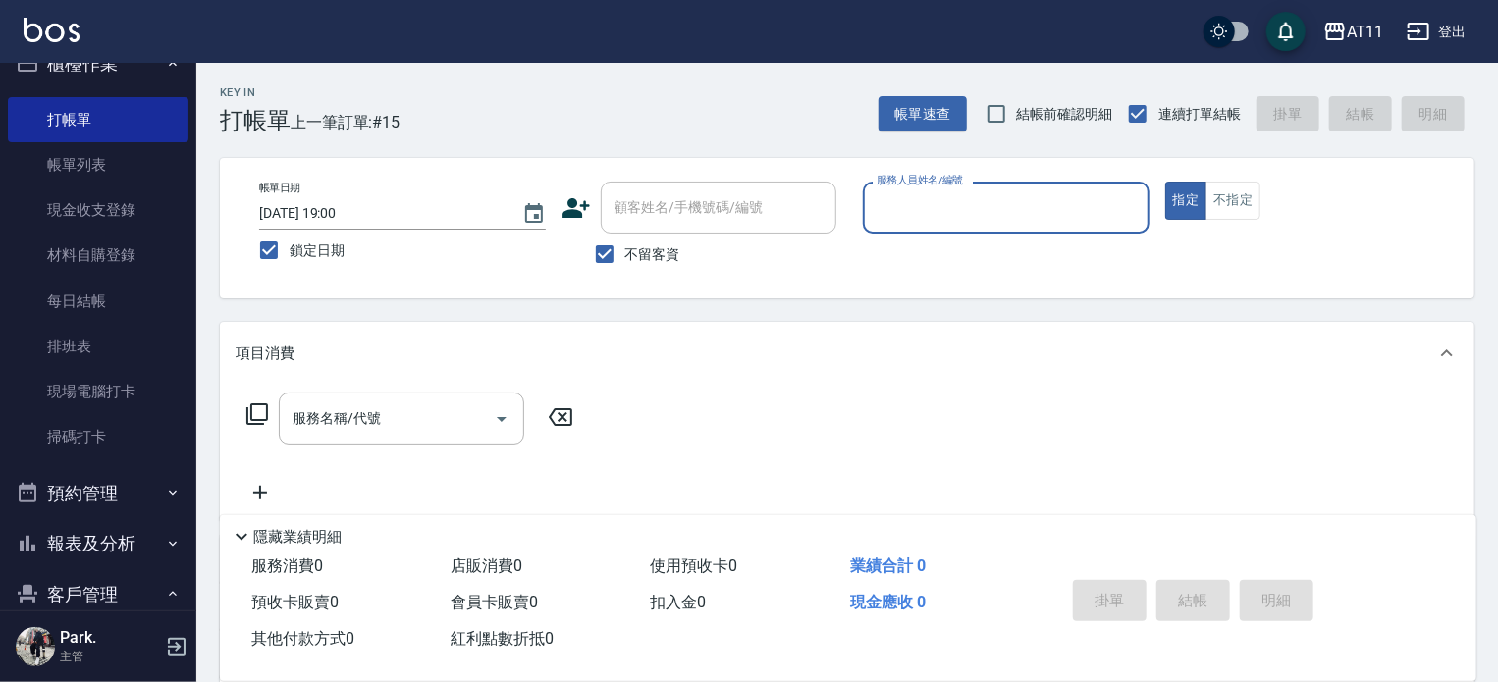
scroll to position [0, 0]
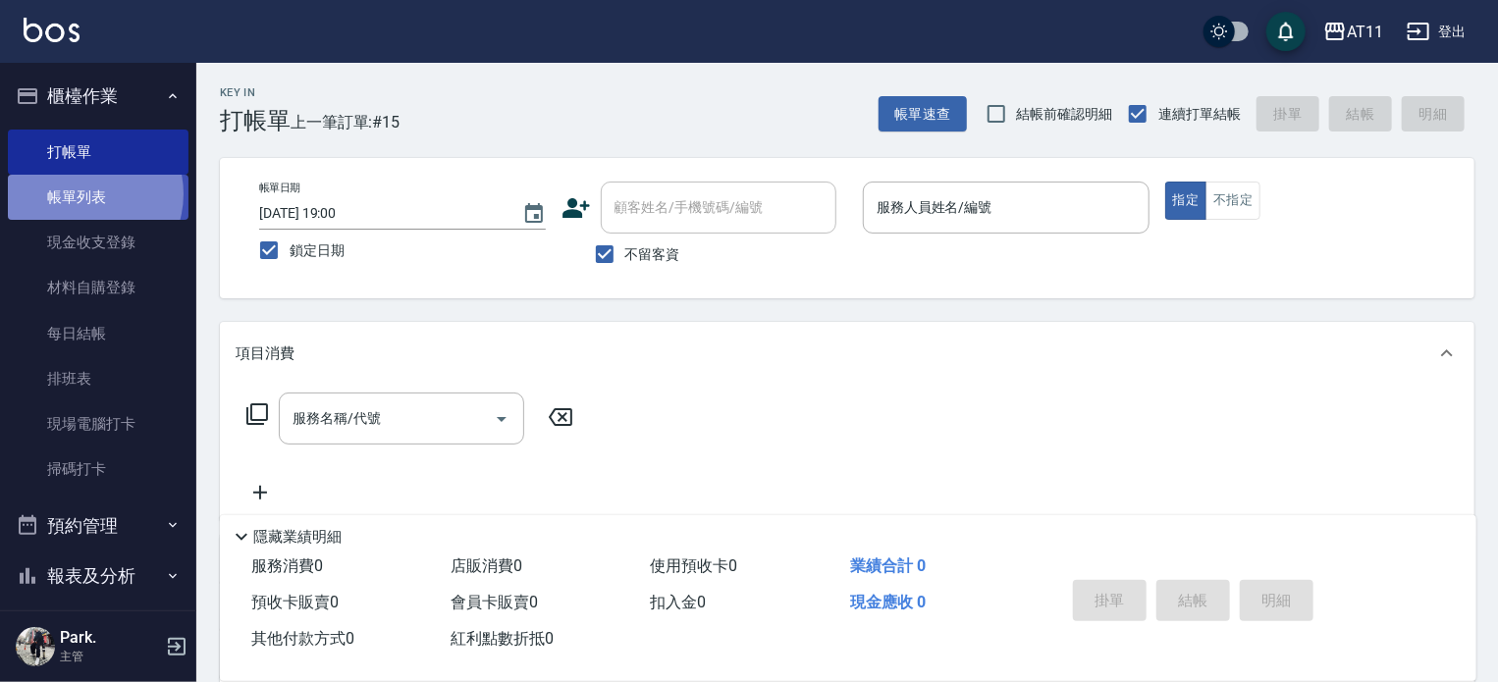
click at [81, 194] on link "帳單列表" at bounding box center [98, 197] width 181 height 45
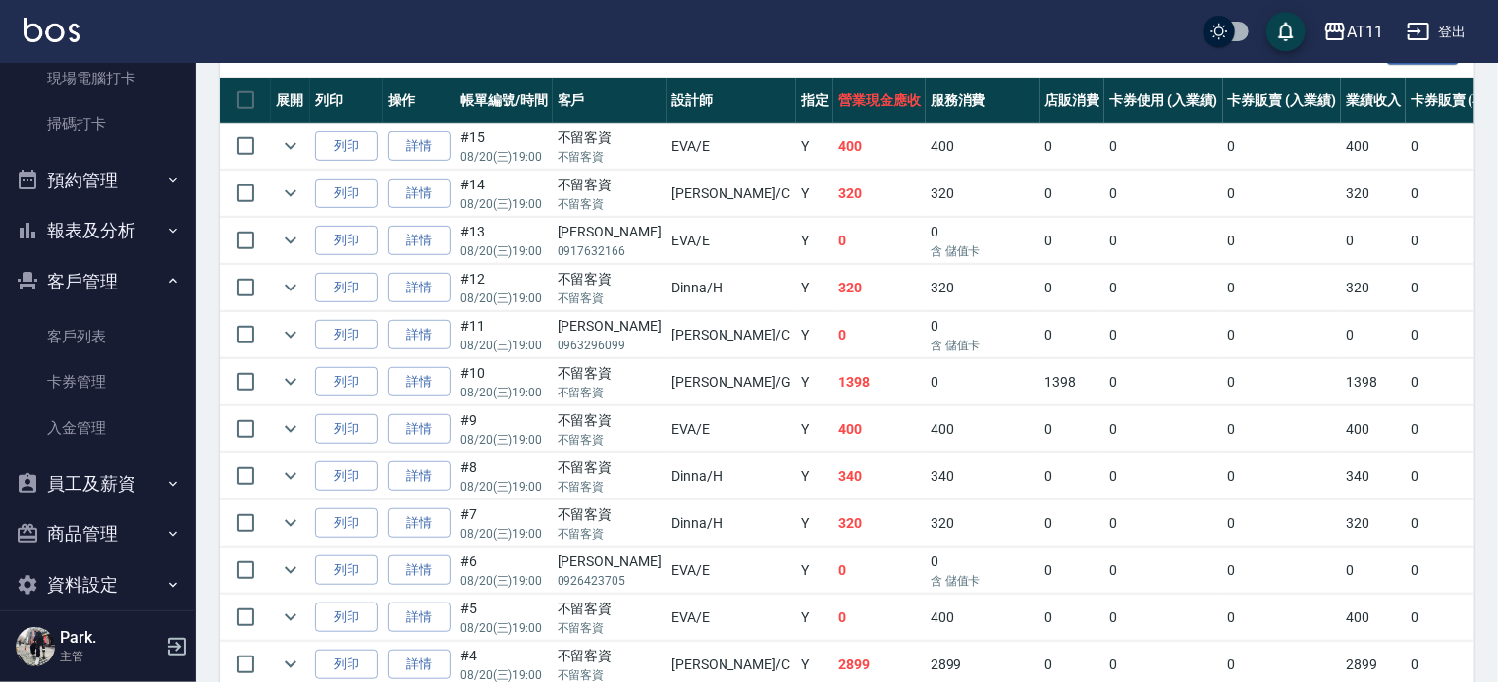
scroll to position [368, 0]
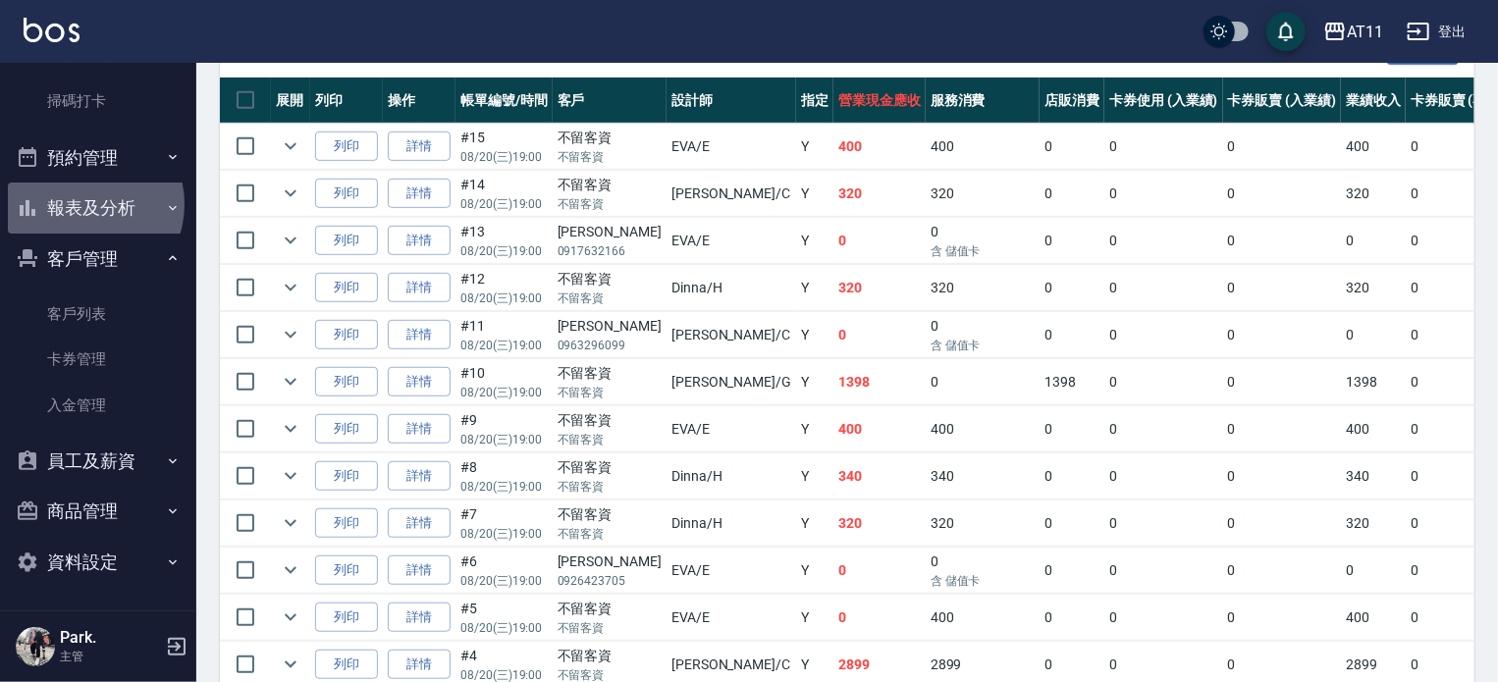
click at [82, 204] on button "報表及分析" at bounding box center [98, 208] width 181 height 51
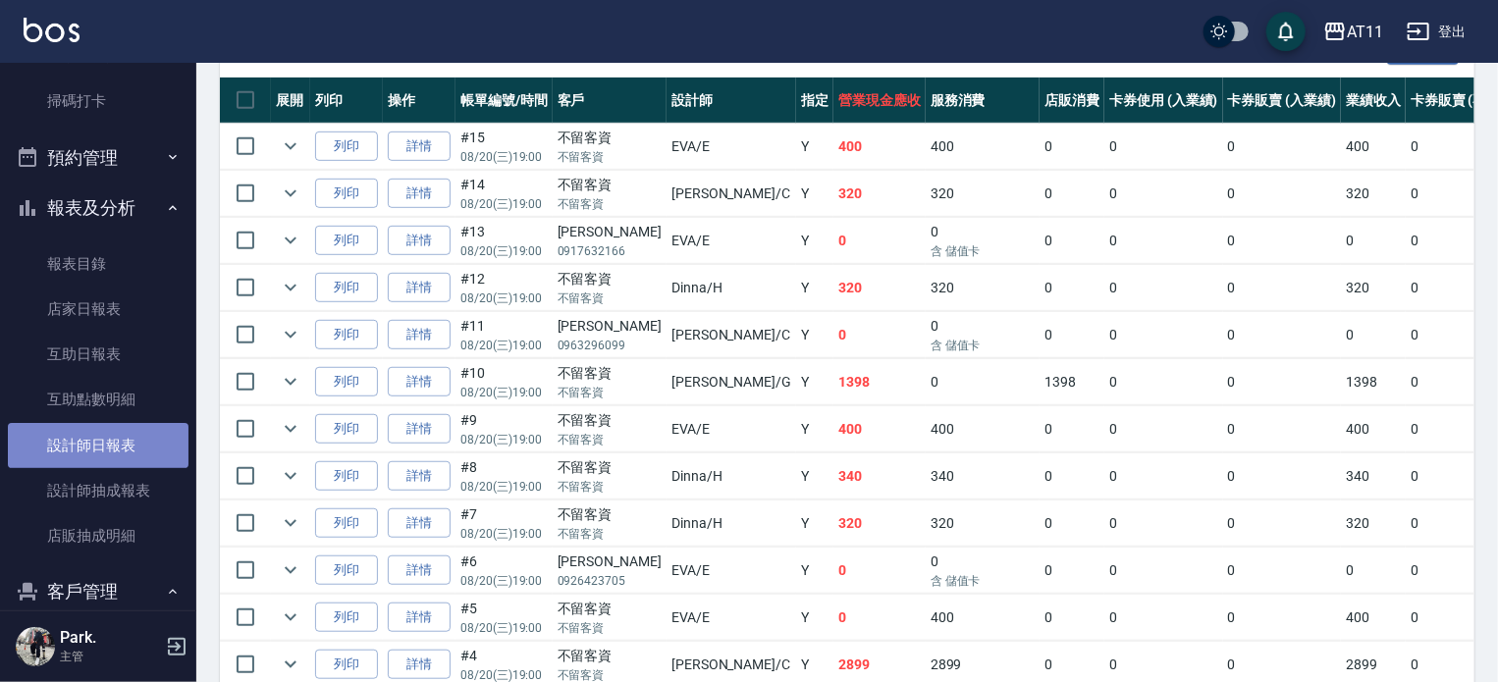
click at [98, 440] on link "設計師日報表" at bounding box center [98, 445] width 181 height 45
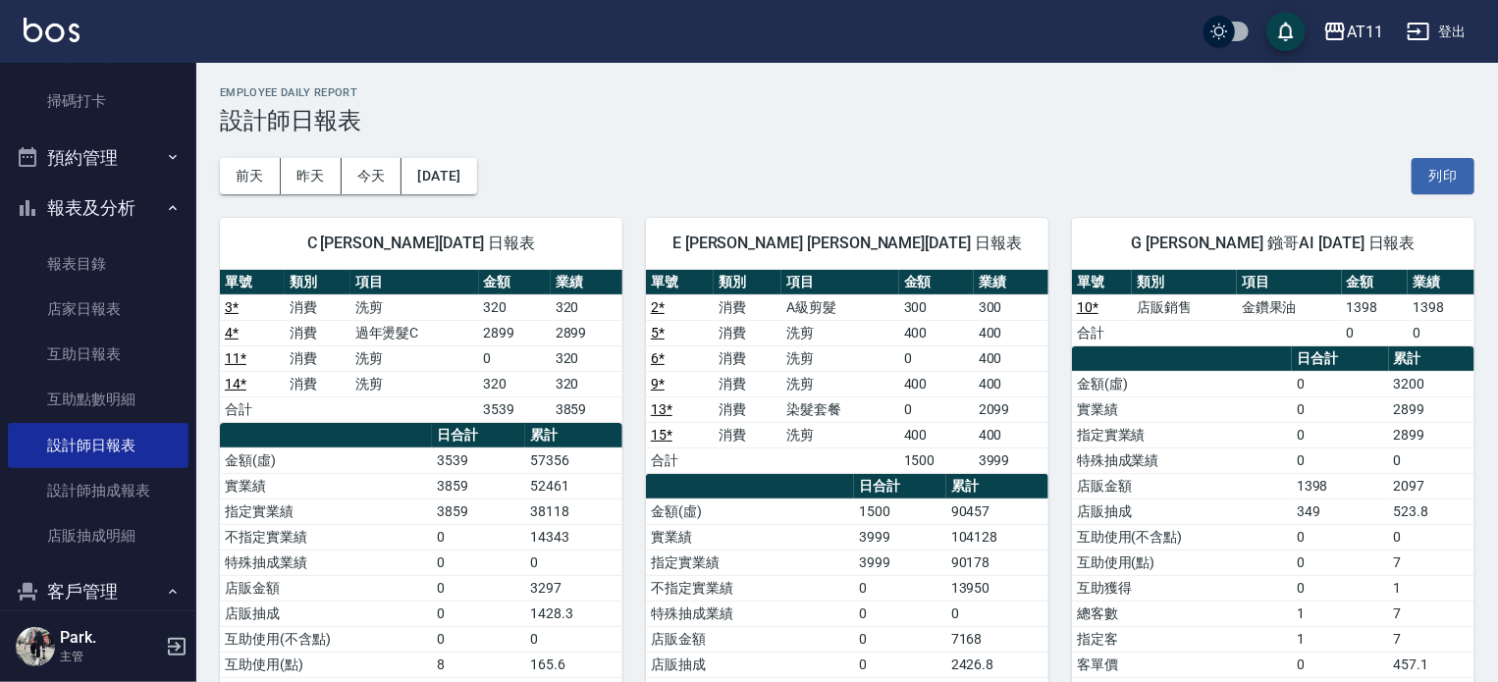
drag, startPoint x: 186, startPoint y: 373, endPoint x: 193, endPoint y: 333, distance: 41.0
click at [193, 333] on nav "櫃檯作業 打帳單 帳單列表 現金收支登錄 材料自購登錄 每日結帳 排班表 現場電腦打卡 掃碼打卡 預約管理 預約管理 單日預約紀錄 單週預約紀錄 報表及分析 …" at bounding box center [98, 337] width 196 height 548
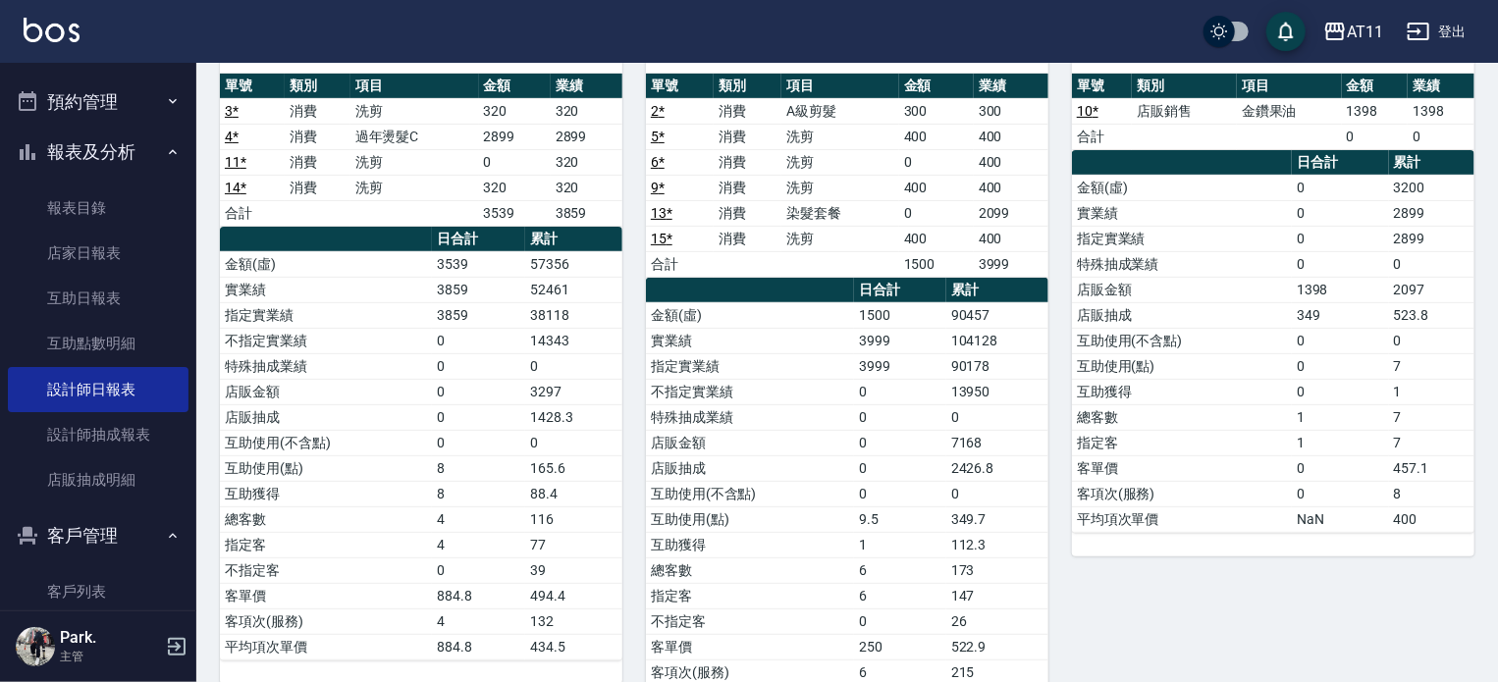
scroll to position [414, 0]
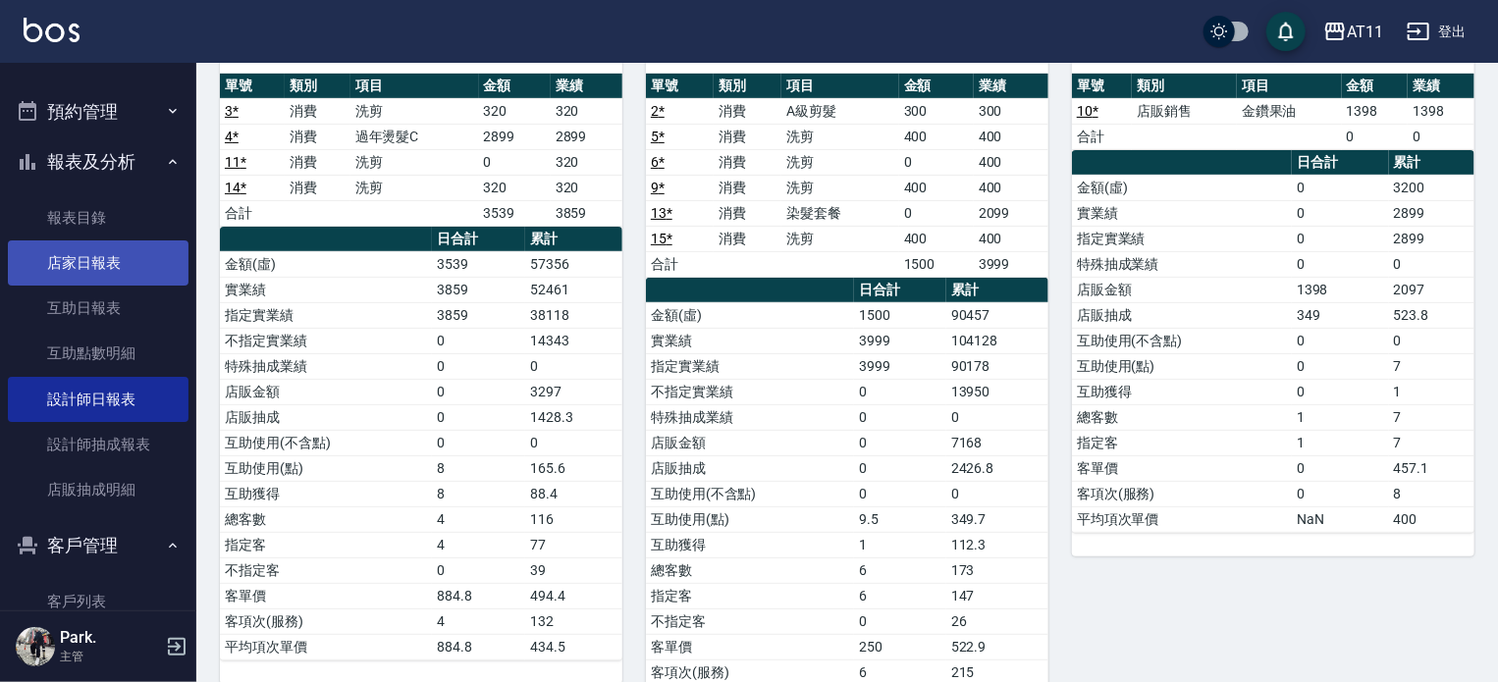
click at [103, 258] on link "店家日報表" at bounding box center [98, 263] width 181 height 45
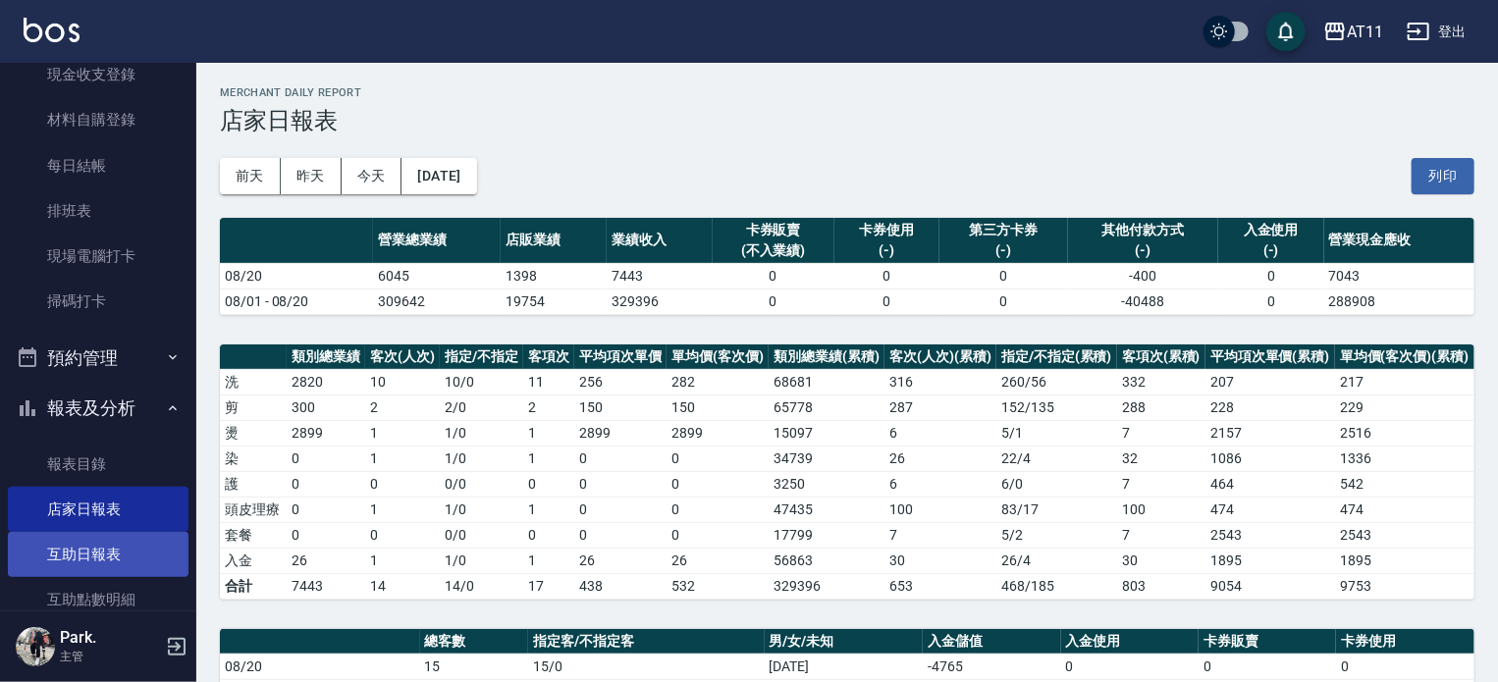
scroll to position [295, 0]
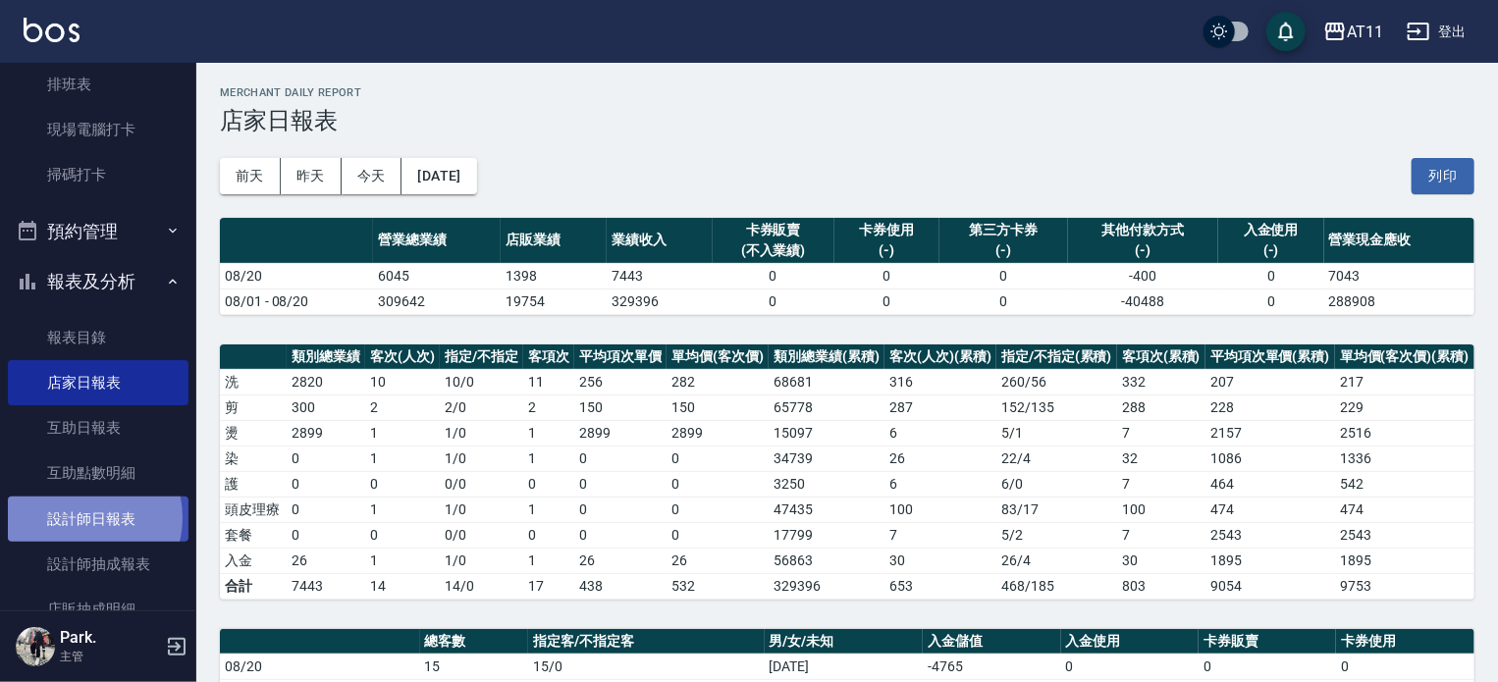
click at [83, 517] on link "設計師日報表" at bounding box center [98, 519] width 181 height 45
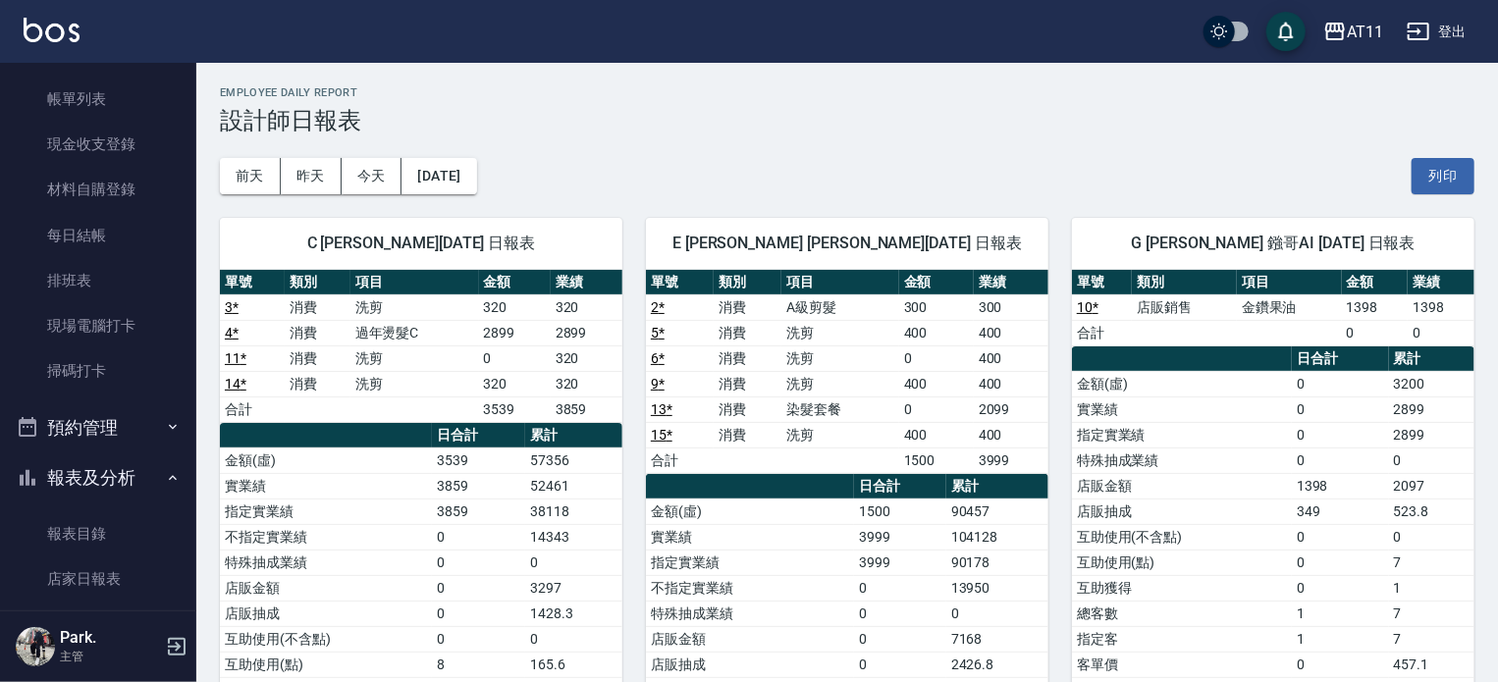
drag, startPoint x: 200, startPoint y: 333, endPoint x: 218, endPoint y: 412, distance: 81.5
click at [218, 412] on div "C Connie 葉亭萱 08/20/2025 日報表 單號 類別 項目 金額 業績 3 * 消費 洗剪 320 320 4 * 消費 過年燙髮C 2899 …" at bounding box center [409, 562] width 426 height 737
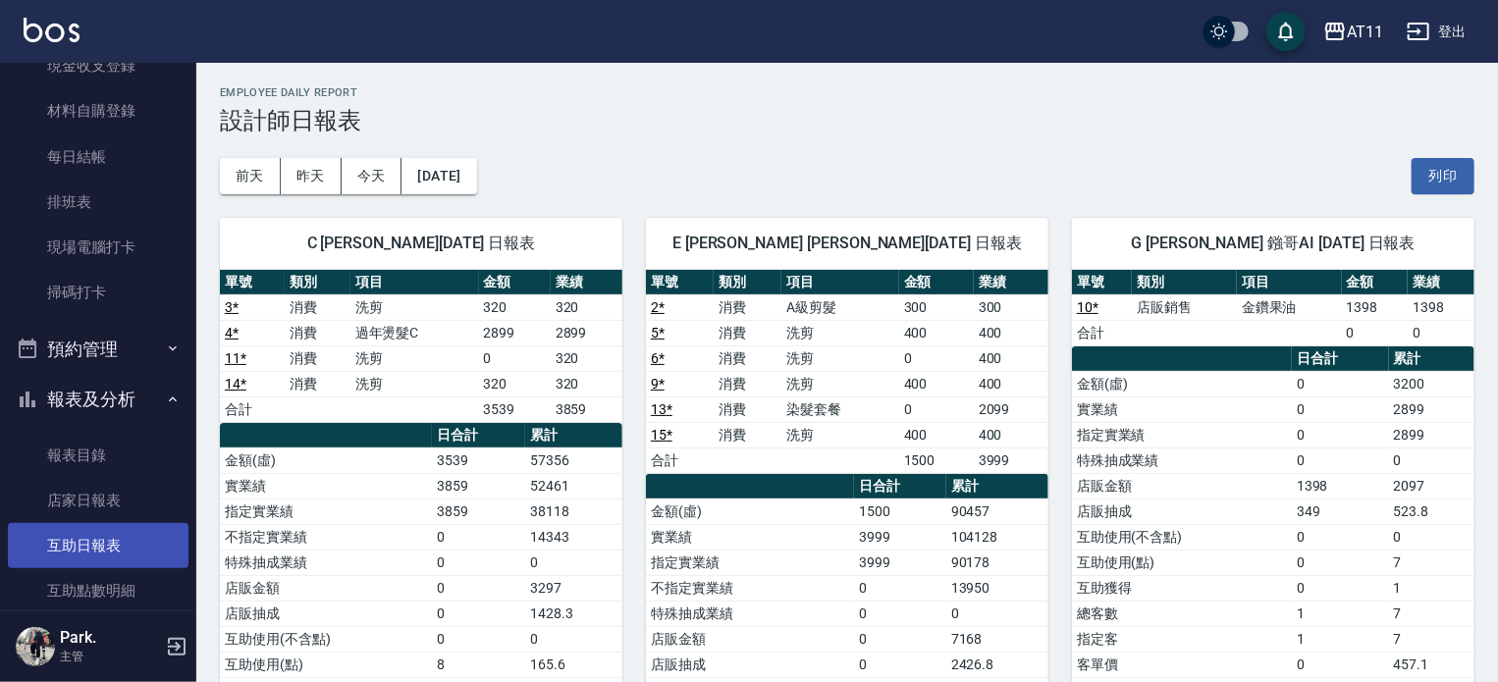
scroll to position [14, 0]
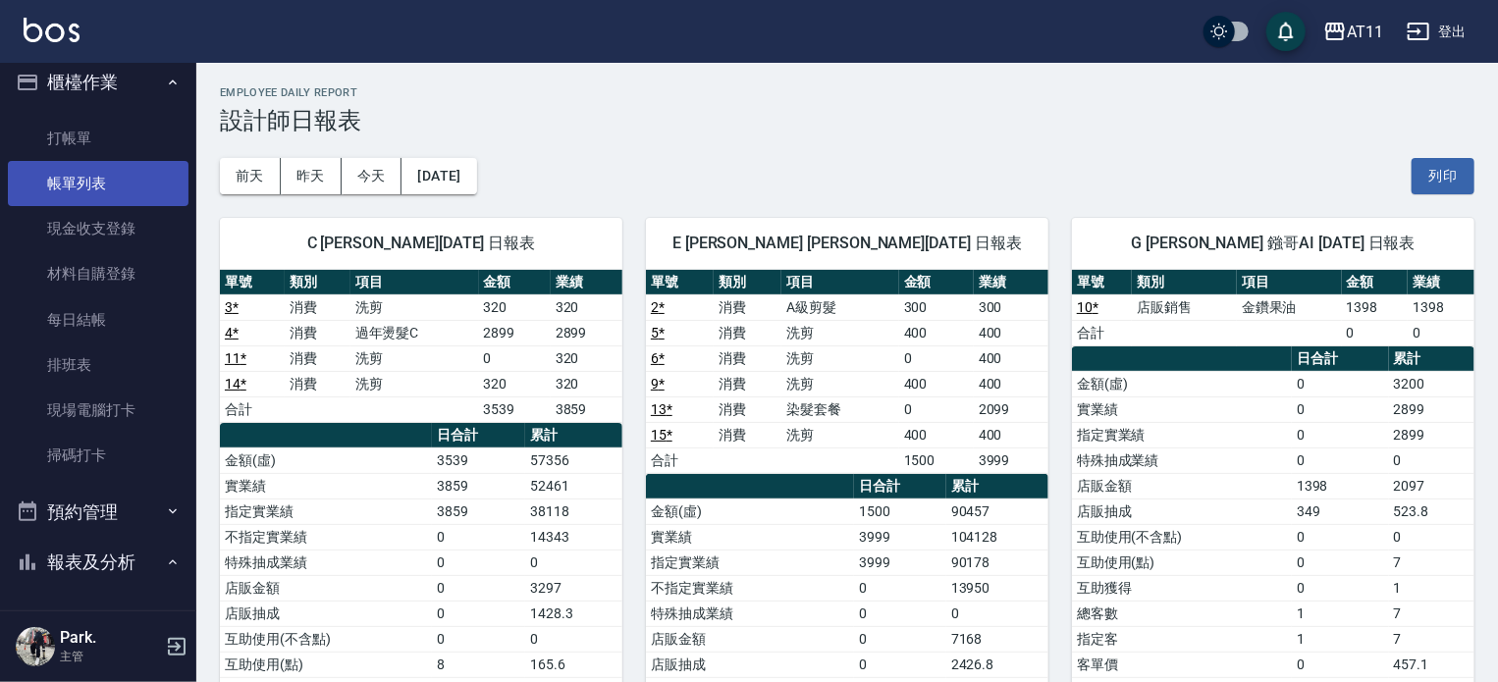
click at [86, 175] on link "帳單列表" at bounding box center [98, 183] width 181 height 45
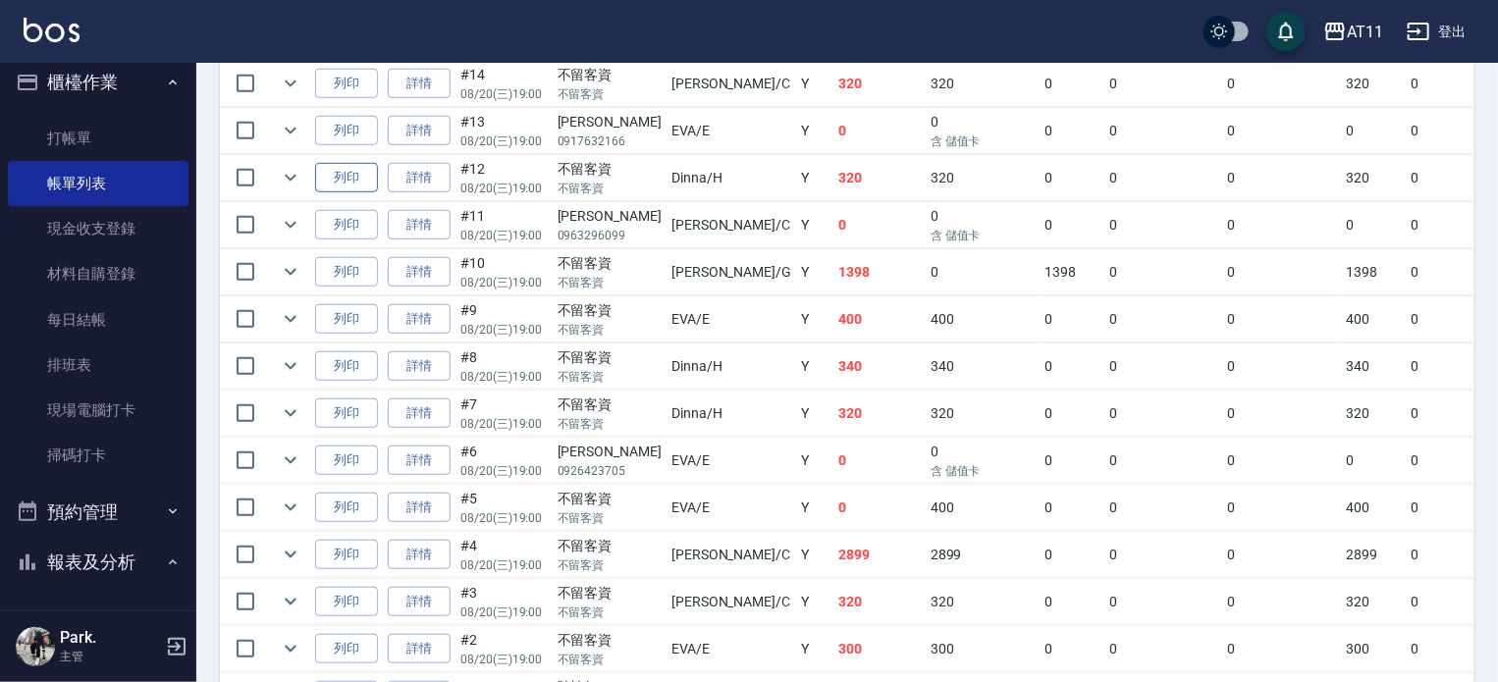
scroll to position [589, 0]
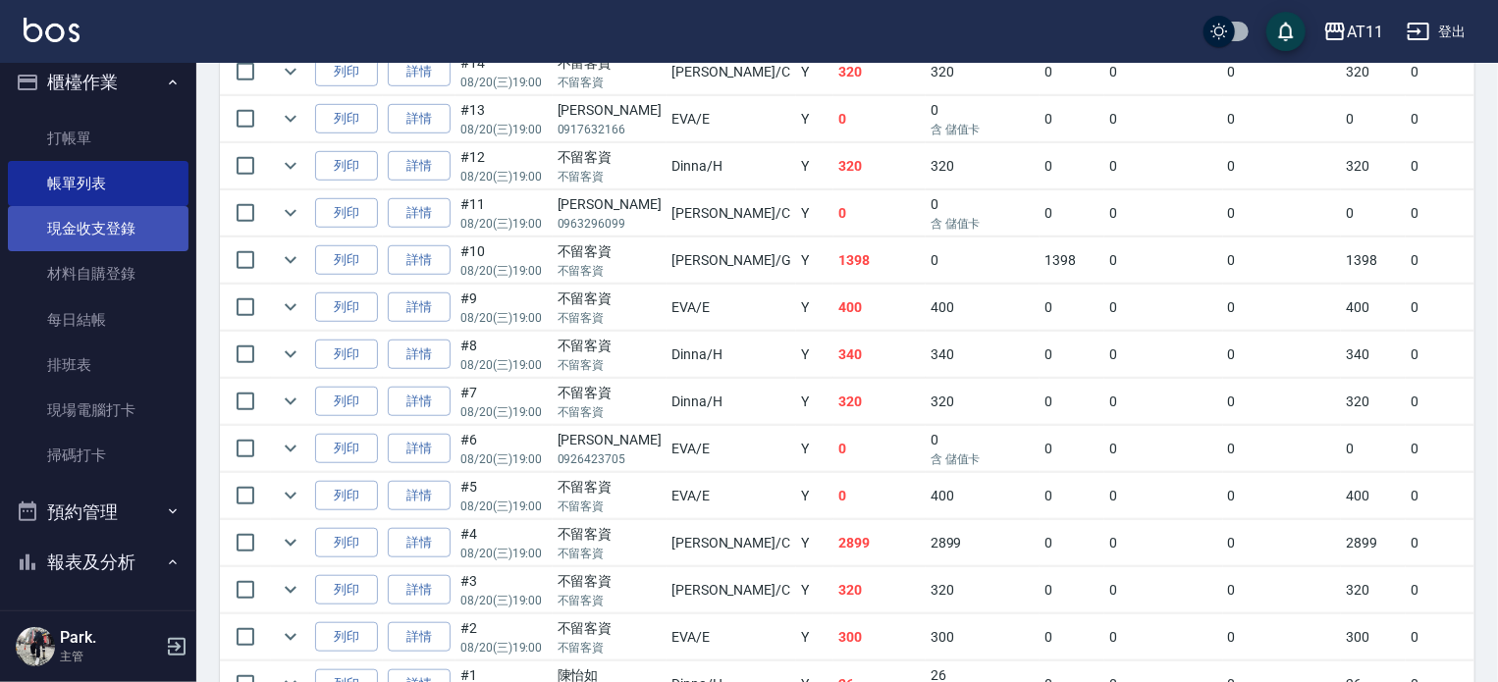
click at [106, 227] on link "現金收支登錄" at bounding box center [98, 228] width 181 height 45
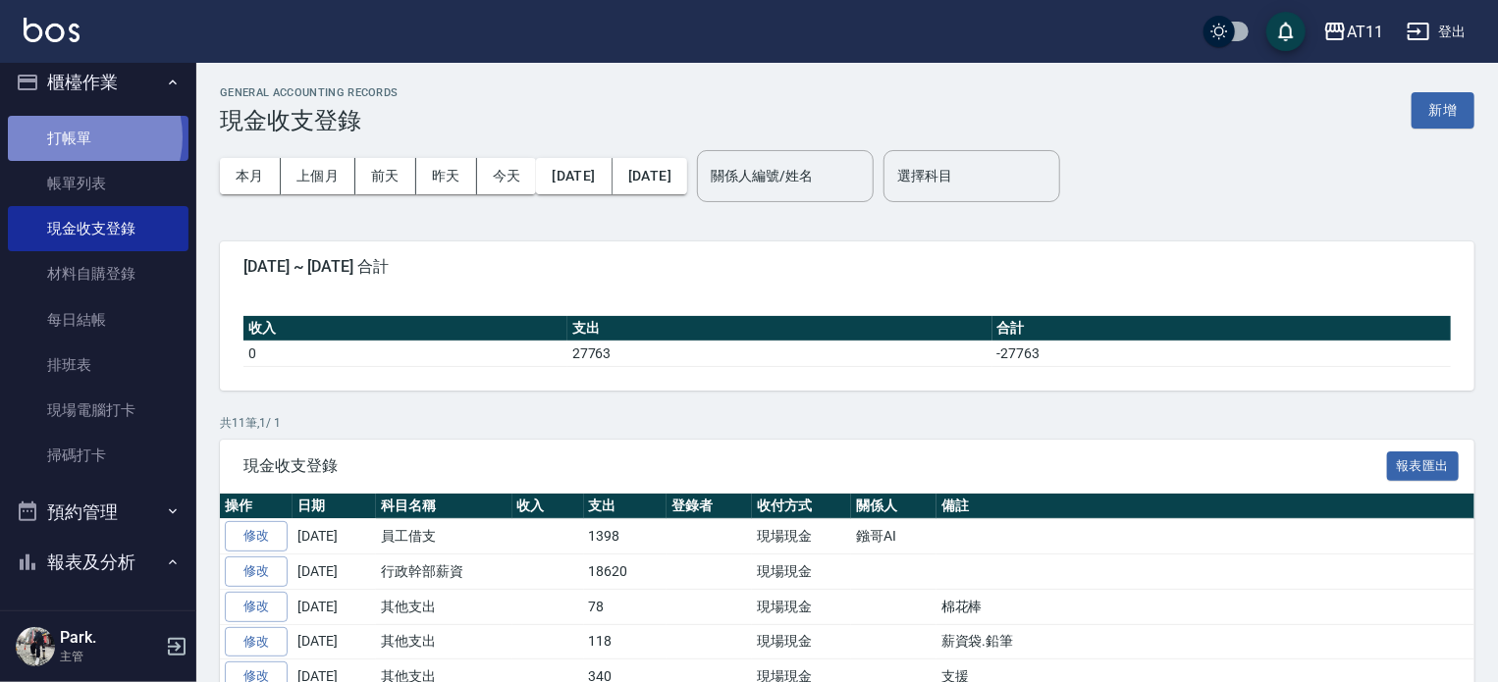
click at [84, 136] on link "打帳單" at bounding box center [98, 138] width 181 height 45
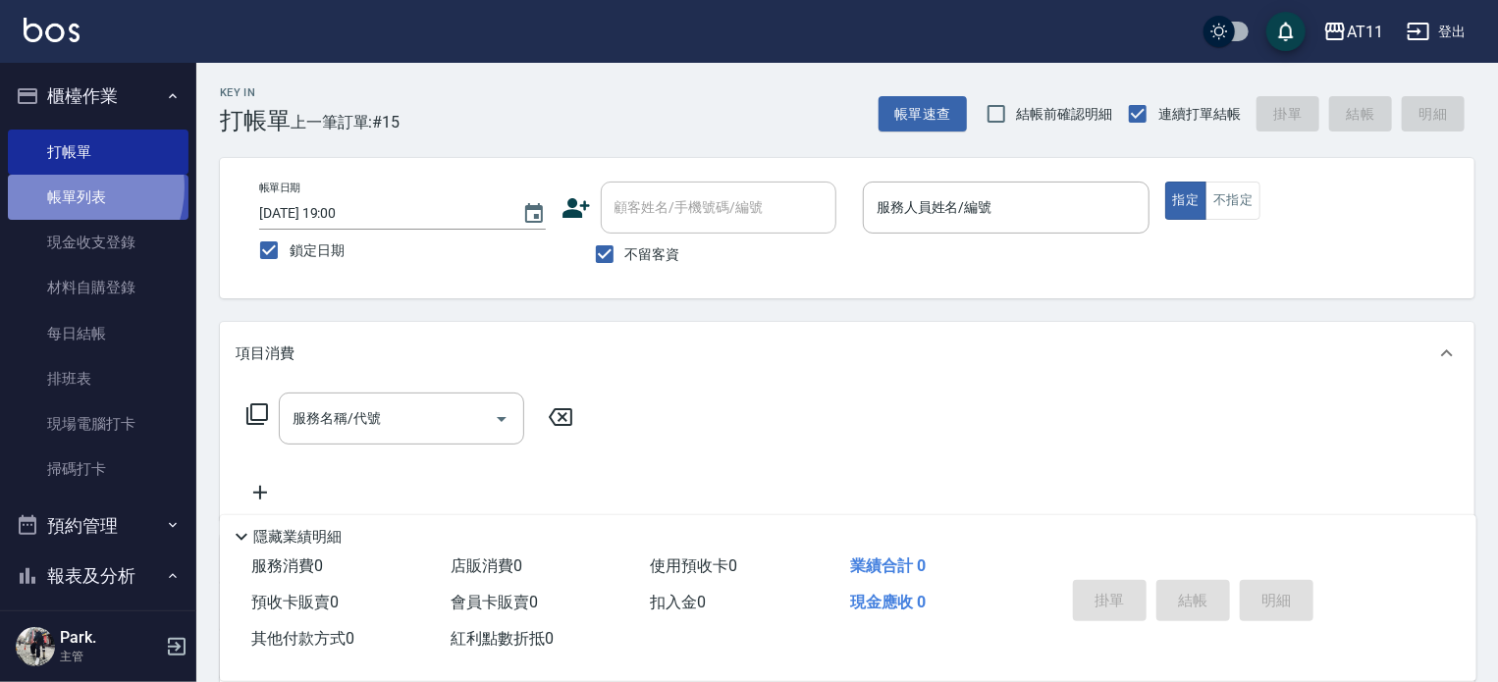
click at [70, 188] on link "帳單列表" at bounding box center [98, 197] width 181 height 45
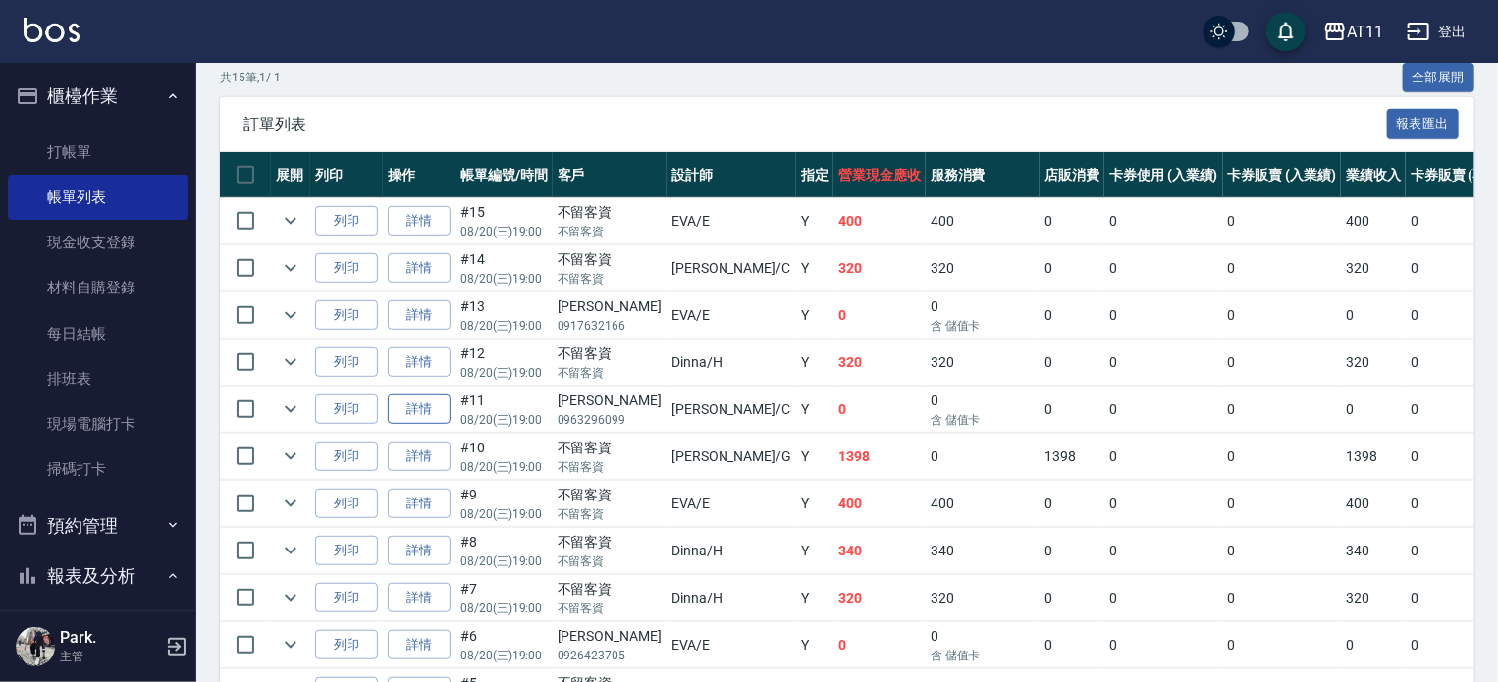
scroll to position [491, 0]
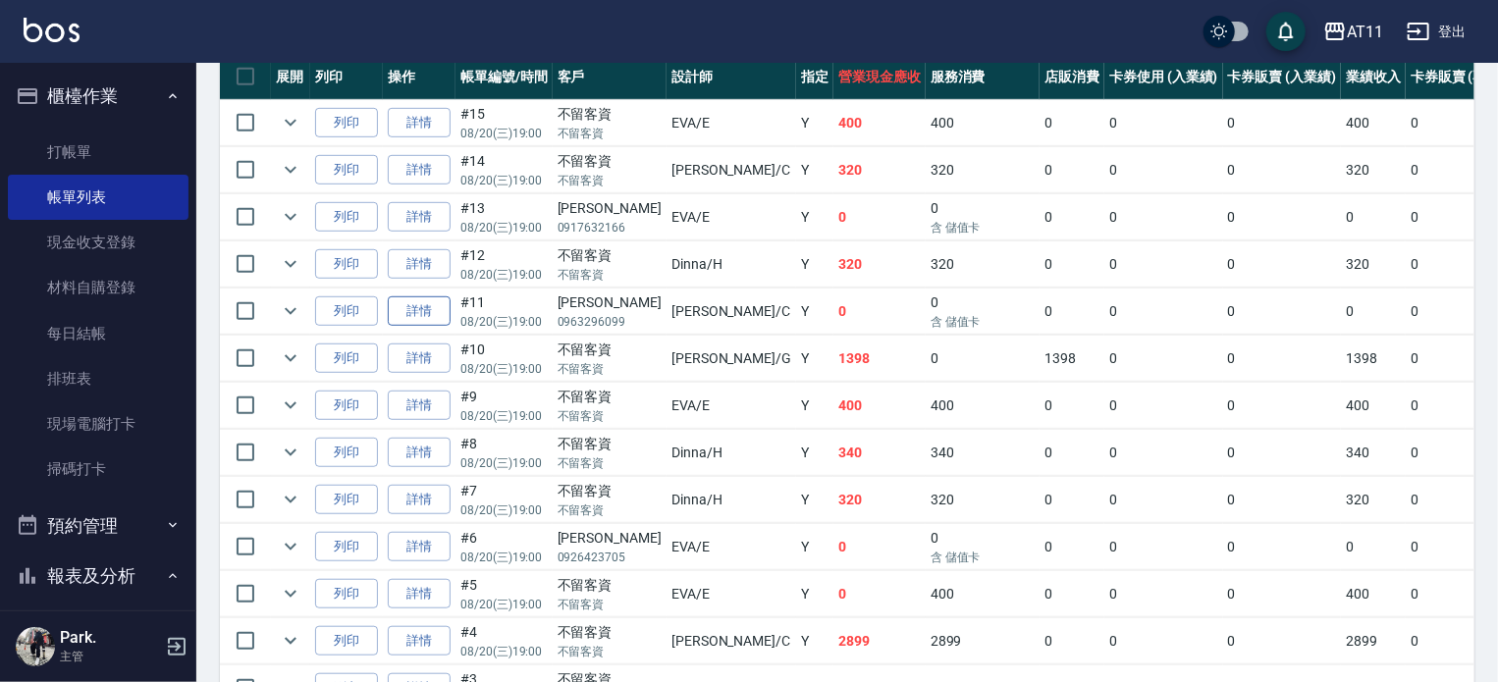
click at [399, 327] on link "詳情" at bounding box center [419, 312] width 63 height 30
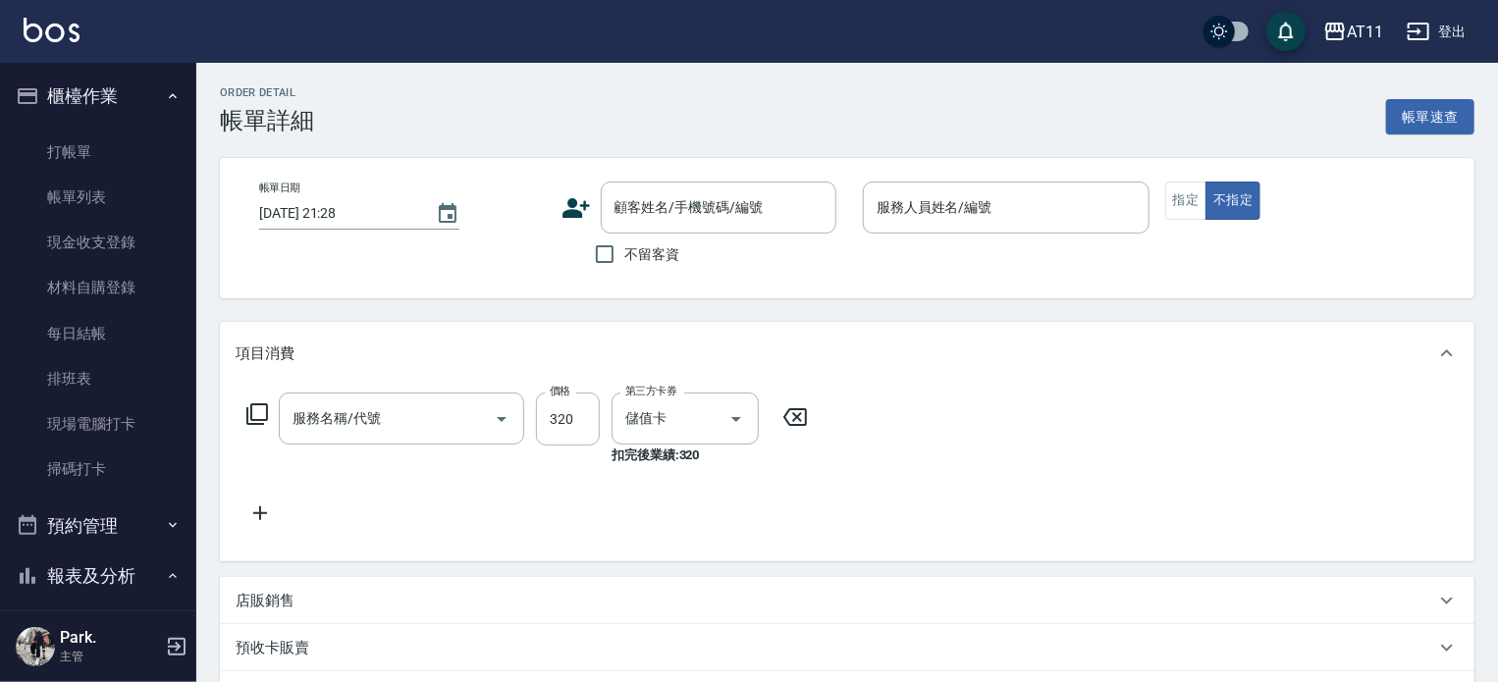
type input "2025/08/20 19:00"
type input "Connie-C"
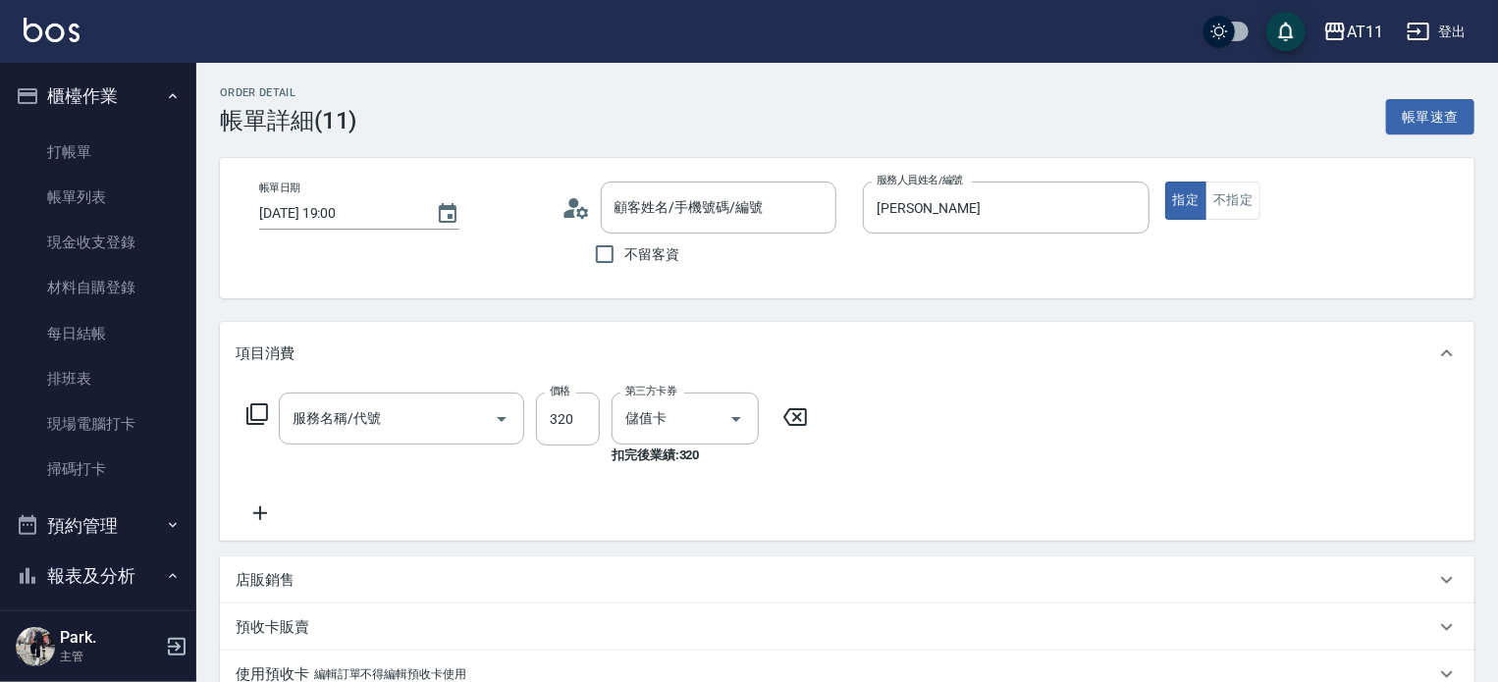
type input "洗剪(320)"
type input "陳智偉/0963296099/"
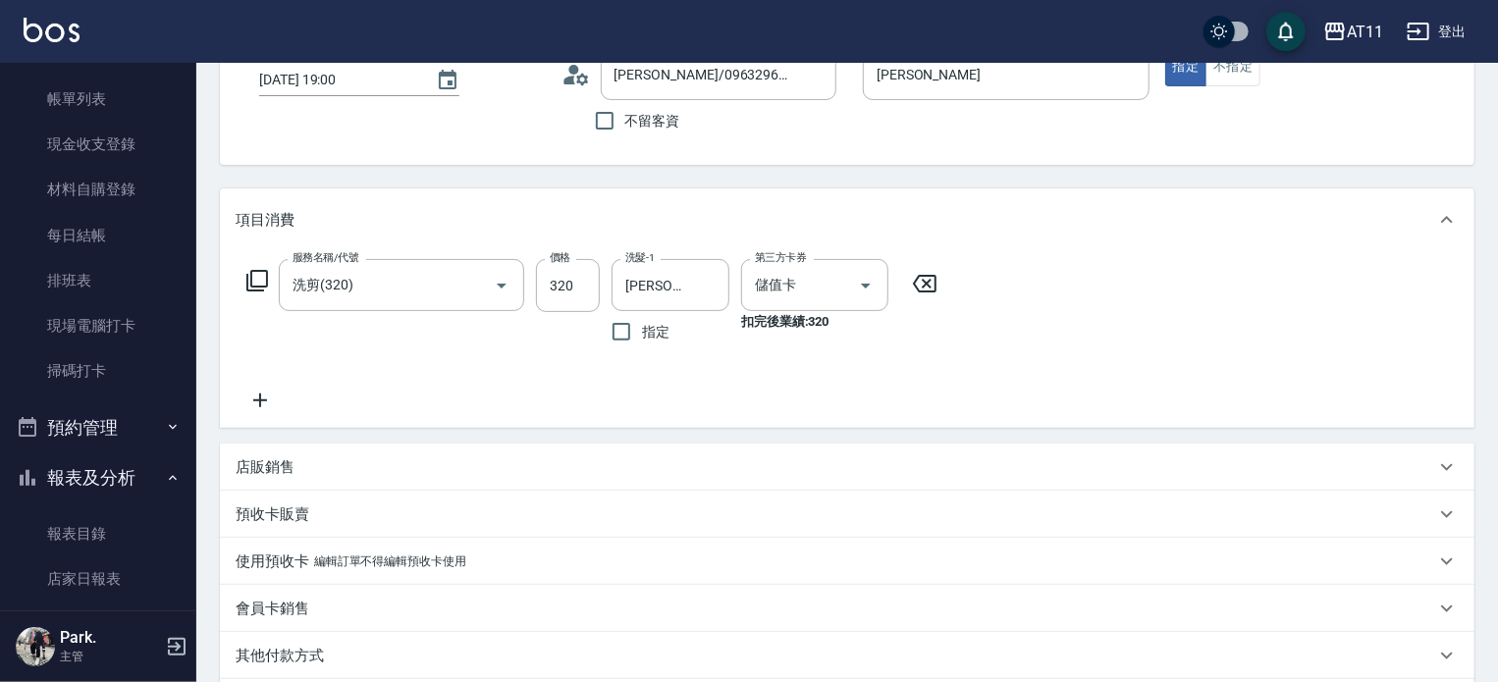
scroll to position [387, 0]
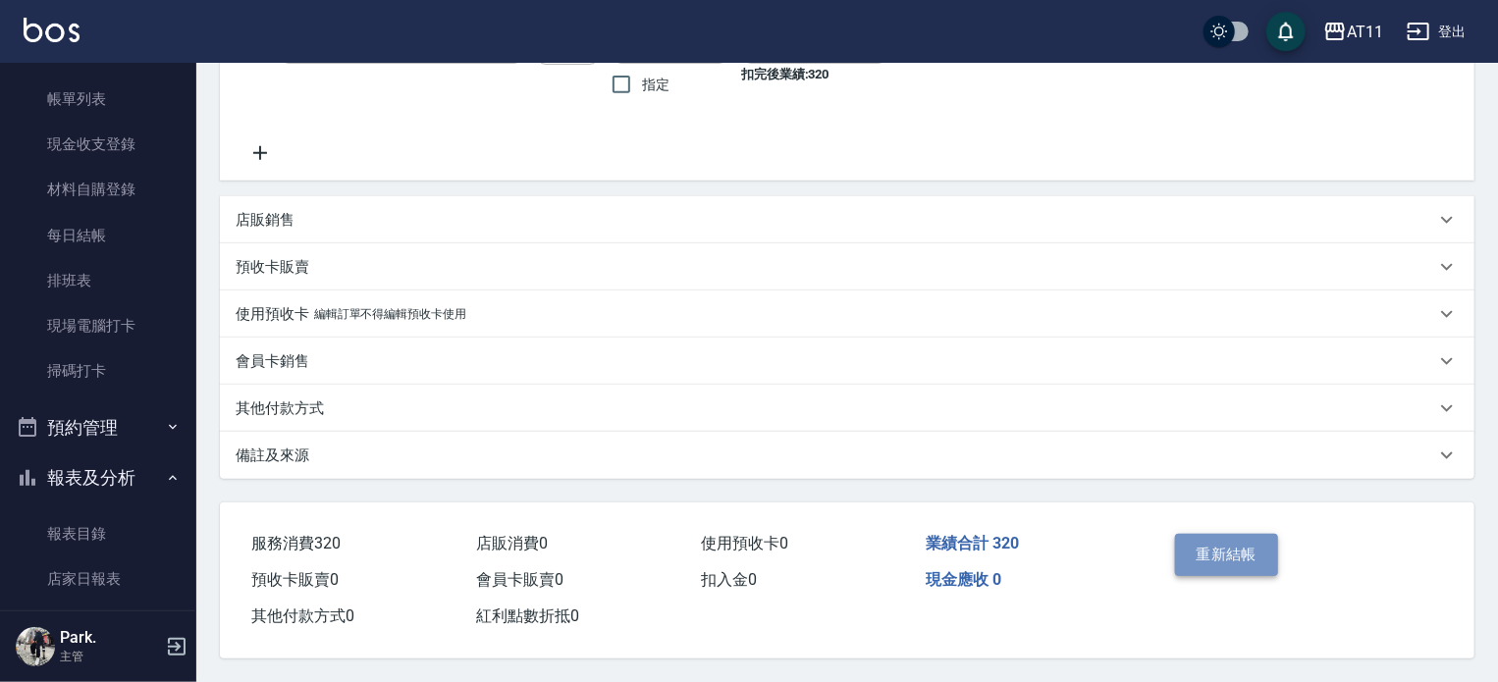
click at [1237, 540] on button "重新結帳" at bounding box center [1227, 554] width 104 height 41
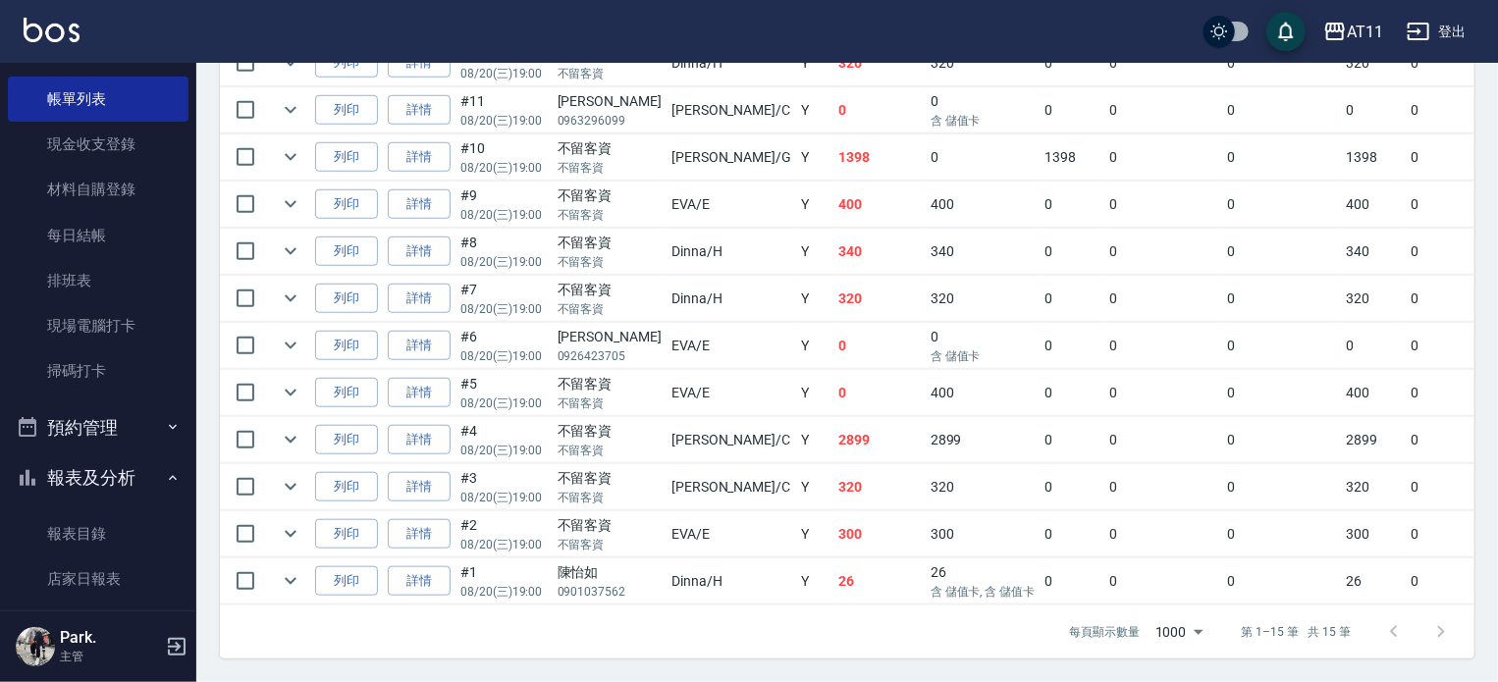
scroll to position [664, 0]
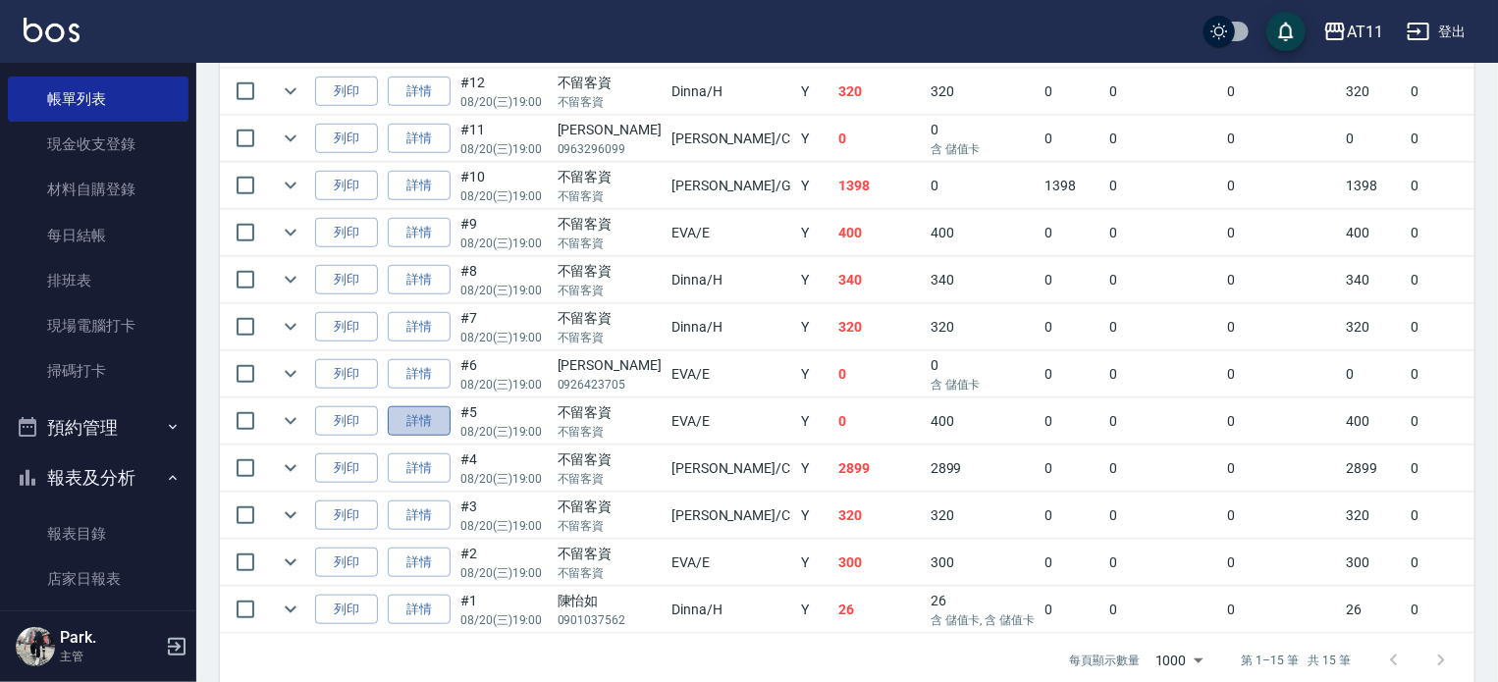
click at [421, 437] on link "詳情" at bounding box center [419, 421] width 63 height 30
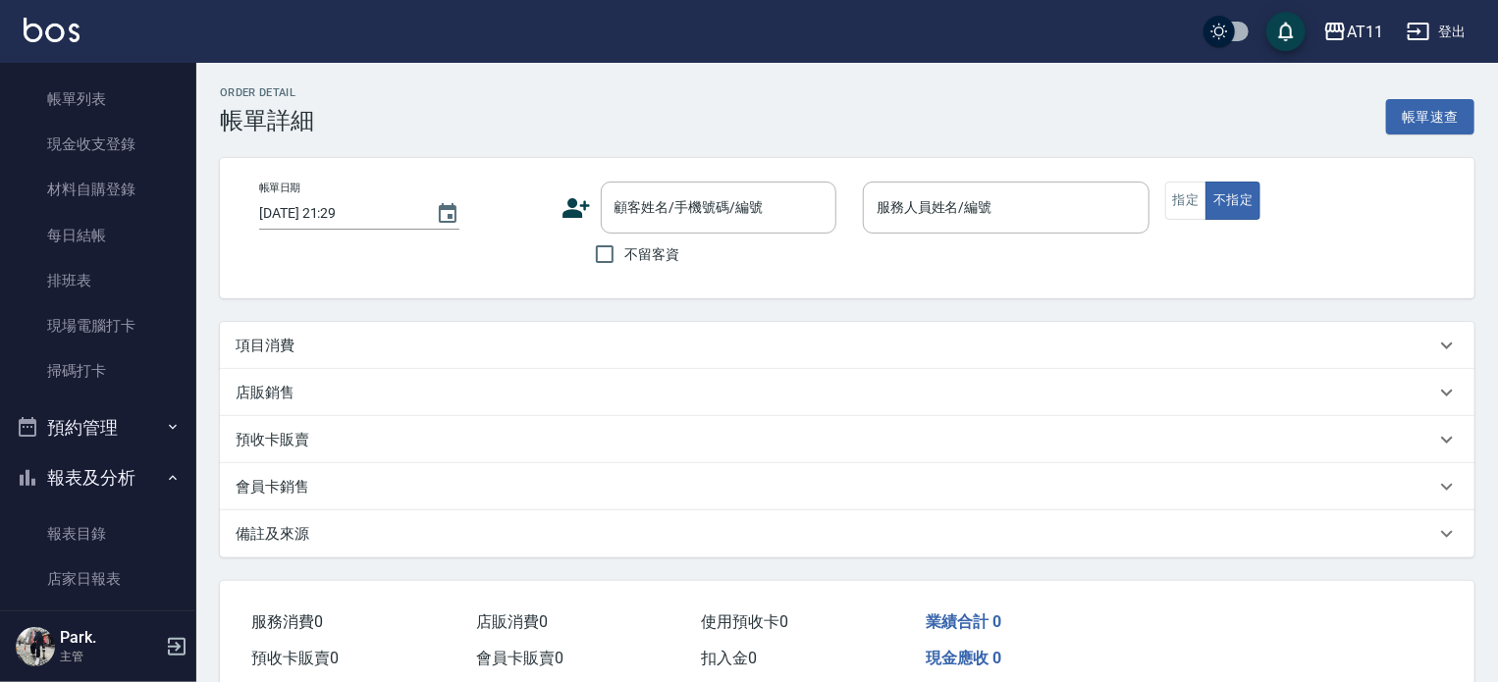
type input "2025/08/20 19:00"
checkbox input "true"
type input "EVA-E"
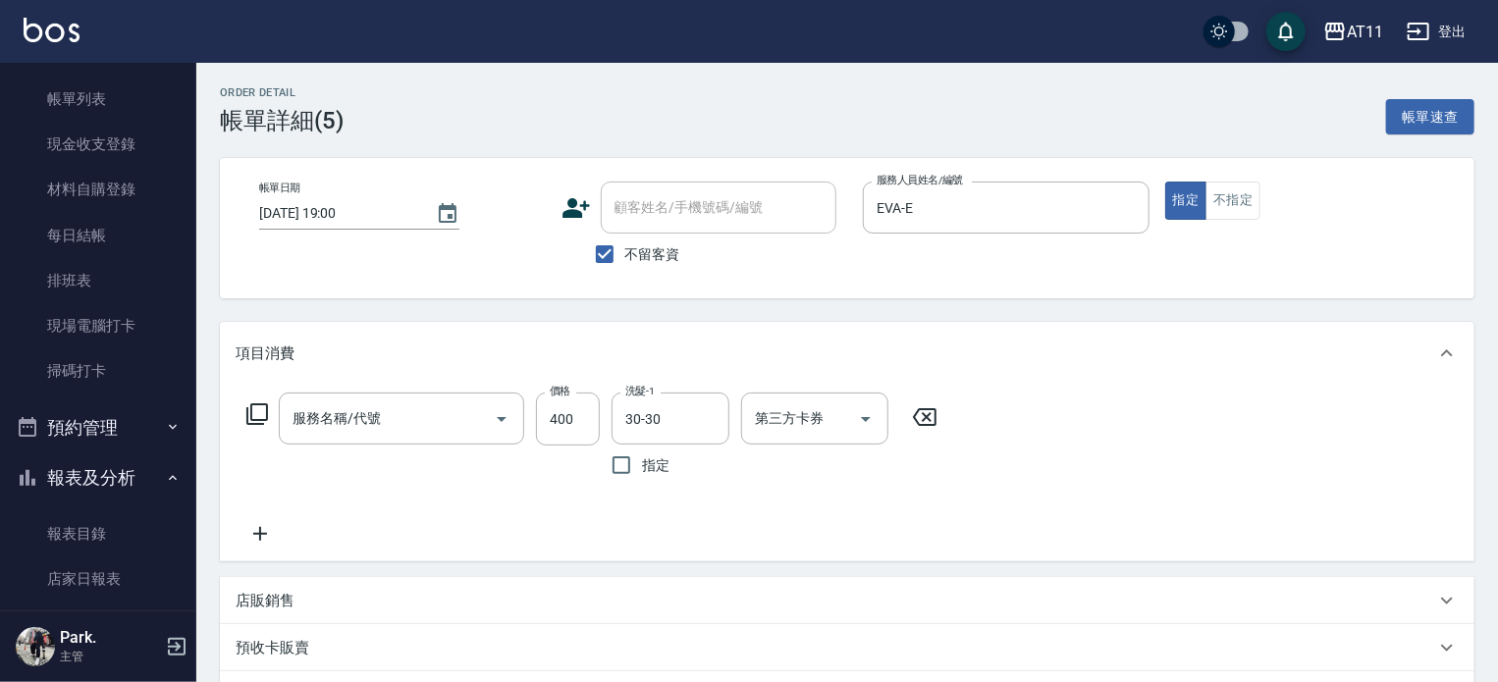
type input "洗剪(400)"
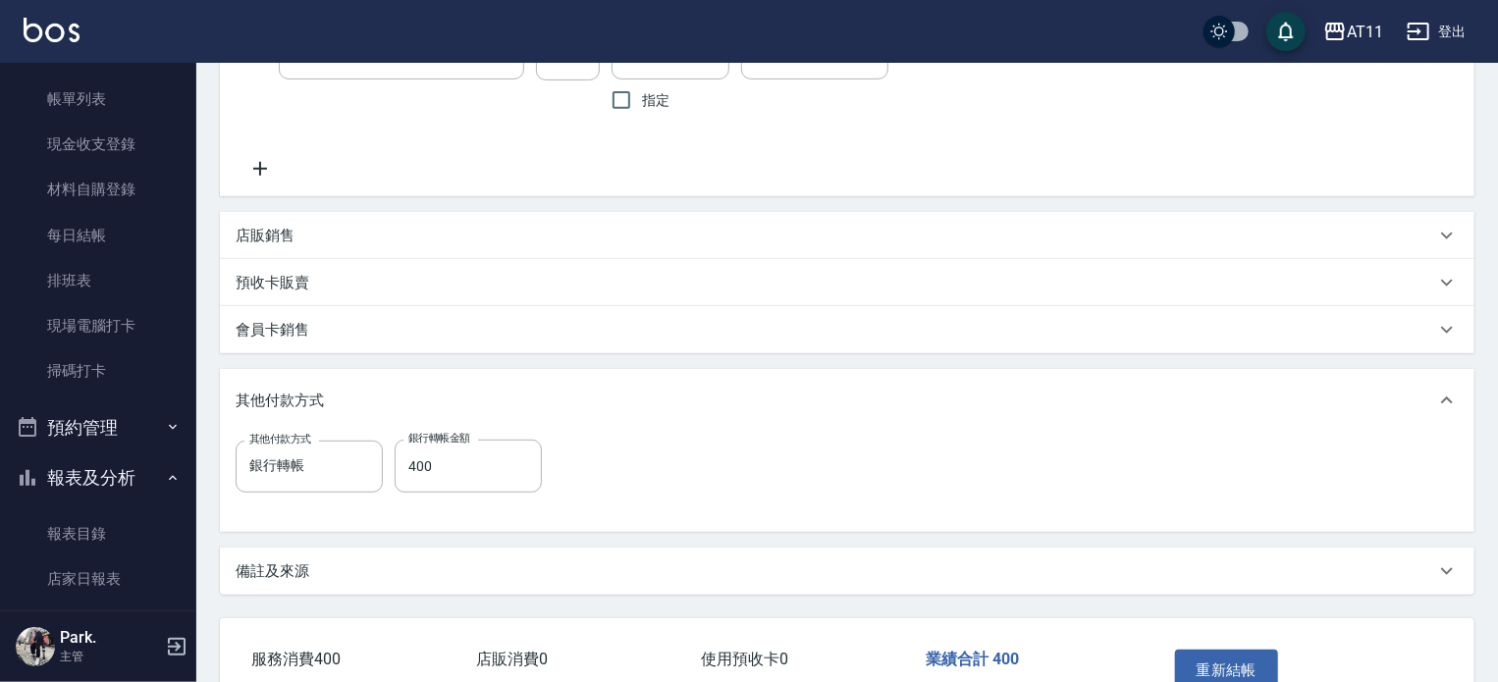
scroll to position [487, 0]
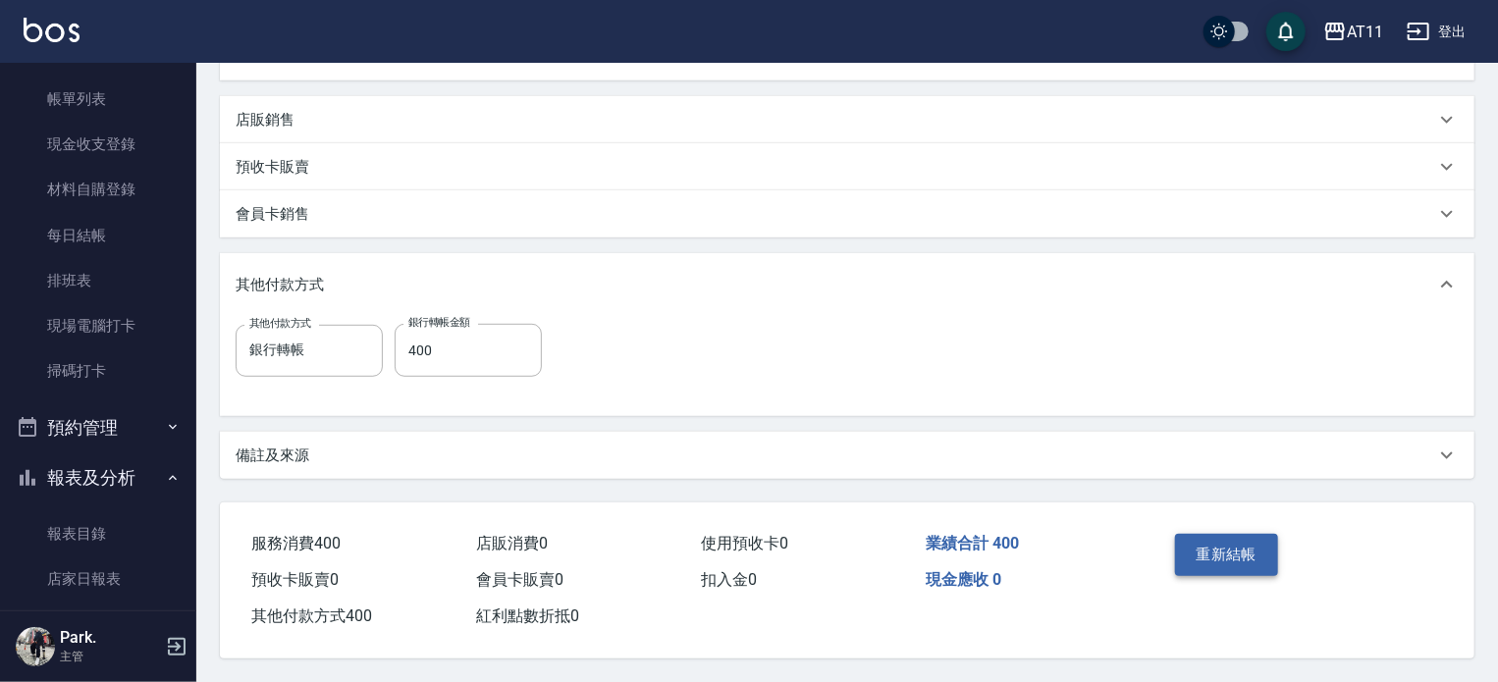
click at [1204, 553] on button "重新結帳" at bounding box center [1227, 554] width 104 height 41
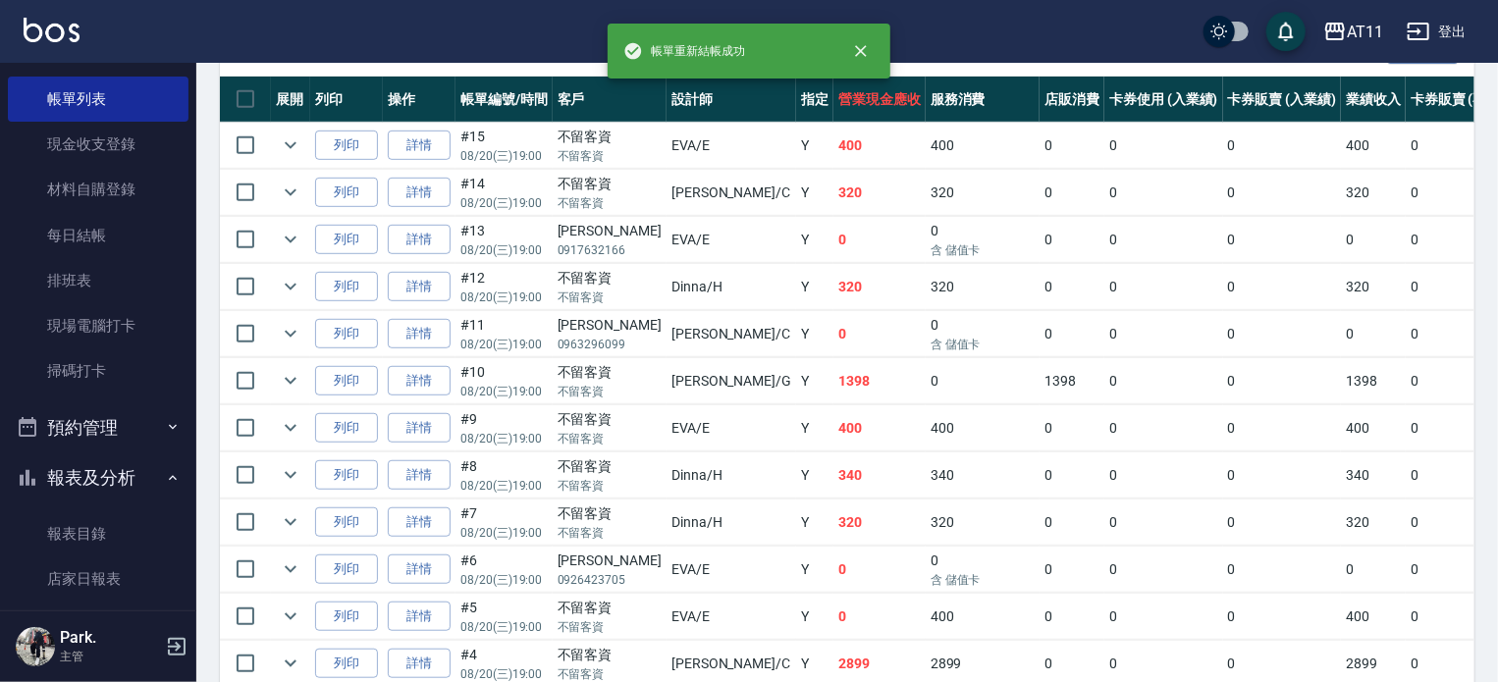
scroll to position [762, 0]
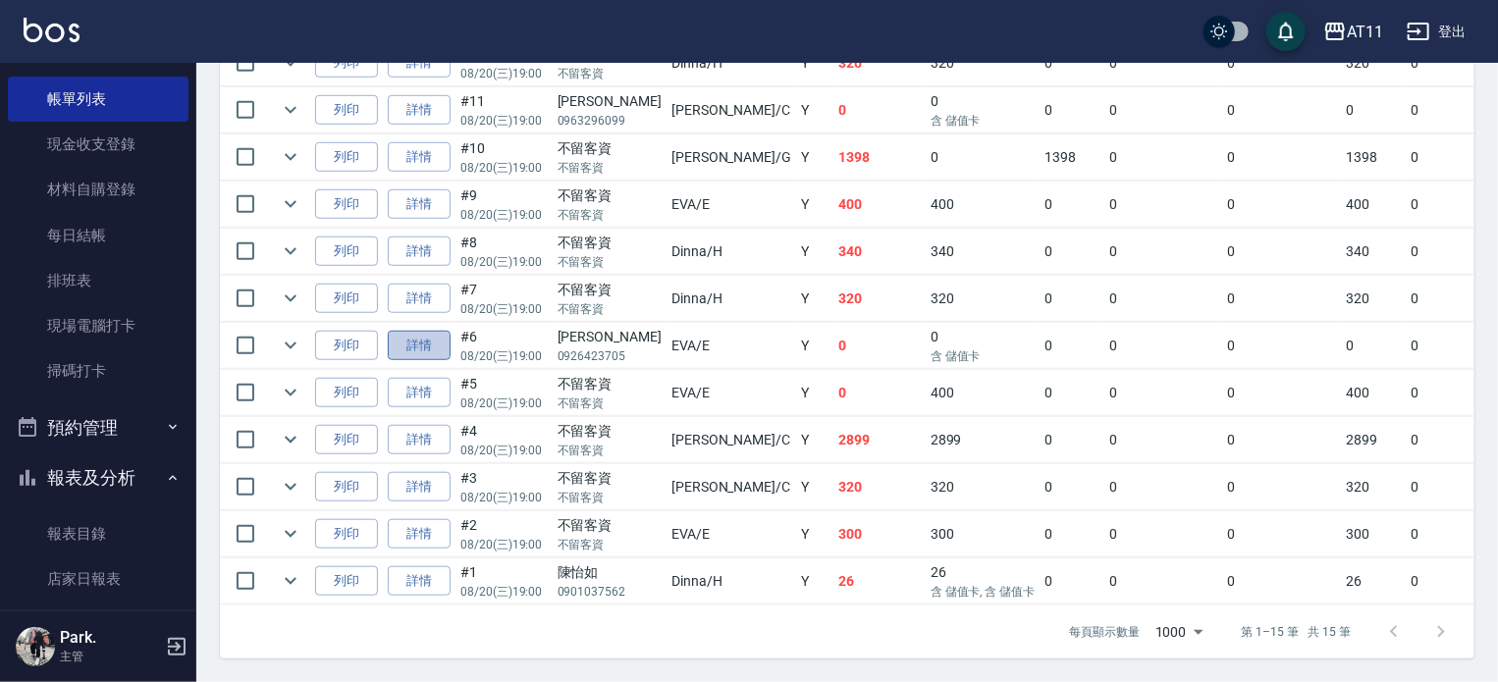
click at [435, 331] on link "詳情" at bounding box center [419, 346] width 63 height 30
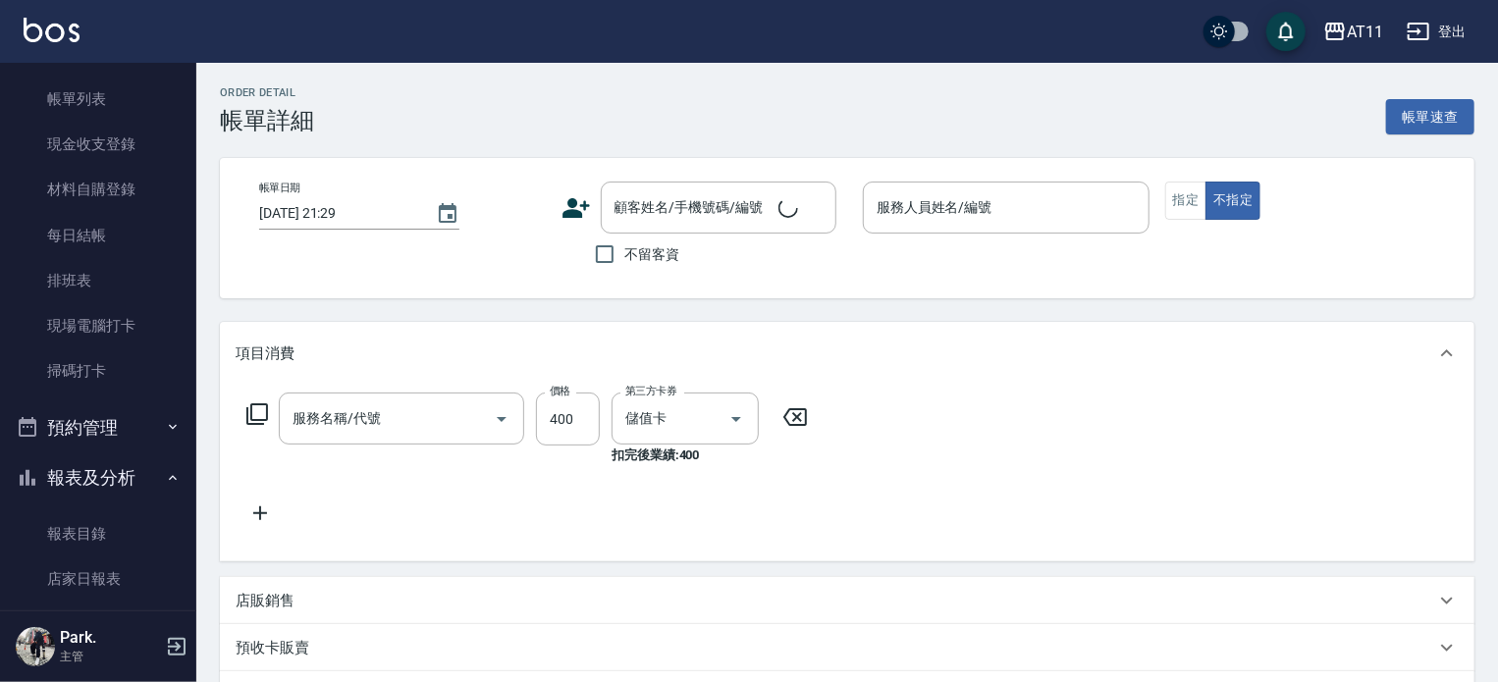
type input "2025/08/20 19:00"
type input "EVA-E"
type input "洗剪(400)"
type input "鄭皓驣/0926423705/"
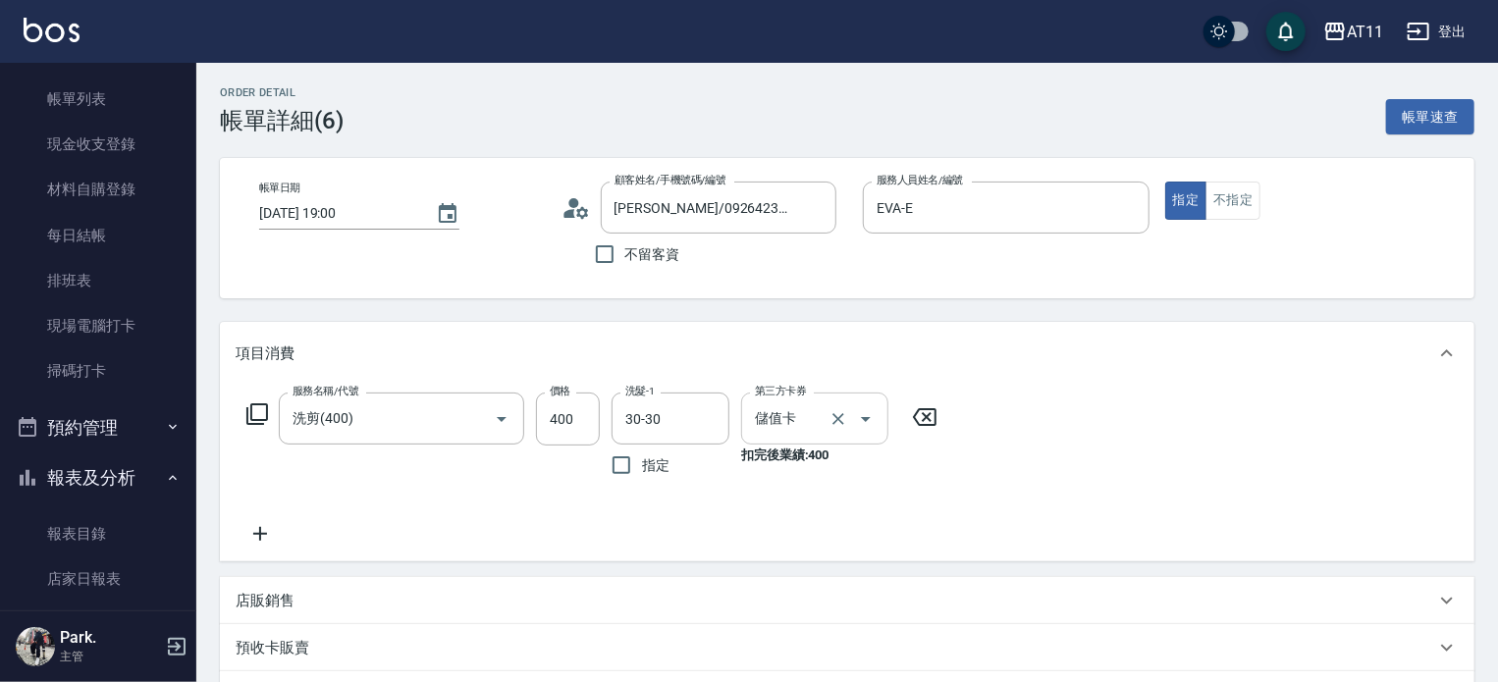
click at [796, 422] on input "儲值卡" at bounding box center [787, 419] width 75 height 34
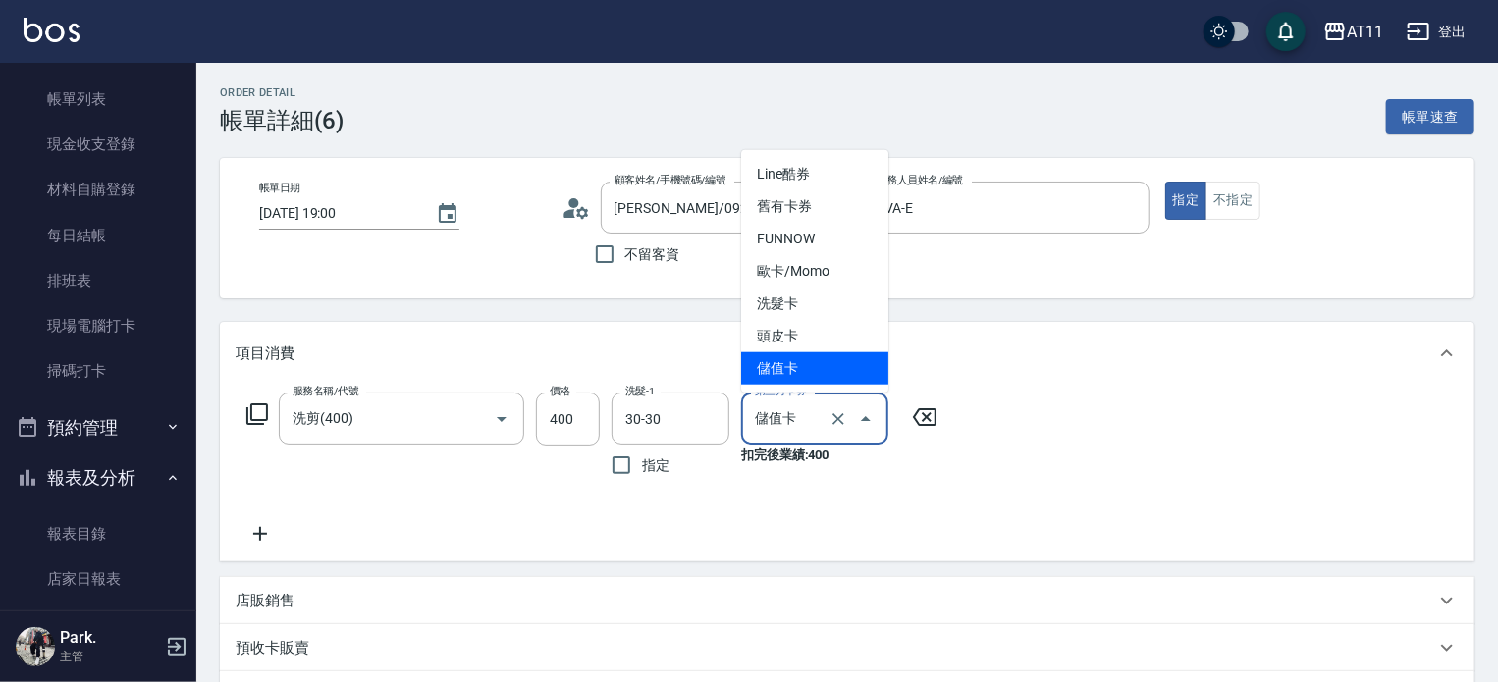
click at [766, 366] on span "儲值卡" at bounding box center [814, 368] width 147 height 32
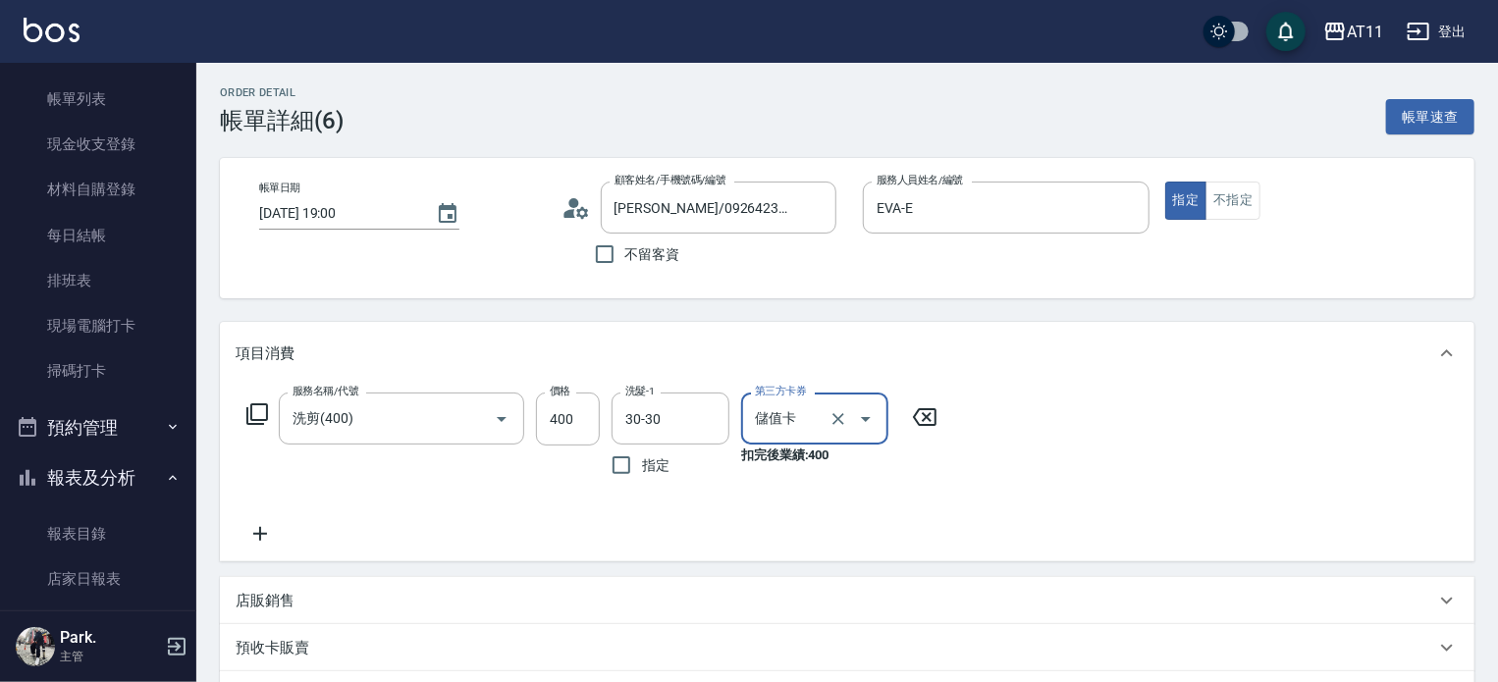
click at [798, 496] on div "服務名稱/代號 洗剪(400) 服務名稱/代號 價格 400 價格 洗髮-1 30-30 洗髮-1 指定 第三方卡券 儲值卡 第三方卡券 扣完後業績: 400" at bounding box center [593, 469] width 714 height 153
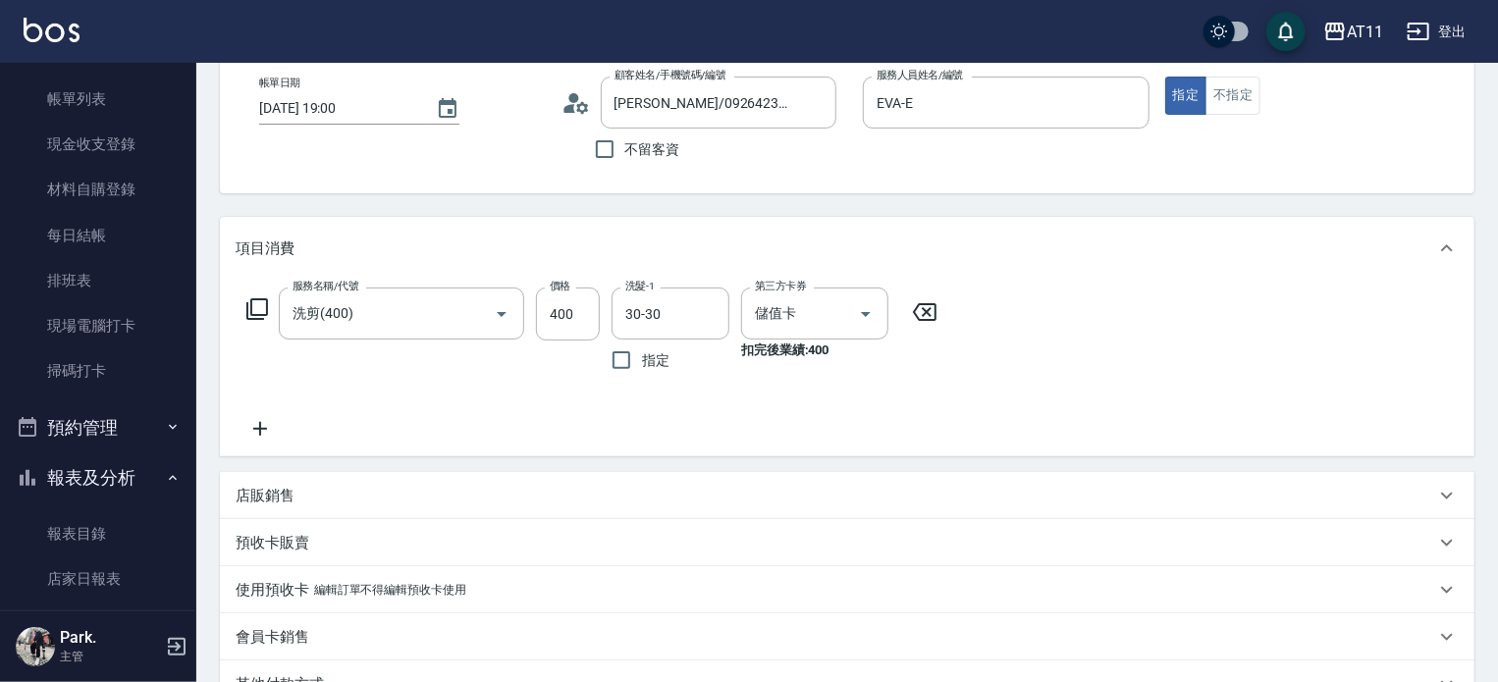
scroll to position [387, 0]
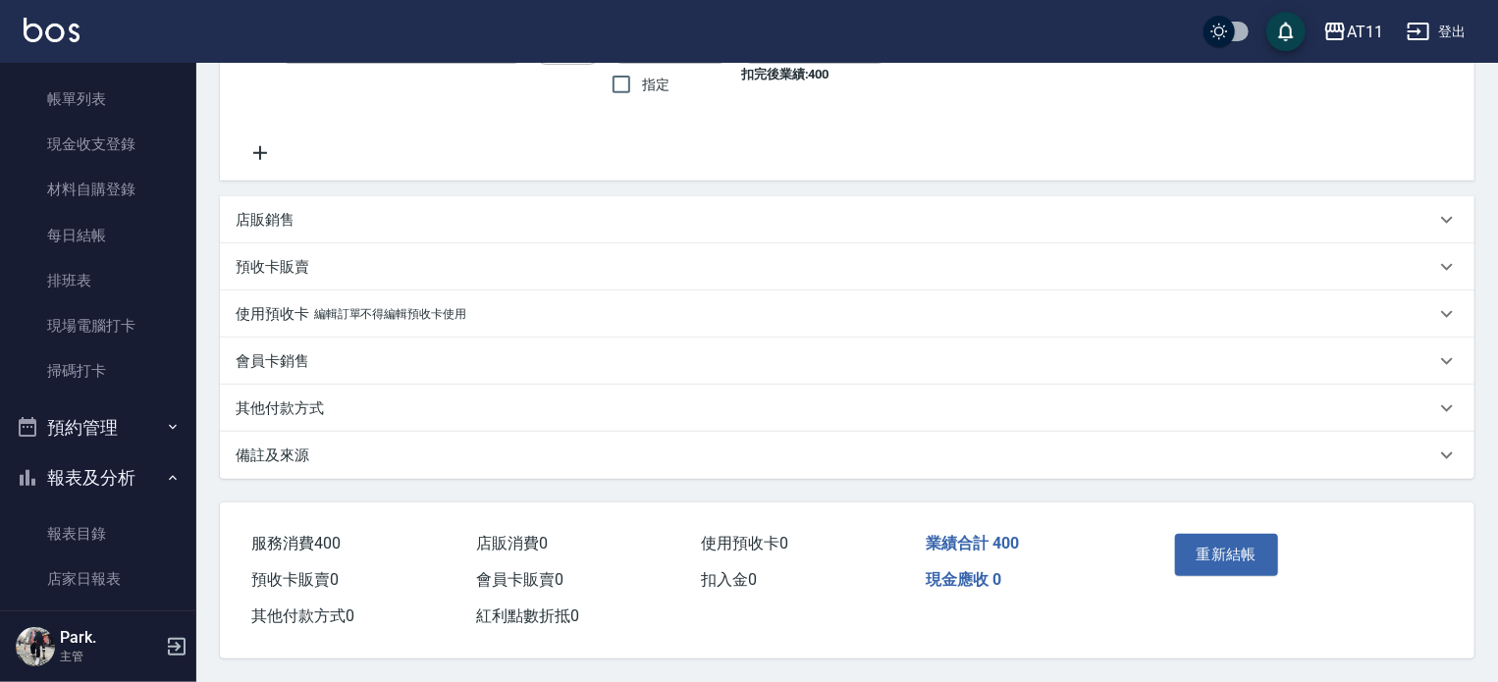
click at [302, 352] on p "會員卡銷售" at bounding box center [273, 362] width 74 height 21
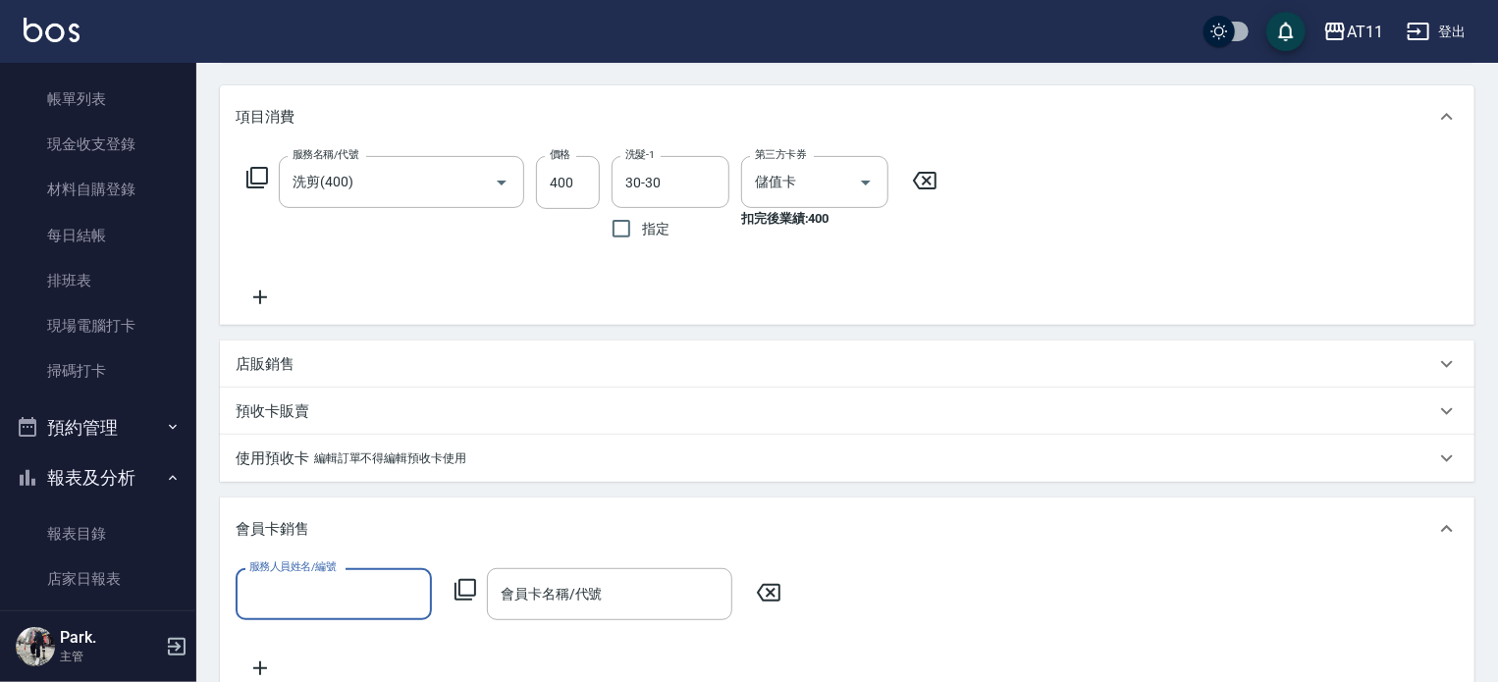
scroll to position [192, 0]
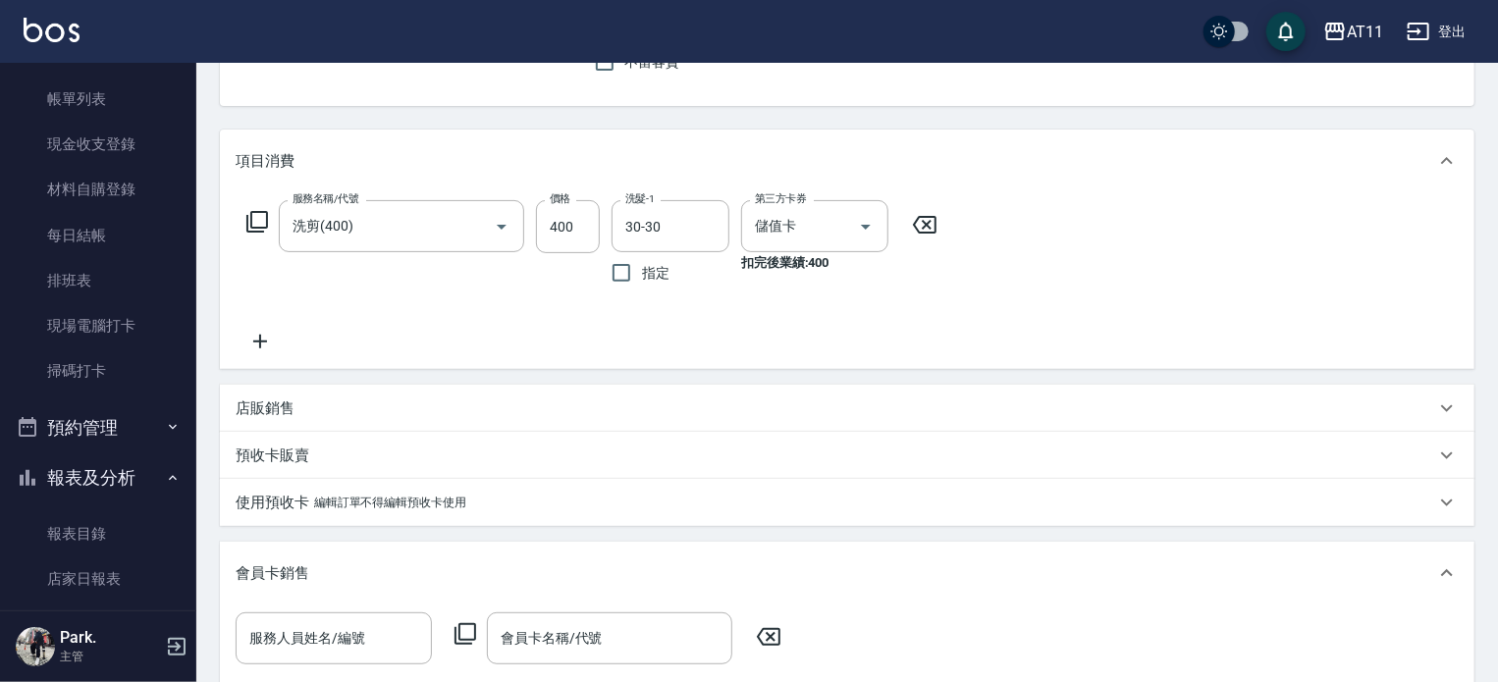
click at [562, 314] on div "服務名稱/代號 洗剪(400) 服務名稱/代號 價格 400 價格 洗髮-1 30-30 洗髮-1 指定 第三方卡券 儲值卡 第三方卡券 扣完後業績: 400" at bounding box center [593, 276] width 714 height 153
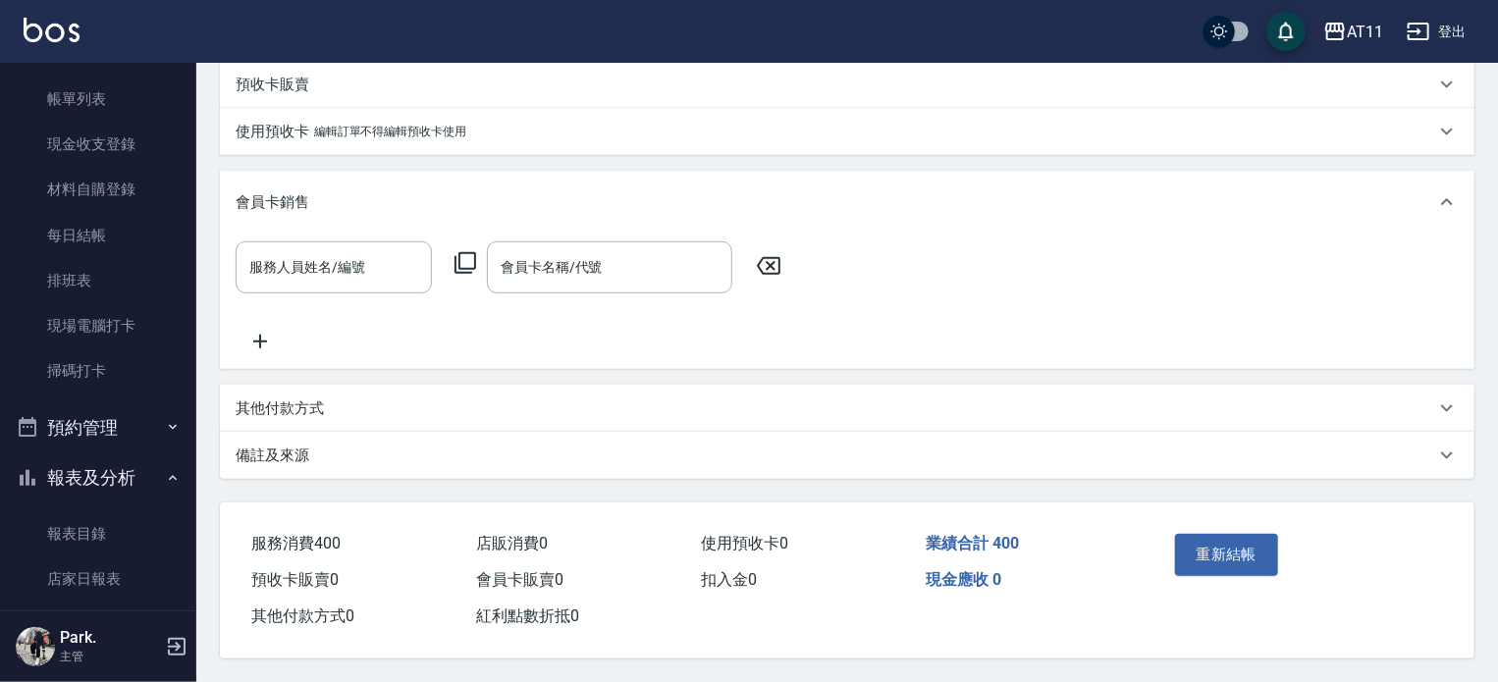
scroll to position [585, 0]
click at [774, 254] on icon at bounding box center [768, 266] width 49 height 24
click at [1446, 190] on icon at bounding box center [1448, 202] width 24 height 24
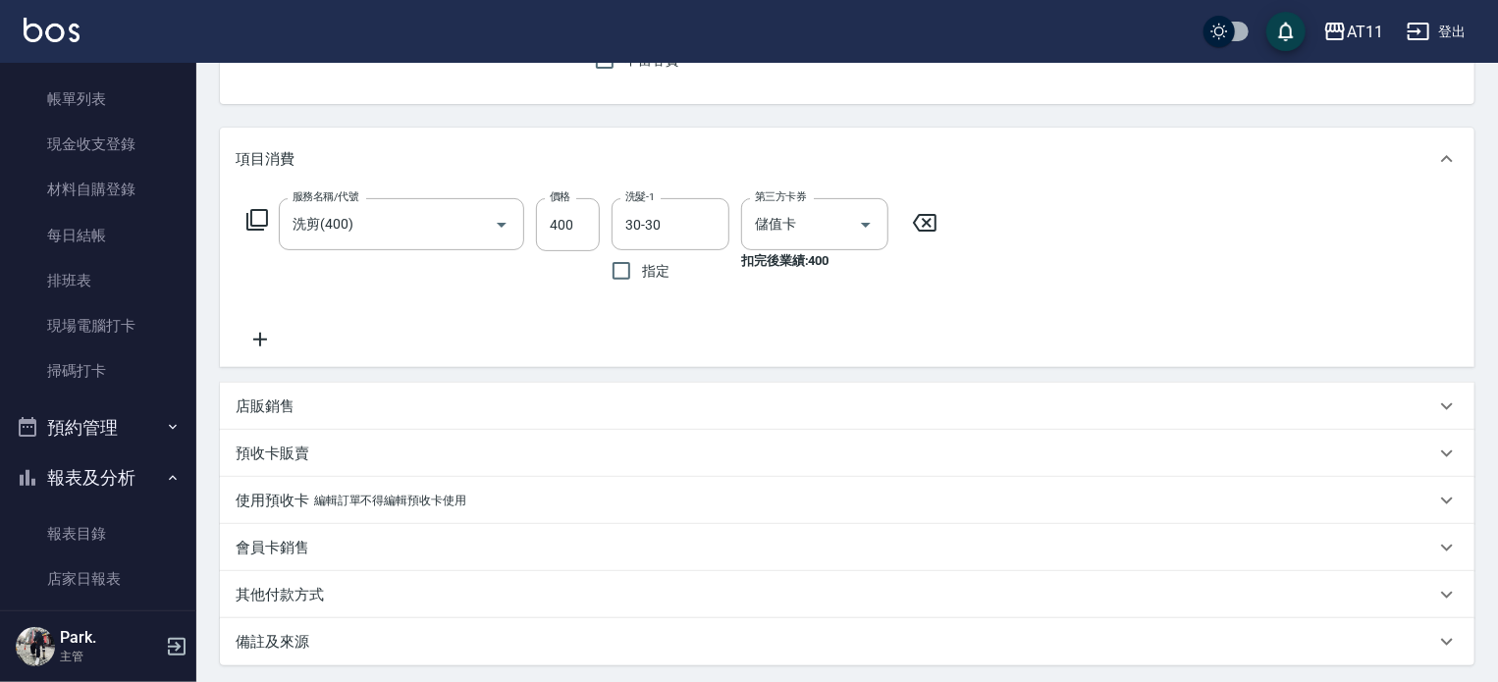
scroll to position [0, 0]
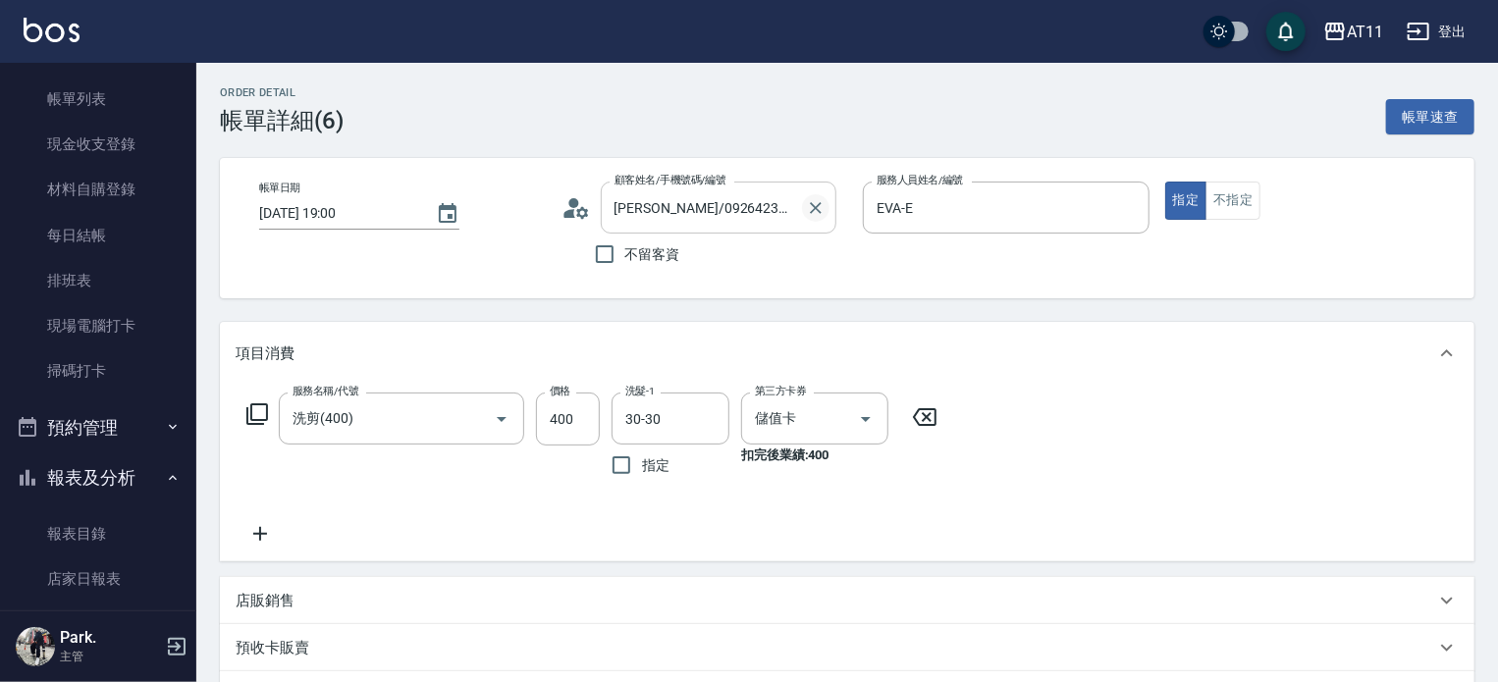
click at [822, 204] on icon "Clear" at bounding box center [816, 208] width 20 height 20
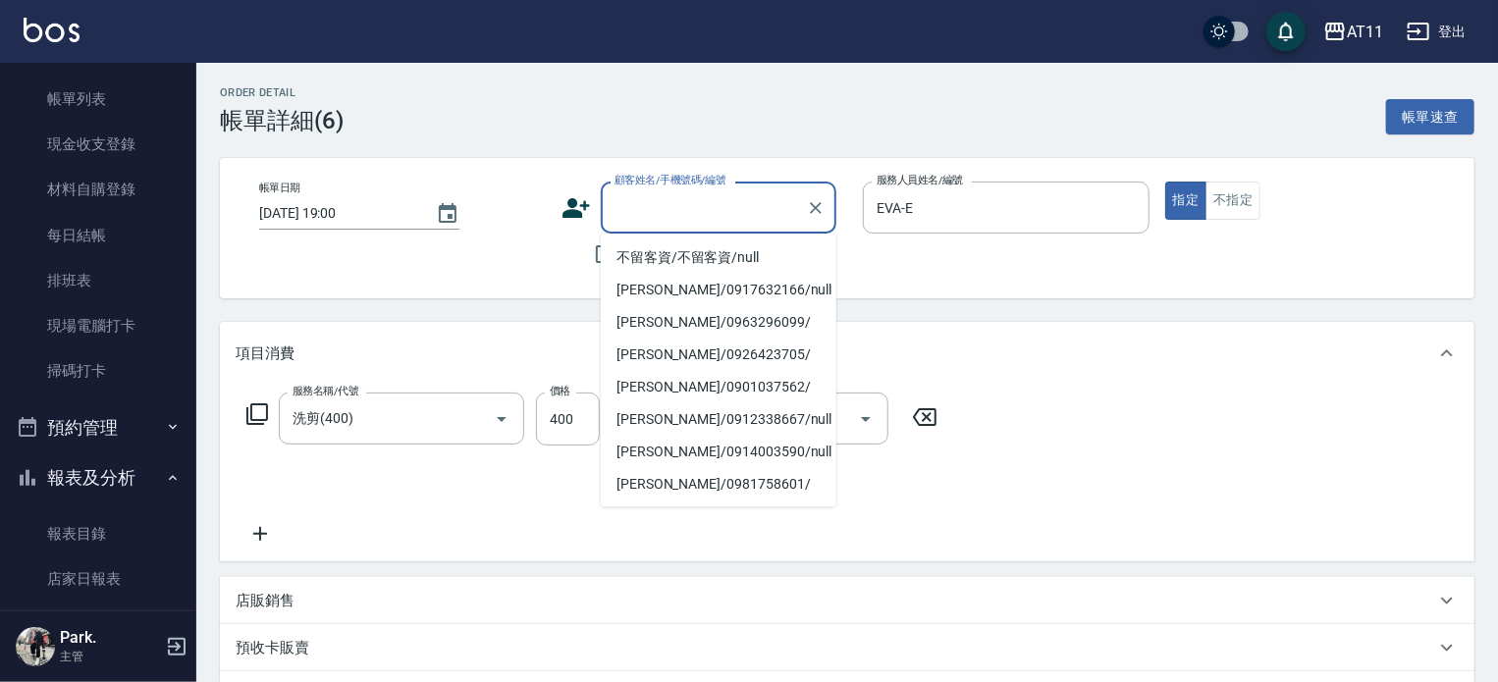
click at [699, 211] on input "顧客姓名/手機號碼/編號" at bounding box center [704, 207] width 189 height 34
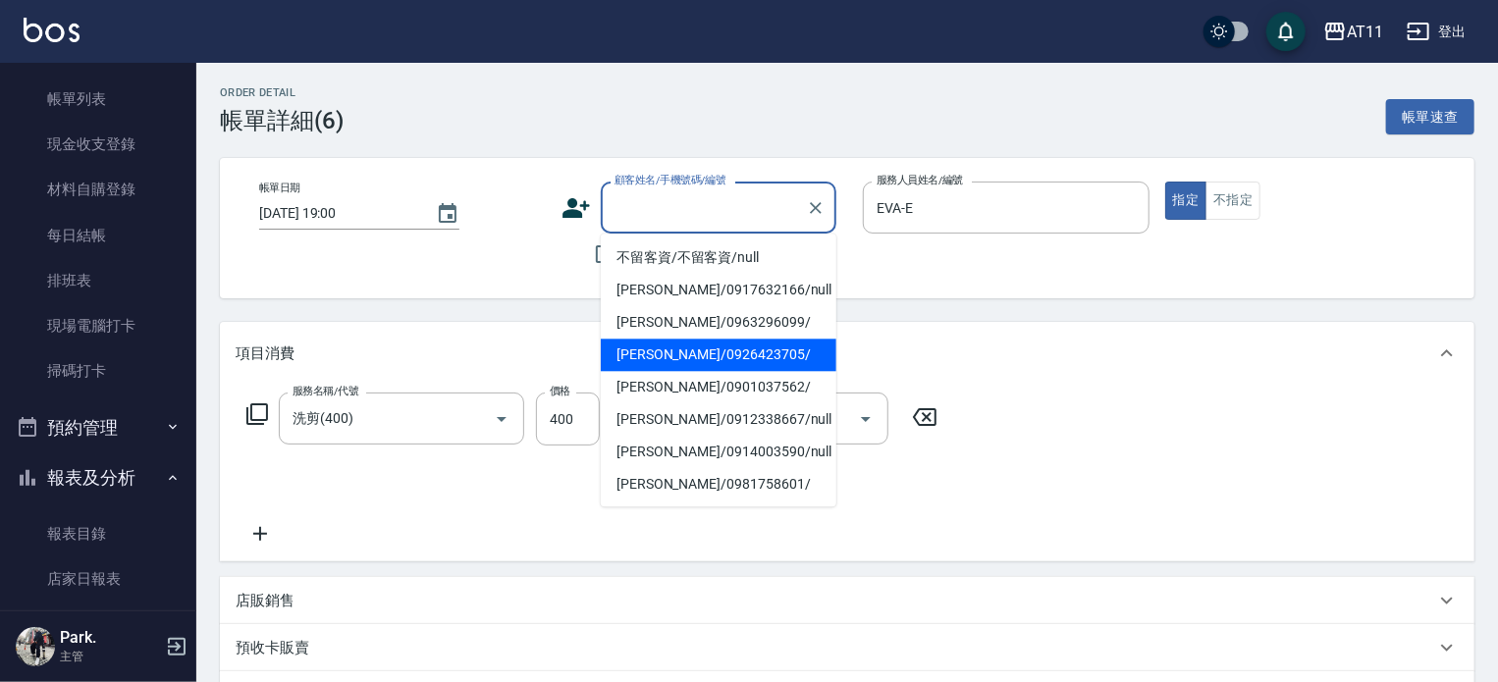
click at [646, 347] on li "鄭皓驣/0926423705/" at bounding box center [719, 355] width 236 height 32
type input "鄭皓驣/0926423705/"
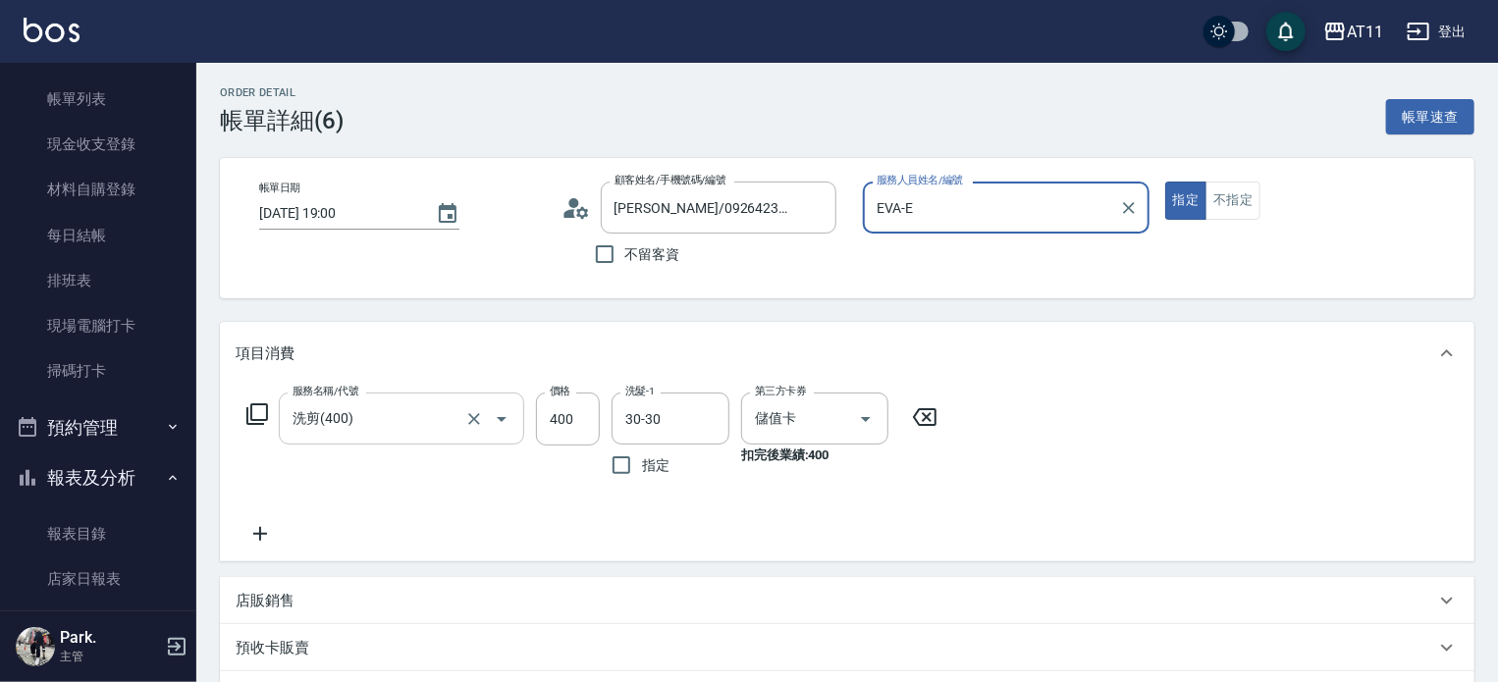
click at [503, 415] on icon "Open" at bounding box center [502, 419] width 24 height 24
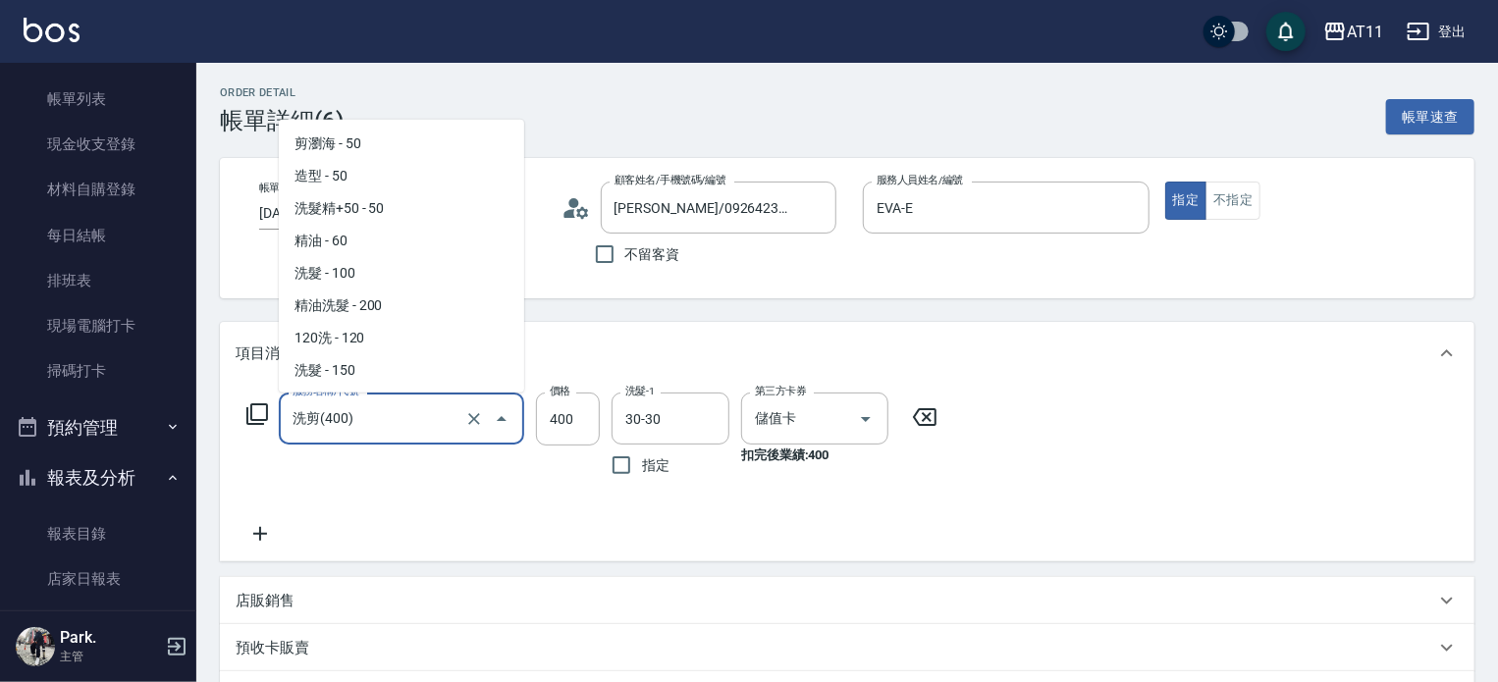
scroll to position [513, 0]
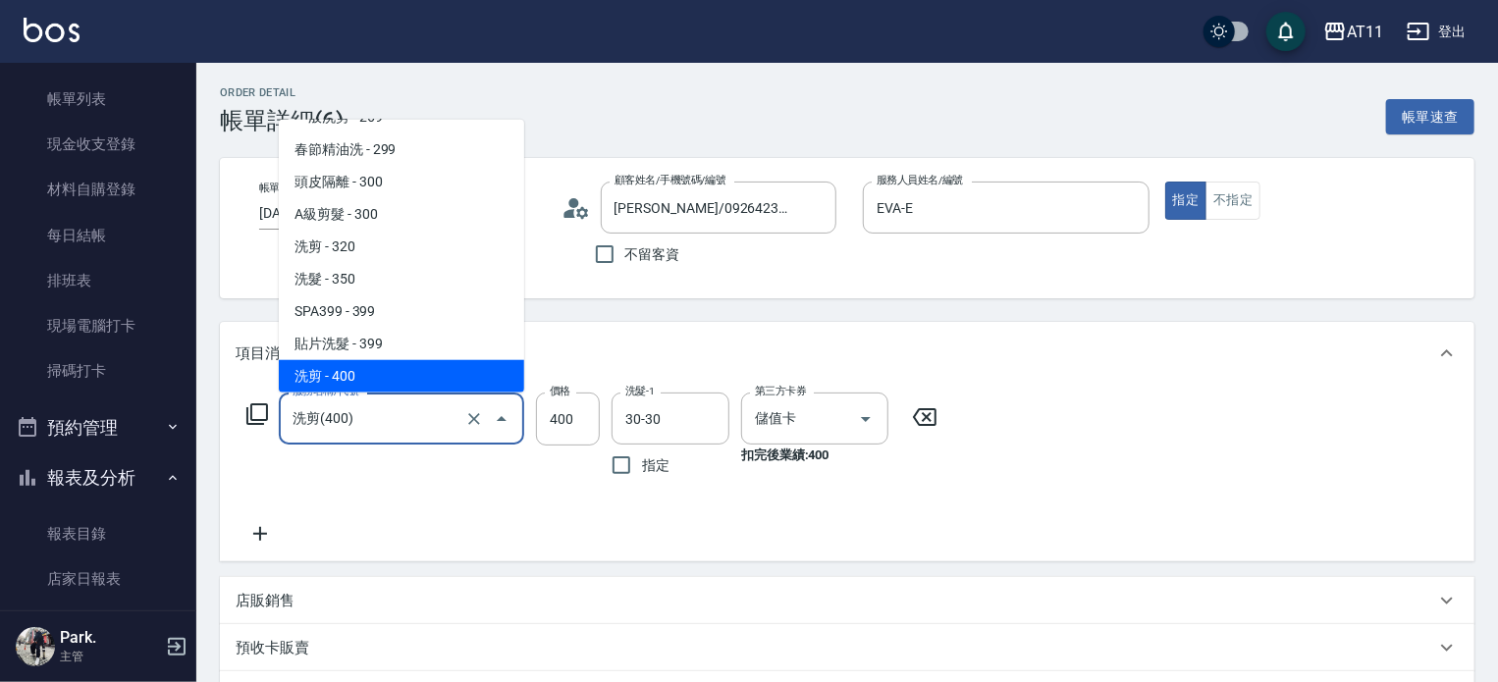
click at [370, 376] on span "洗剪 - 400" at bounding box center [401, 376] width 245 height 32
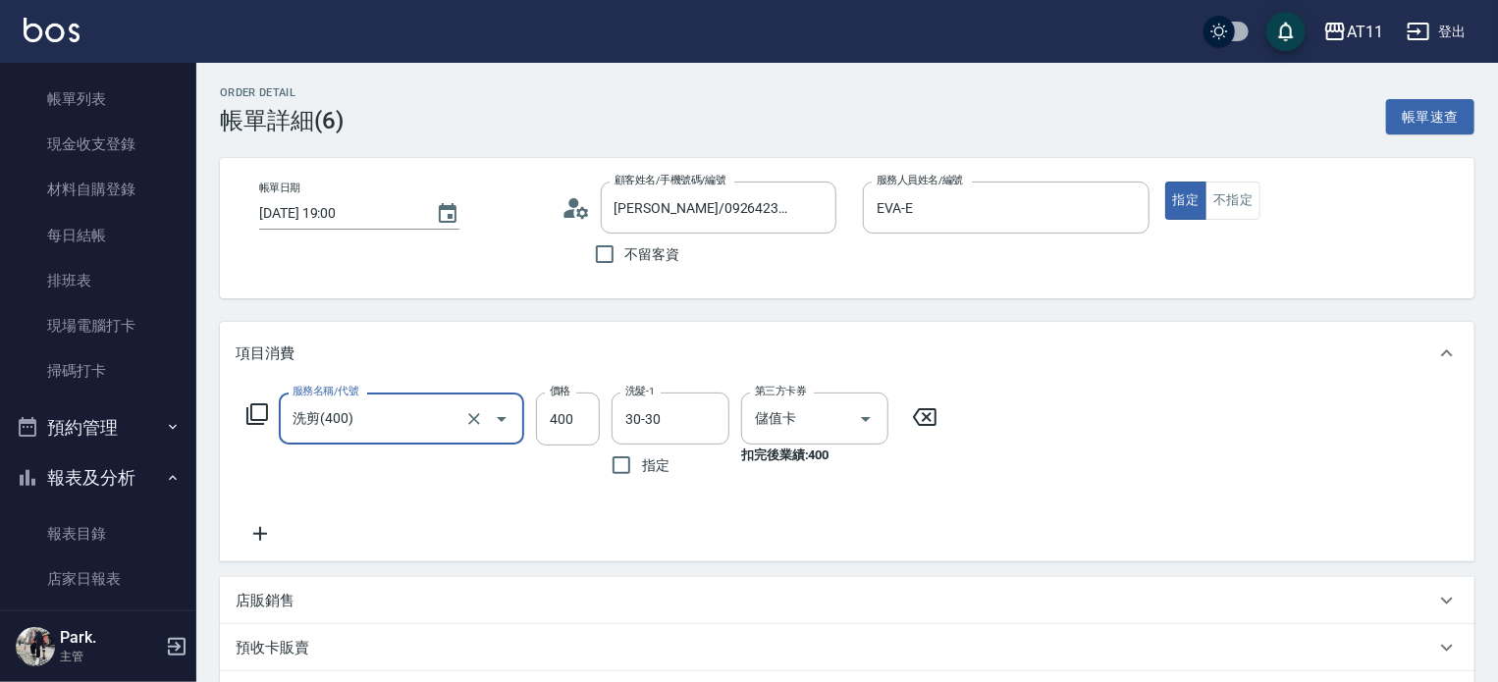
click at [373, 461] on div "服務名稱/代號 洗剪(400) 服務名稱/代號" at bounding box center [401, 439] width 245 height 93
click at [501, 415] on icon "Open" at bounding box center [502, 419] width 24 height 24
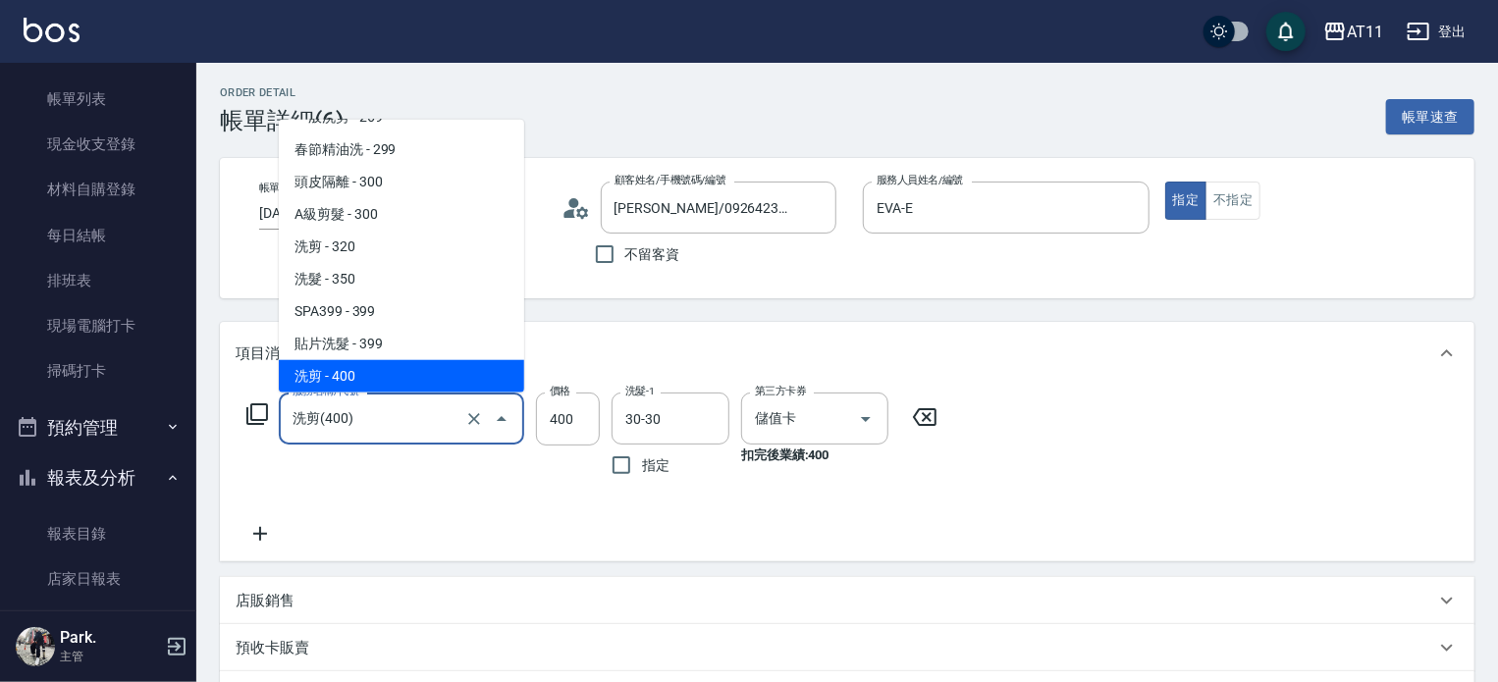
click at [453, 479] on div "服務名稱/代號 洗剪(400) 服務名稱/代號" at bounding box center [401, 439] width 245 height 93
click at [464, 472] on div "服務名稱/代號 洗剪(400) 服務名稱/代號" at bounding box center [401, 439] width 245 height 93
click at [420, 424] on input "洗剪(400)" at bounding box center [374, 419] width 173 height 34
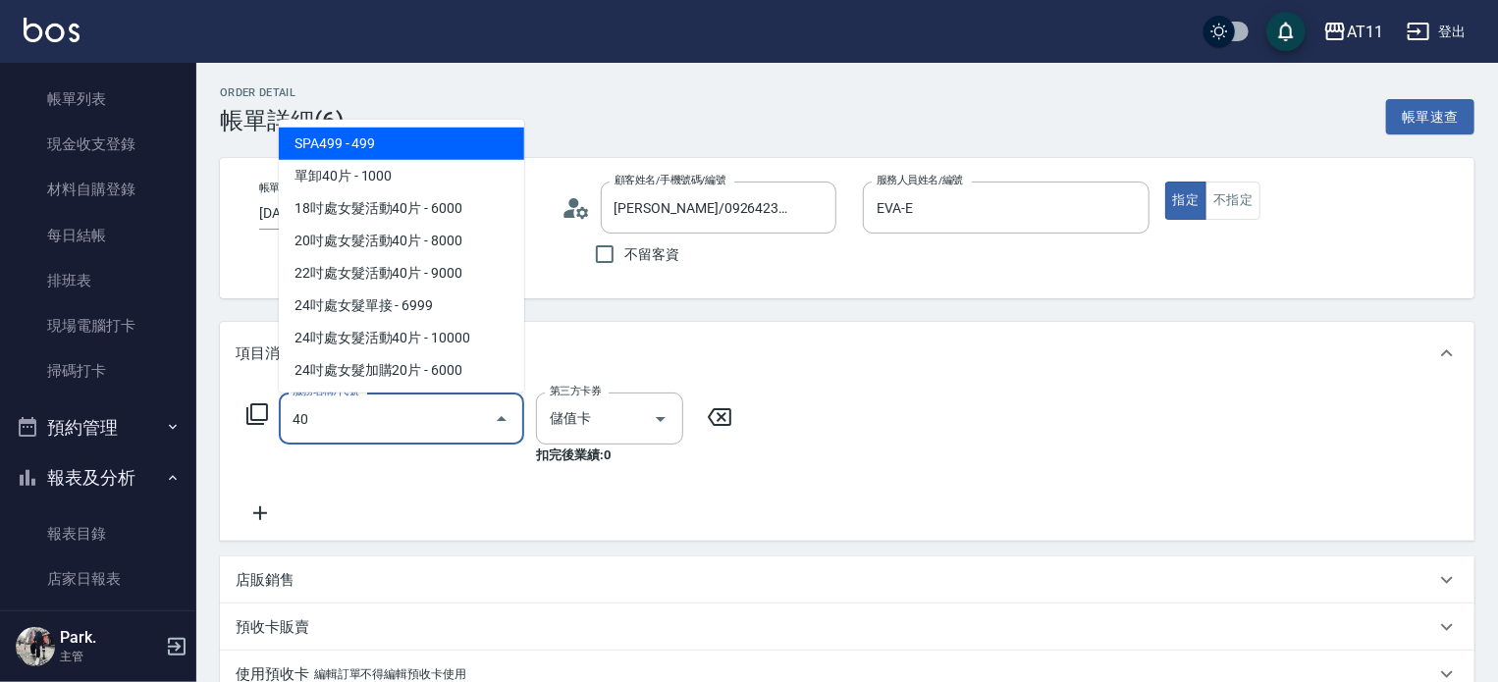
type input "400"
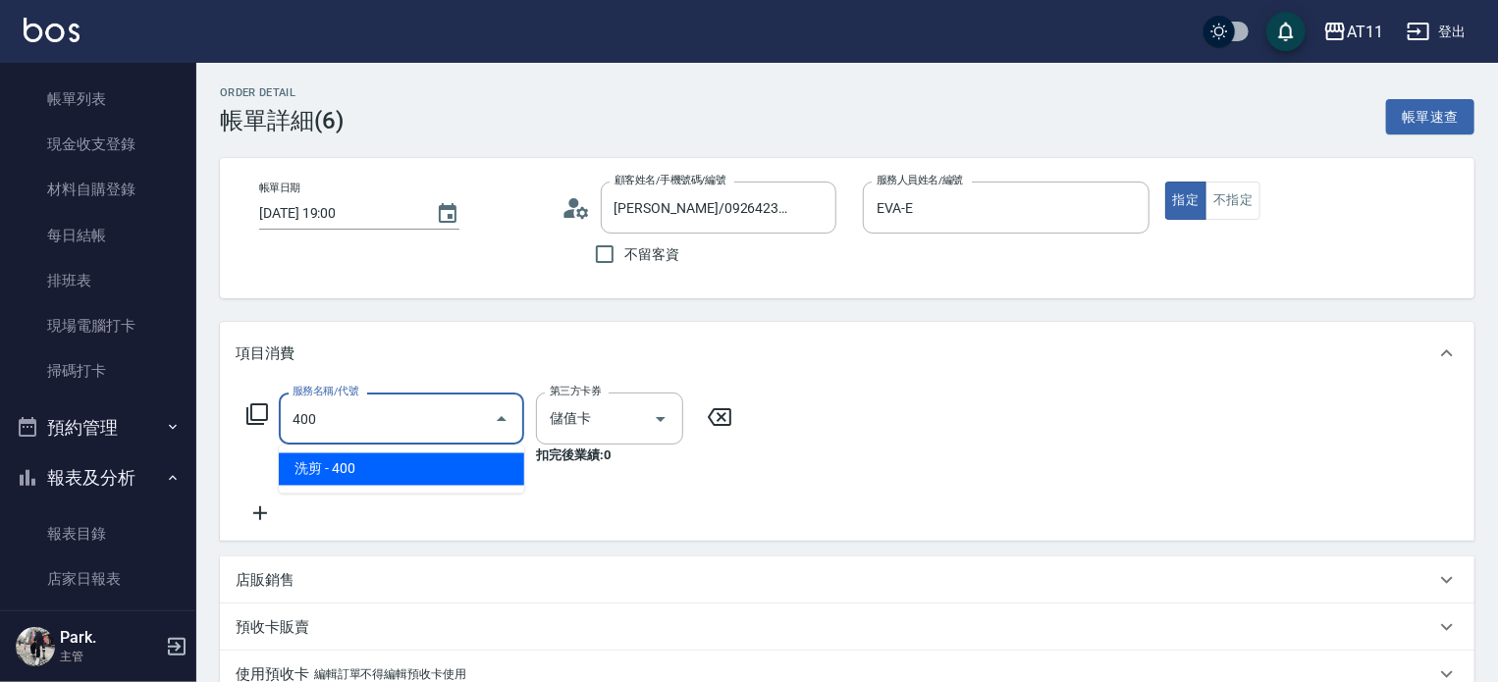
click at [470, 476] on span "洗剪 - 400" at bounding box center [401, 470] width 245 height 32
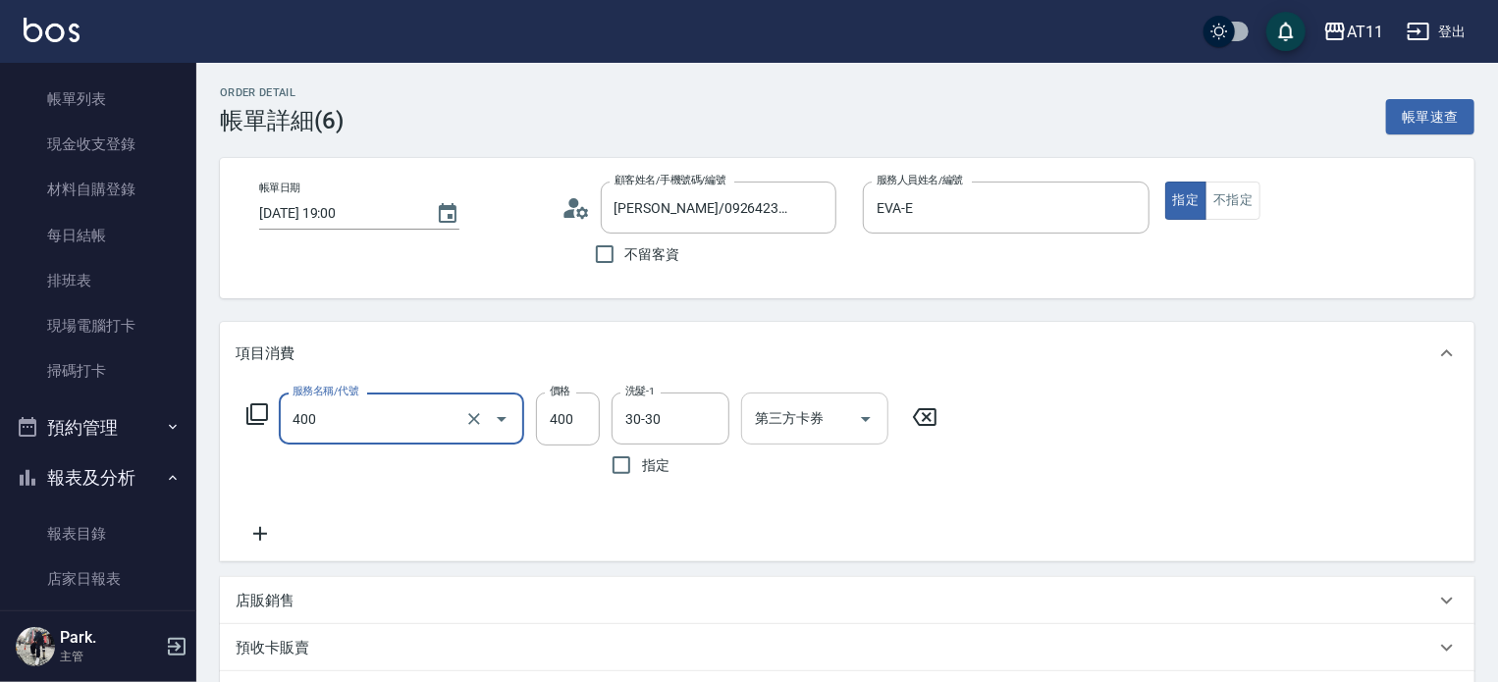
type input "洗剪(400)"
click at [813, 423] on input "第三方卡券" at bounding box center [800, 419] width 100 height 34
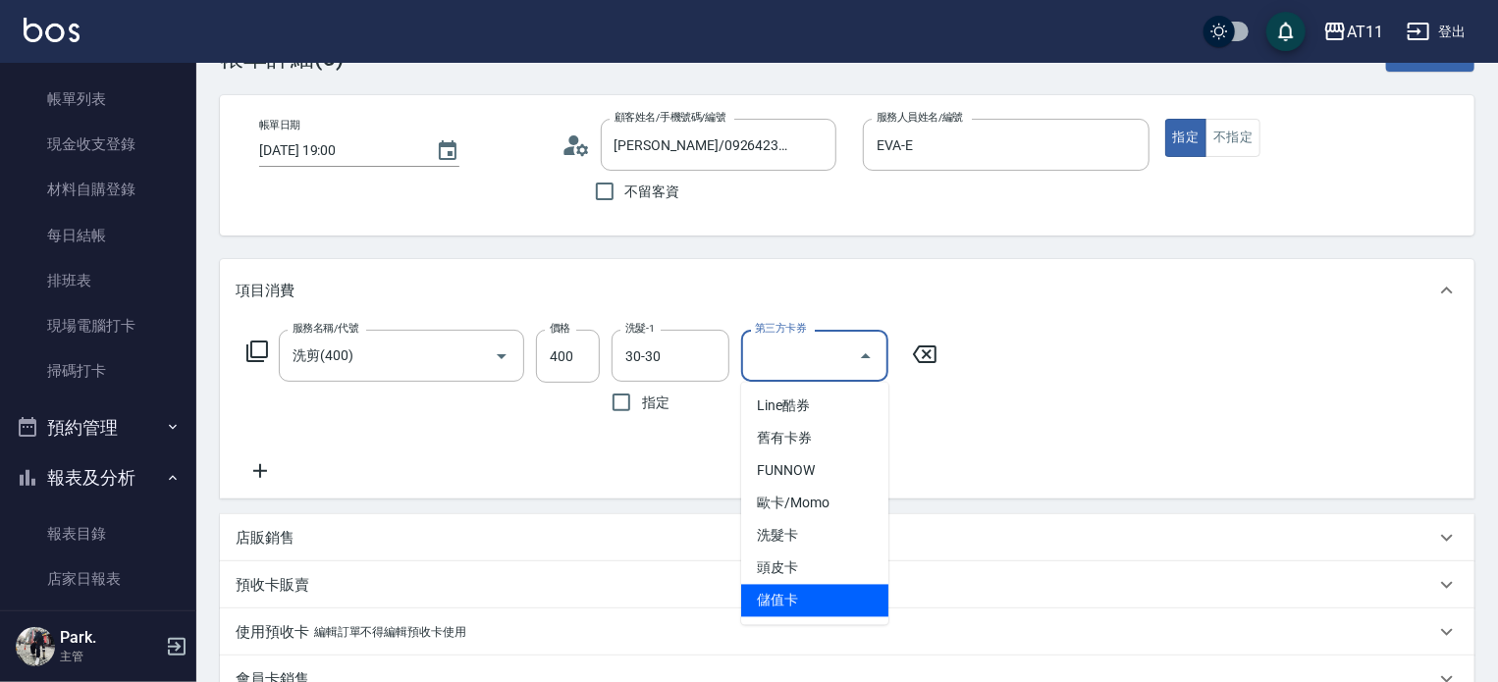
scroll to position [98, 0]
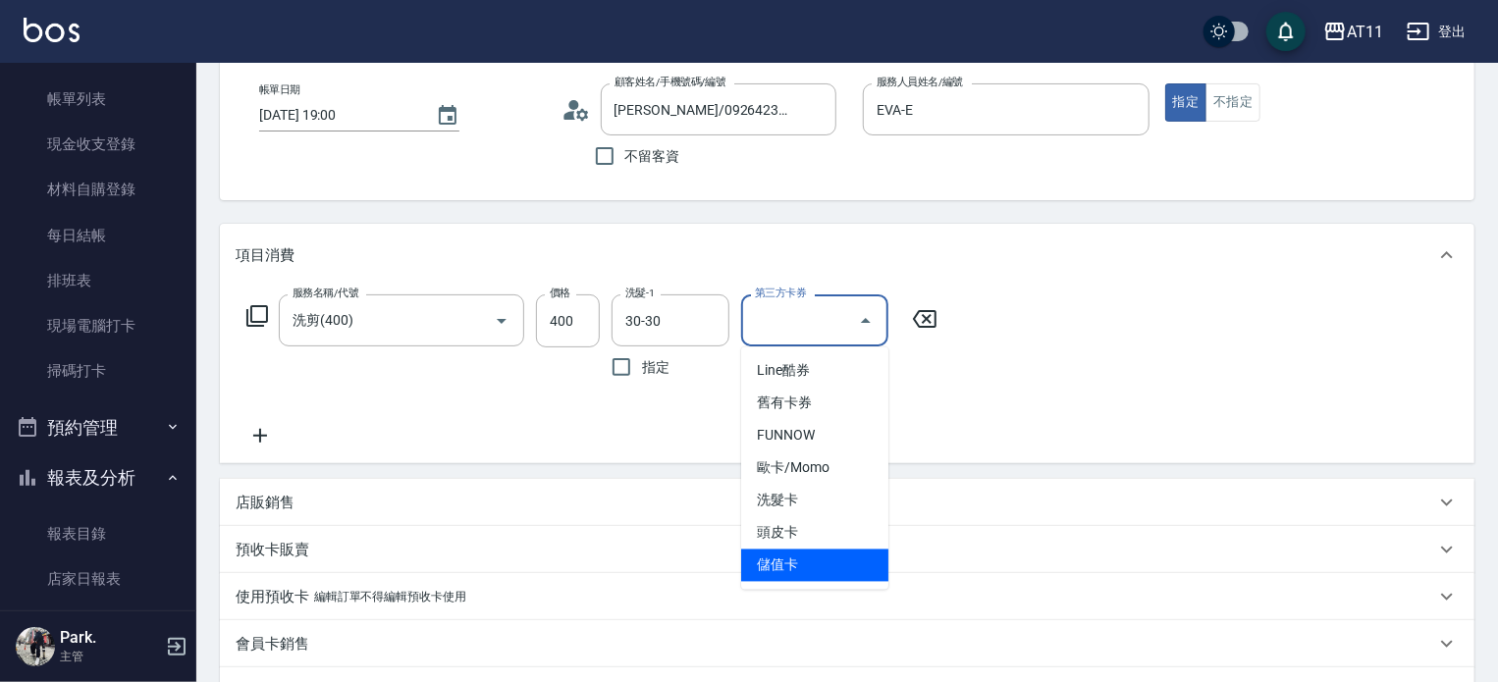
click at [782, 560] on span "儲值卡" at bounding box center [814, 566] width 147 height 32
type input "儲值卡"
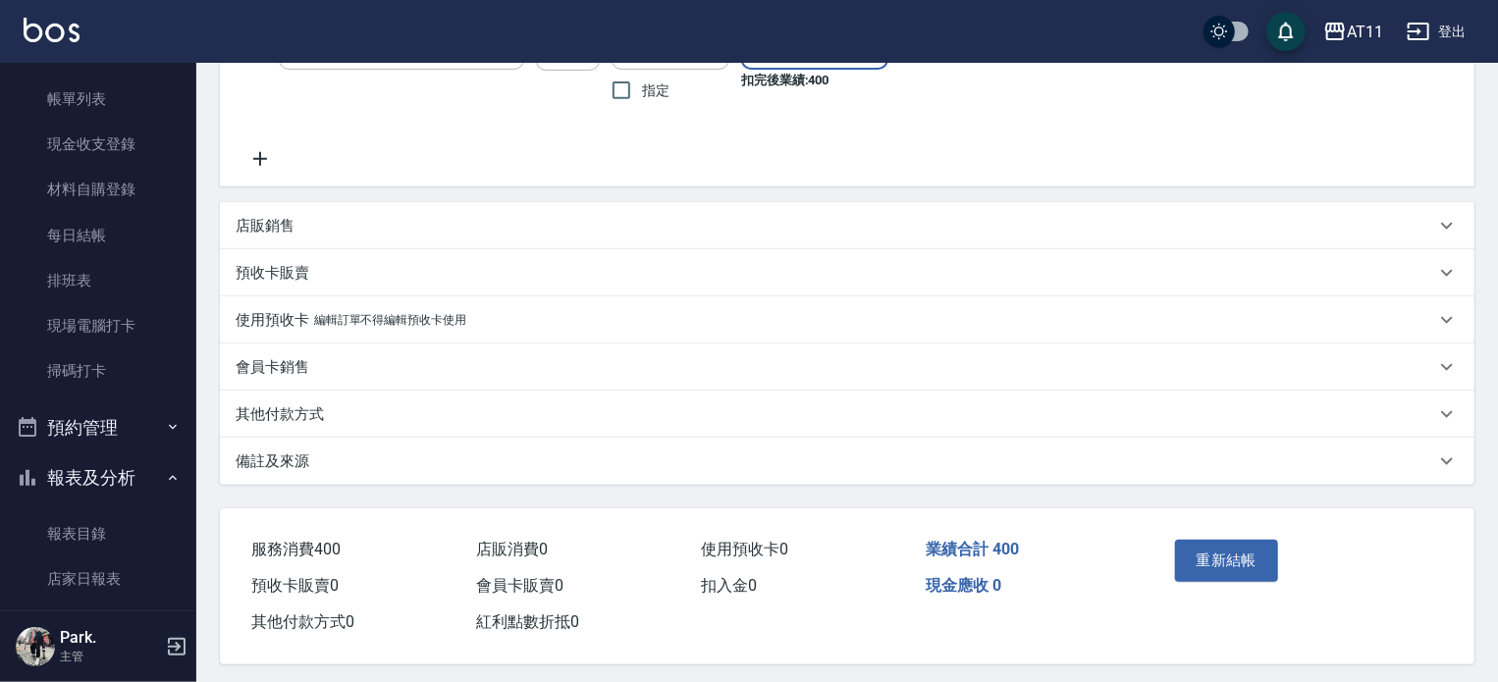
scroll to position [387, 0]
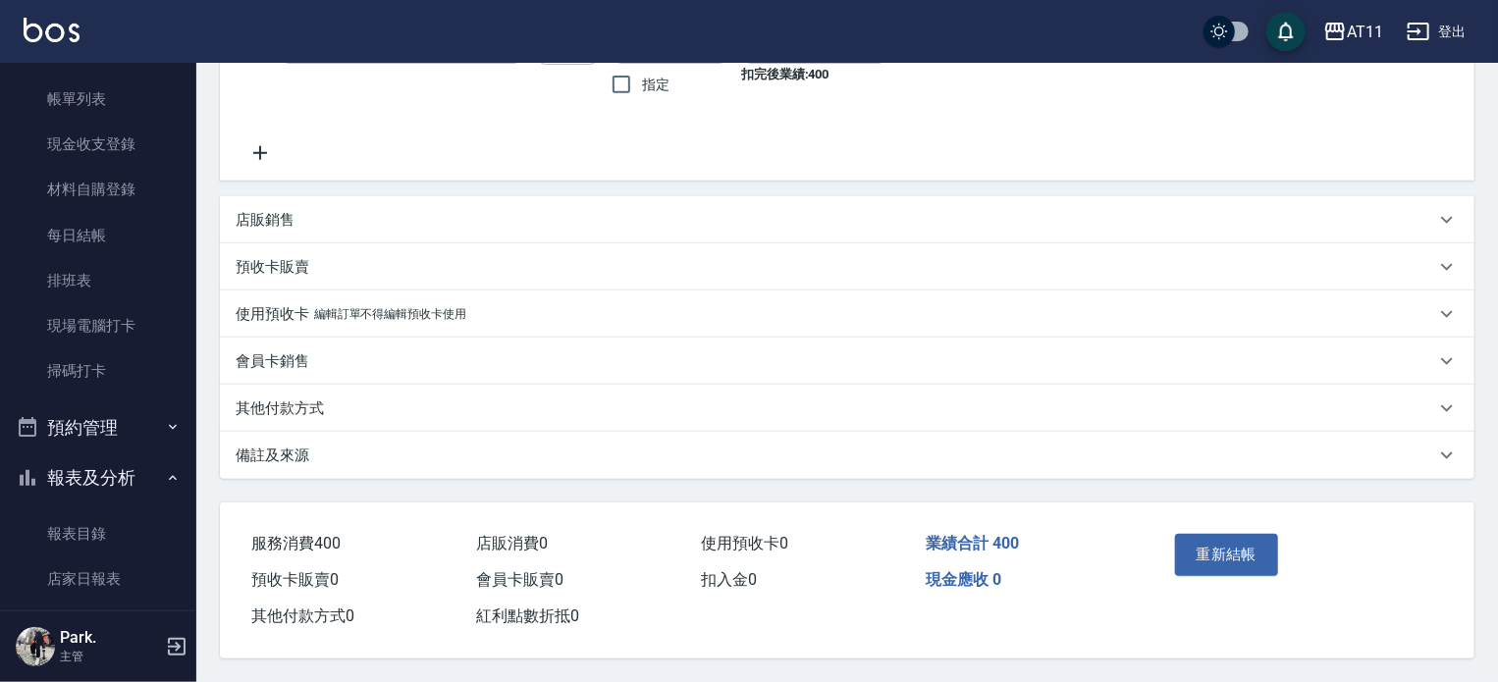
click at [1447, 306] on icon at bounding box center [1448, 314] width 24 height 24
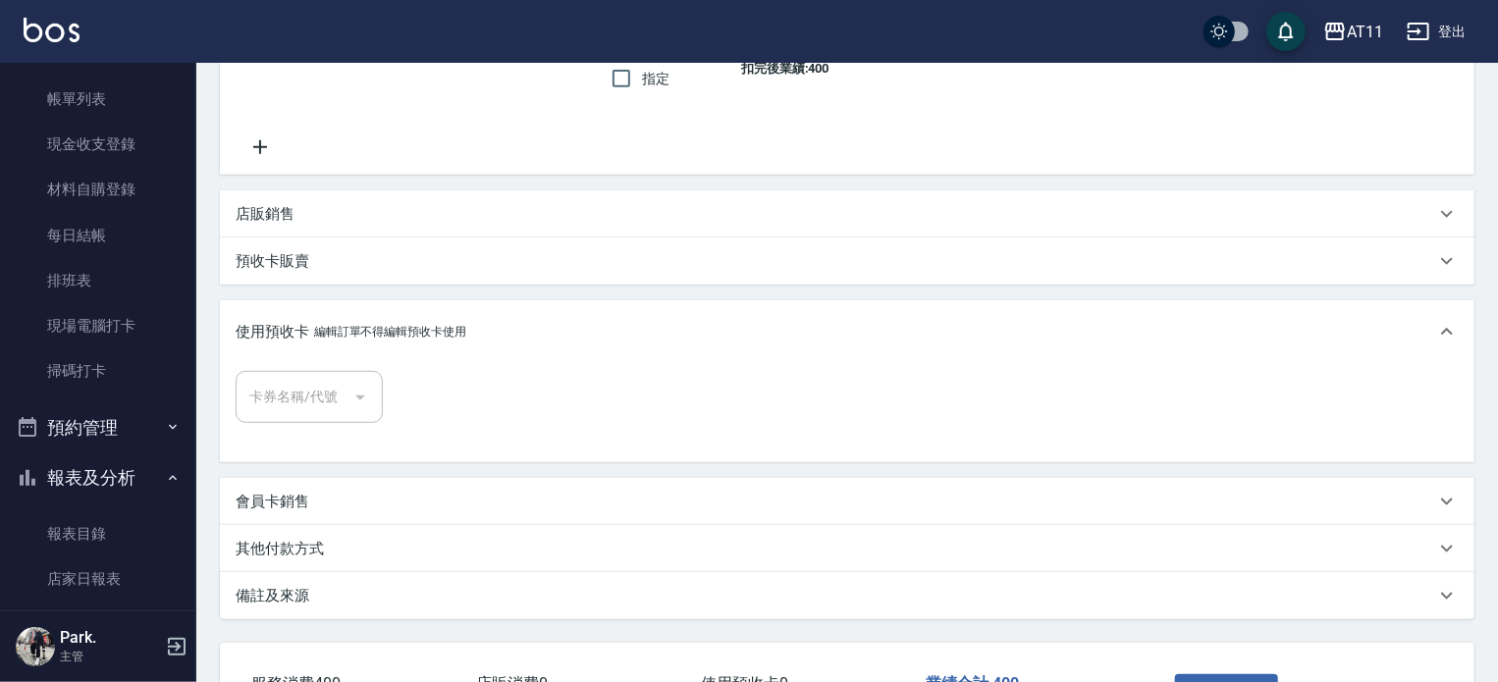
click at [1447, 501] on icon at bounding box center [1448, 502] width 24 height 24
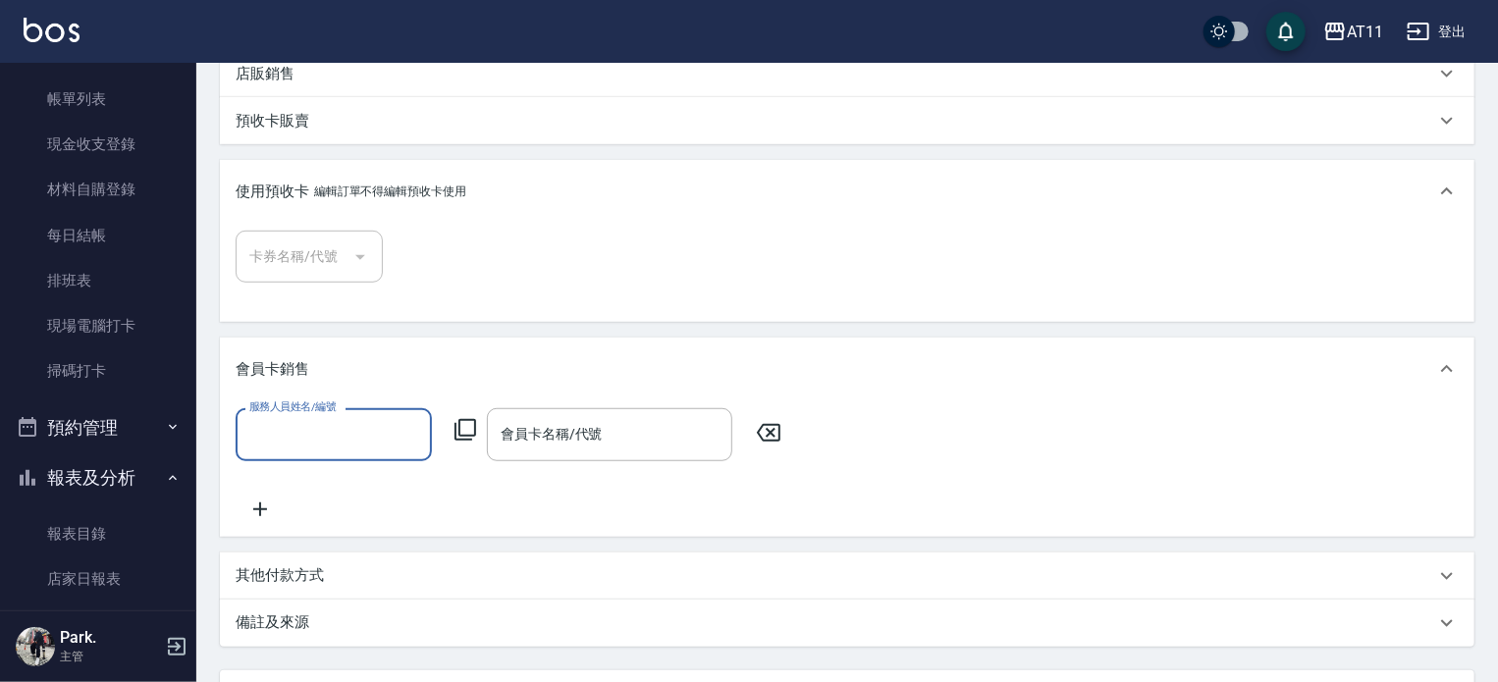
scroll to position [681, 0]
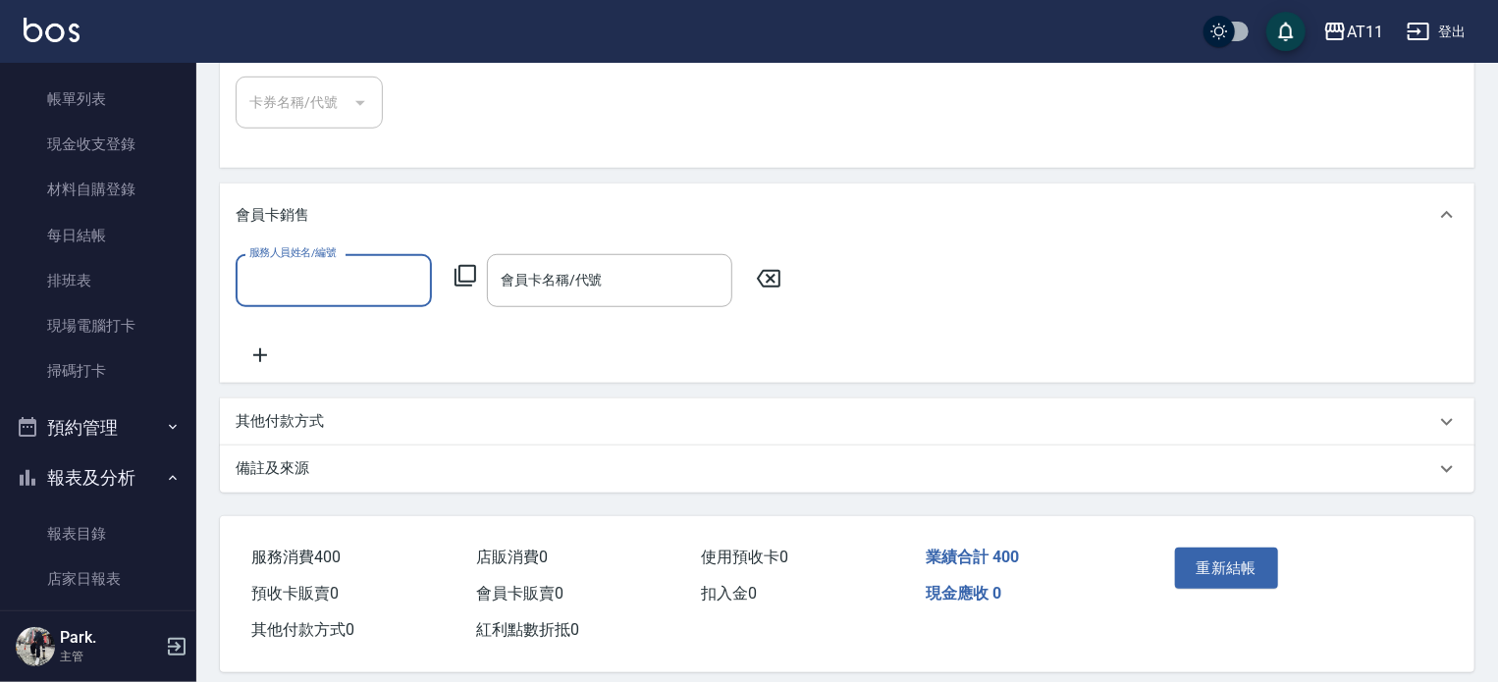
click at [1444, 434] on icon at bounding box center [1448, 422] width 24 height 24
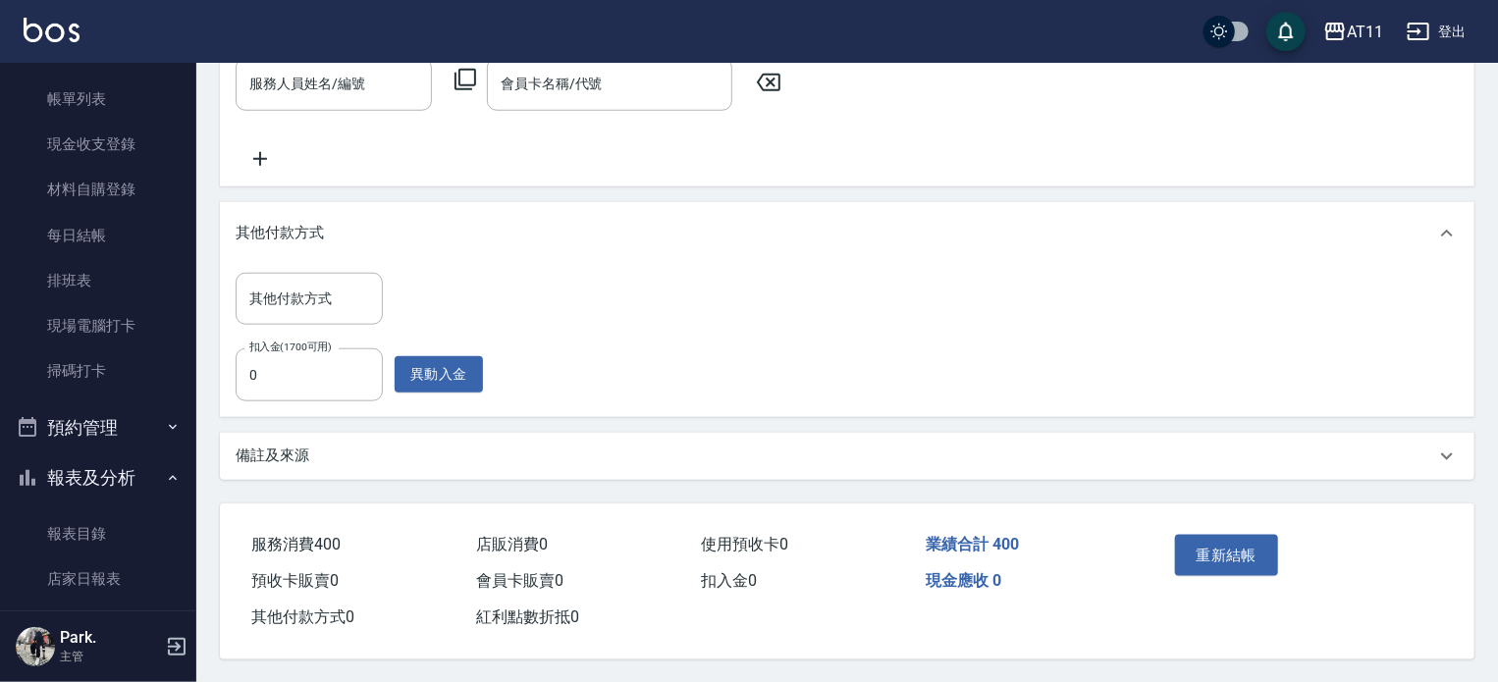
scroll to position [780, 0]
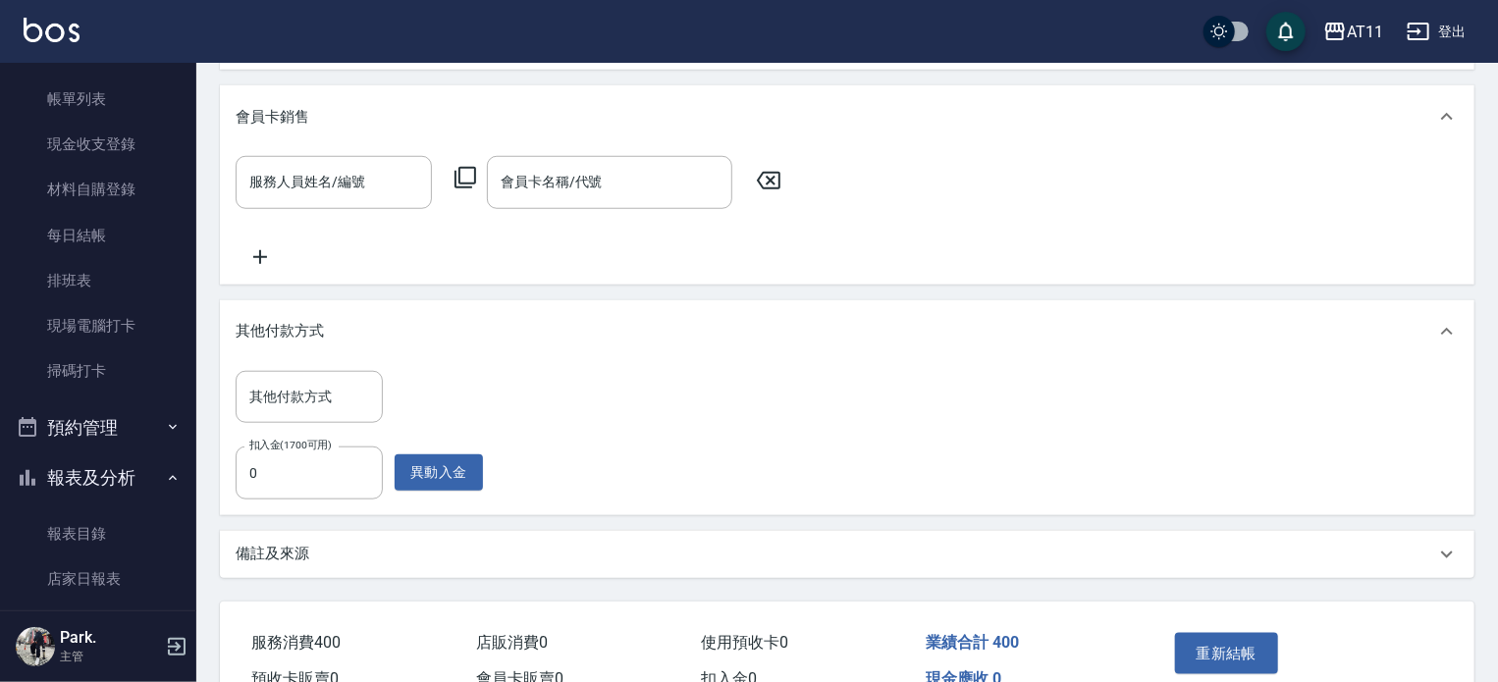
click at [500, 396] on div "其他付款方式 其他付款方式 扣入金(1700可用) 0 扣入金(1700可用) 異動入金" at bounding box center [847, 435] width 1223 height 129
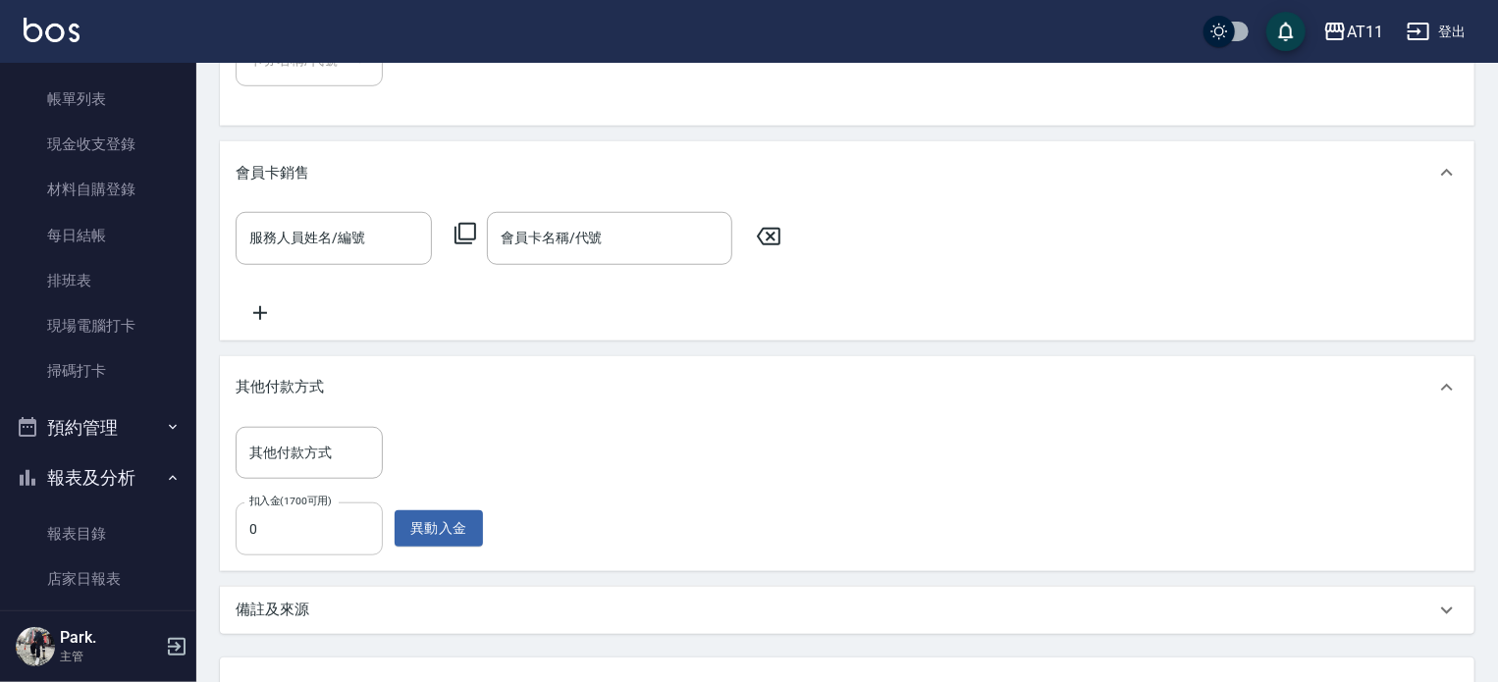
scroll to position [786, 0]
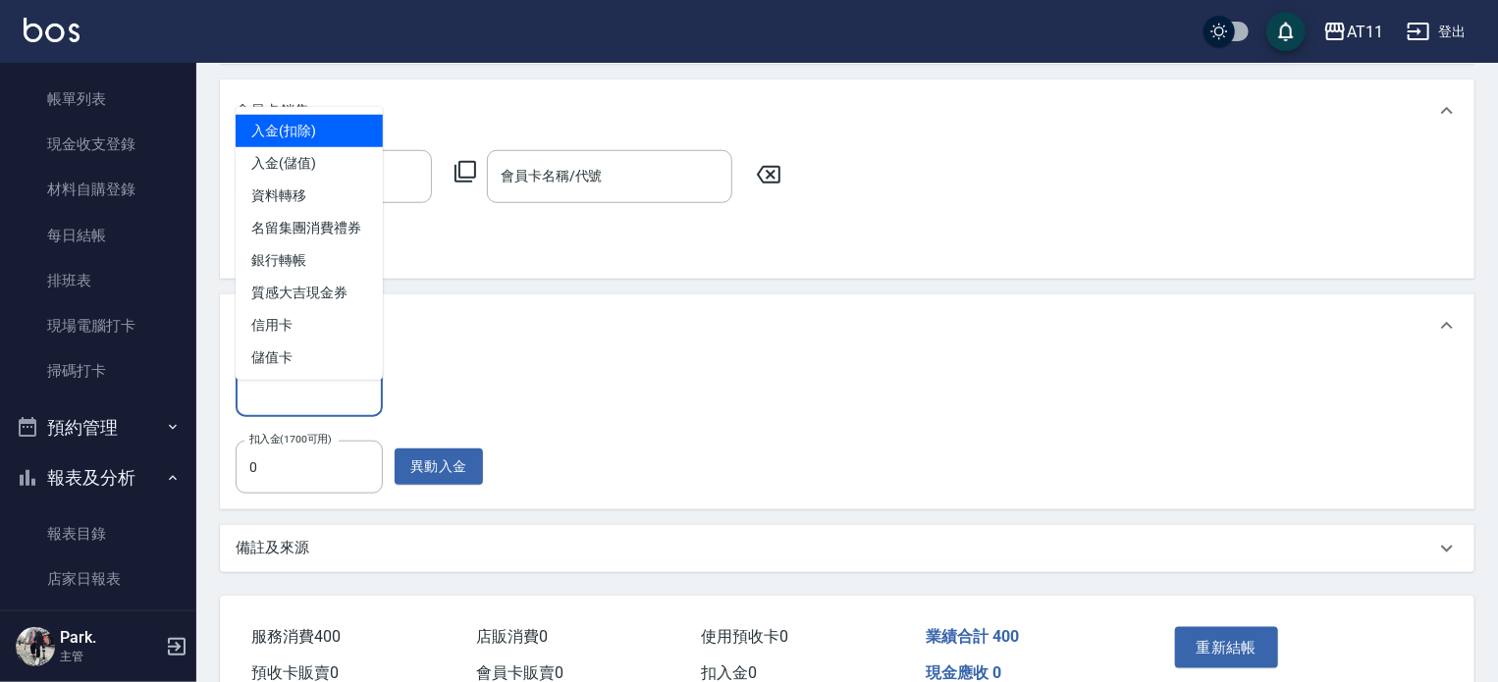
click at [340, 407] on input "其他付款方式" at bounding box center [309, 391] width 130 height 34
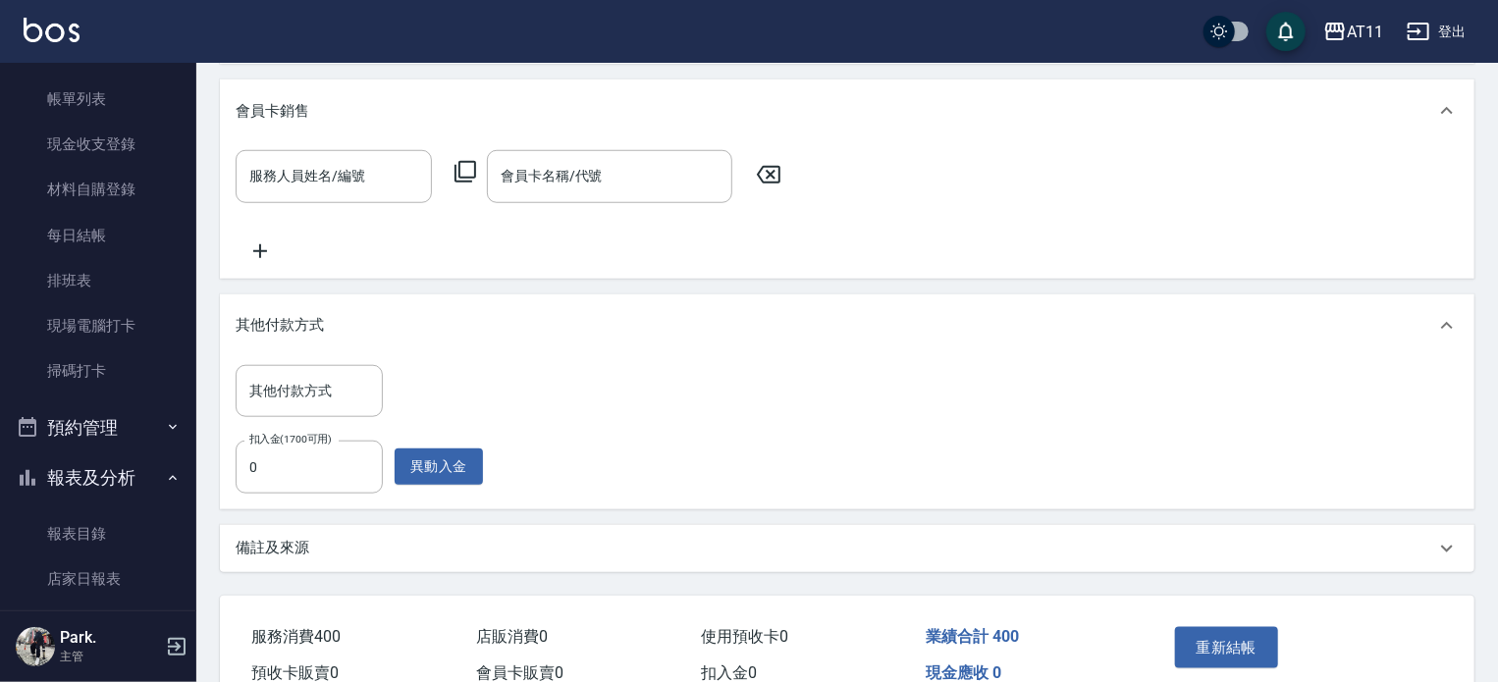
click at [493, 385] on div "其他付款方式 其他付款方式 扣入金(1700可用) 0 扣入金(1700可用) 異動入金" at bounding box center [847, 429] width 1223 height 129
click at [551, 488] on div "其他付款方式 其他付款方式 扣入金(1700可用) 0 扣入金(1700可用) 異動入金" at bounding box center [847, 429] width 1223 height 129
click at [1447, 561] on icon at bounding box center [1448, 549] width 24 height 24
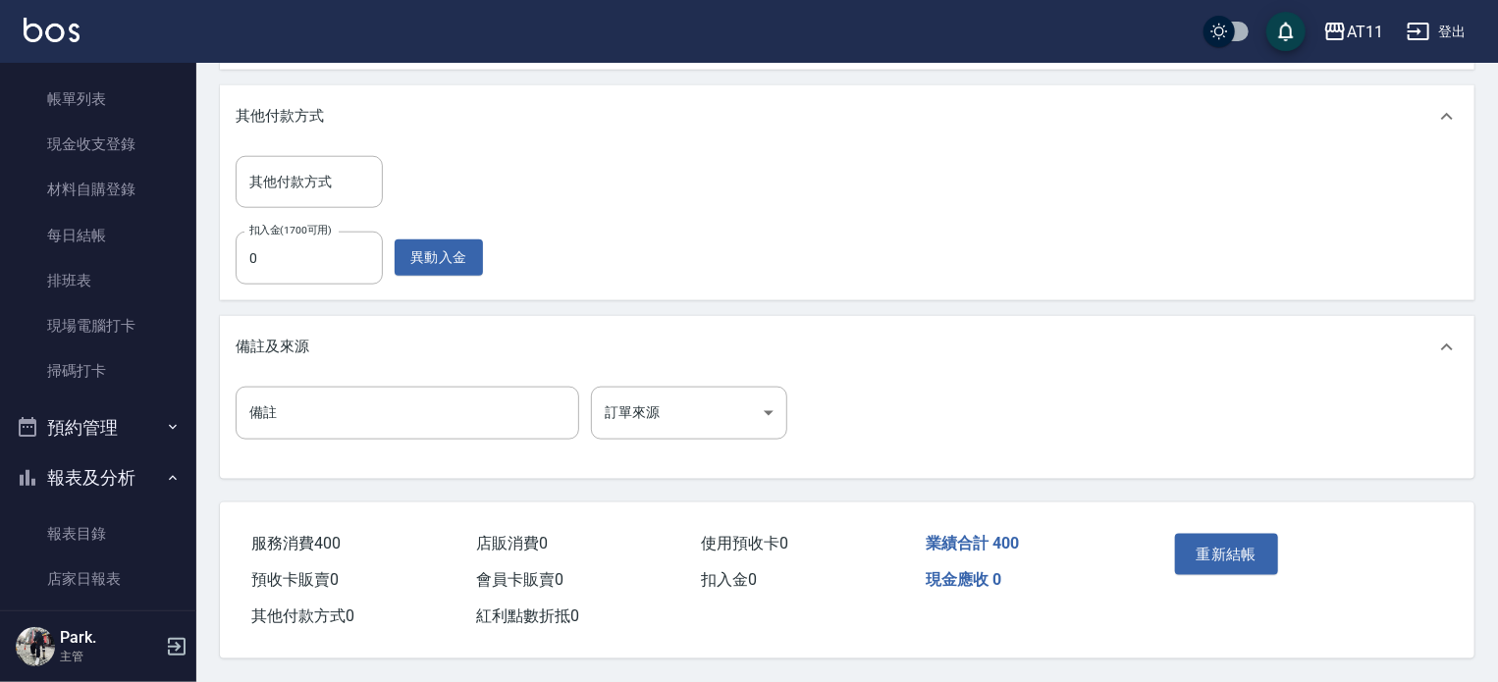
scroll to position [1015, 0]
click at [649, 204] on div "其他付款方式 其他付款方式 扣入金(1700可用) 0 扣入金(1700可用) 異動入金" at bounding box center [847, 220] width 1223 height 129
click at [879, 113] on div "其他付款方式" at bounding box center [836, 116] width 1200 height 21
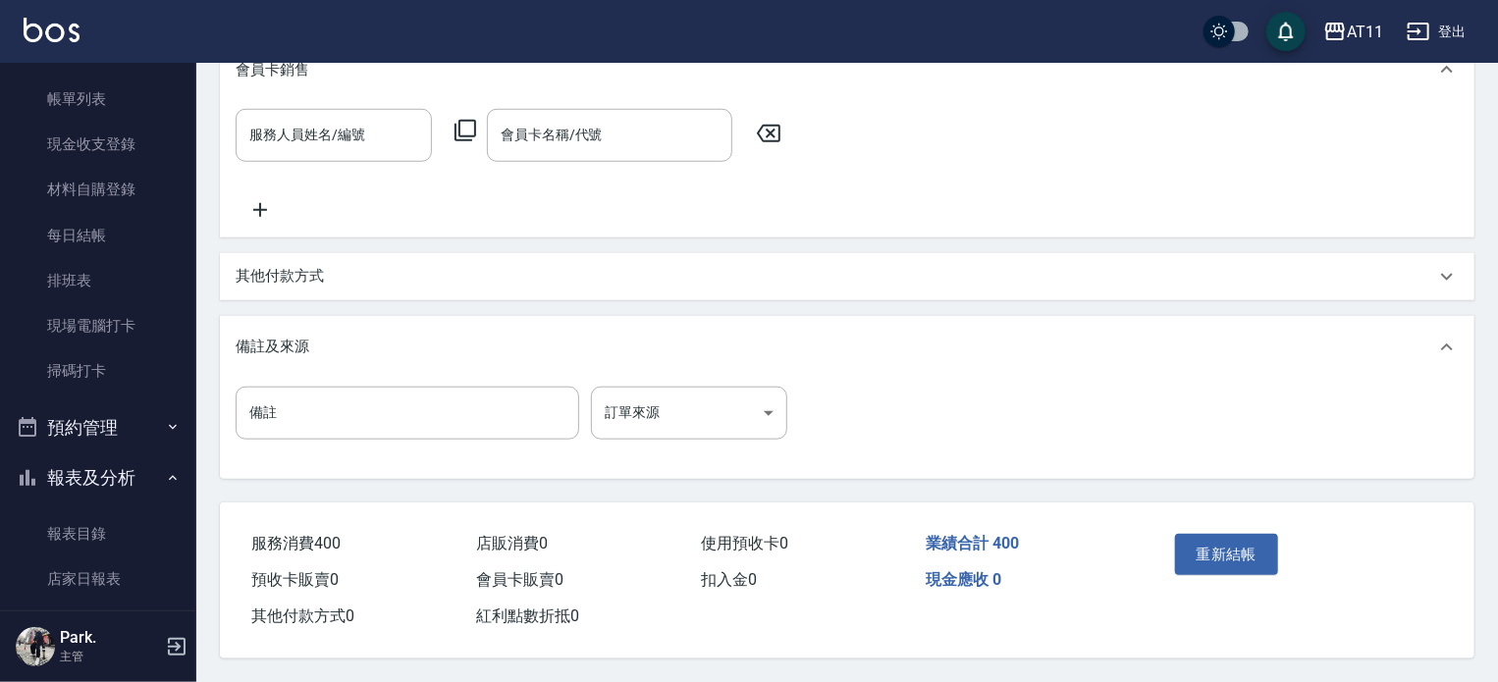
scroll to position [847, 0]
click at [1249, 541] on button "重新結帳" at bounding box center [1227, 554] width 104 height 41
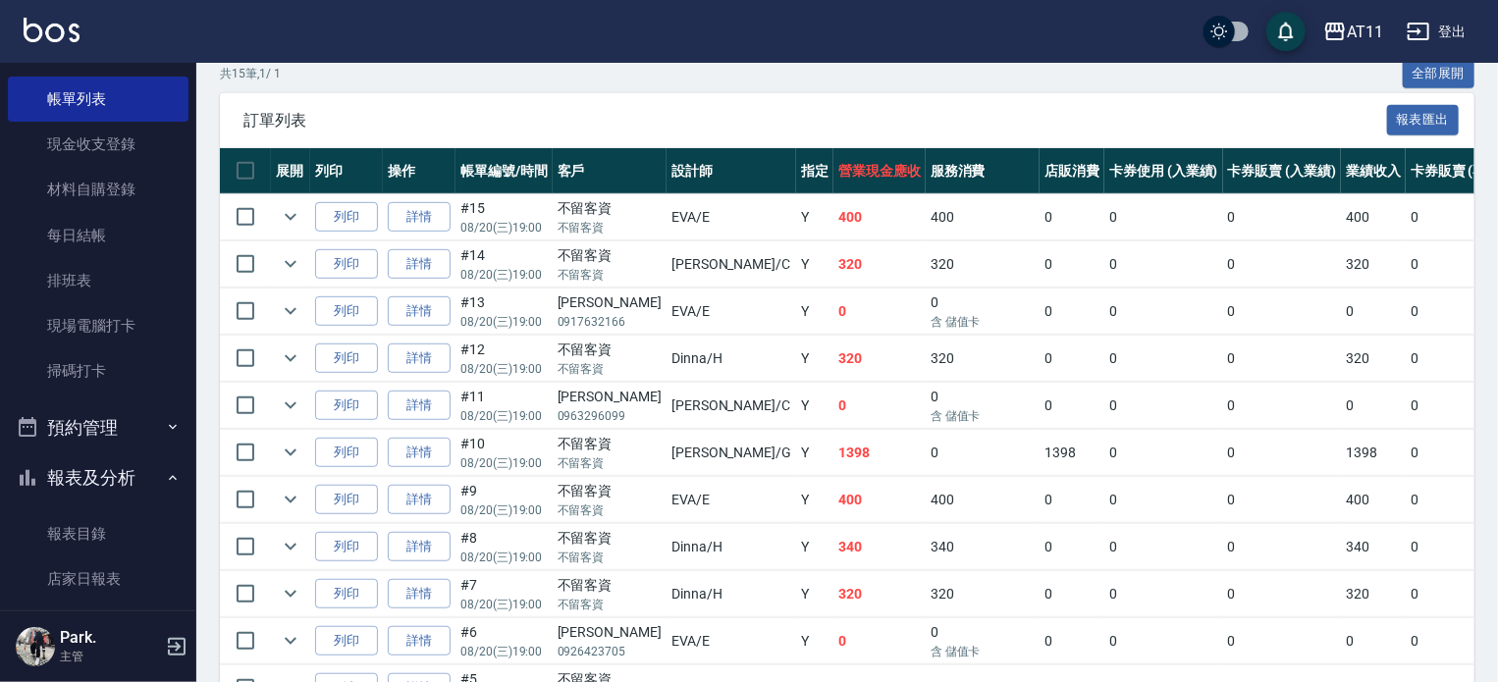
scroll to position [295, 0]
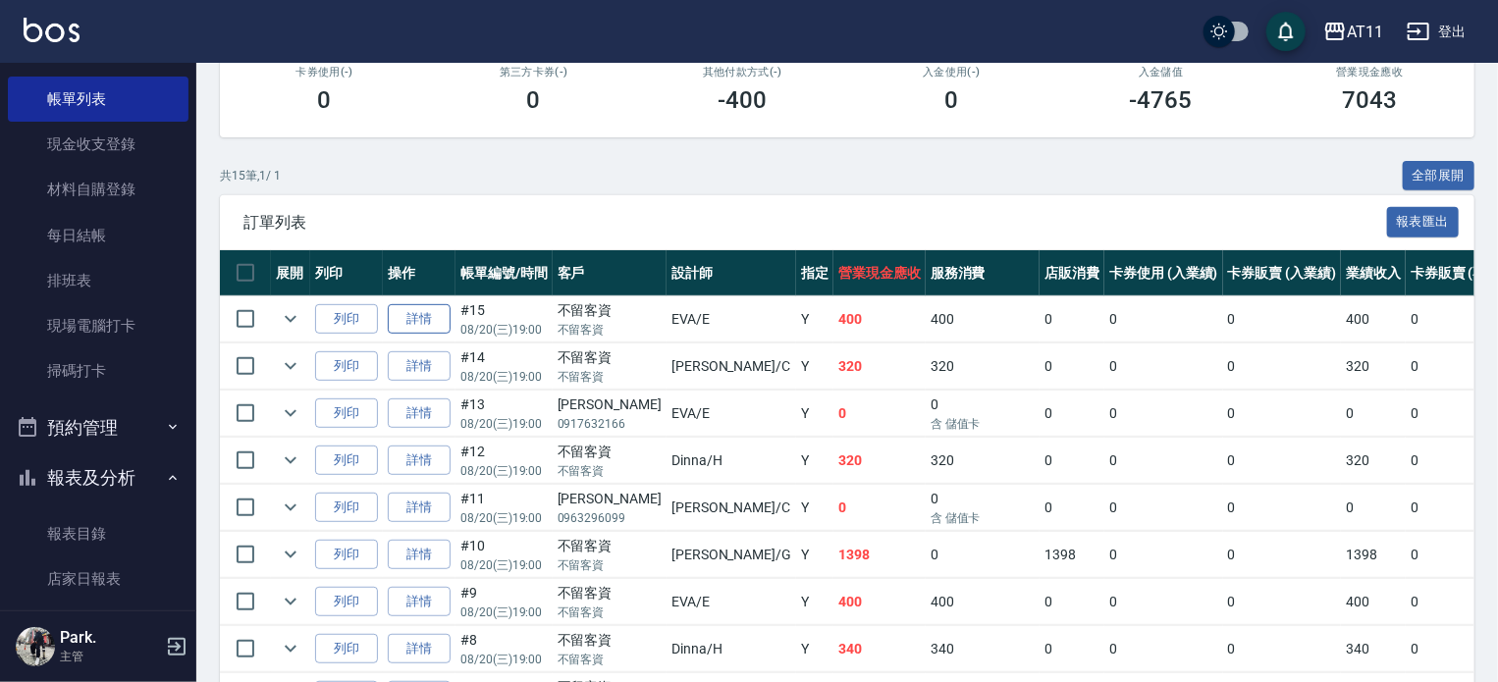
click at [420, 335] on link "詳情" at bounding box center [419, 319] width 63 height 30
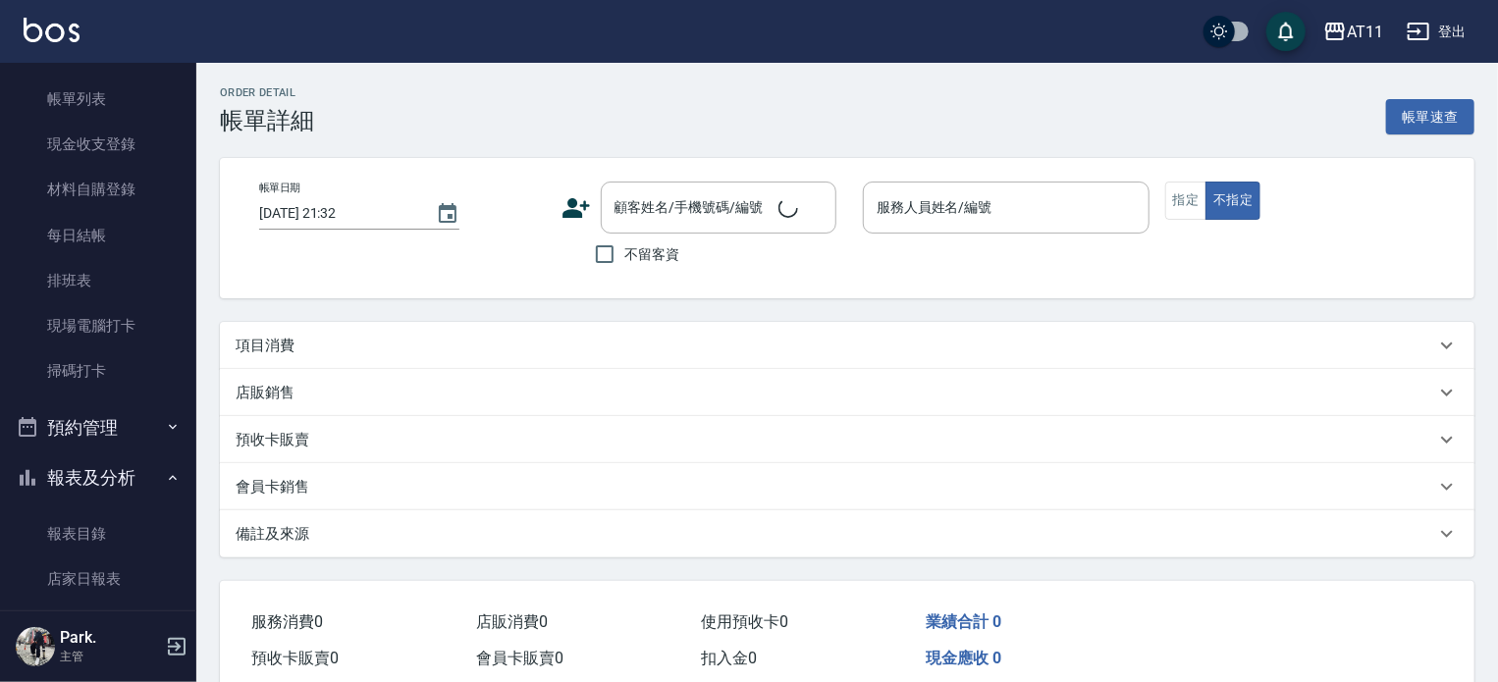
type input "2025/08/20 19:00"
checkbox input "true"
type input "EVA-E"
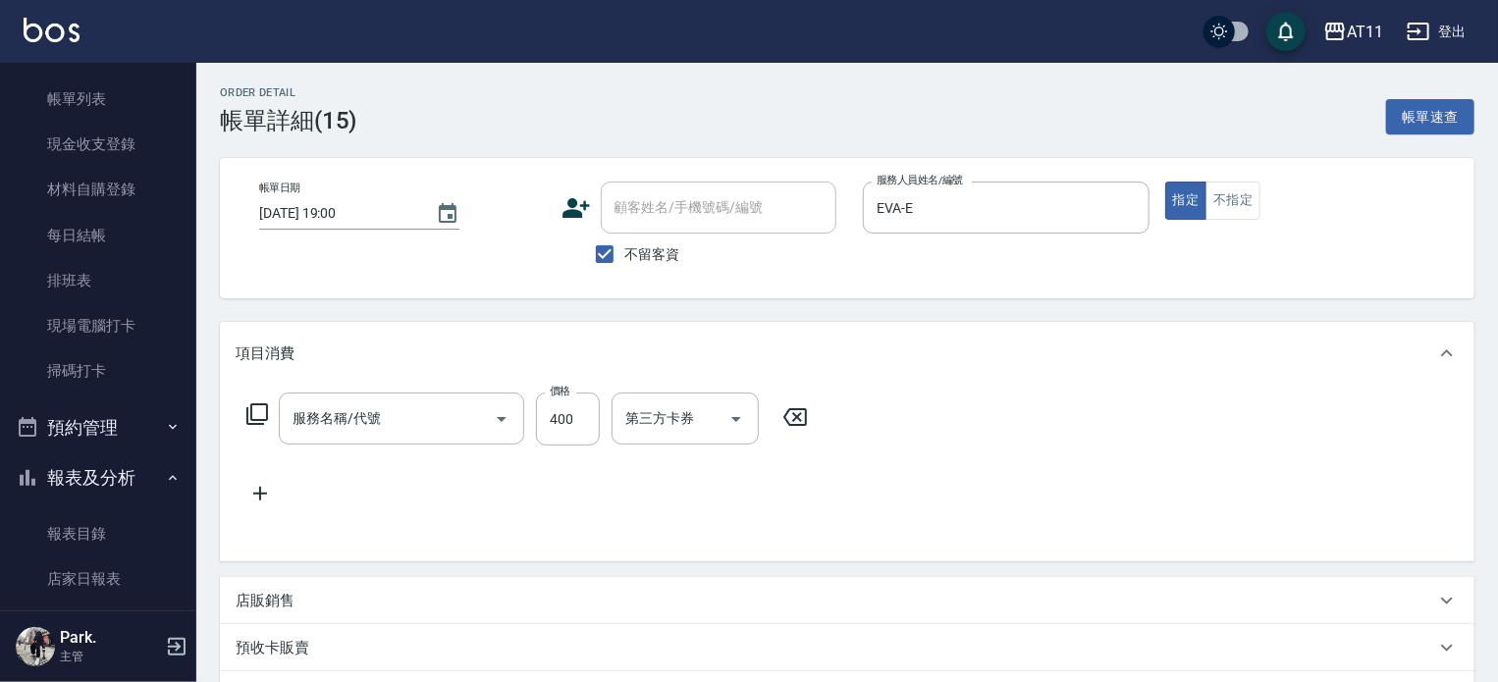
type input "洗剪(400)"
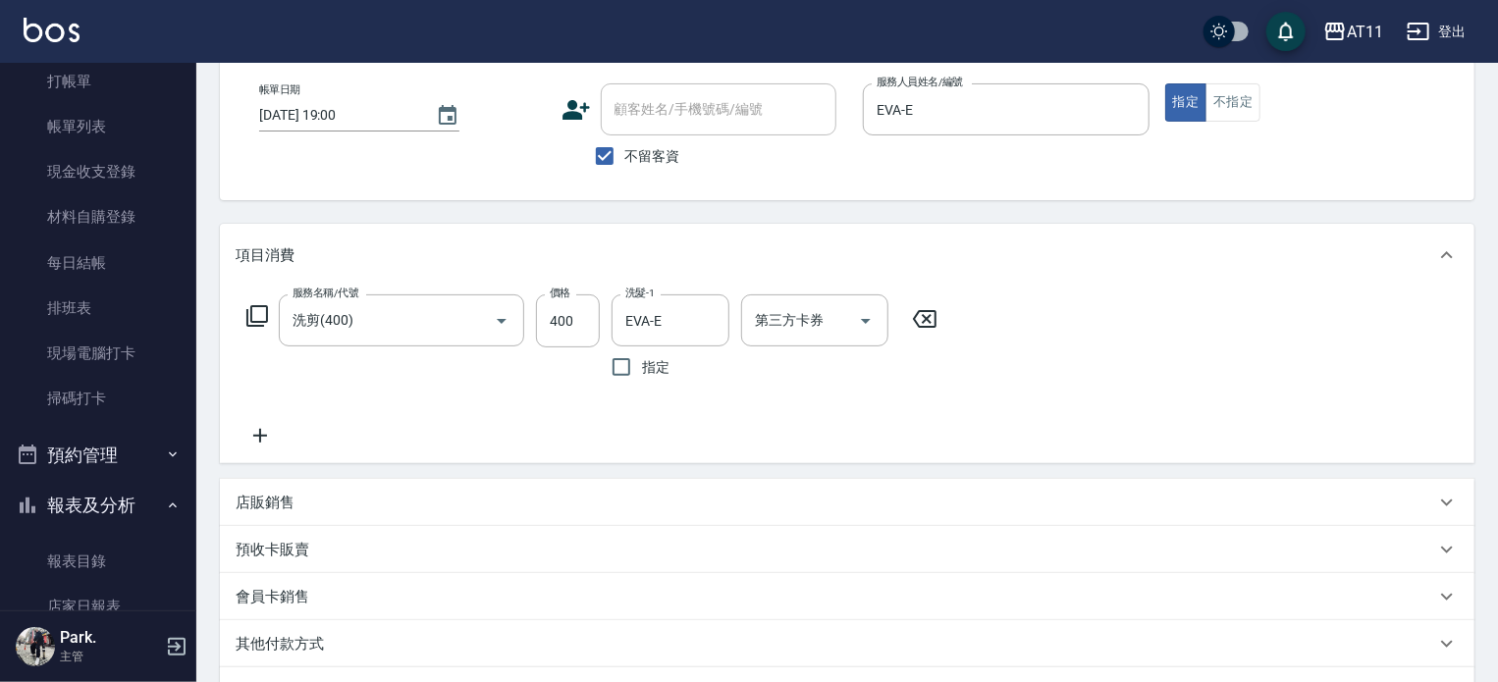
scroll to position [196, 0]
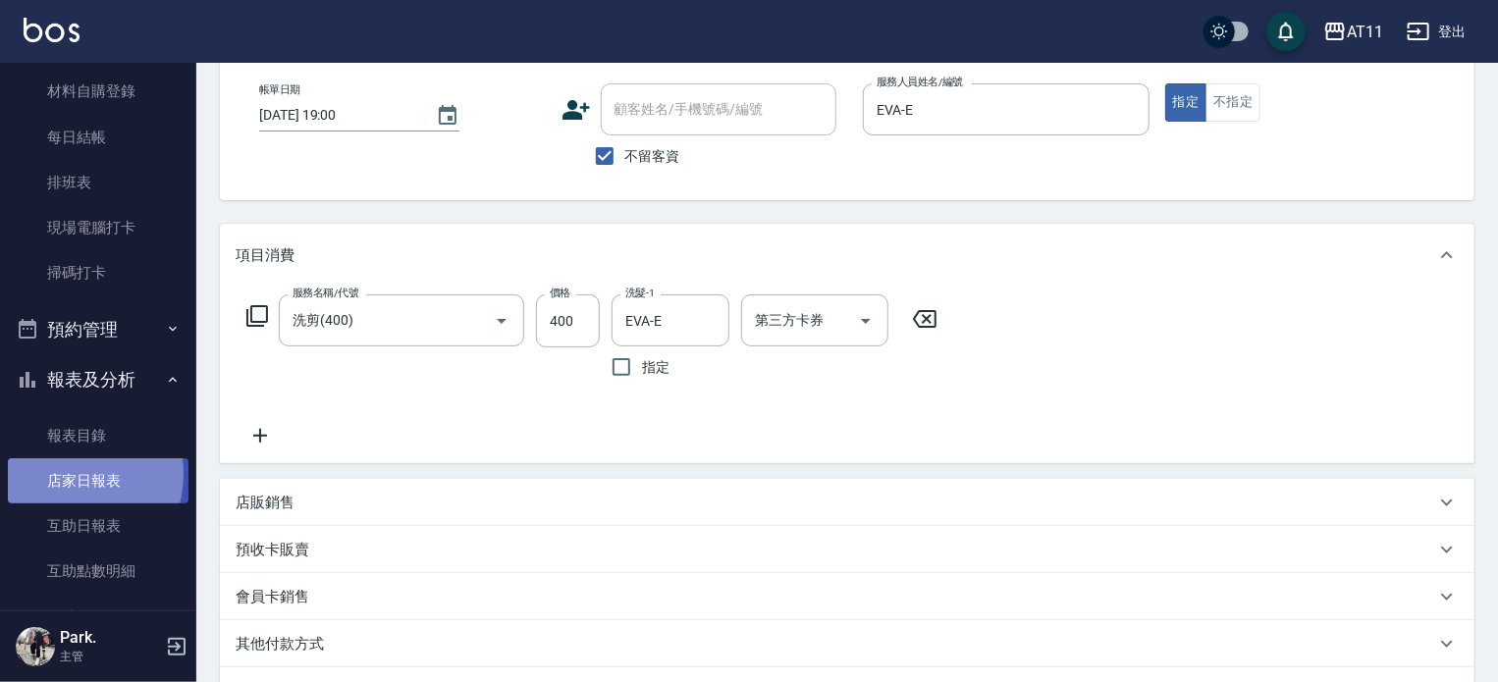
click at [65, 474] on link "店家日報表" at bounding box center [98, 481] width 181 height 45
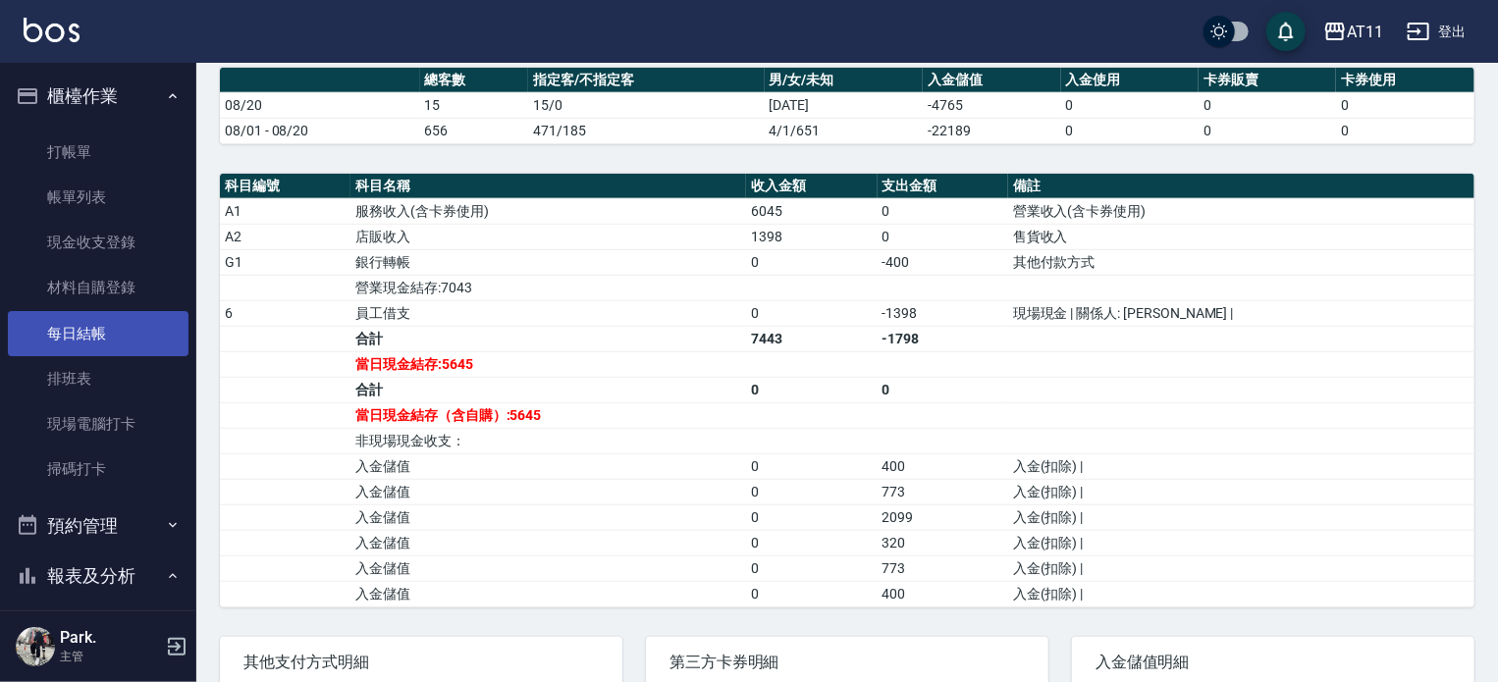
scroll to position [515, 0]
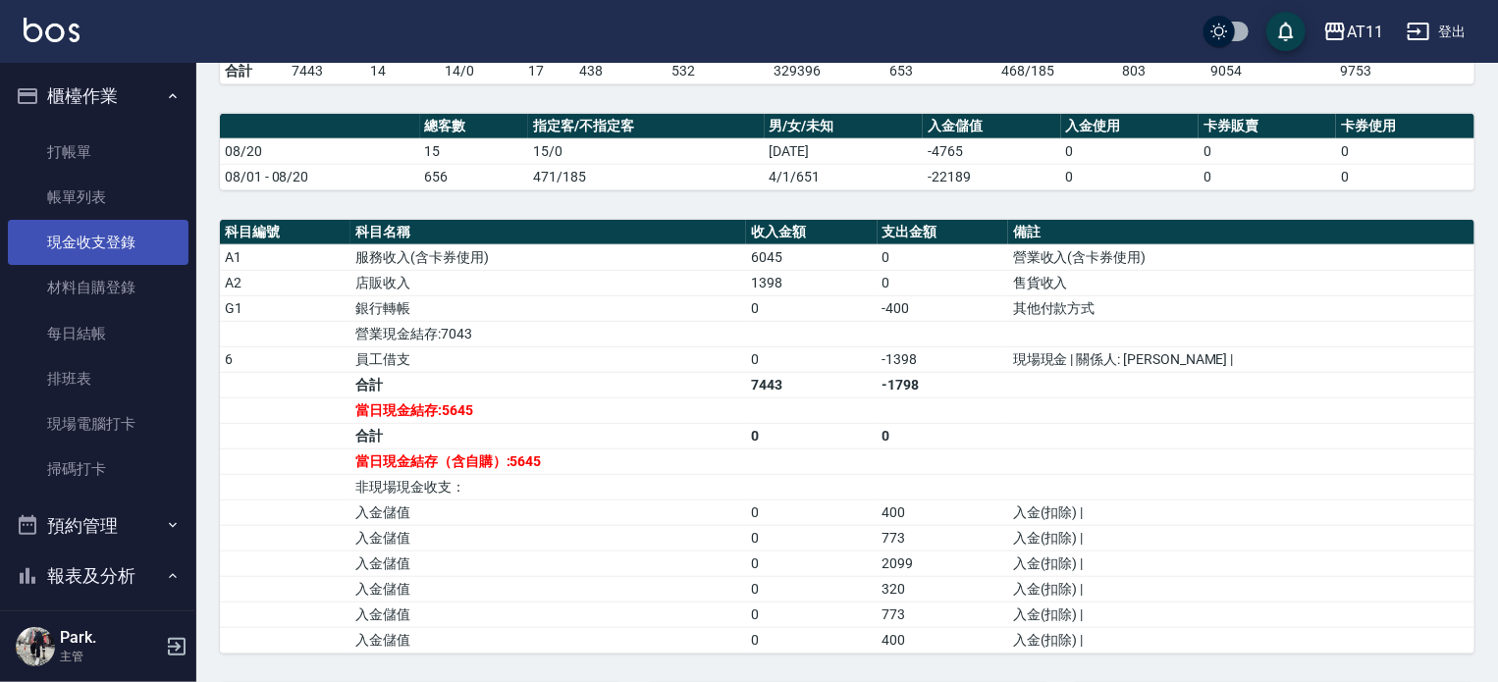
drag, startPoint x: 75, startPoint y: 199, endPoint x: 81, endPoint y: 262, distance: 63.1
click at [75, 199] on link "帳單列表" at bounding box center [98, 197] width 181 height 45
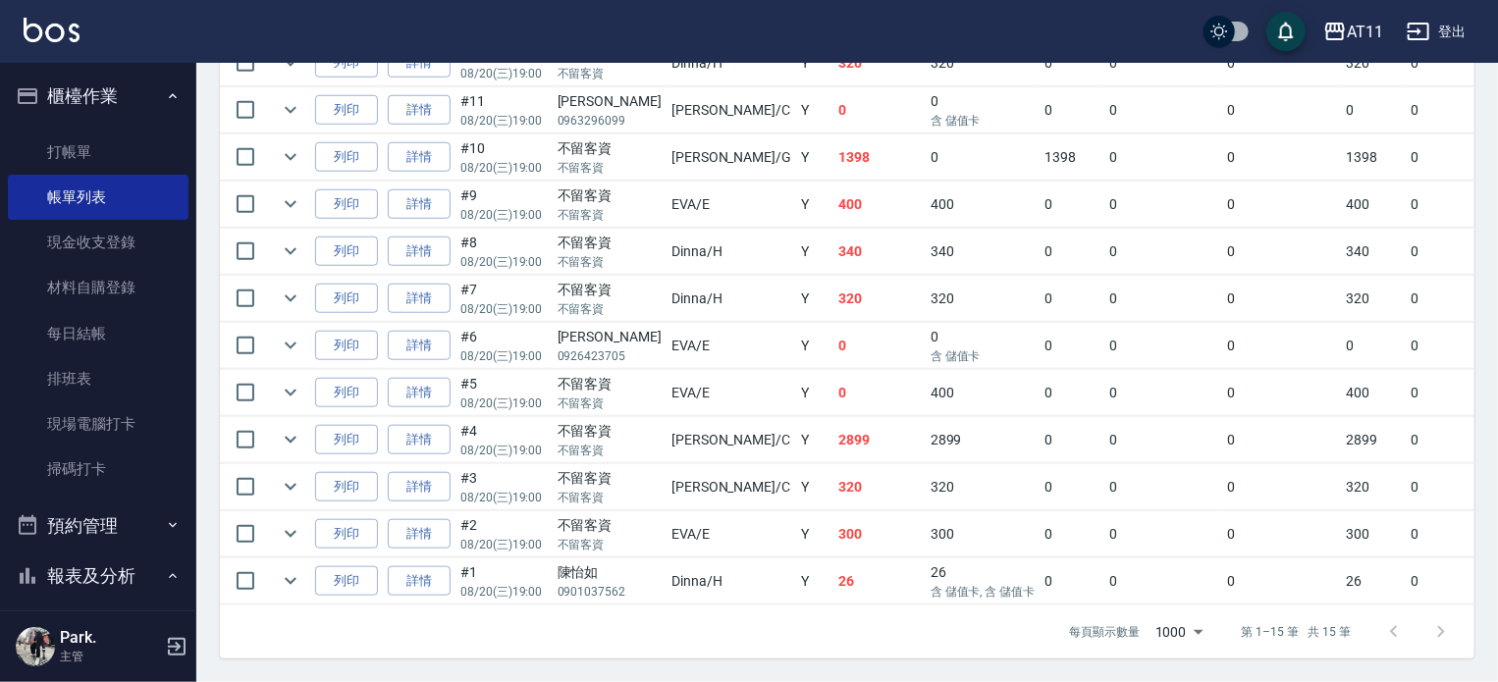
scroll to position [762, 0]
click at [414, 425] on link "詳情" at bounding box center [419, 440] width 63 height 30
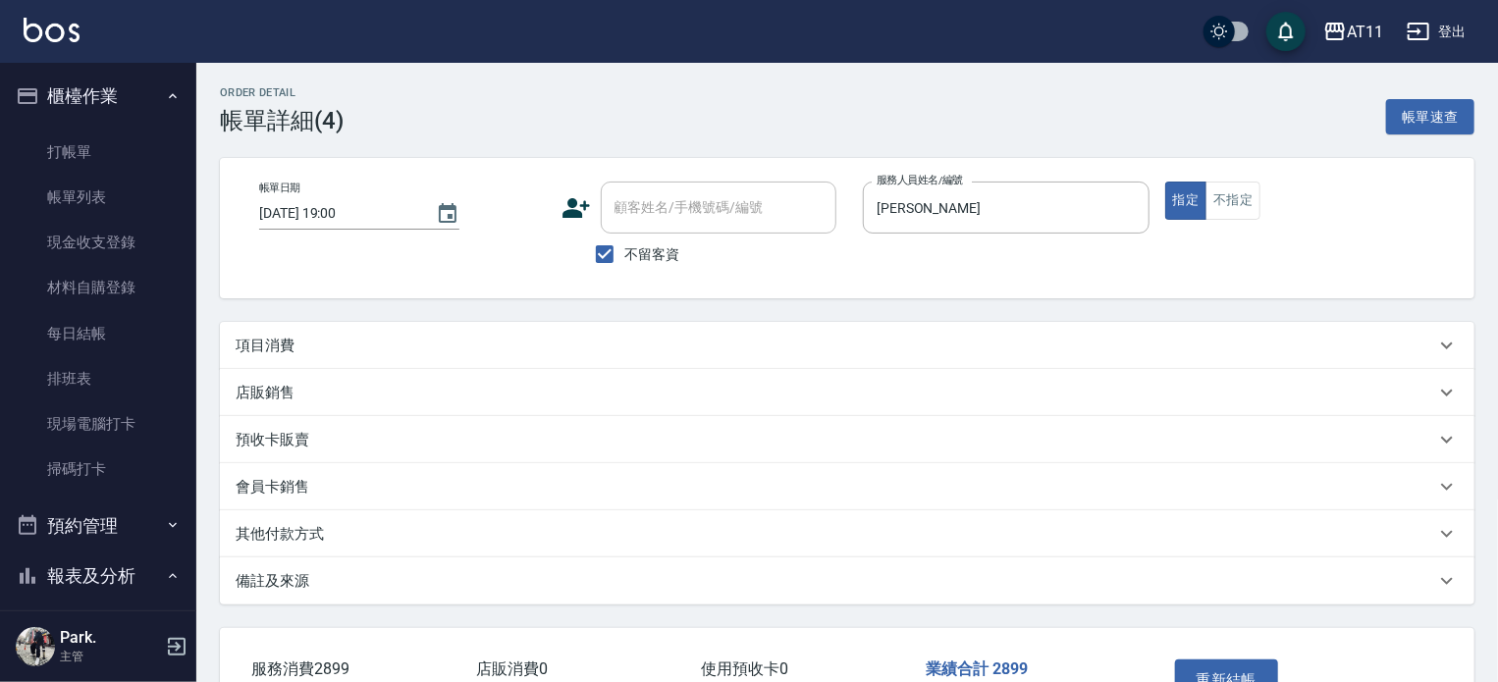
type input "2025/08/20 19:00"
checkbox input "true"
type input "Connie-C"
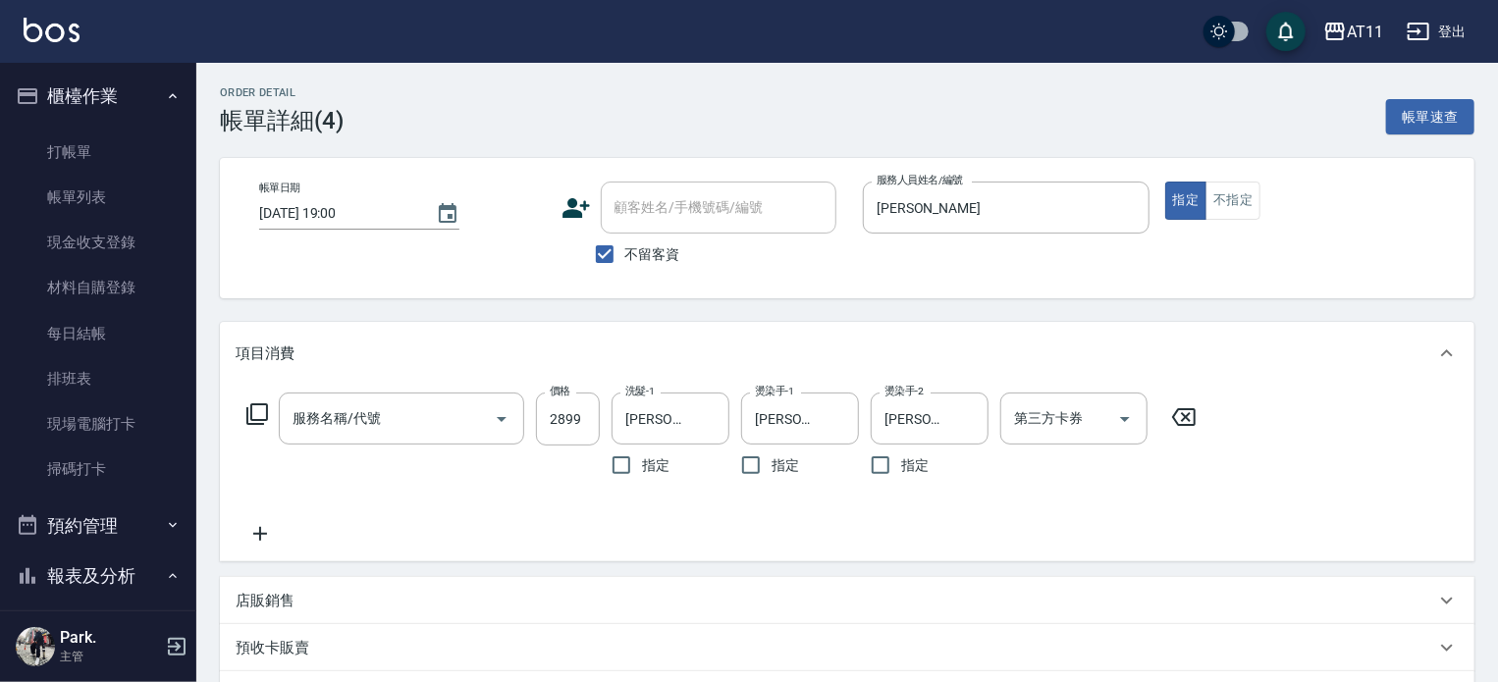
type input "過年燙髮C(2799)"
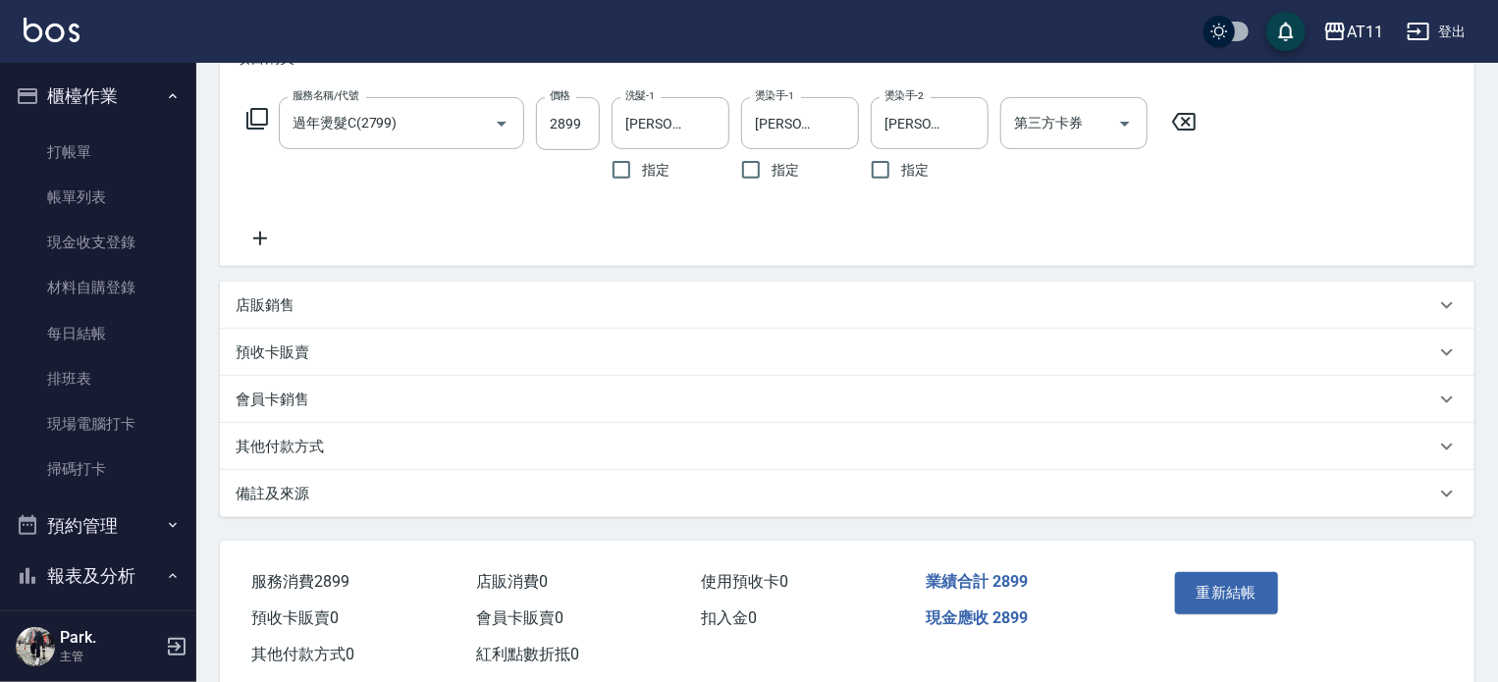
scroll to position [340, 0]
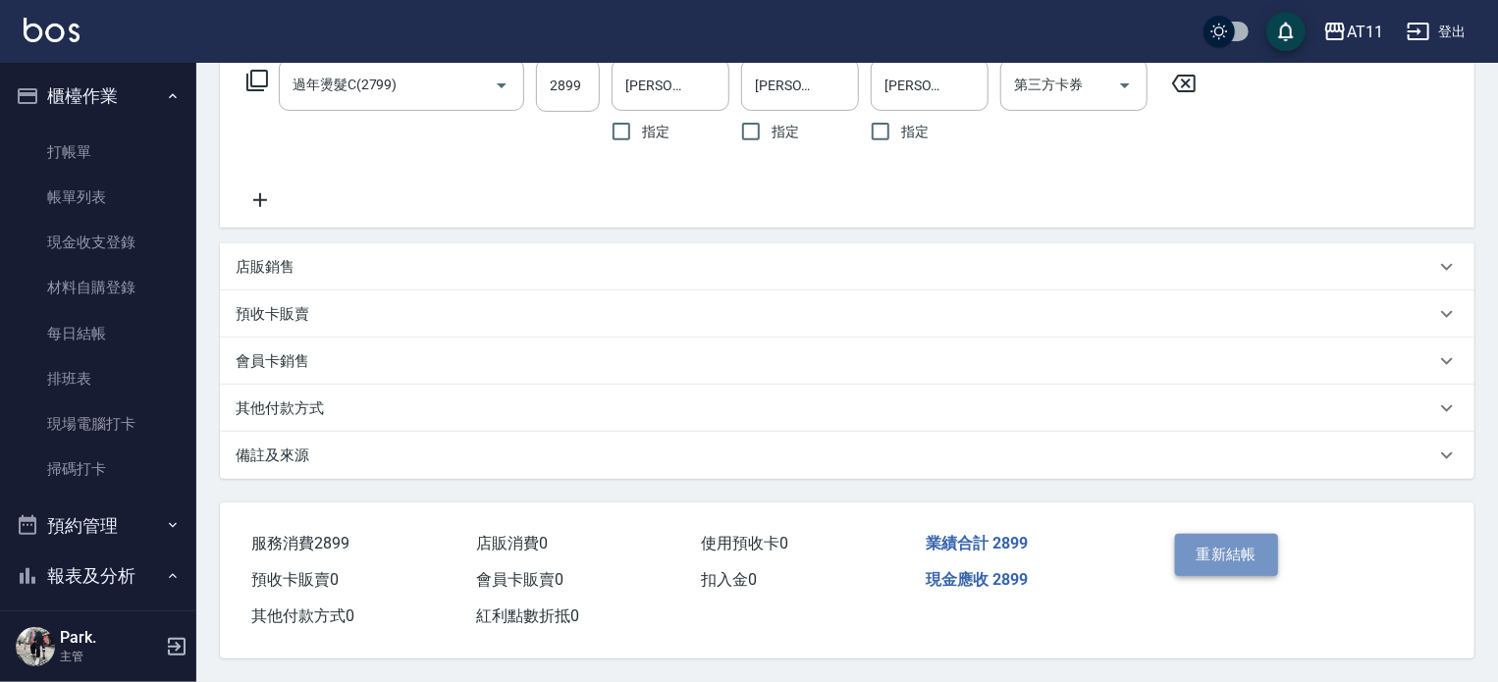
click at [1207, 550] on button "重新結帳" at bounding box center [1227, 554] width 104 height 41
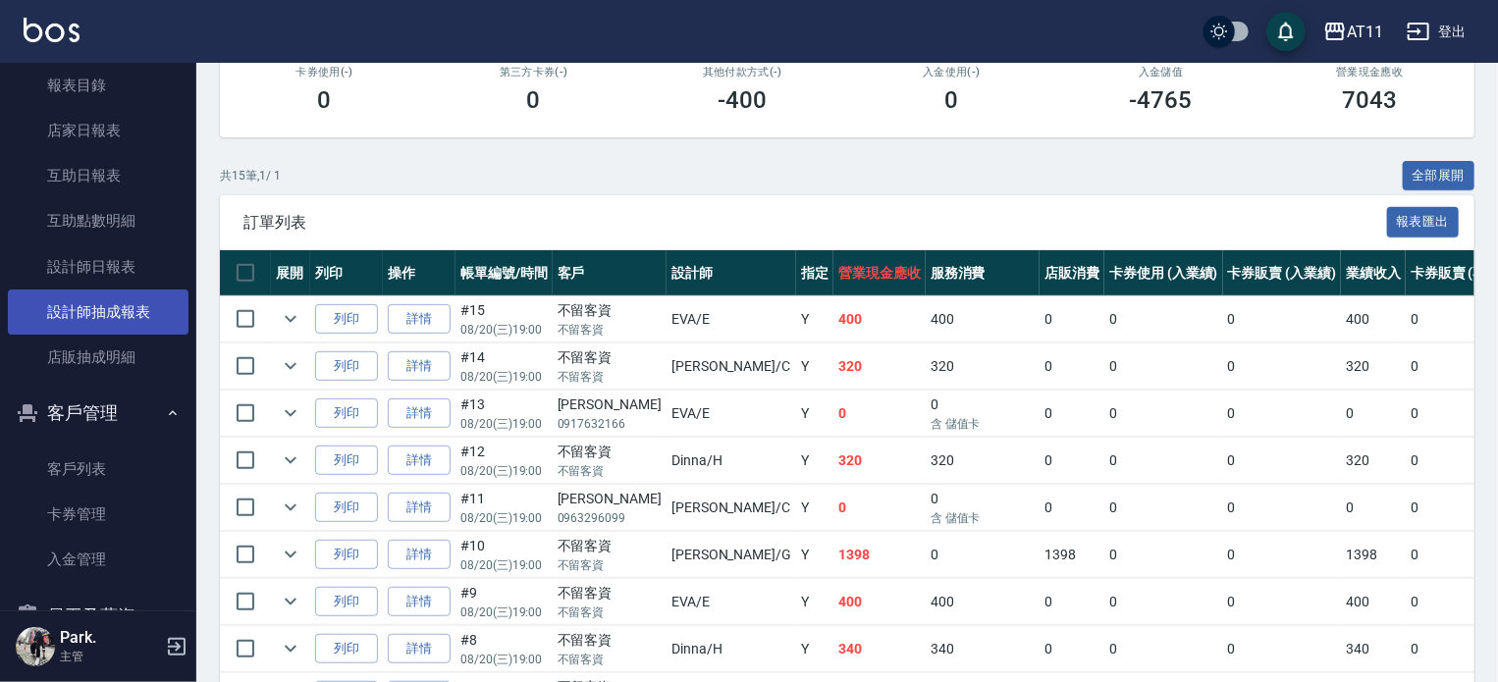
scroll to position [589, 0]
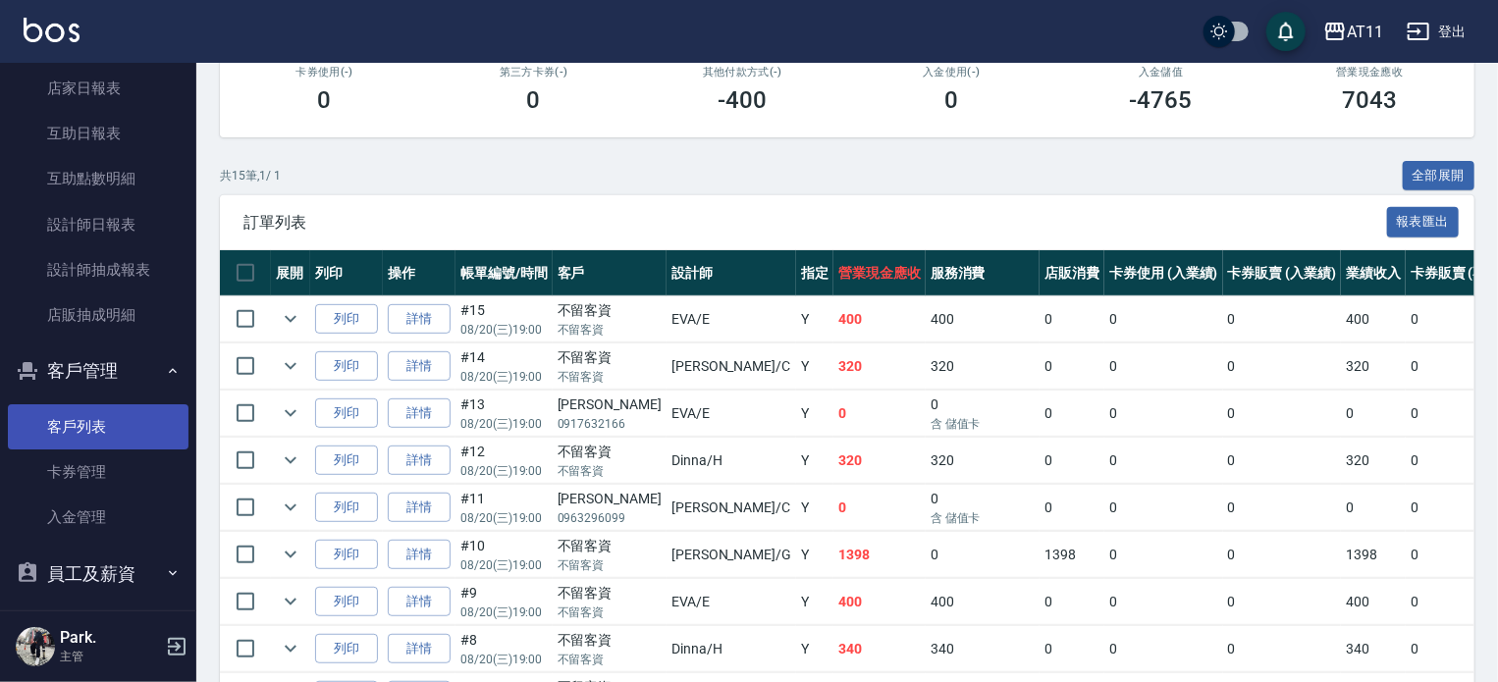
click at [77, 431] on link "客戶列表" at bounding box center [98, 427] width 181 height 45
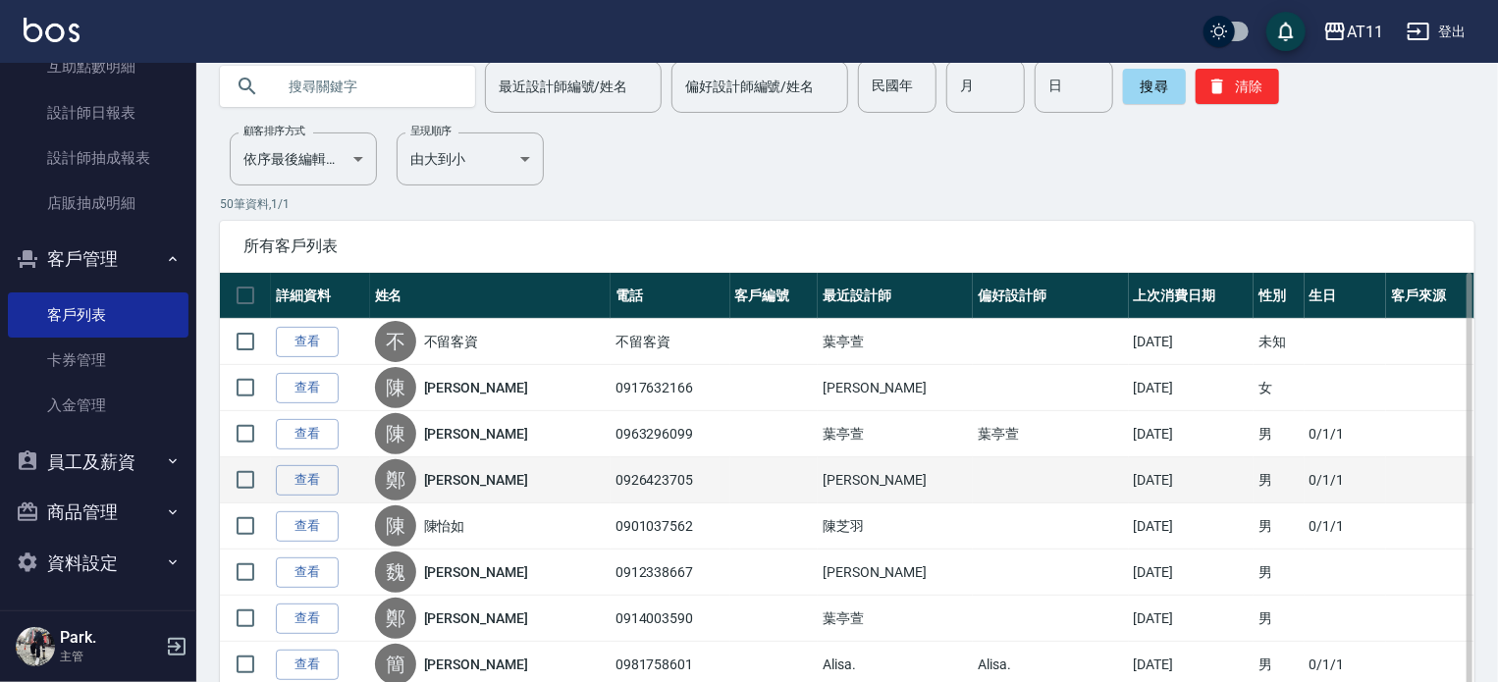
scroll to position [196, 0]
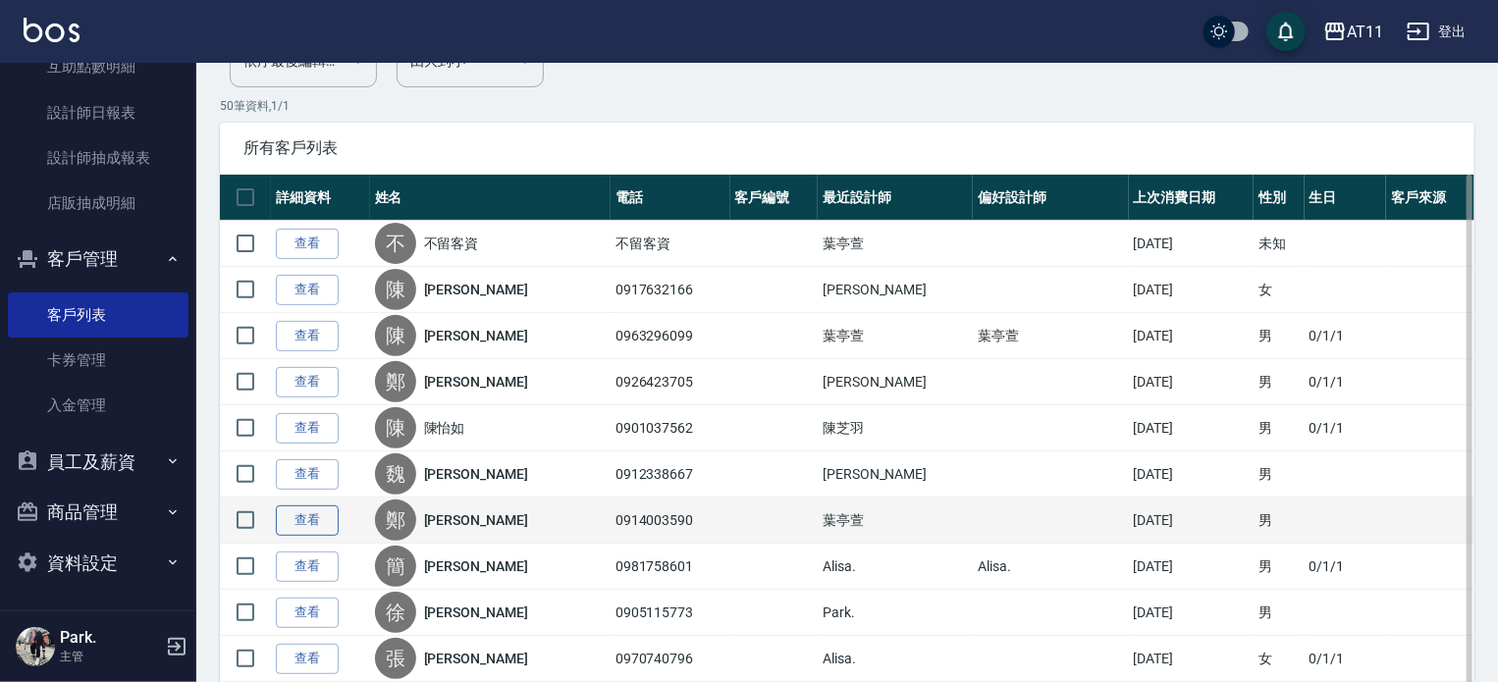
click at [320, 519] on link "查看" at bounding box center [307, 521] width 63 height 30
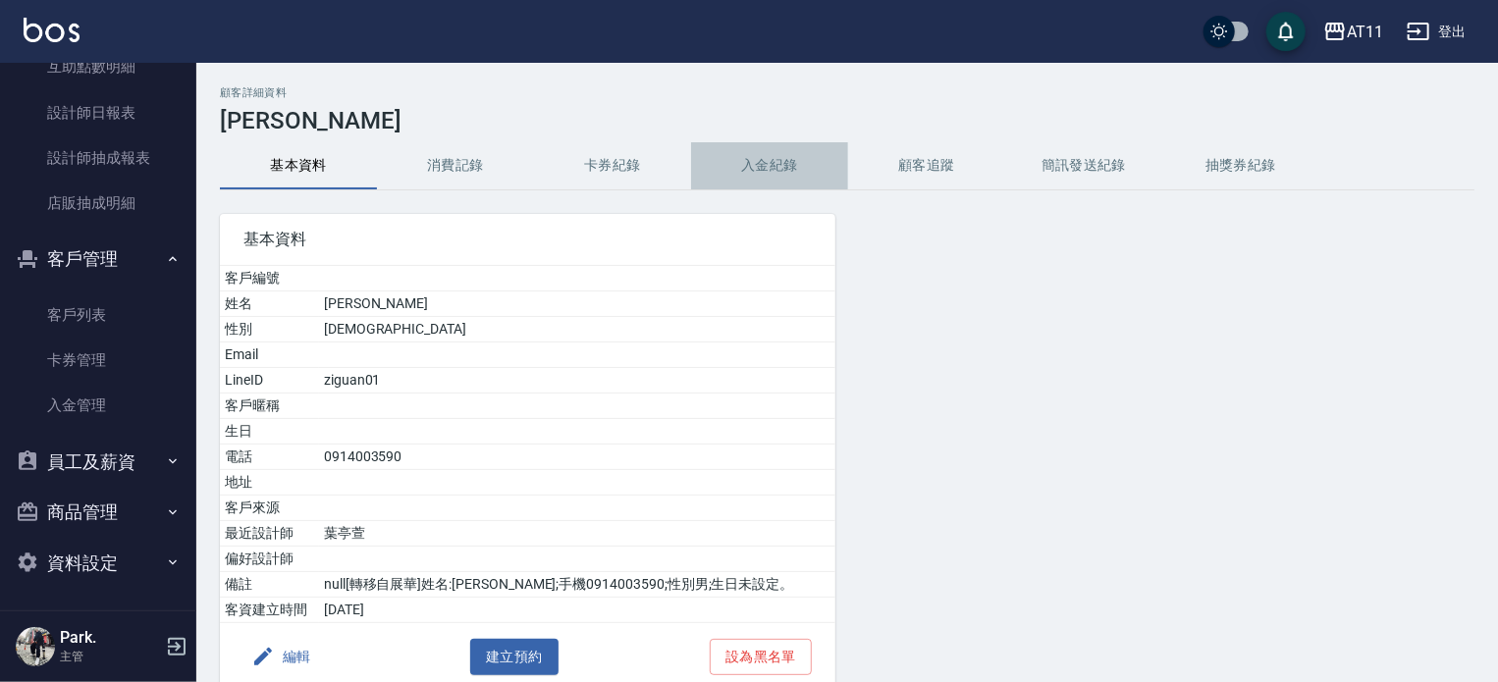
click at [776, 170] on button "入金紀錄" at bounding box center [769, 165] width 157 height 47
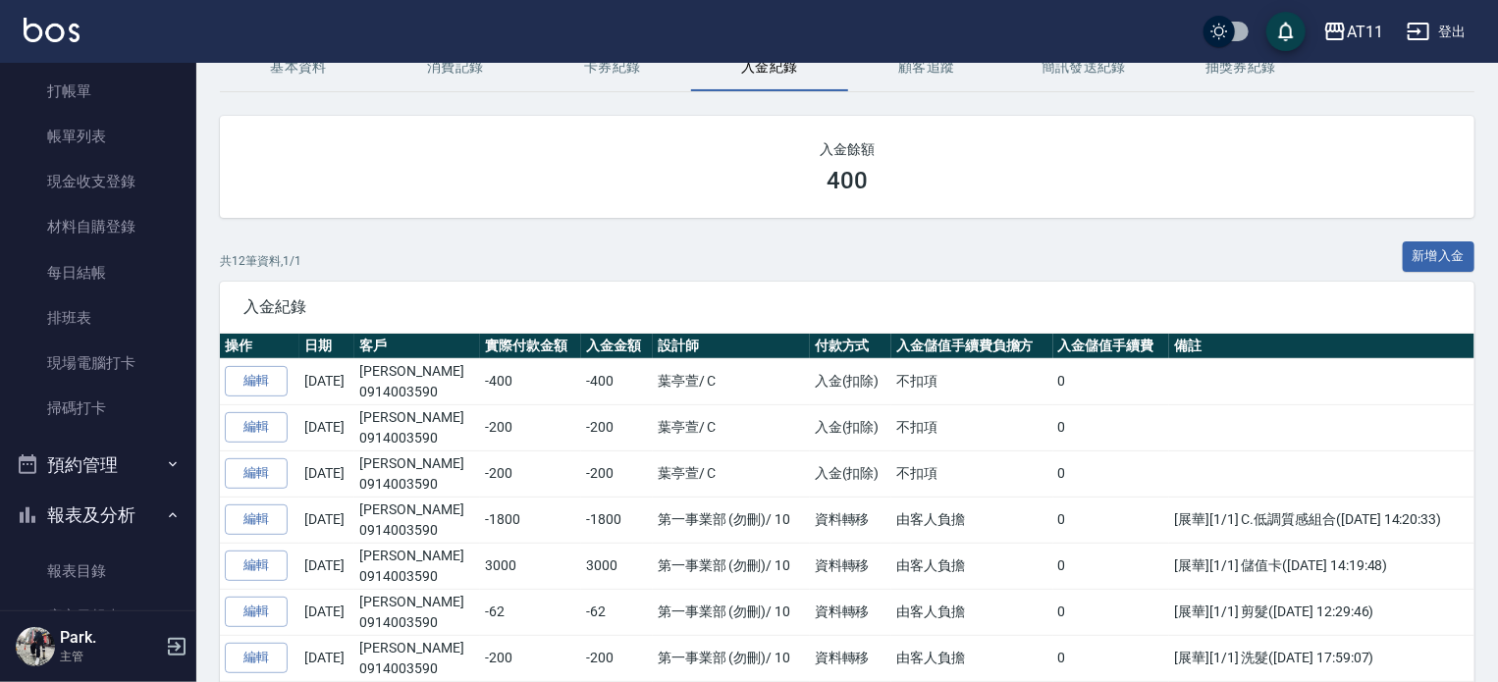
scroll to position [51, 0]
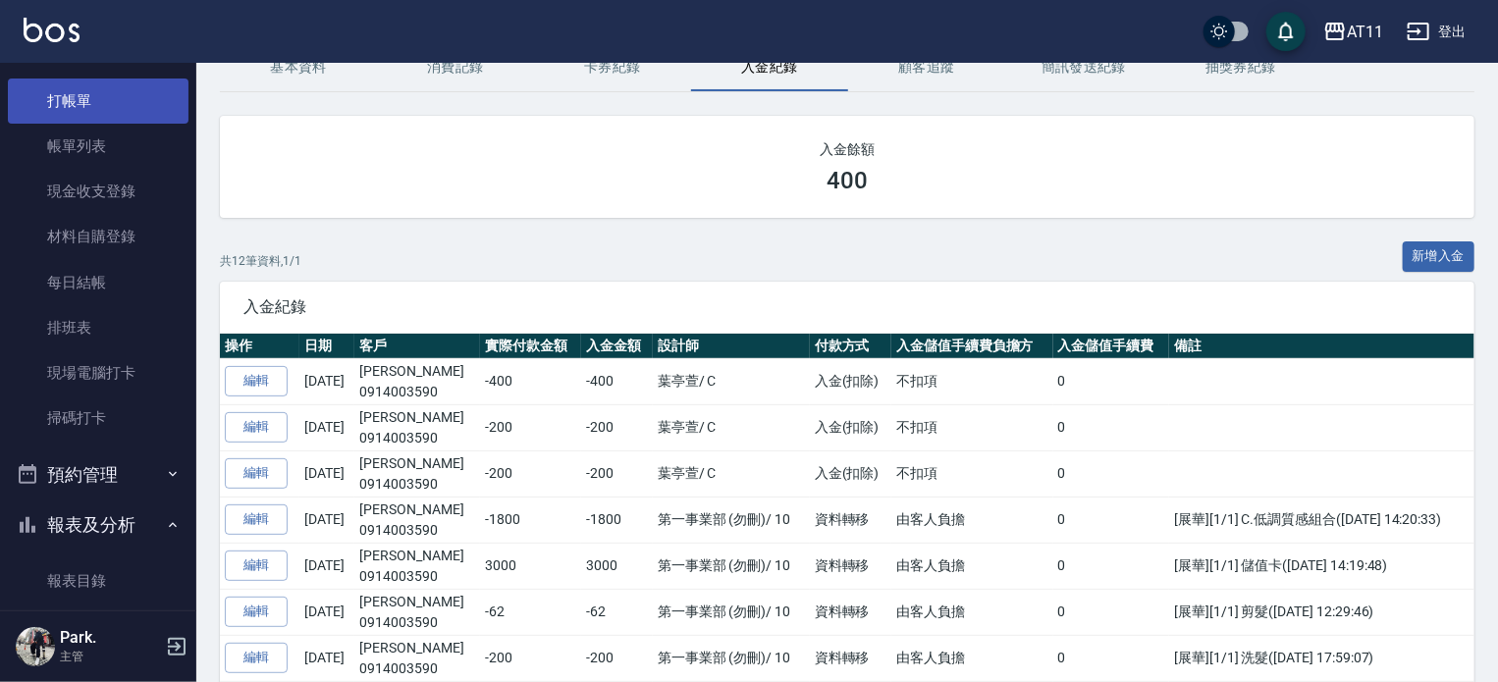
click at [72, 105] on link "打帳單" at bounding box center [98, 101] width 181 height 45
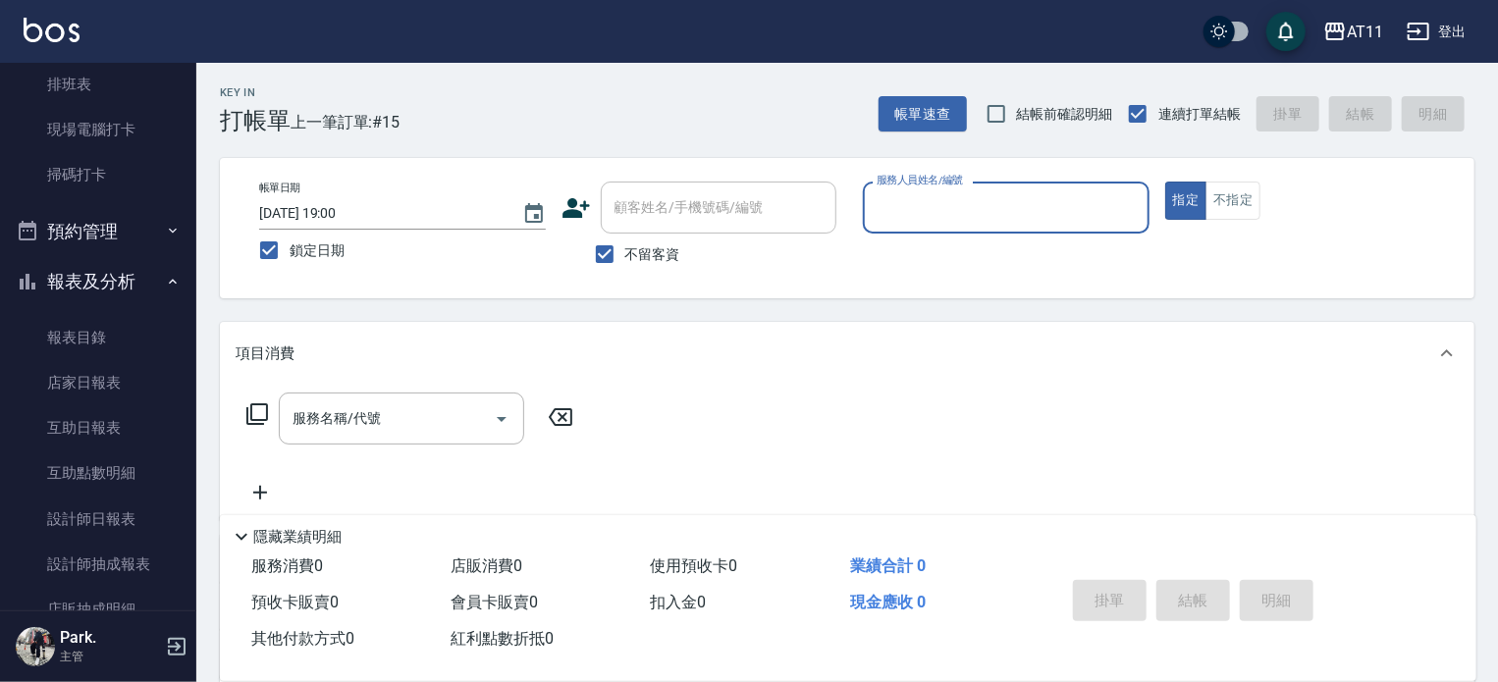
click at [603, 121] on div "Key In 打帳單 上一筆訂單:#15 帳單速查 結帳前確認明細 連續打單結帳 掛單 結帳 明細" at bounding box center [835, 99] width 1278 height 72
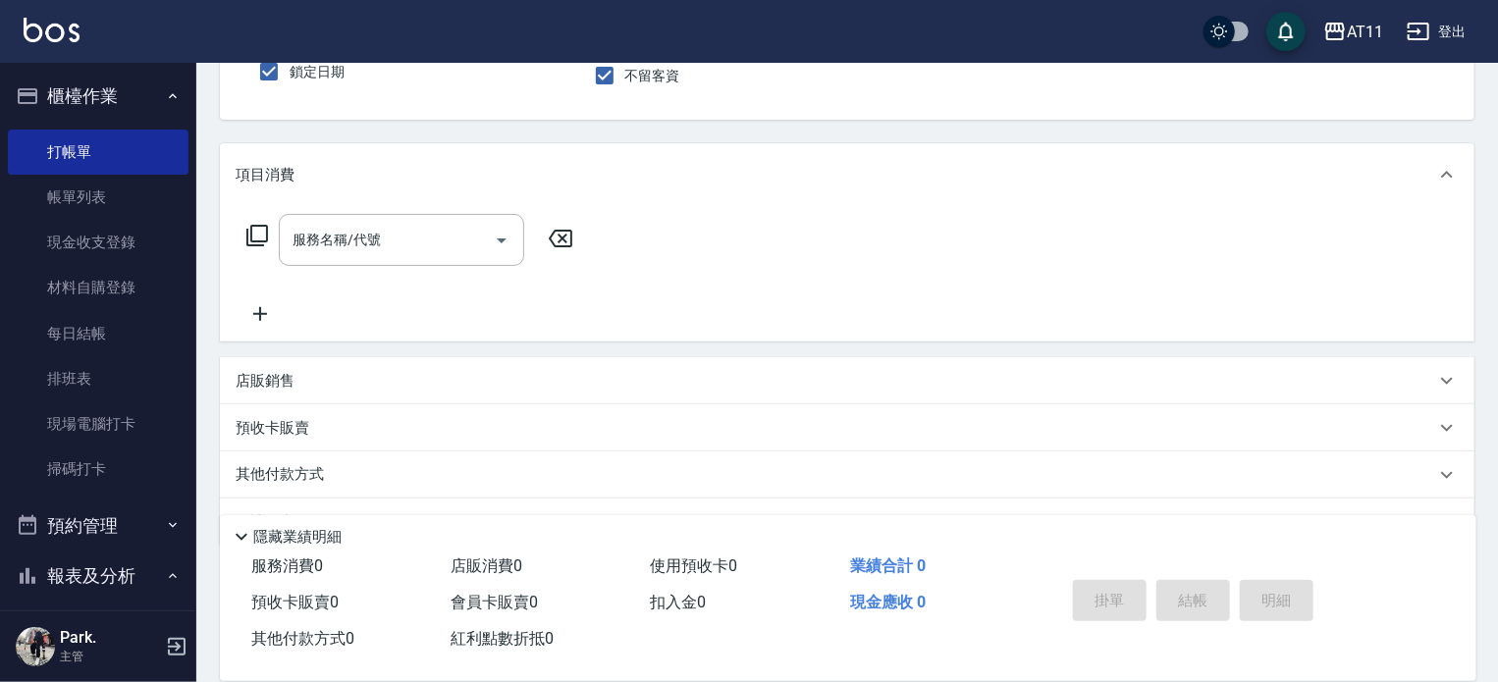
scroll to position [196, 0]
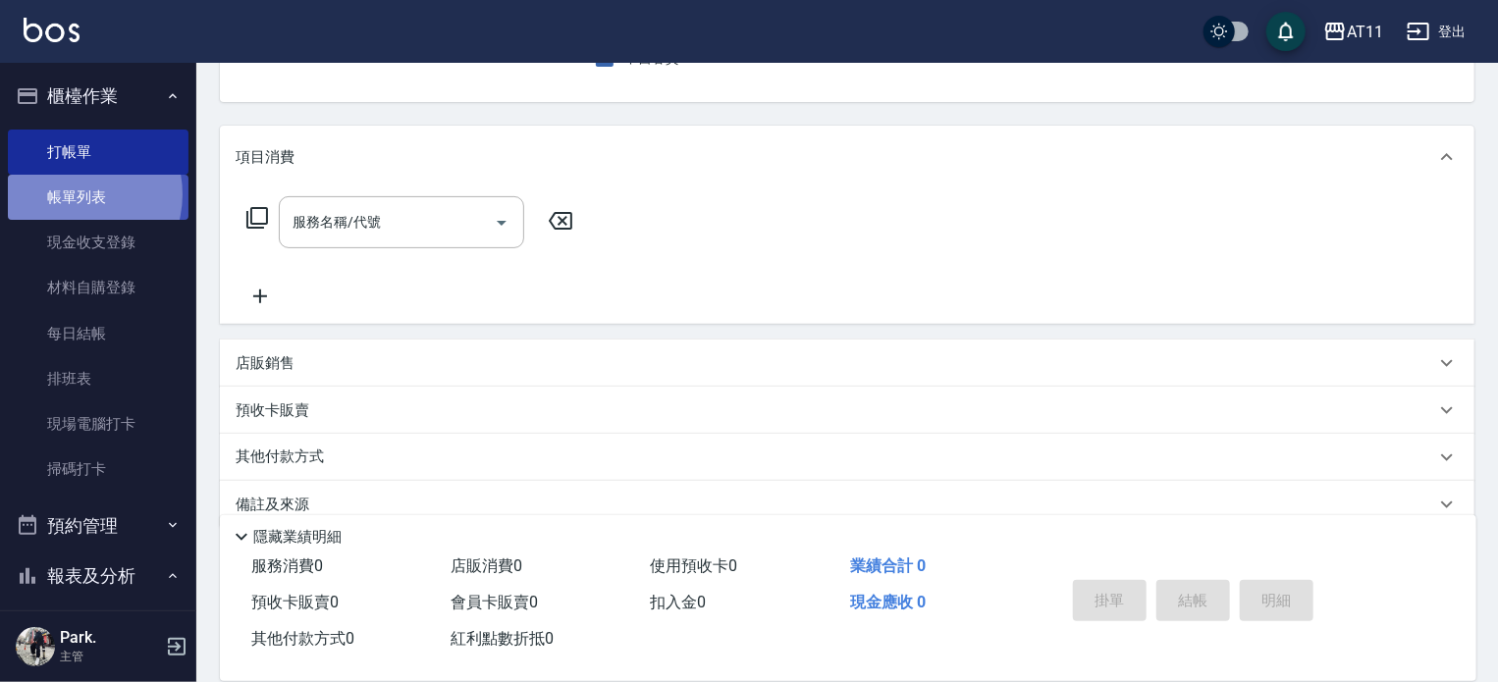
drag, startPoint x: 72, startPoint y: 194, endPoint x: 78, endPoint y: 218, distance: 24.3
click at [71, 193] on link "帳單列表" at bounding box center [98, 197] width 181 height 45
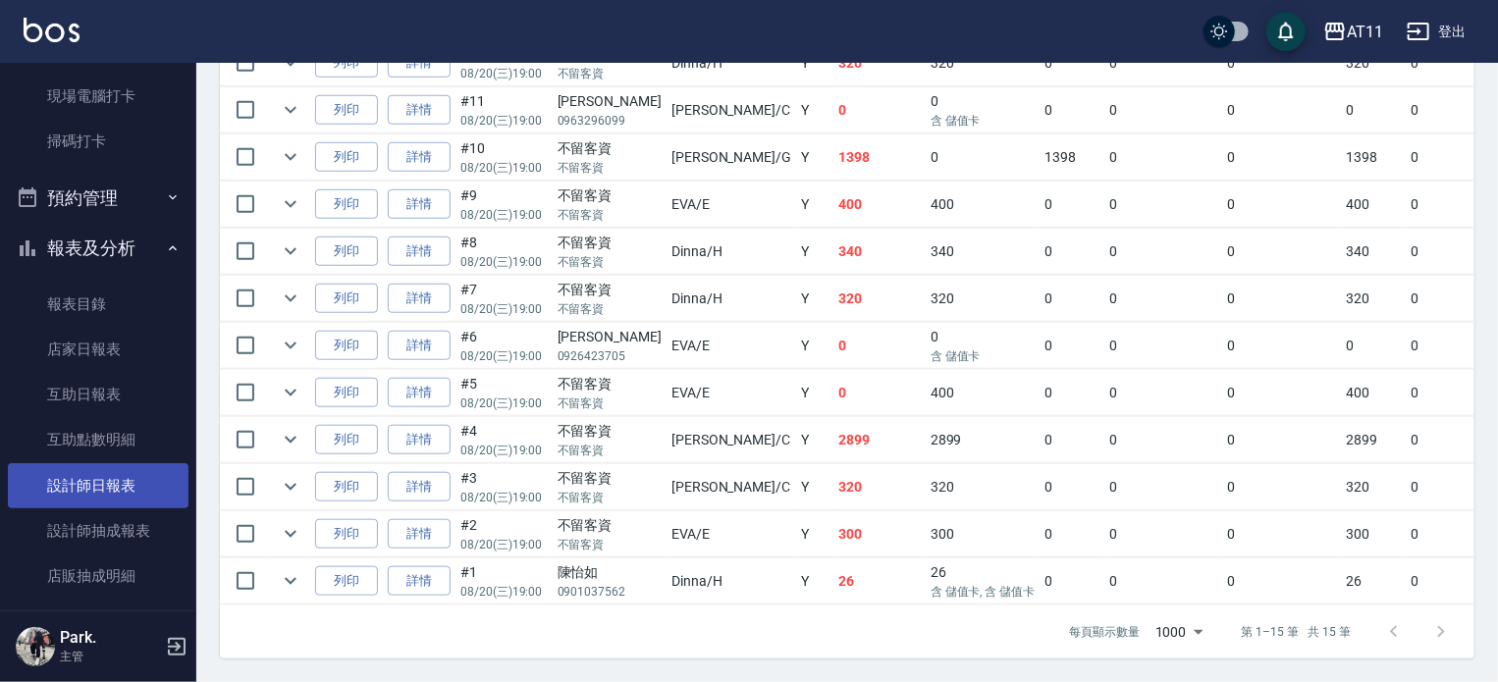
scroll to position [393, 0]
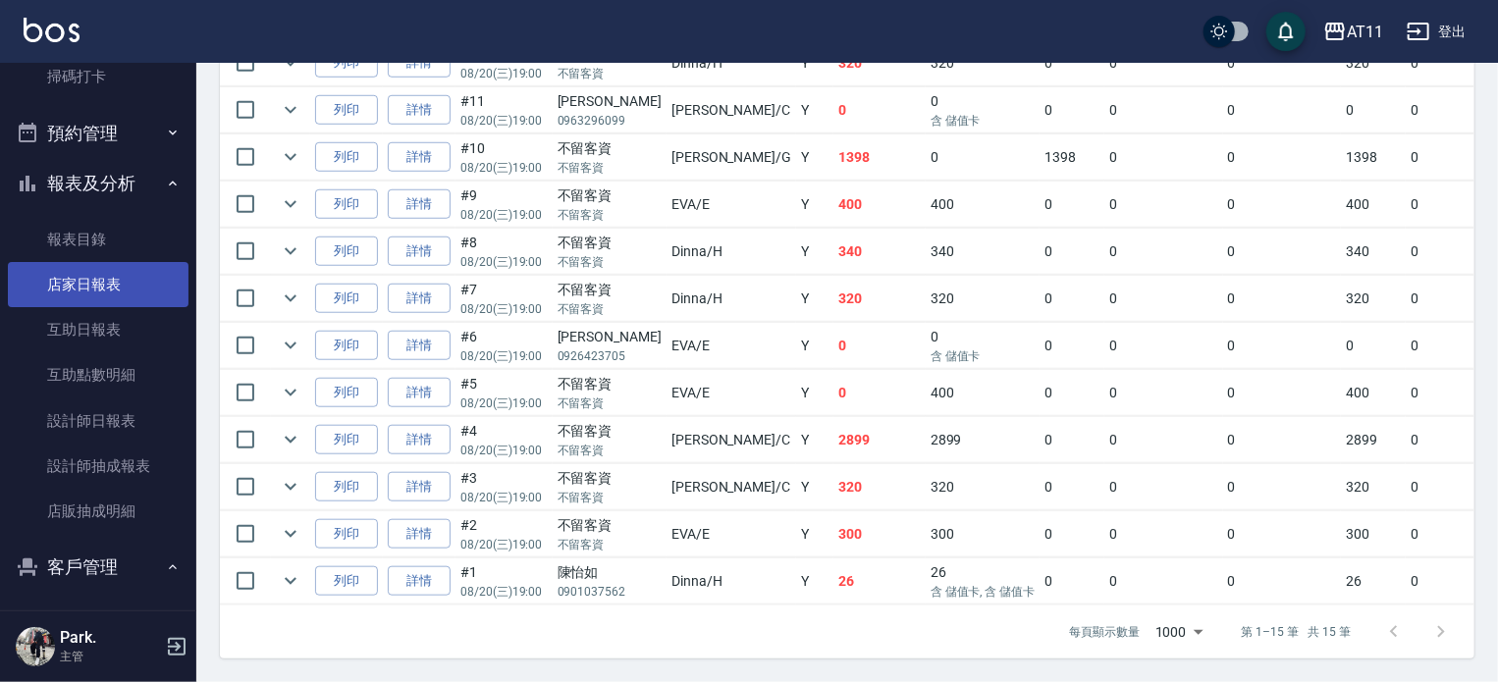
click at [90, 280] on link "店家日報表" at bounding box center [98, 284] width 181 height 45
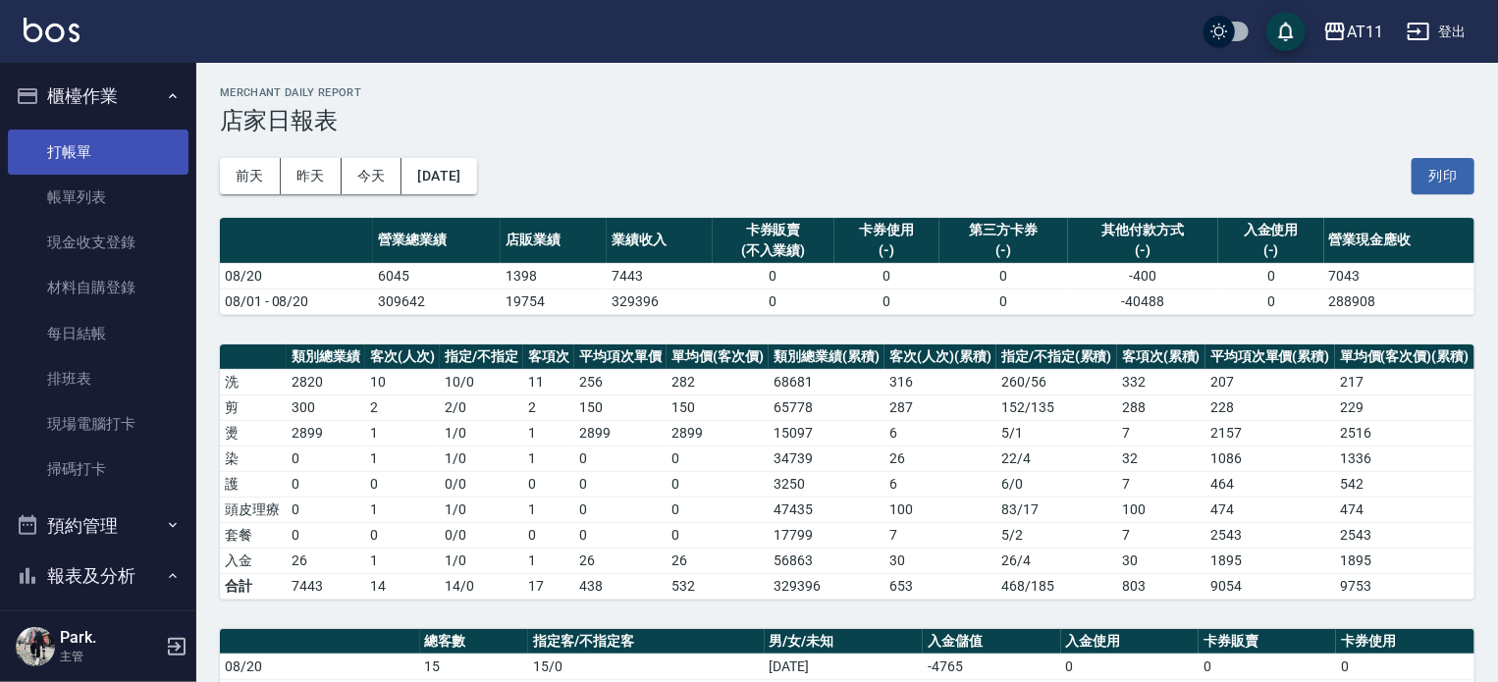
click at [83, 152] on link "打帳單" at bounding box center [98, 152] width 181 height 45
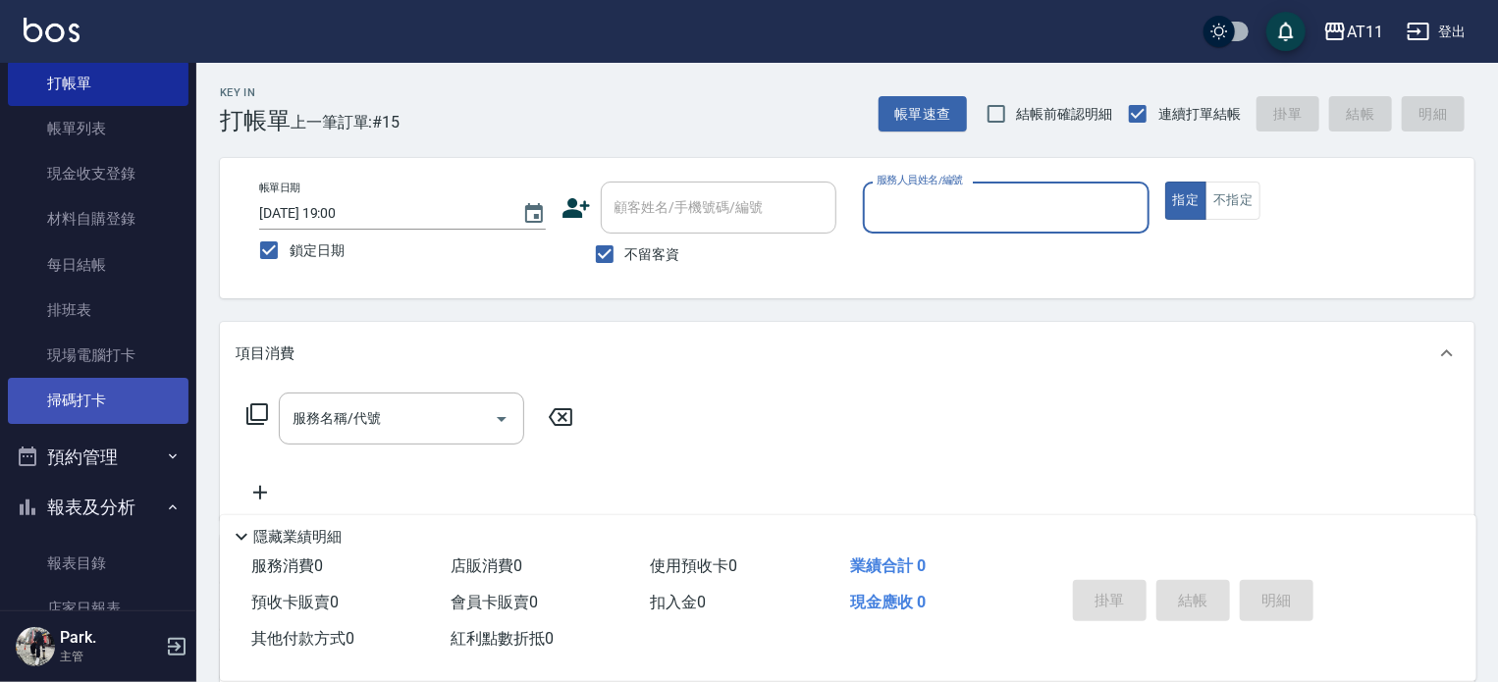
scroll to position [67, 0]
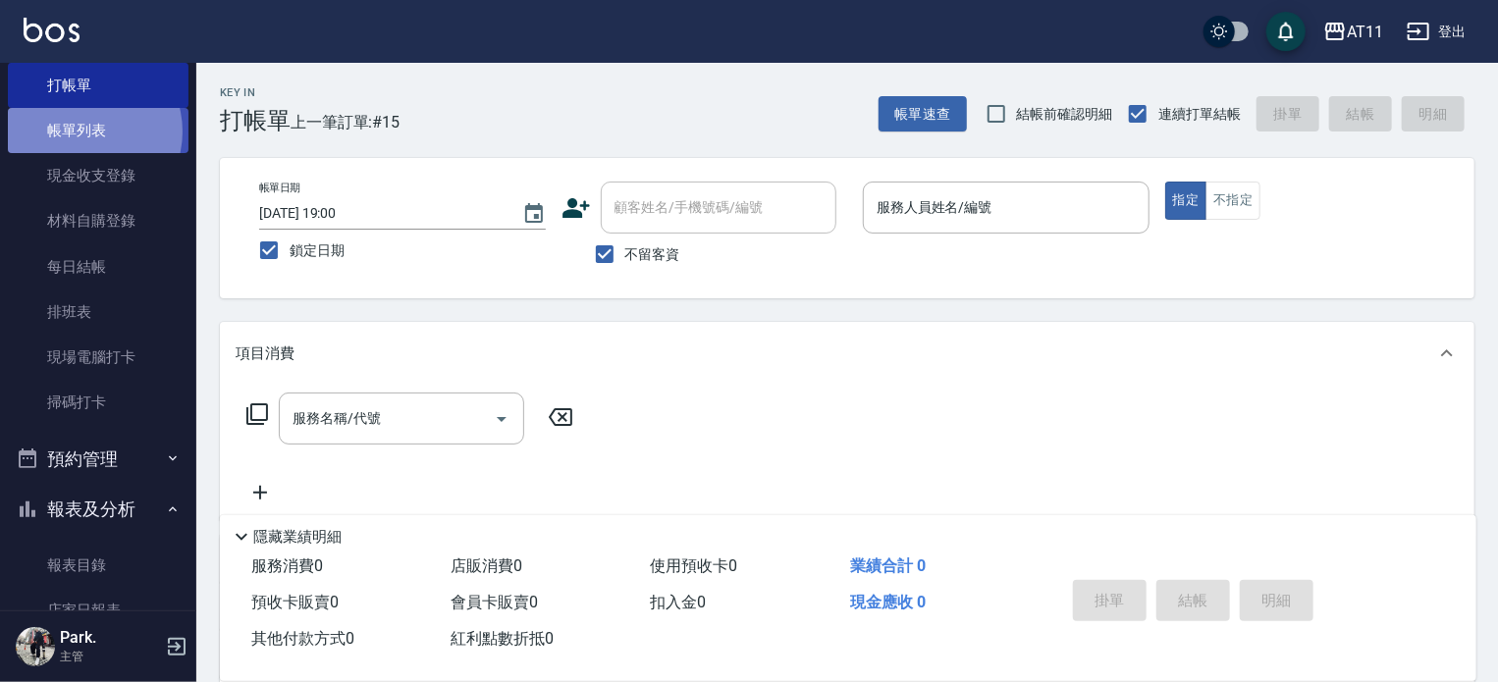
click at [82, 132] on link "帳單列表" at bounding box center [98, 130] width 181 height 45
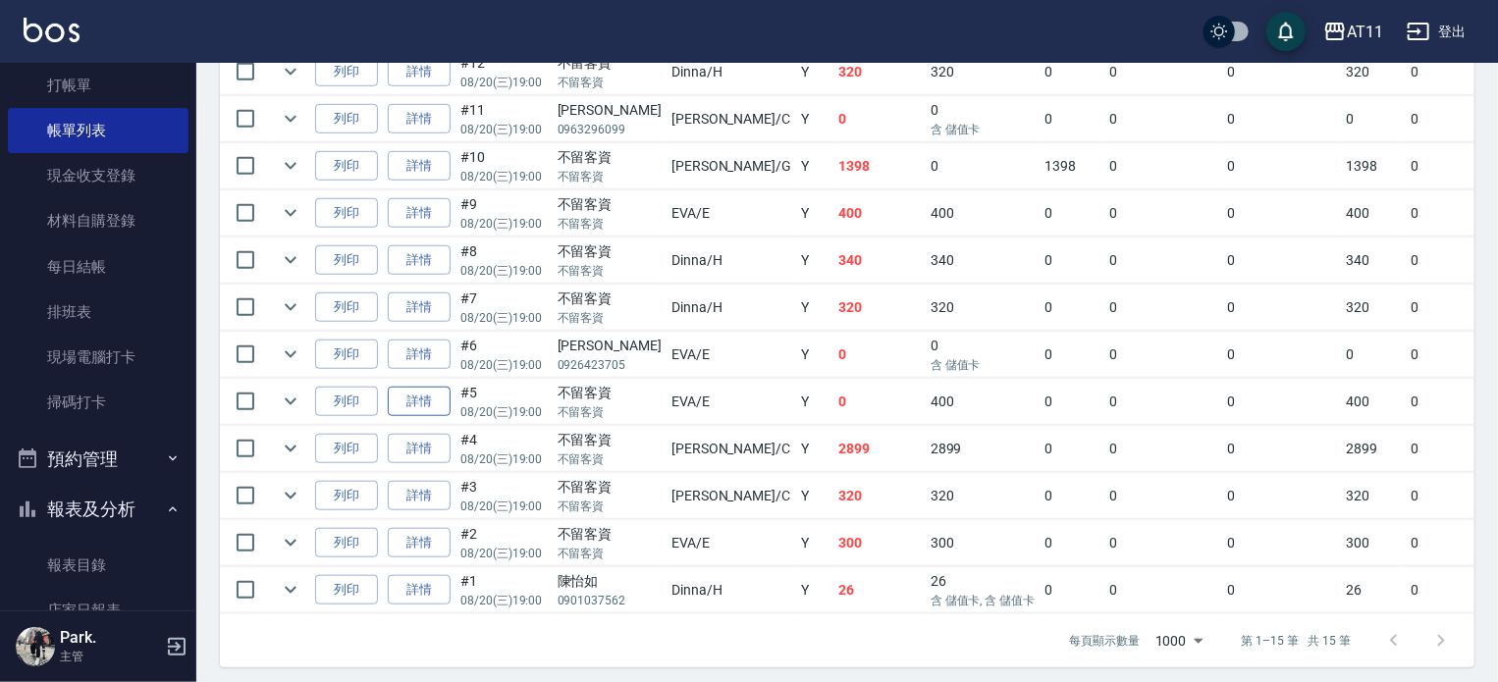
scroll to position [762, 0]
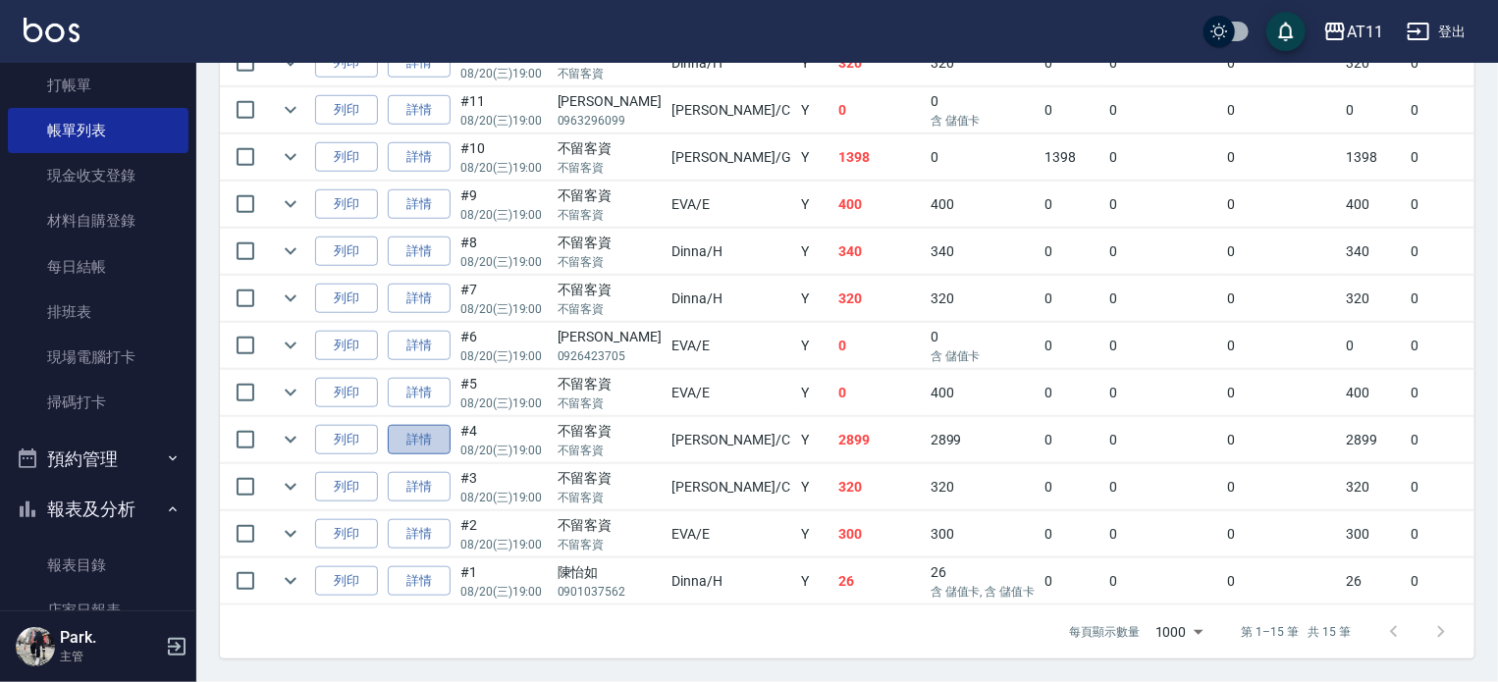
click at [405, 426] on link "詳情" at bounding box center [419, 440] width 63 height 30
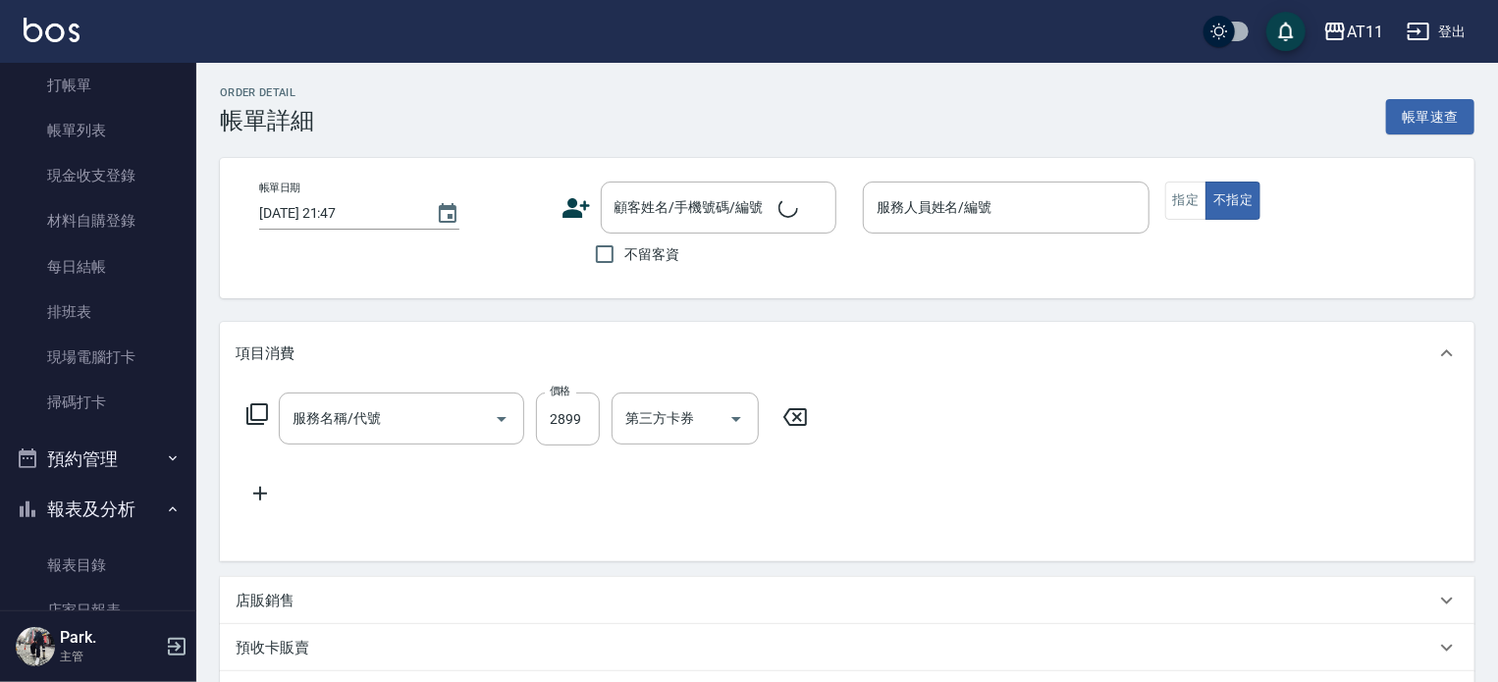
type input "2025/08/20 19:00"
checkbox input "true"
type input "Connie-C"
type input "過年燙髮C(2799)"
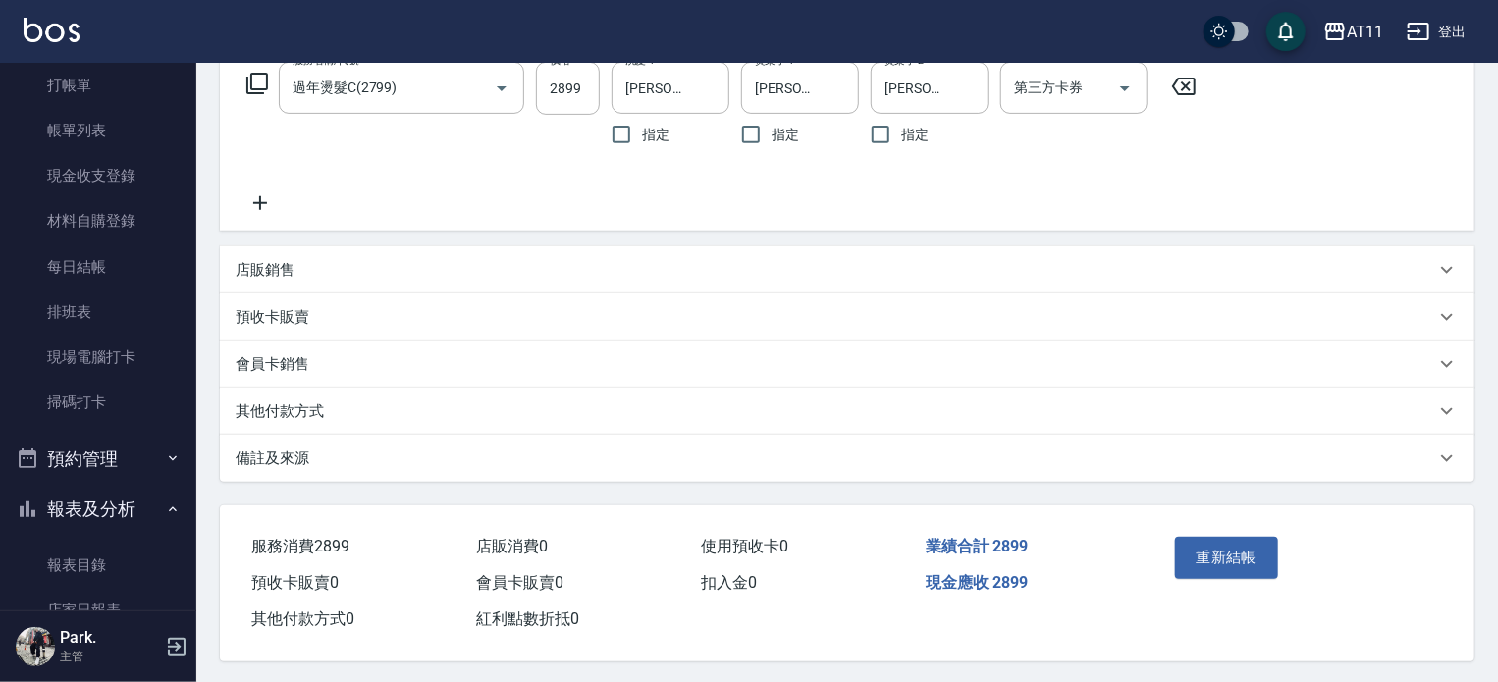
scroll to position [340, 0]
click at [306, 399] on p "其他付款方式" at bounding box center [280, 409] width 88 height 21
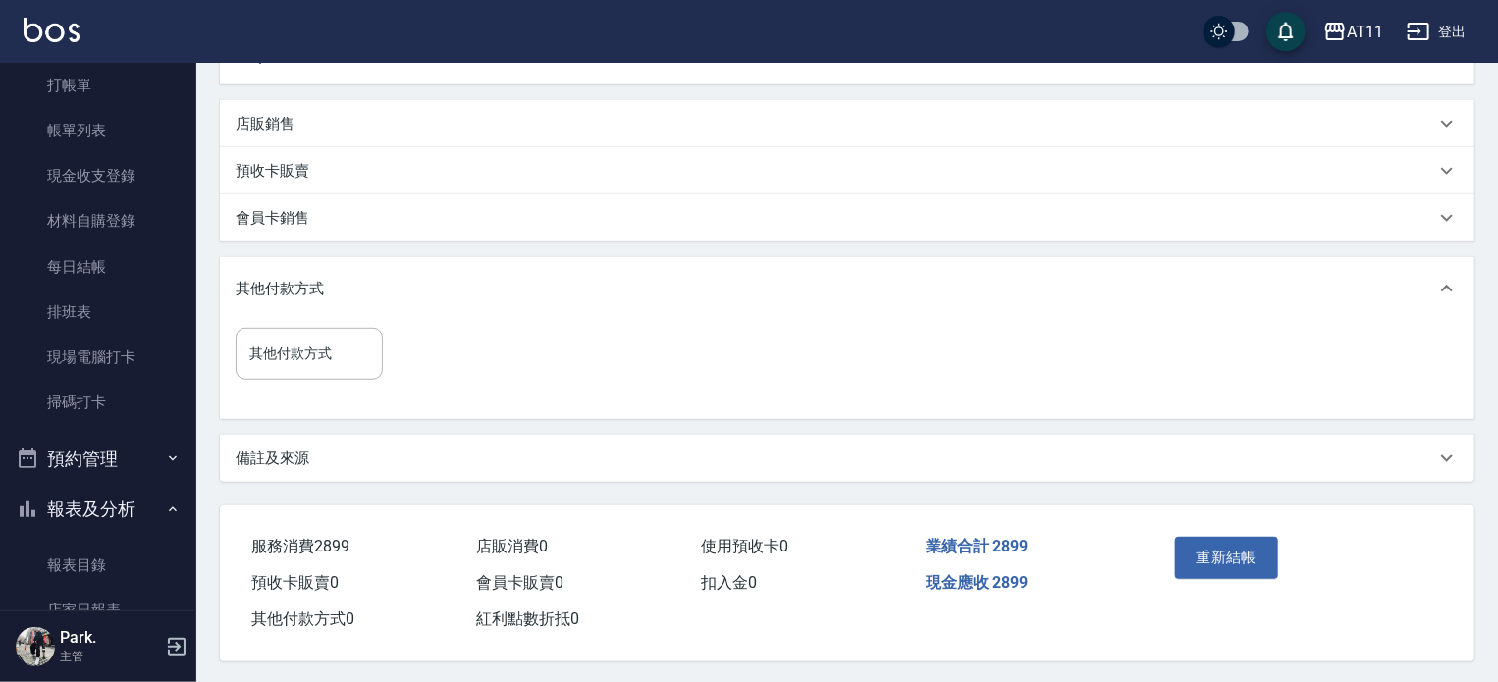
scroll to position [487, 0]
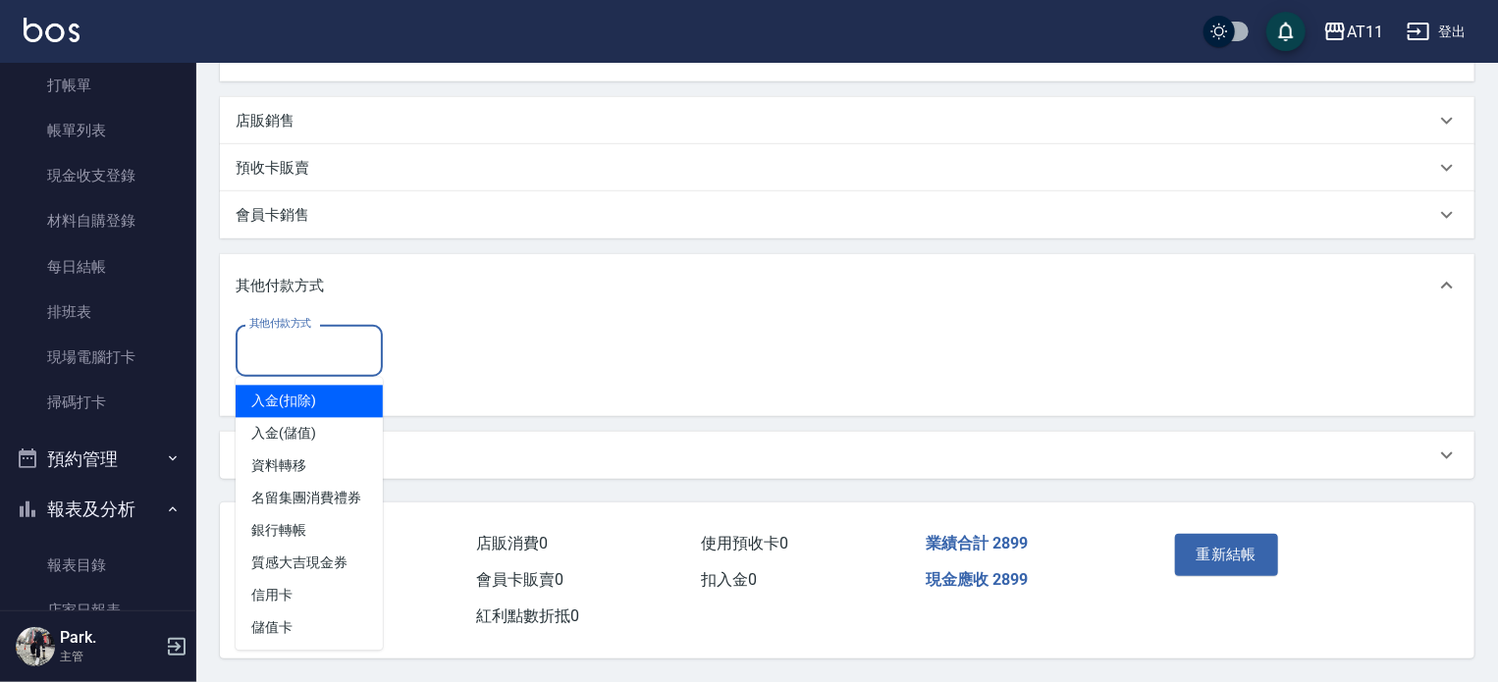
click at [326, 344] on input "其他付款方式" at bounding box center [309, 351] width 130 height 34
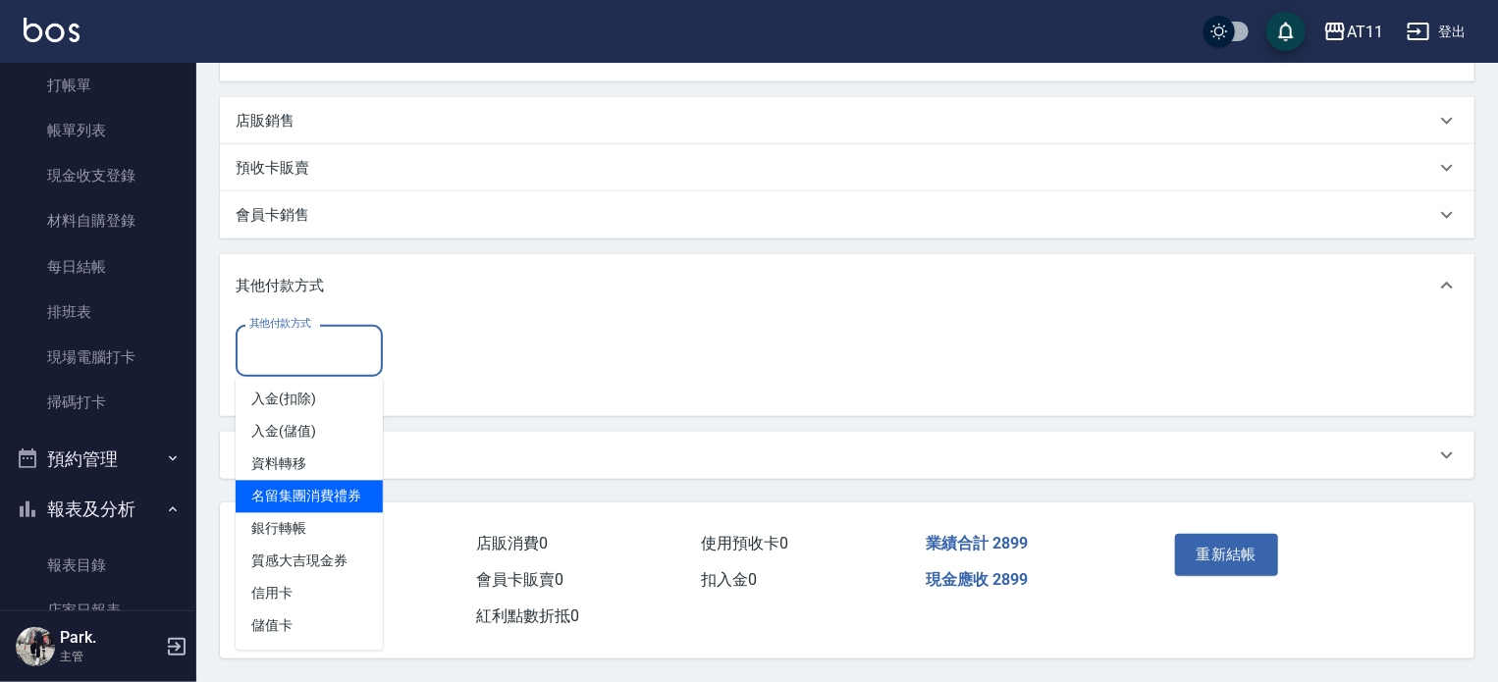
scroll to position [22, 0]
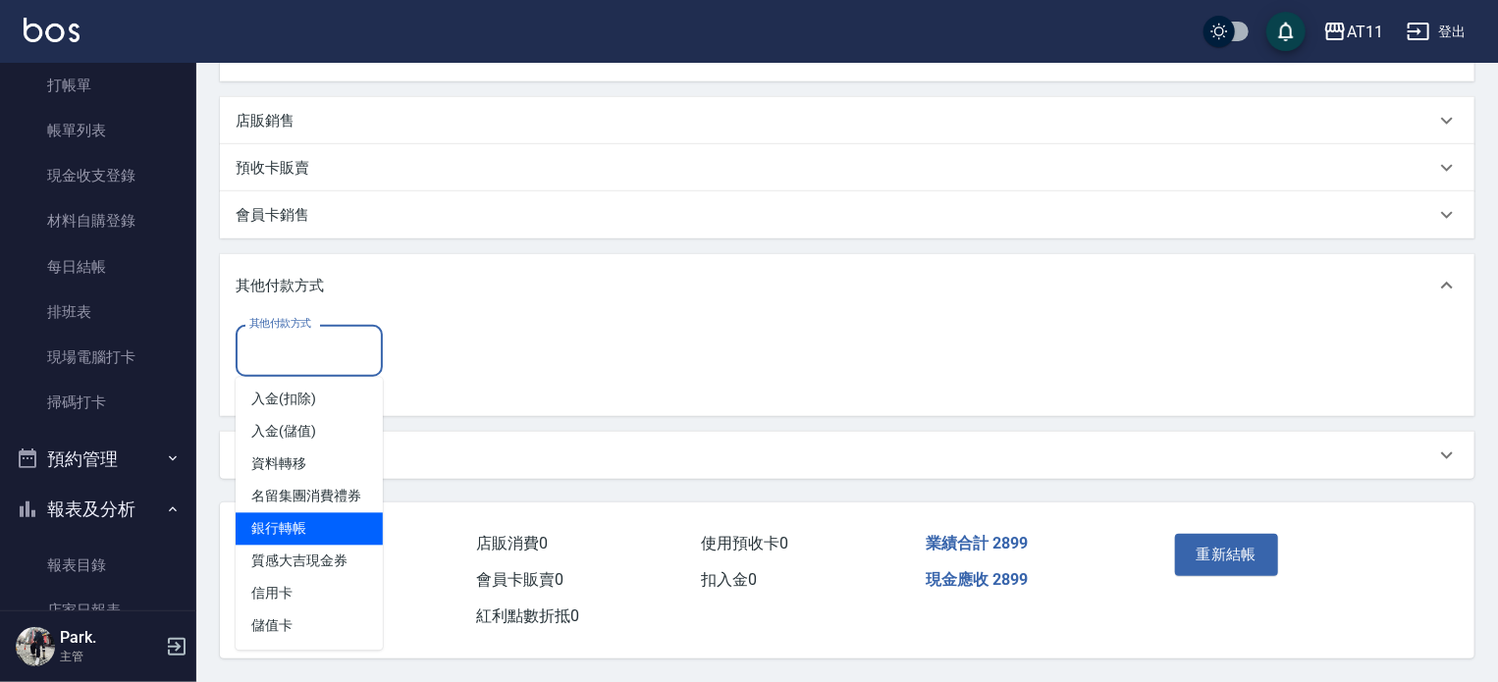
click at [282, 515] on span "銀行轉帳" at bounding box center [309, 530] width 147 height 32
type input "銀行轉帳"
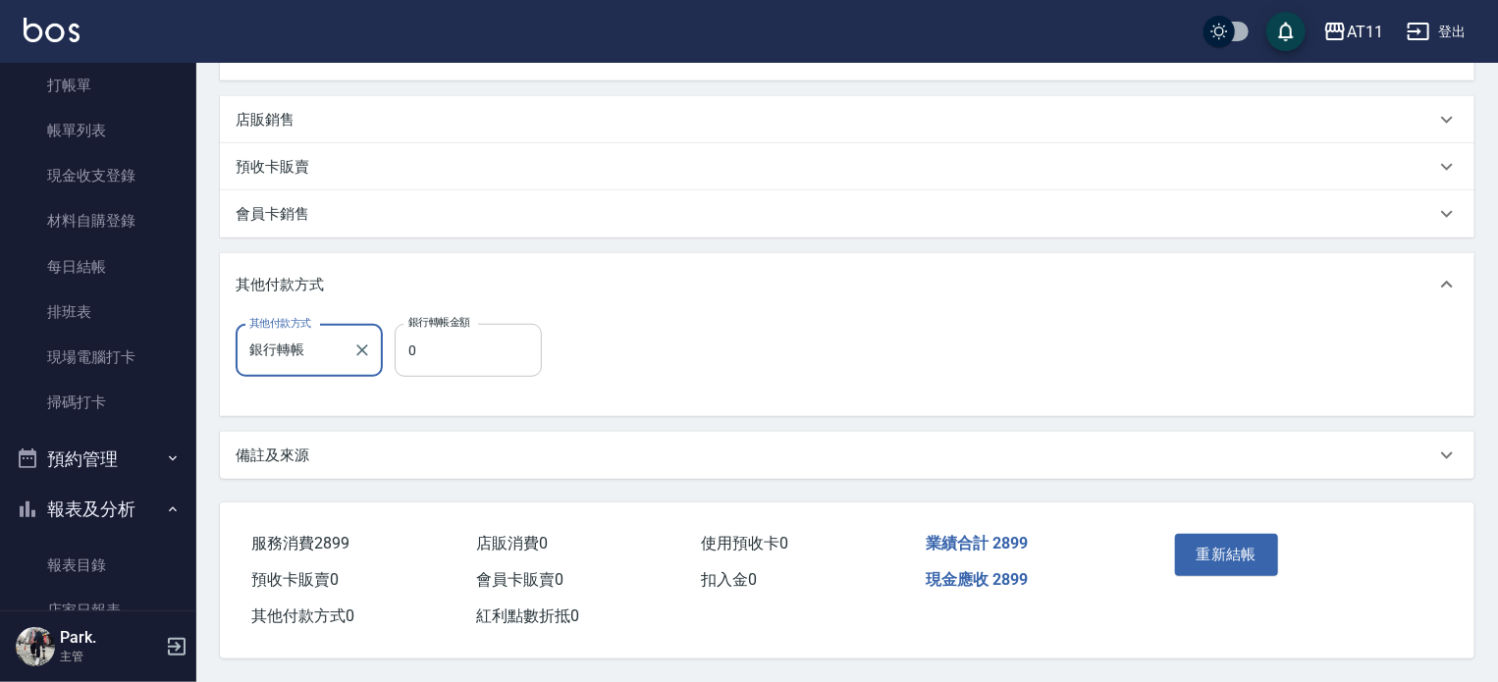
click at [428, 349] on input "0" at bounding box center [468, 350] width 147 height 53
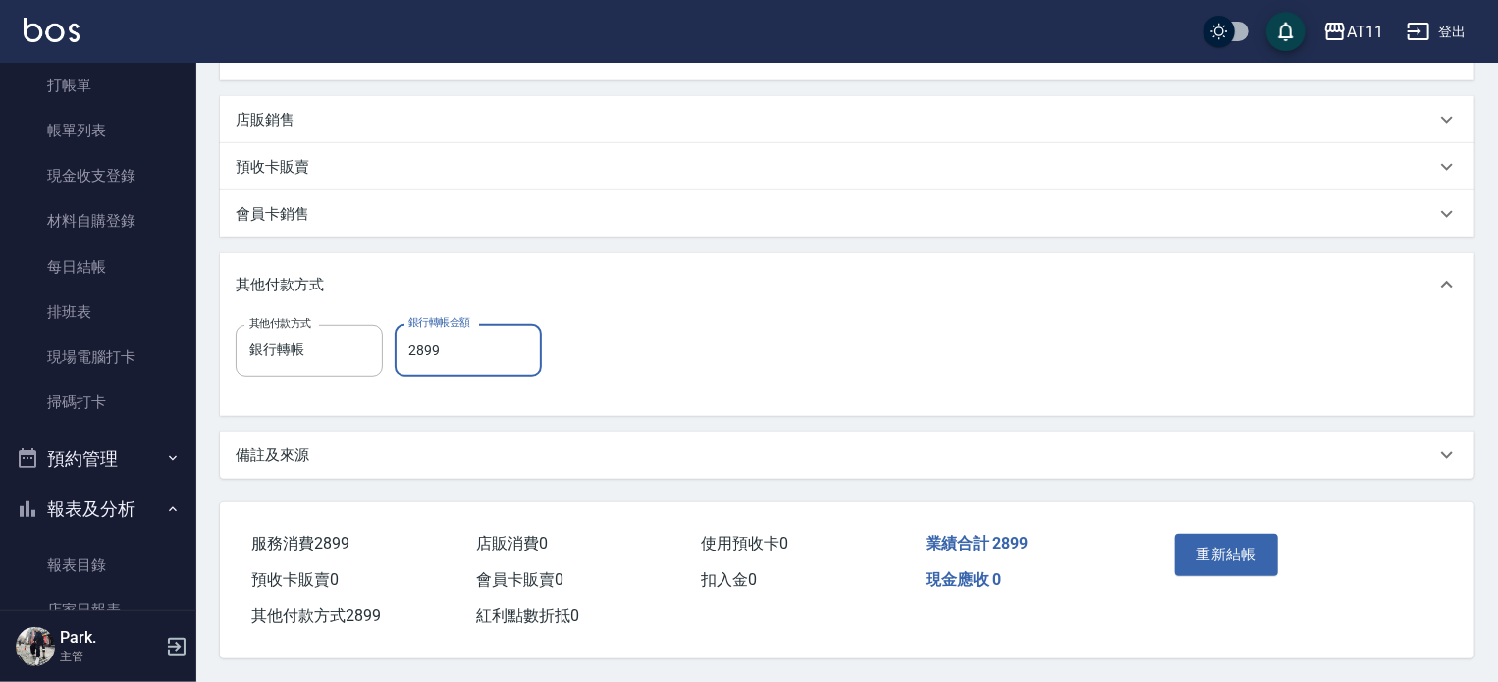
type input "2899"
click at [660, 283] on div "其他付款方式" at bounding box center [836, 285] width 1200 height 21
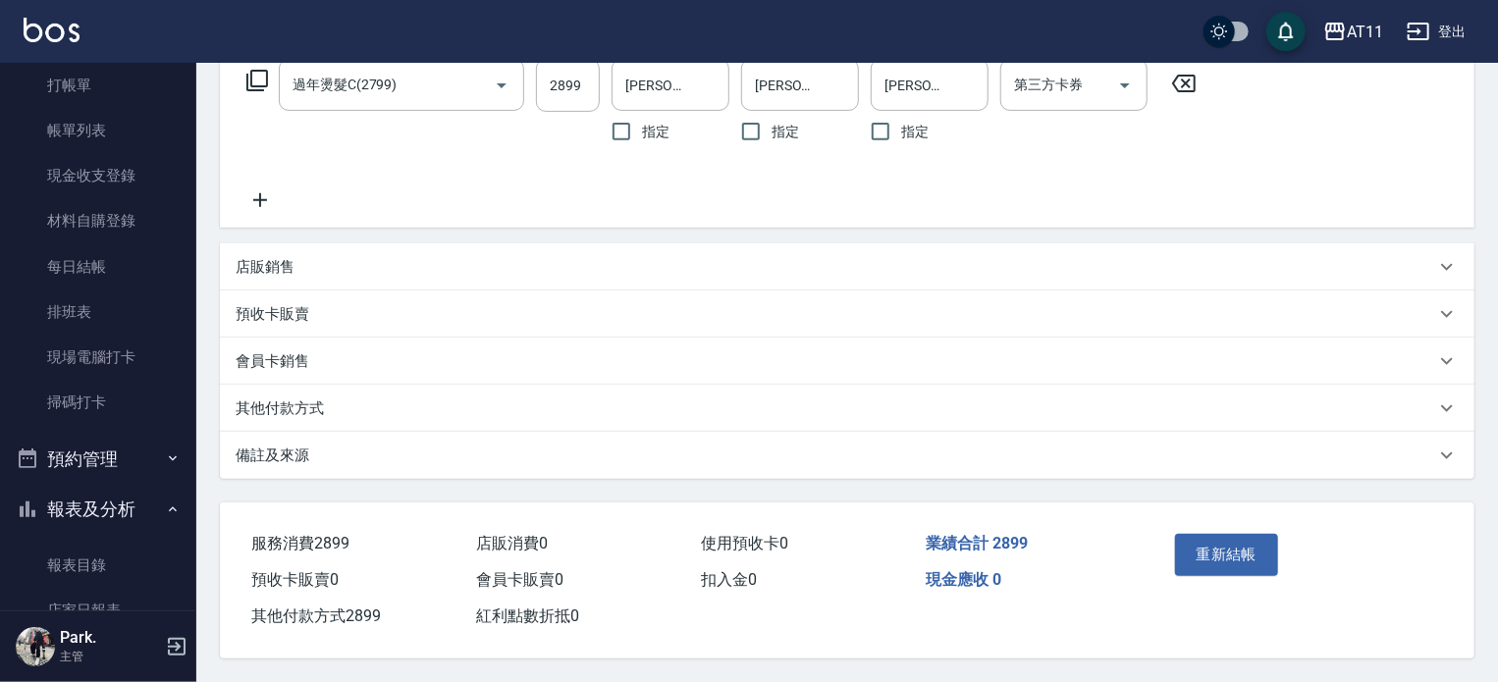
scroll to position [340, 0]
click at [1222, 554] on button "重新結帳" at bounding box center [1227, 554] width 104 height 41
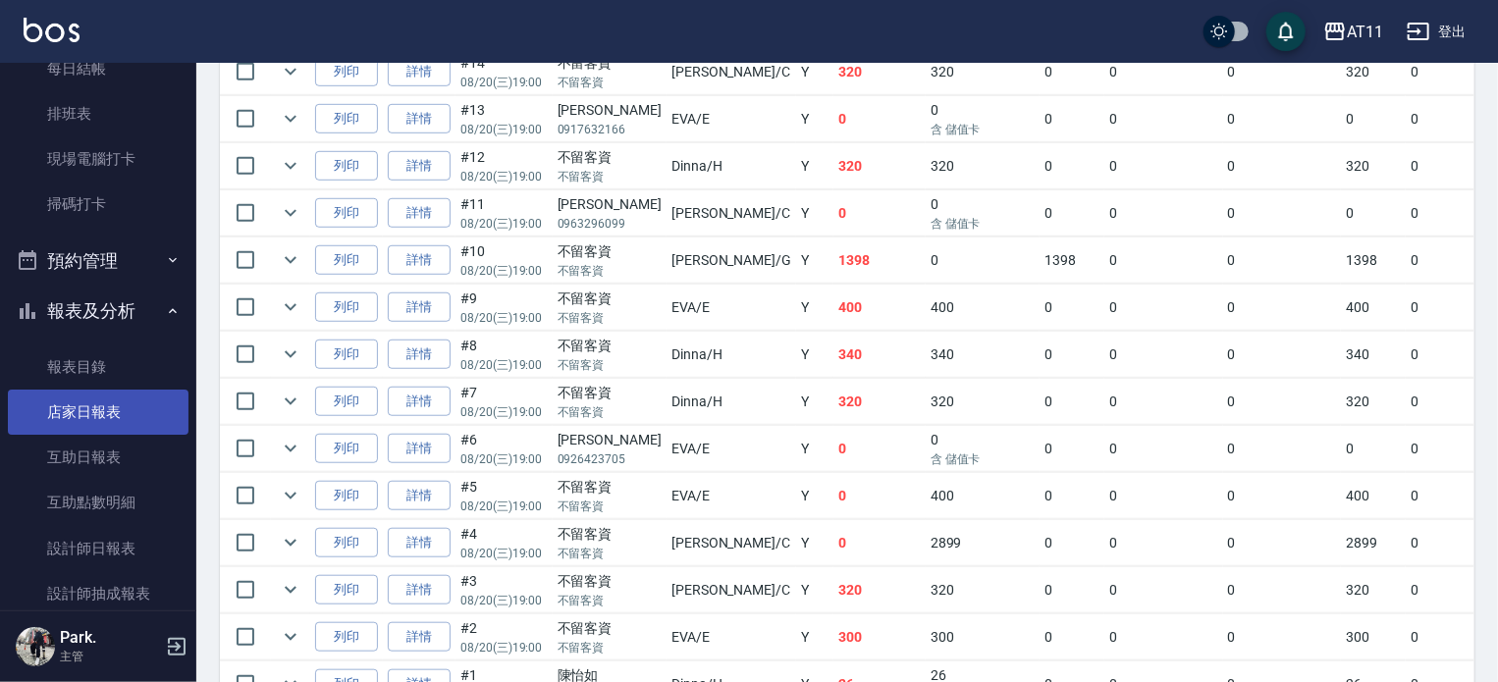
scroll to position [329, 0]
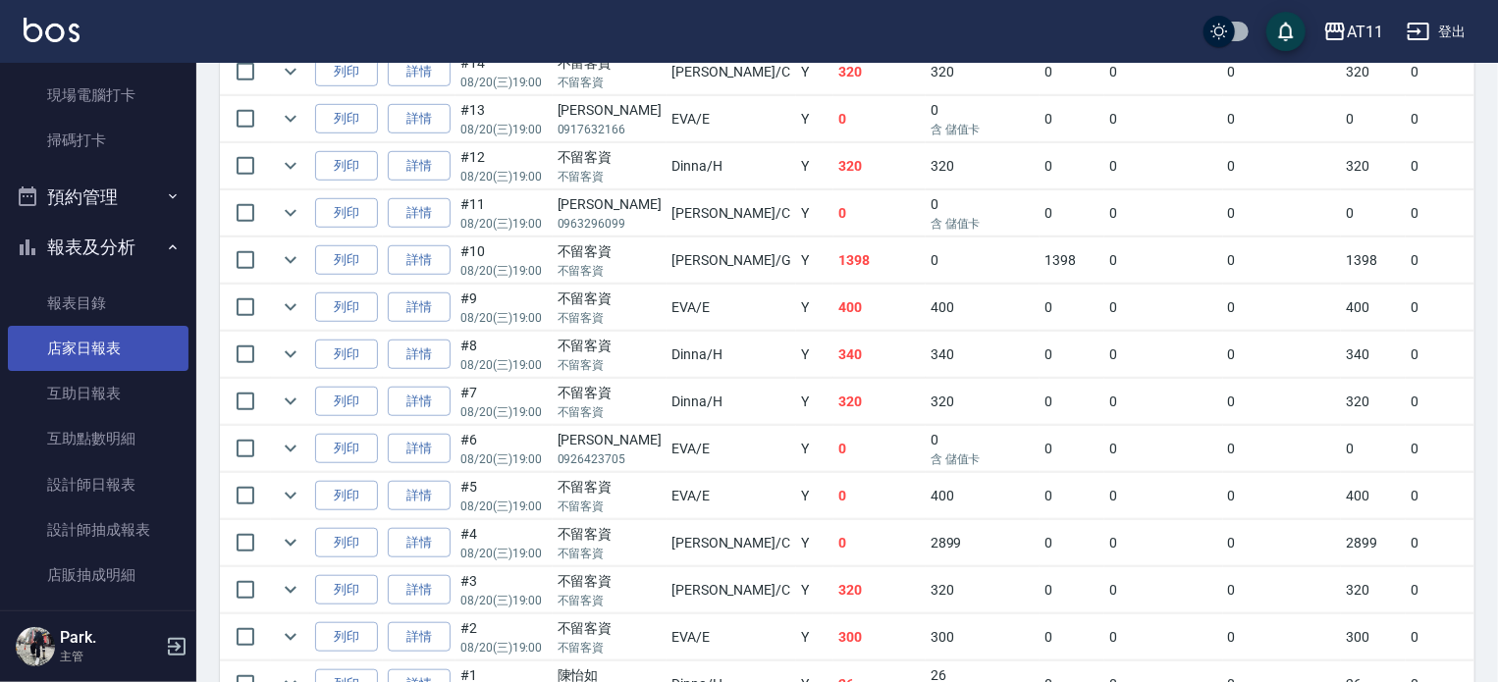
click at [89, 350] on link "店家日報表" at bounding box center [98, 348] width 181 height 45
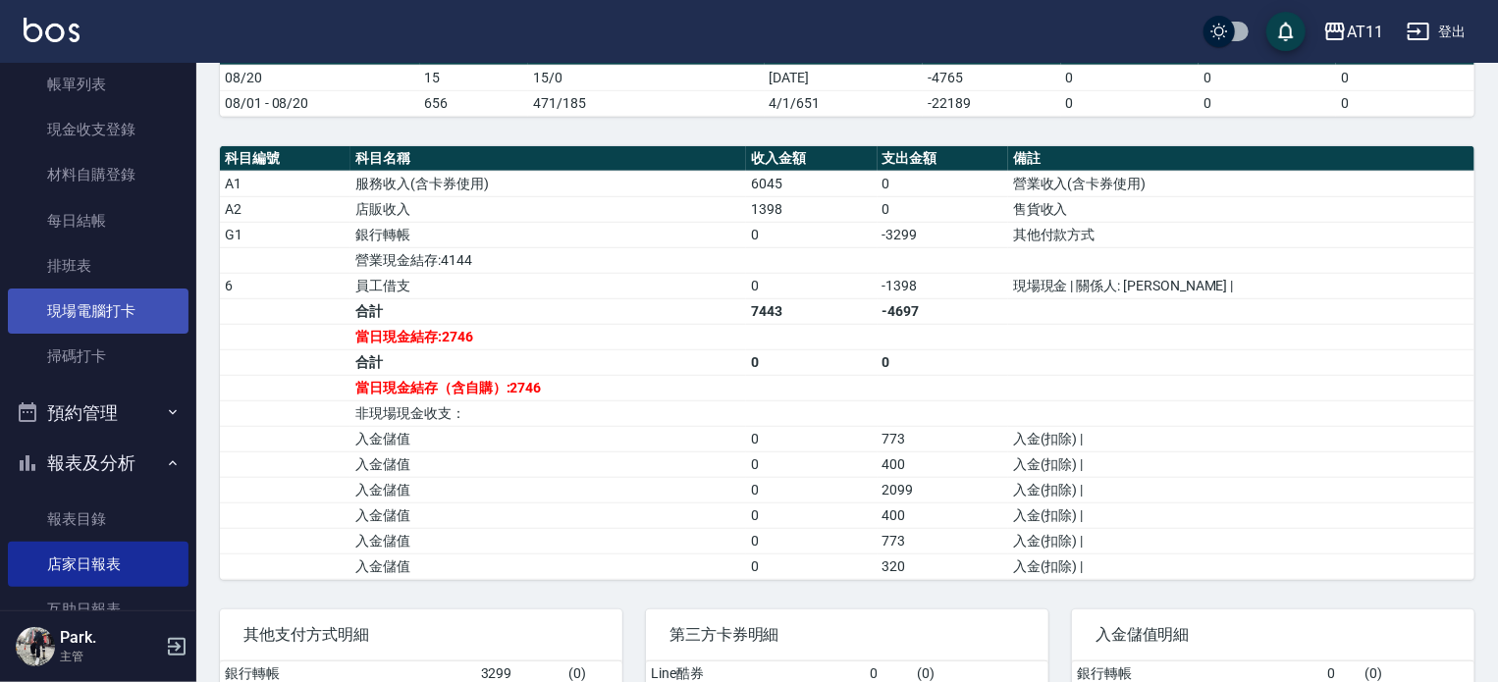
scroll to position [112, 0]
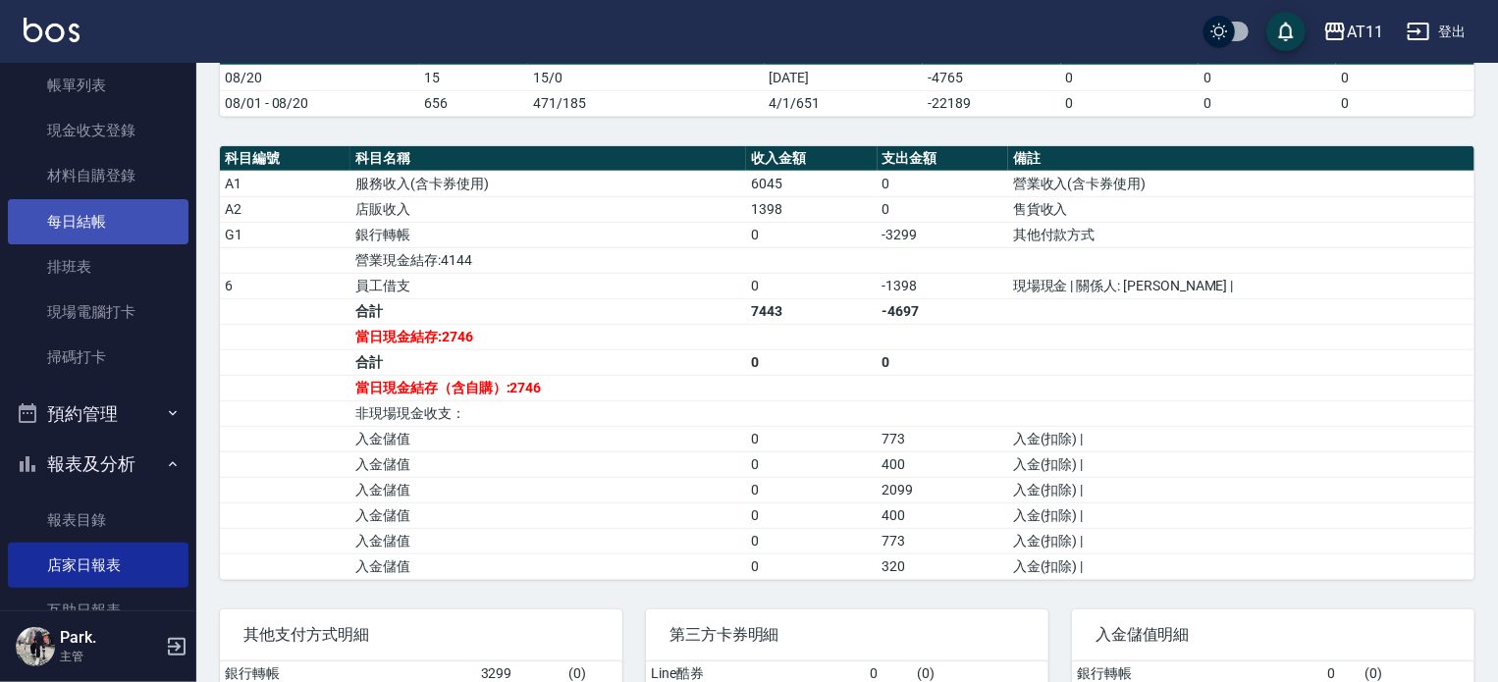
click at [76, 216] on link "每日結帳" at bounding box center [98, 221] width 181 height 45
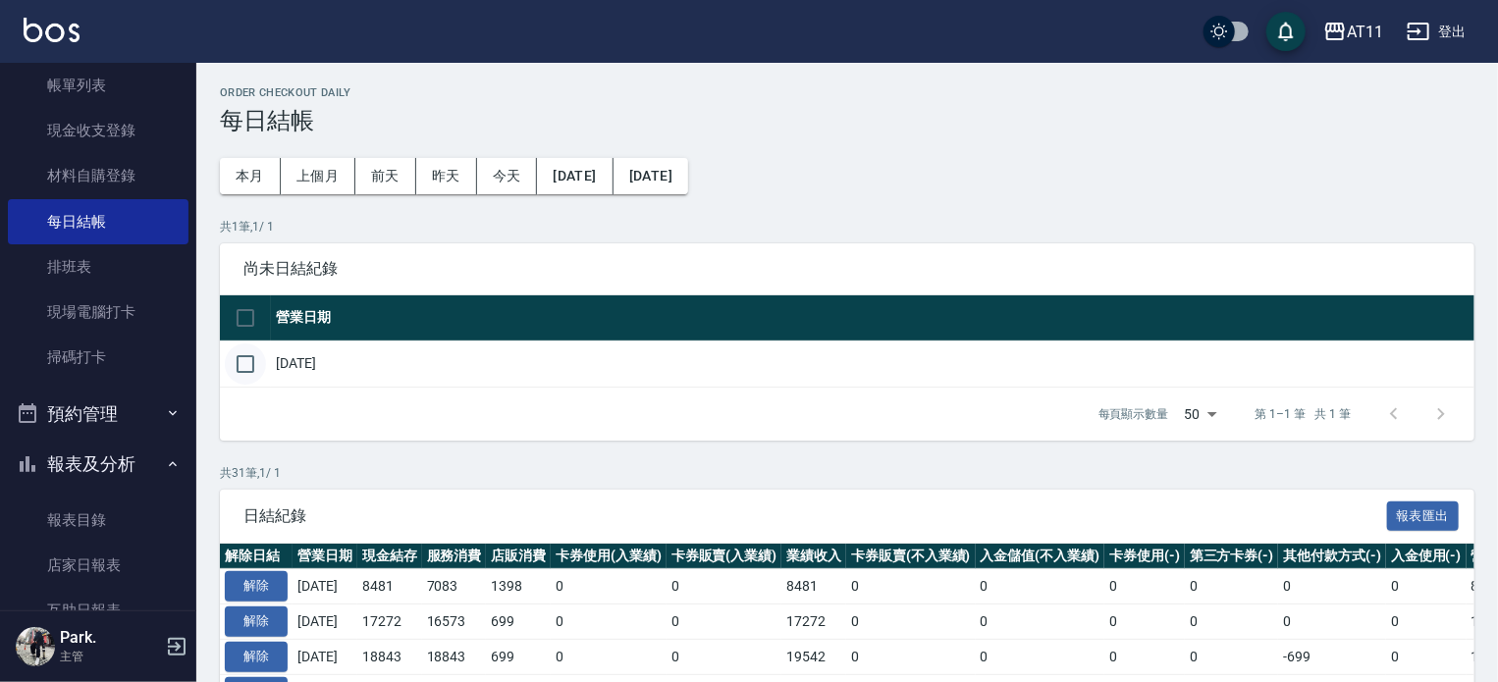
click at [247, 365] on input "checkbox" at bounding box center [245, 364] width 41 height 41
checkbox input "true"
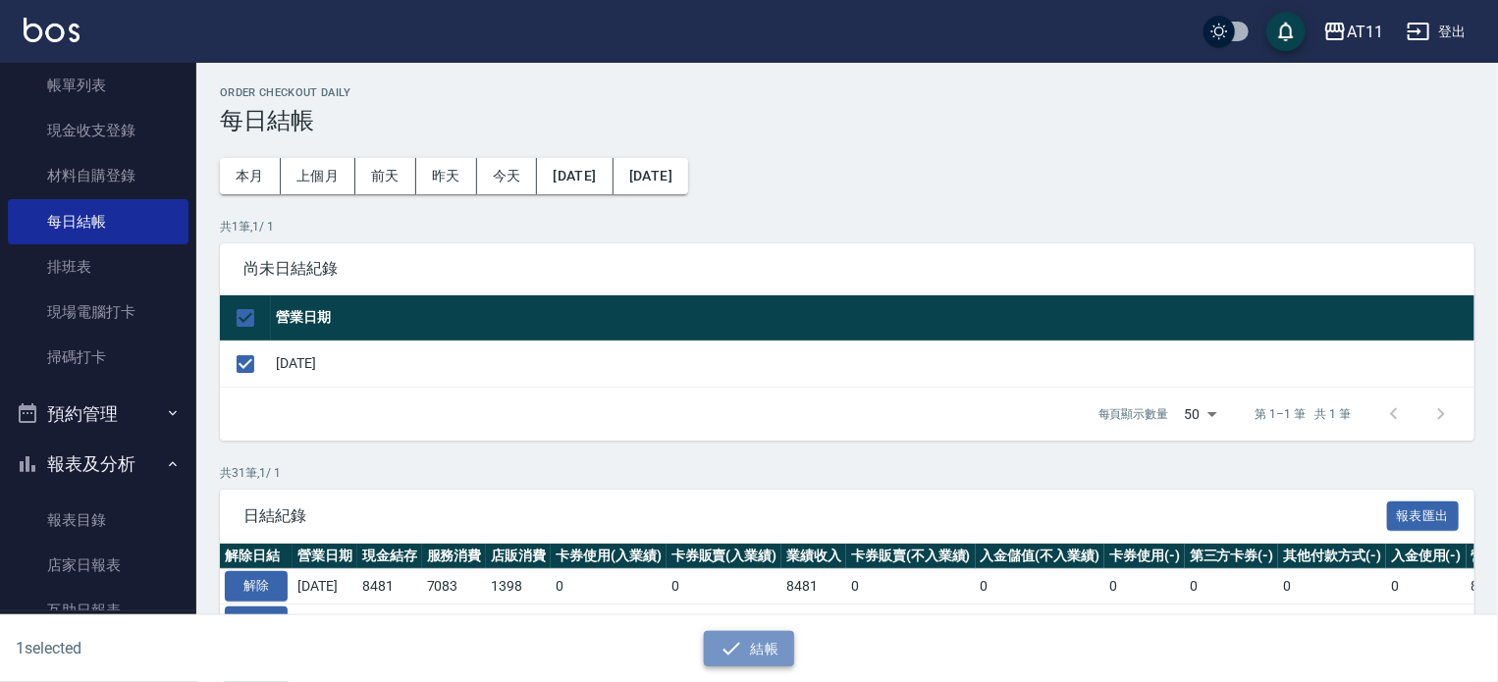
click at [763, 646] on button "結帳" at bounding box center [749, 649] width 91 height 36
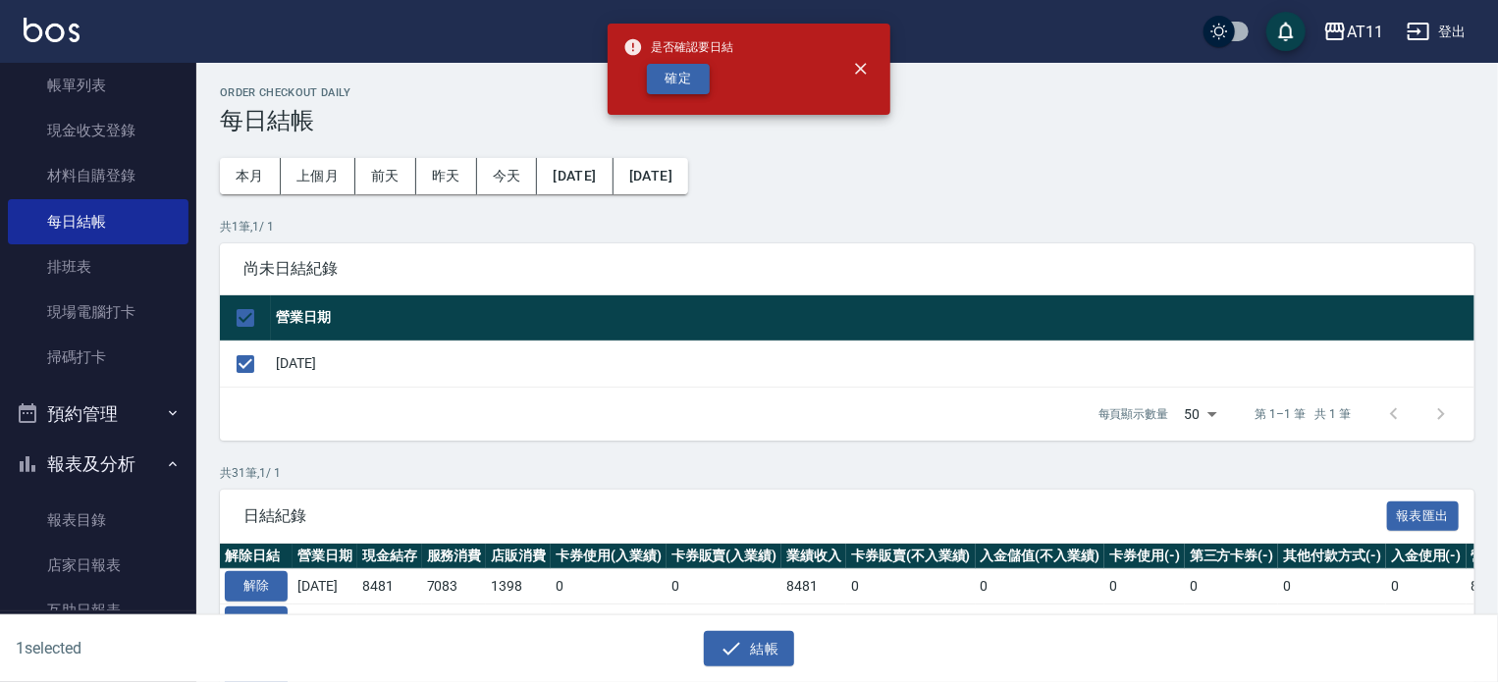
click at [685, 74] on button "確定" at bounding box center [678, 79] width 63 height 30
checkbox input "false"
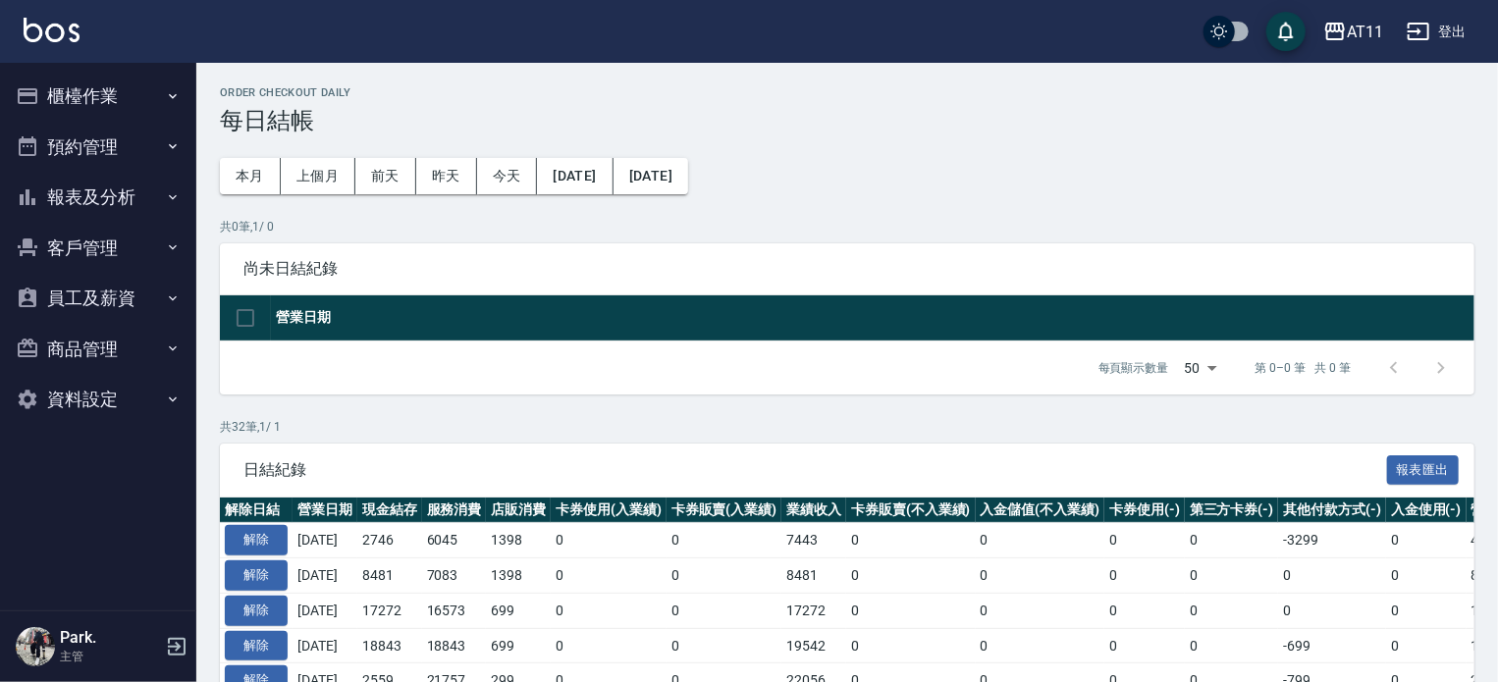
click at [75, 192] on button "報表及分析" at bounding box center [98, 197] width 181 height 51
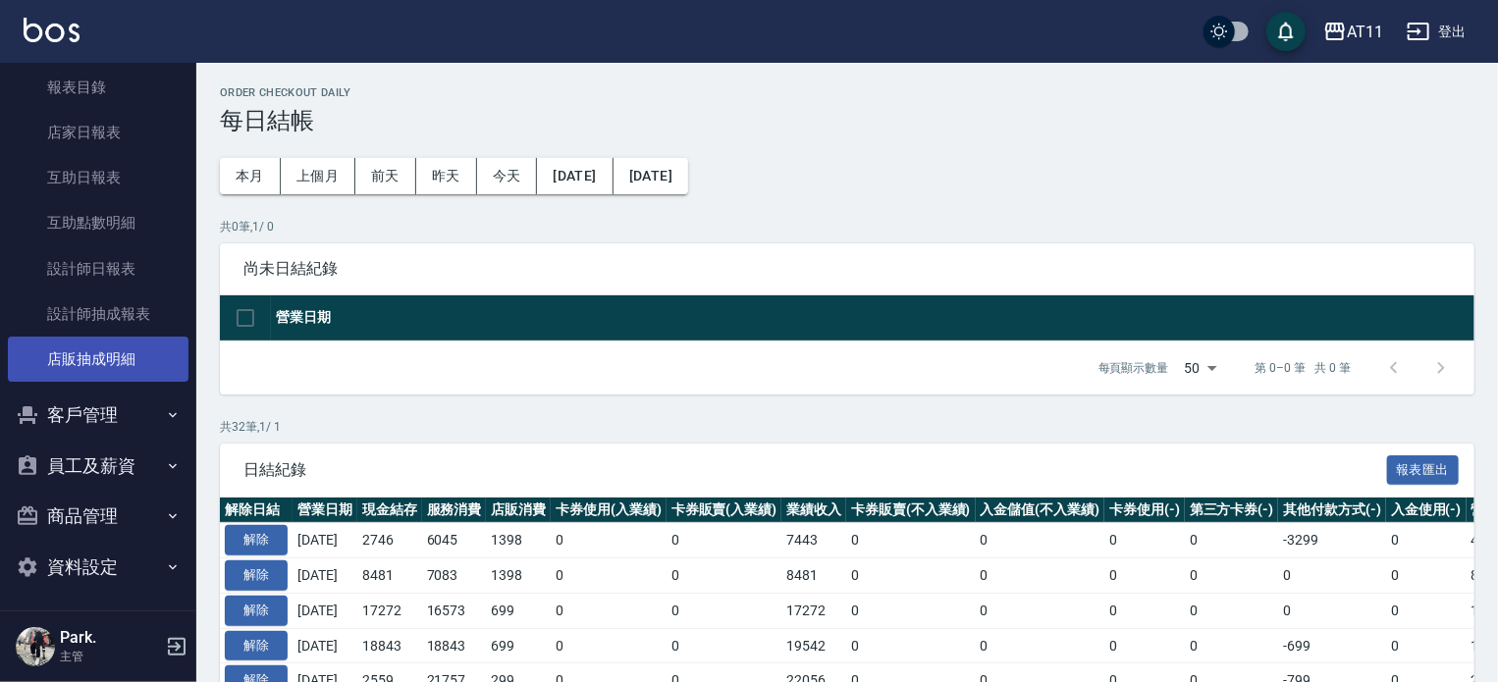
scroll to position [170, 0]
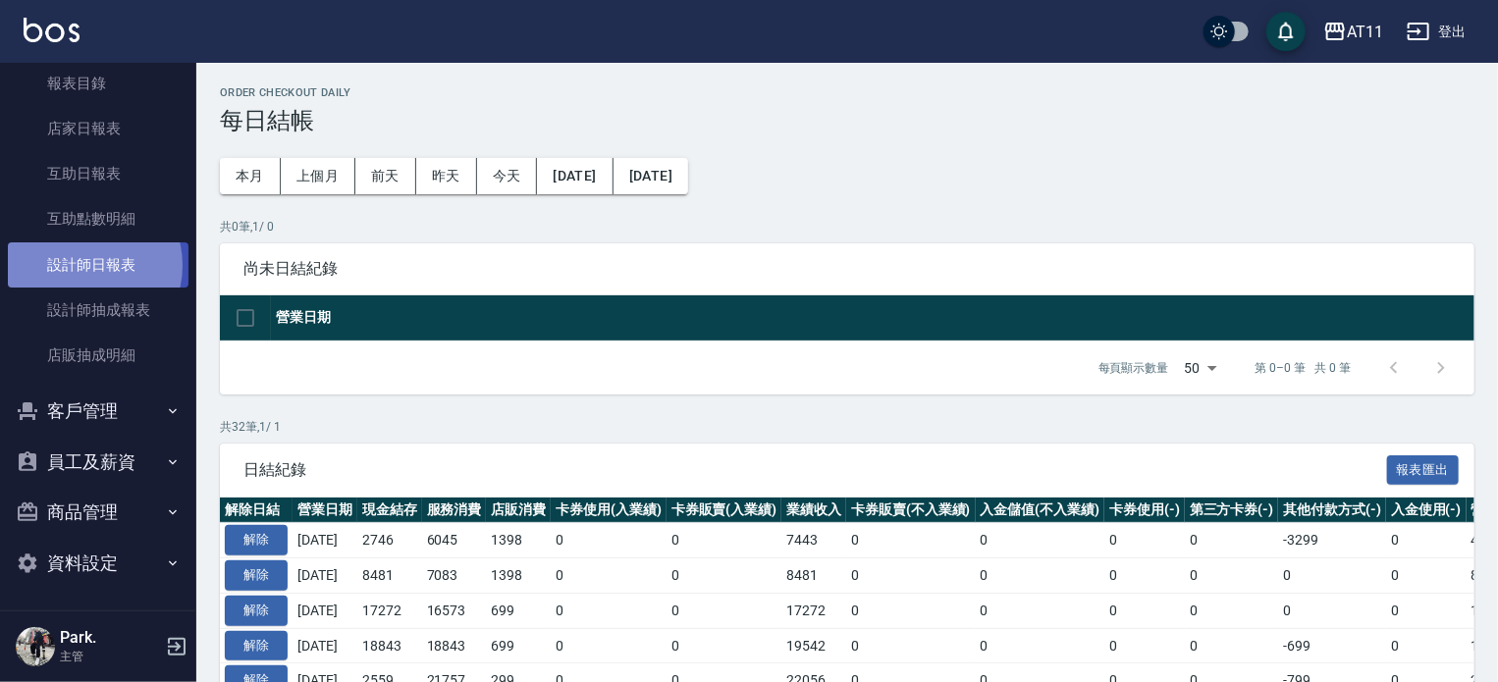
click at [86, 265] on link "設計師日報表" at bounding box center [98, 265] width 181 height 45
